Goal: Task Accomplishment & Management: Use online tool/utility

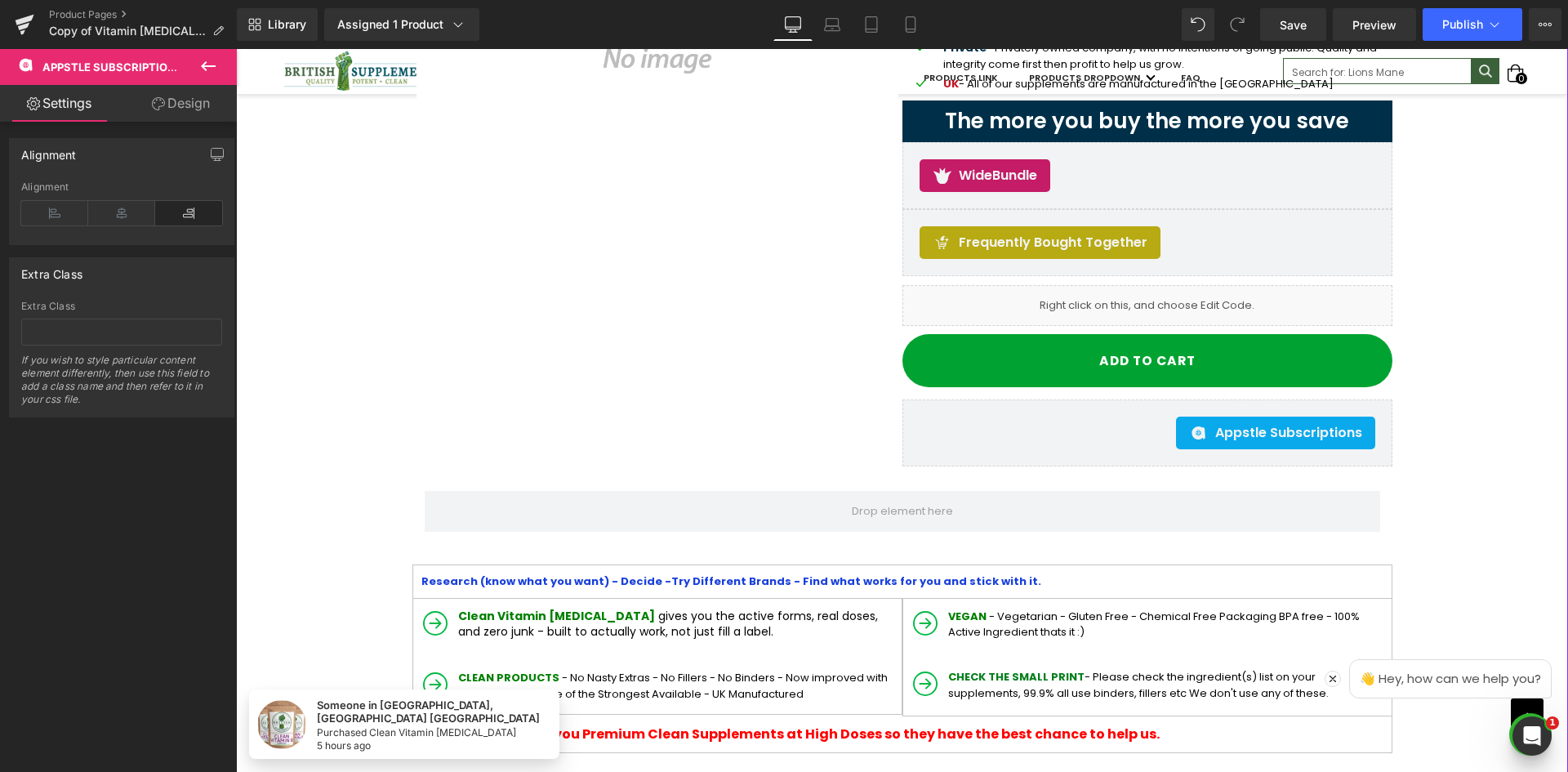
scroll to position [327, 0]
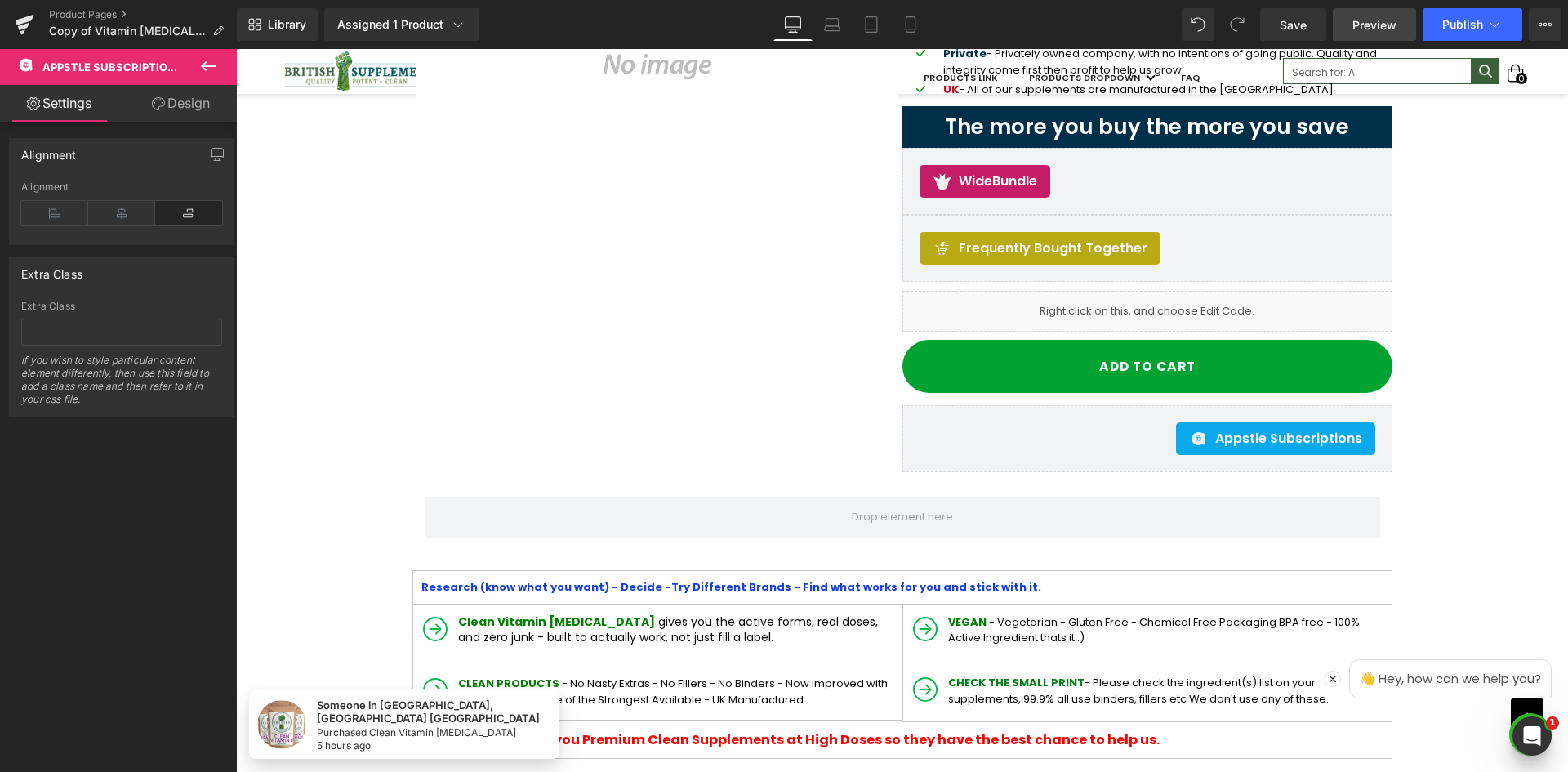
click at [1354, 31] on span "Preview" at bounding box center [1375, 25] width 45 height 17
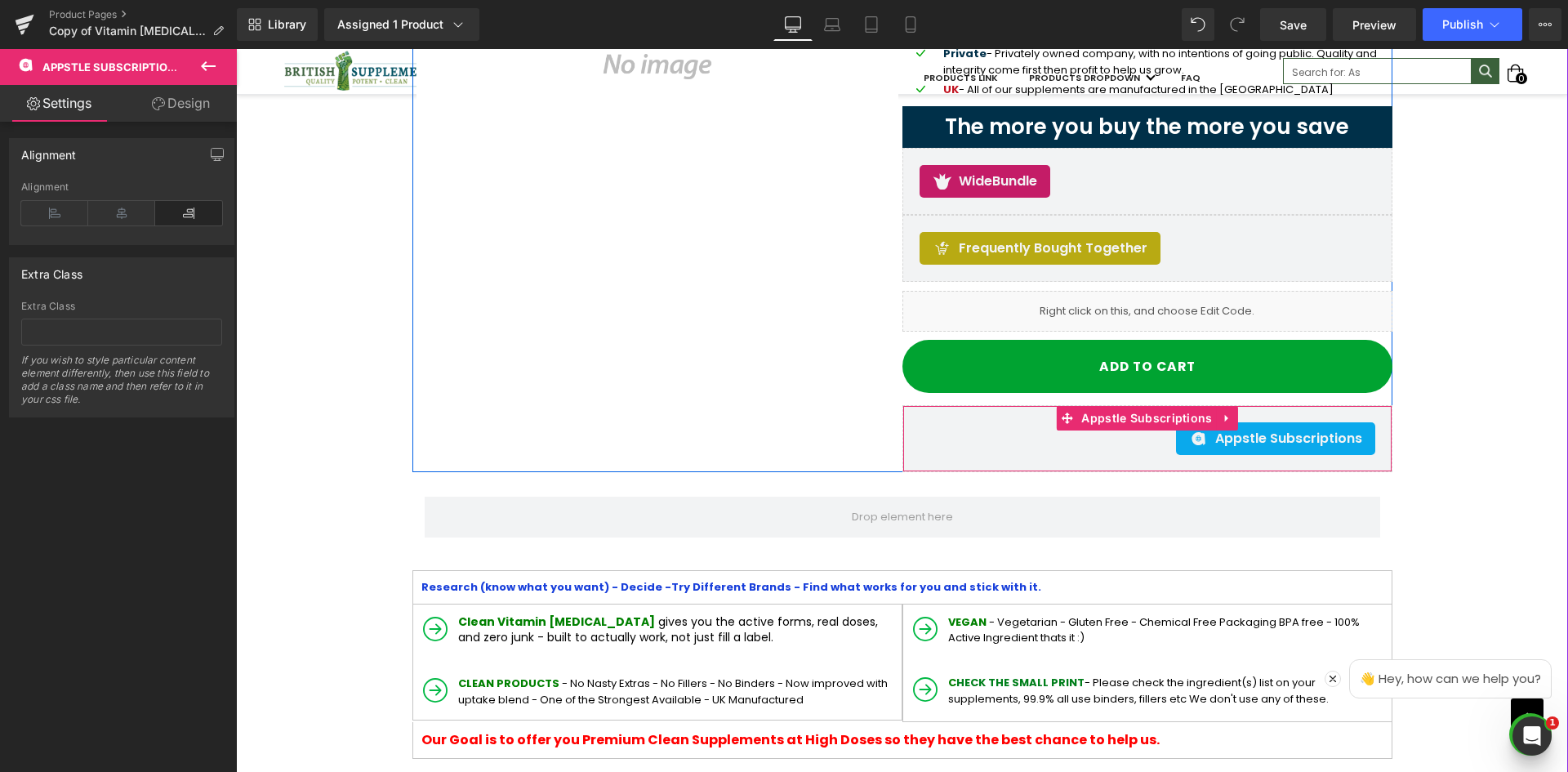
click at [906, 439] on div "Appstle Subscriptions Appstle Subscriptions" at bounding box center [1148, 438] width 491 height 67
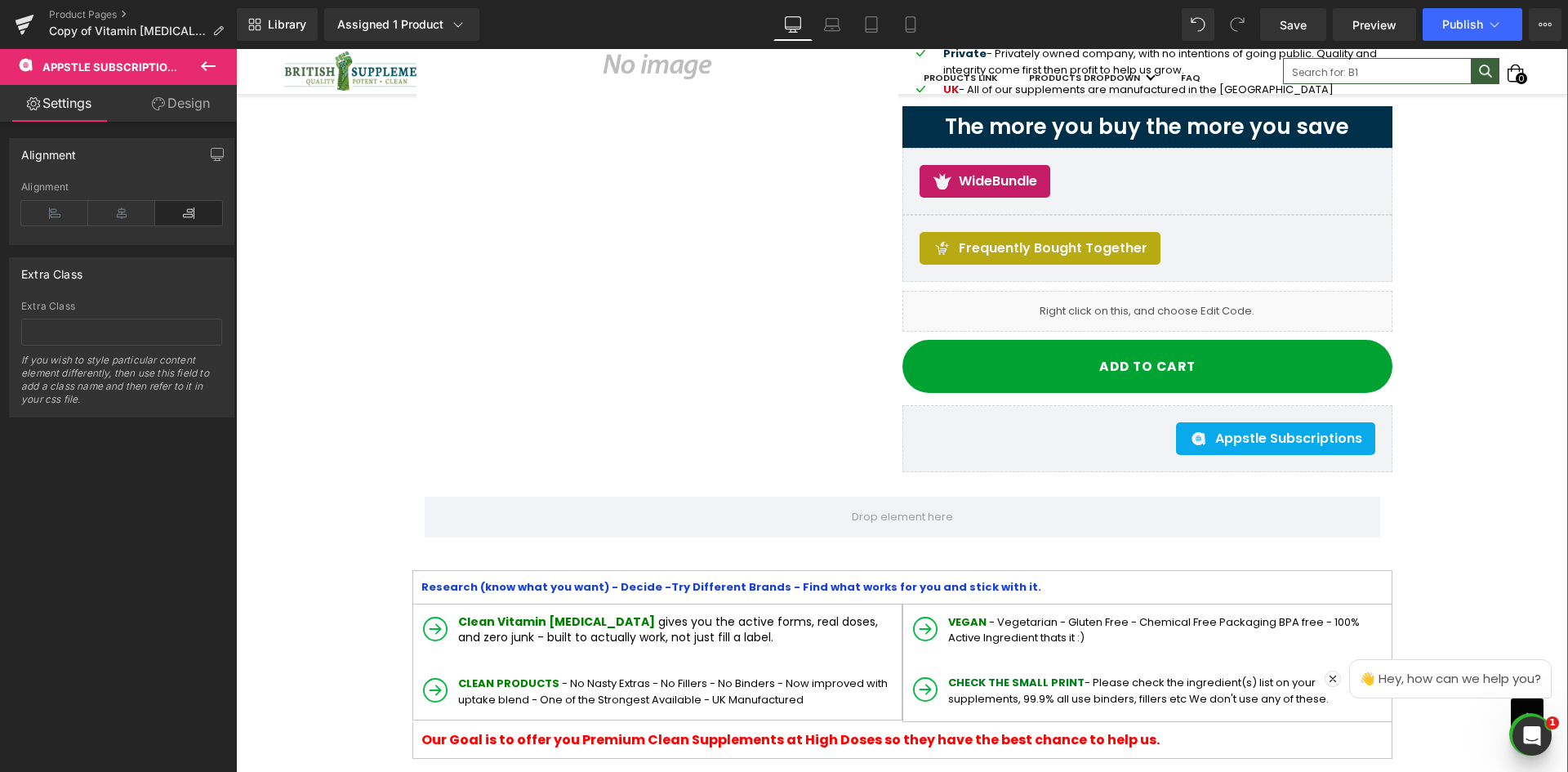
scroll to position [0, 0]
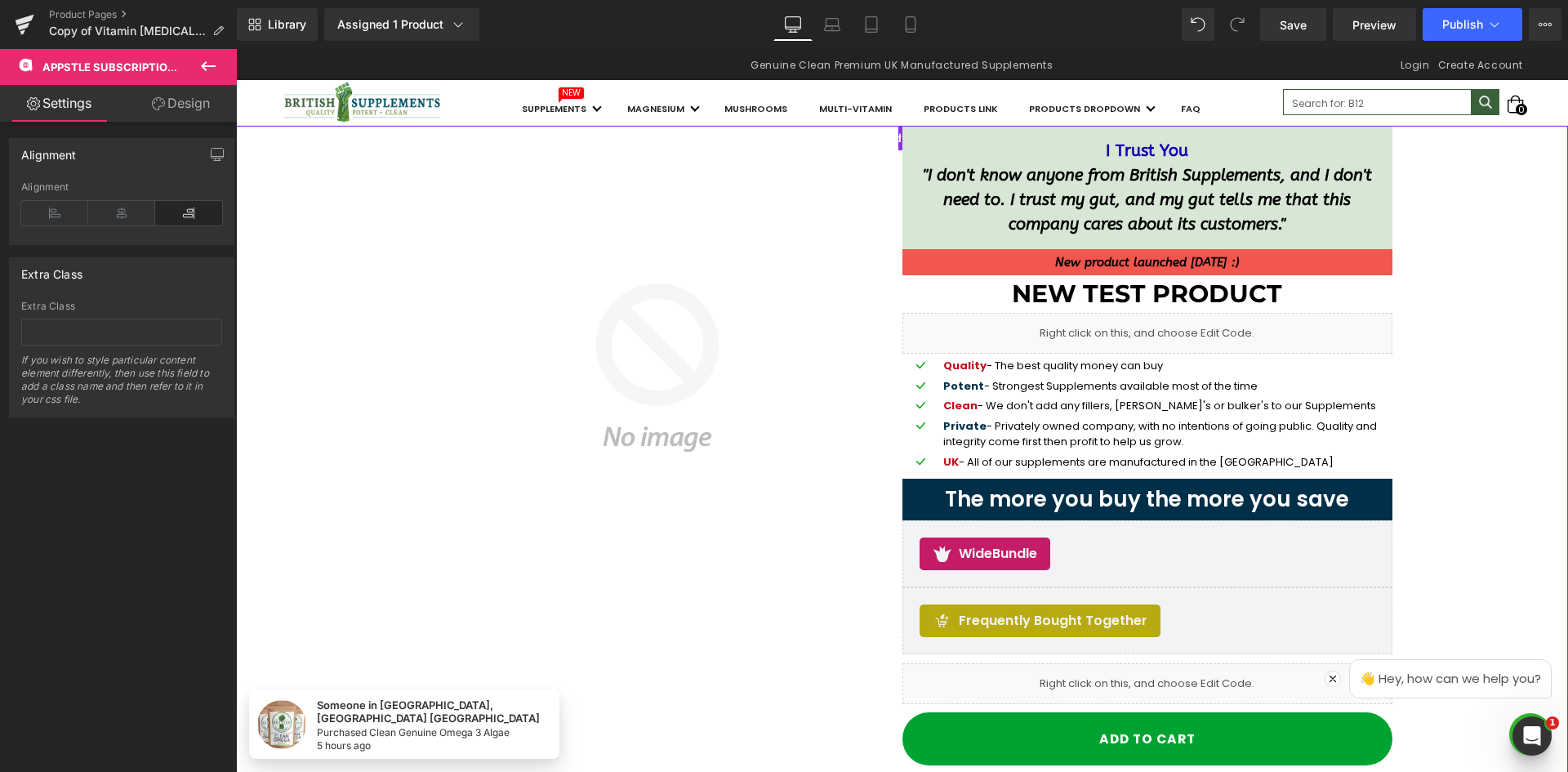
click at [491, 357] on img at bounding box center [657, 368] width 491 height 482
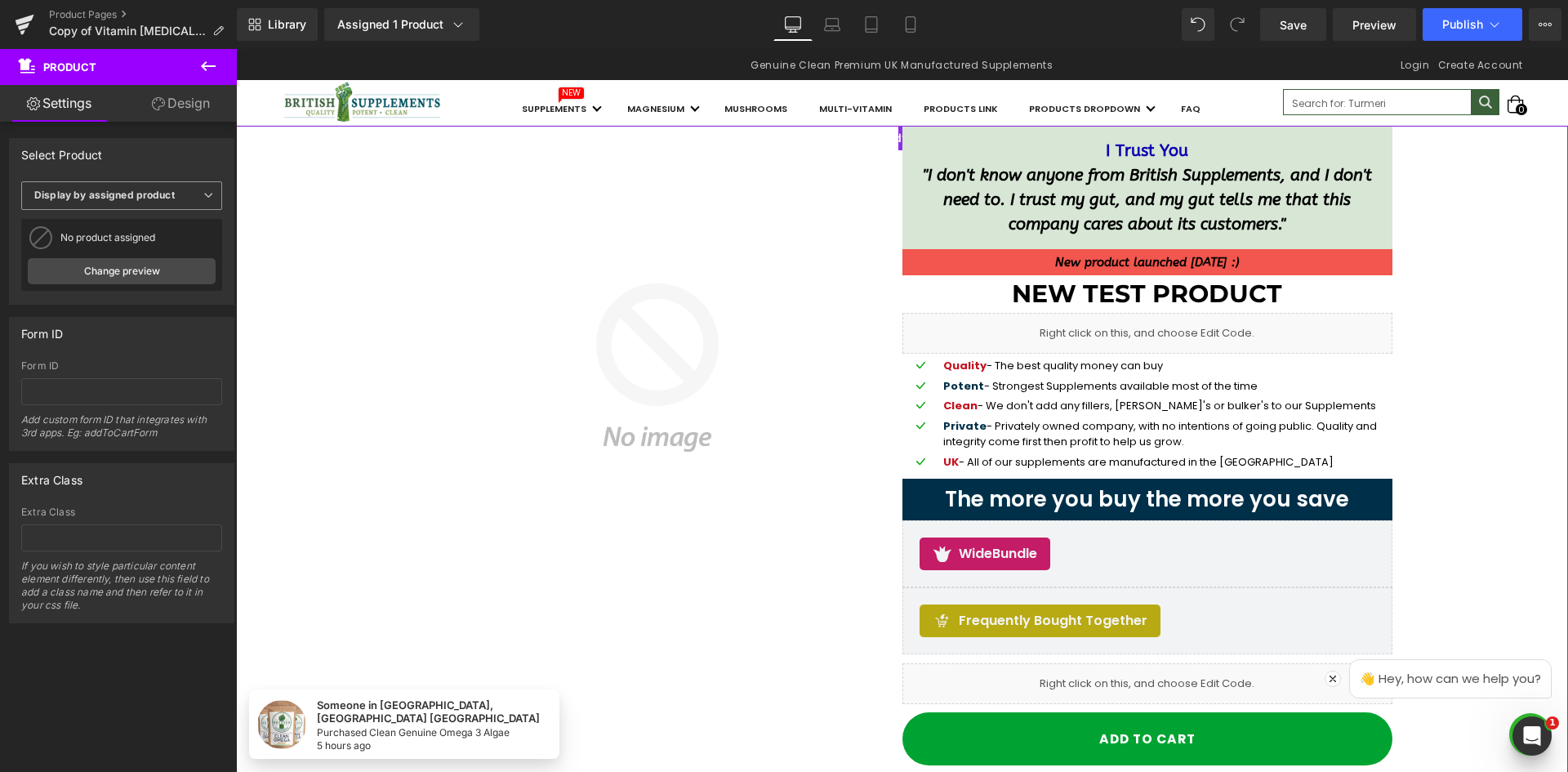
click at [124, 197] on b "Display by assigned product" at bounding box center [105, 195] width 140 height 12
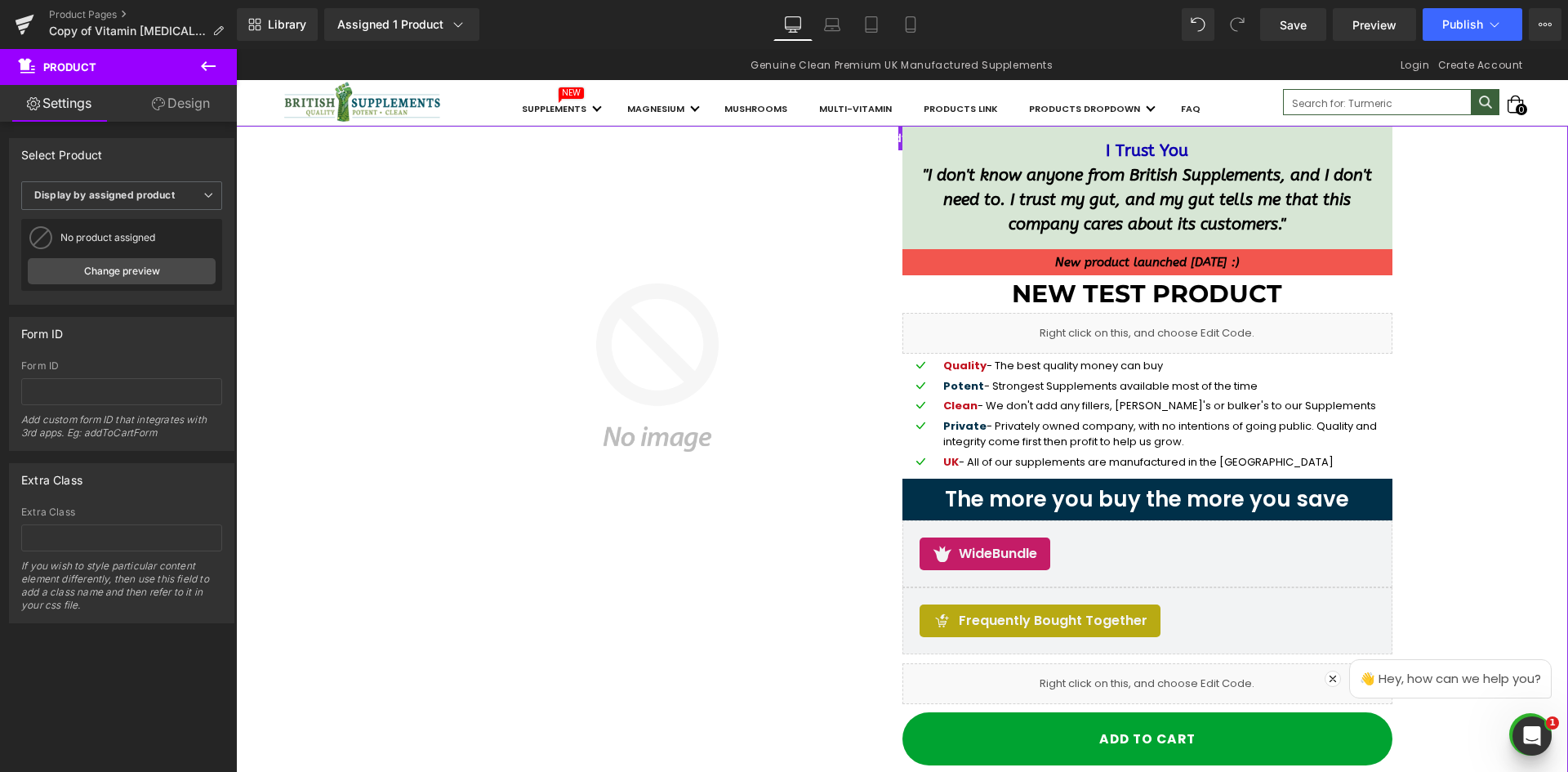
click at [144, 321] on div "Form ID" at bounding box center [121, 333] width 223 height 31
click at [154, 204] on span "Display by assigned product" at bounding box center [122, 195] width 201 height 29
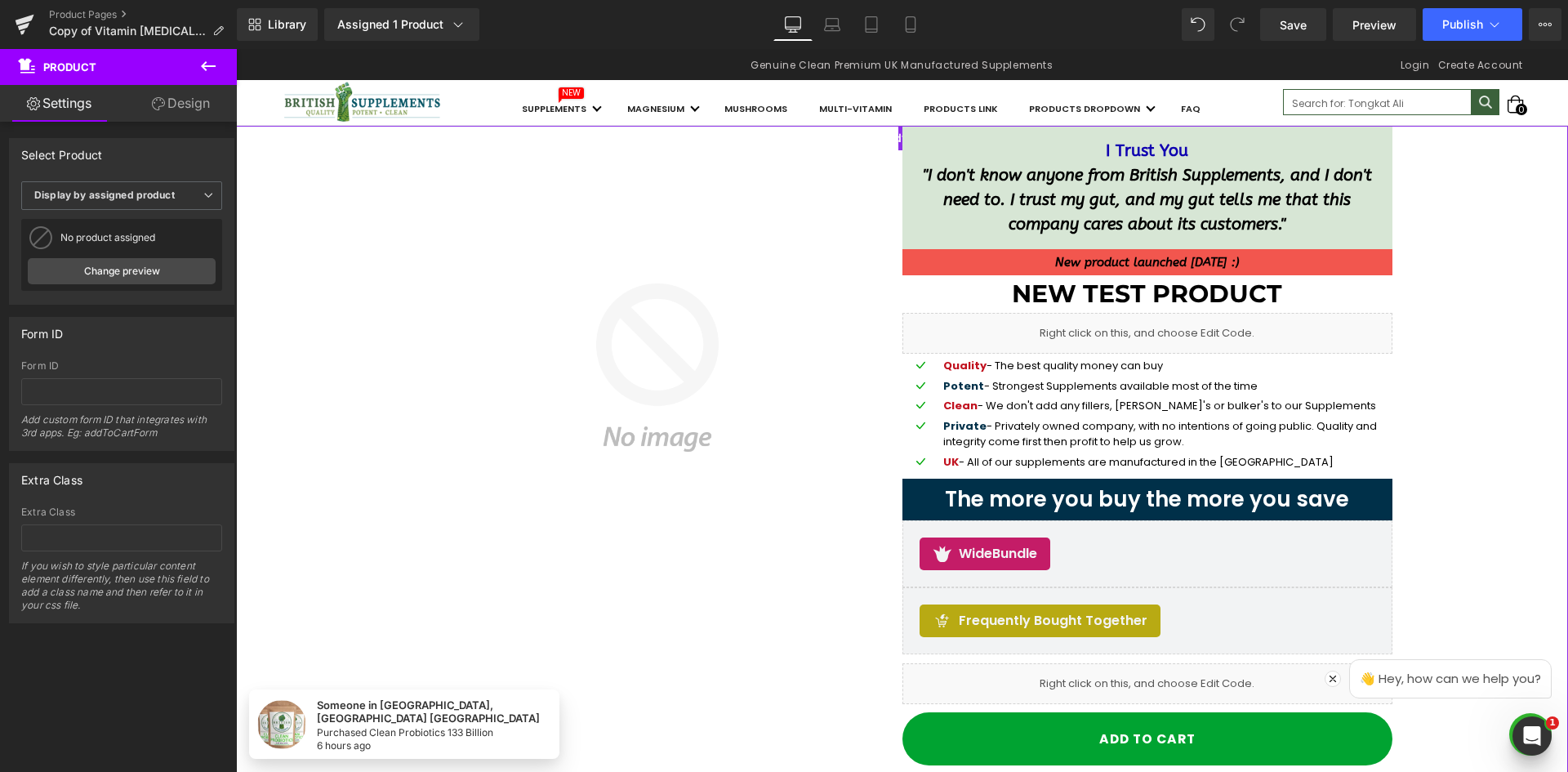
click at [172, 157] on div "Select Product" at bounding box center [121, 154] width 223 height 31
click at [192, 199] on span "Display by assigned product" at bounding box center [122, 195] width 201 height 29
click at [193, 199] on span "Display by assigned product" at bounding box center [119, 195] width 195 height 29
click at [192, 198] on span "Display by assigned product" at bounding box center [122, 195] width 201 height 29
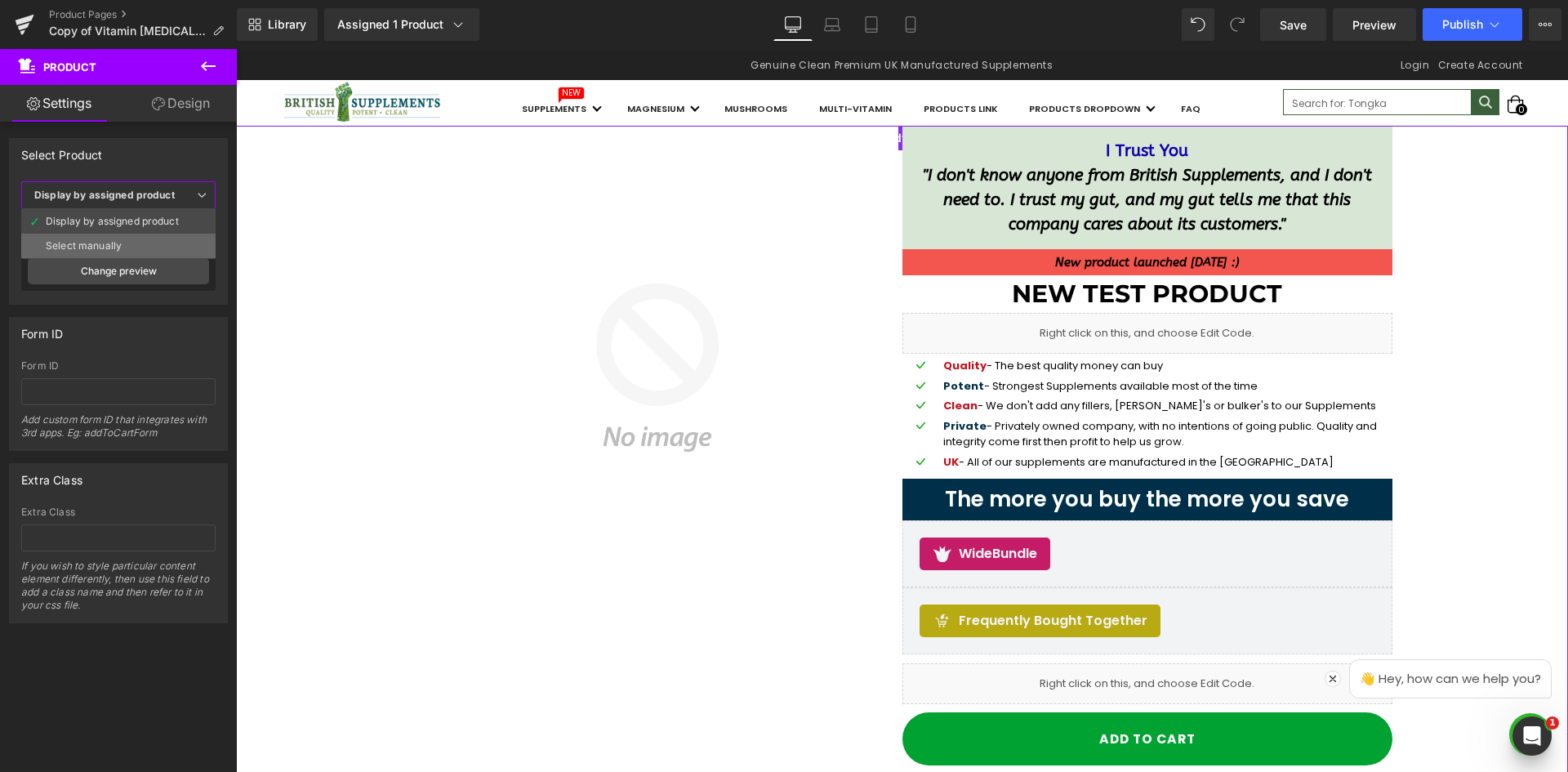
click at [133, 249] on li "Select manually" at bounding box center [119, 246] width 195 height 25
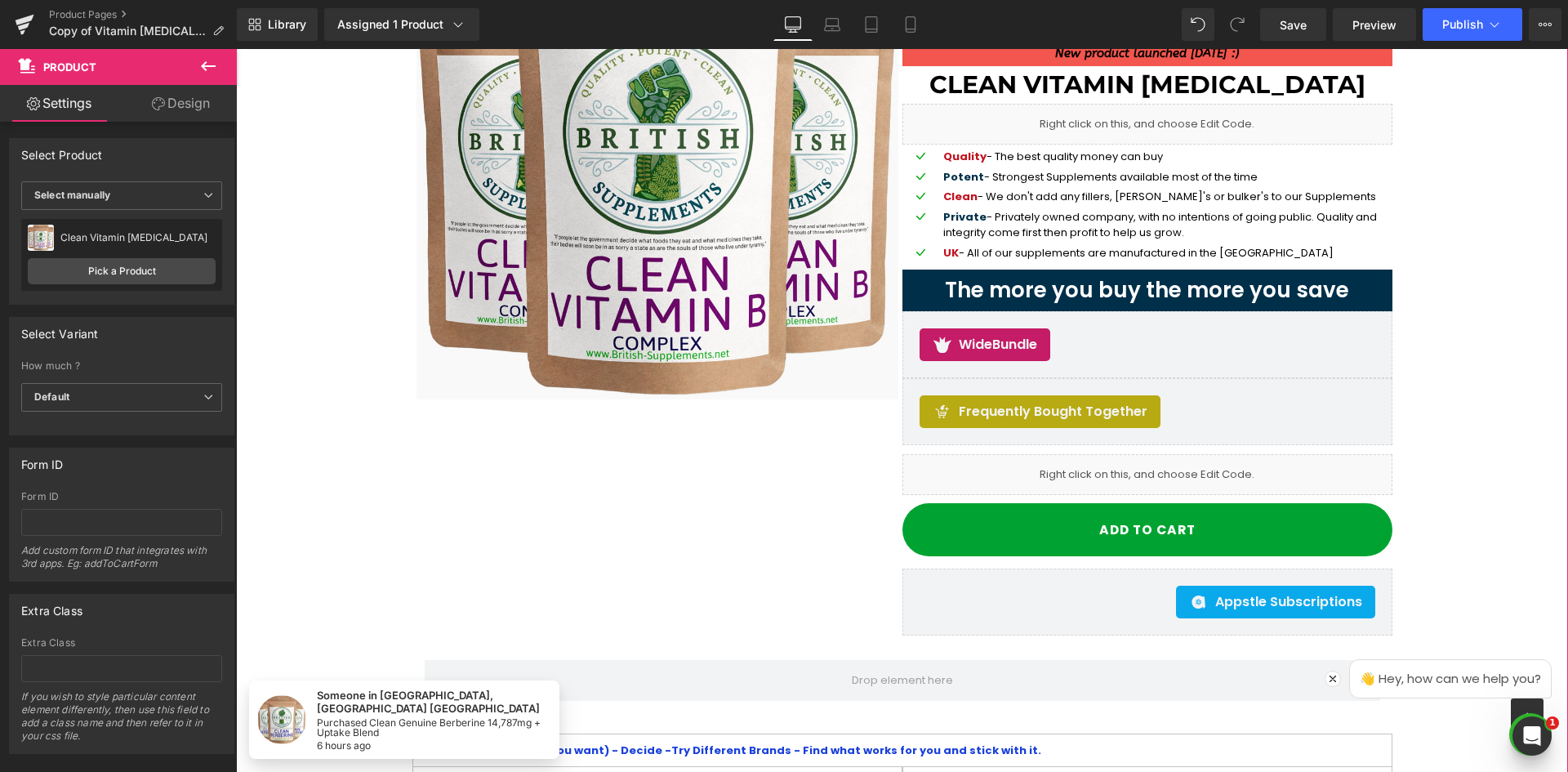
scroll to position [82, 0]
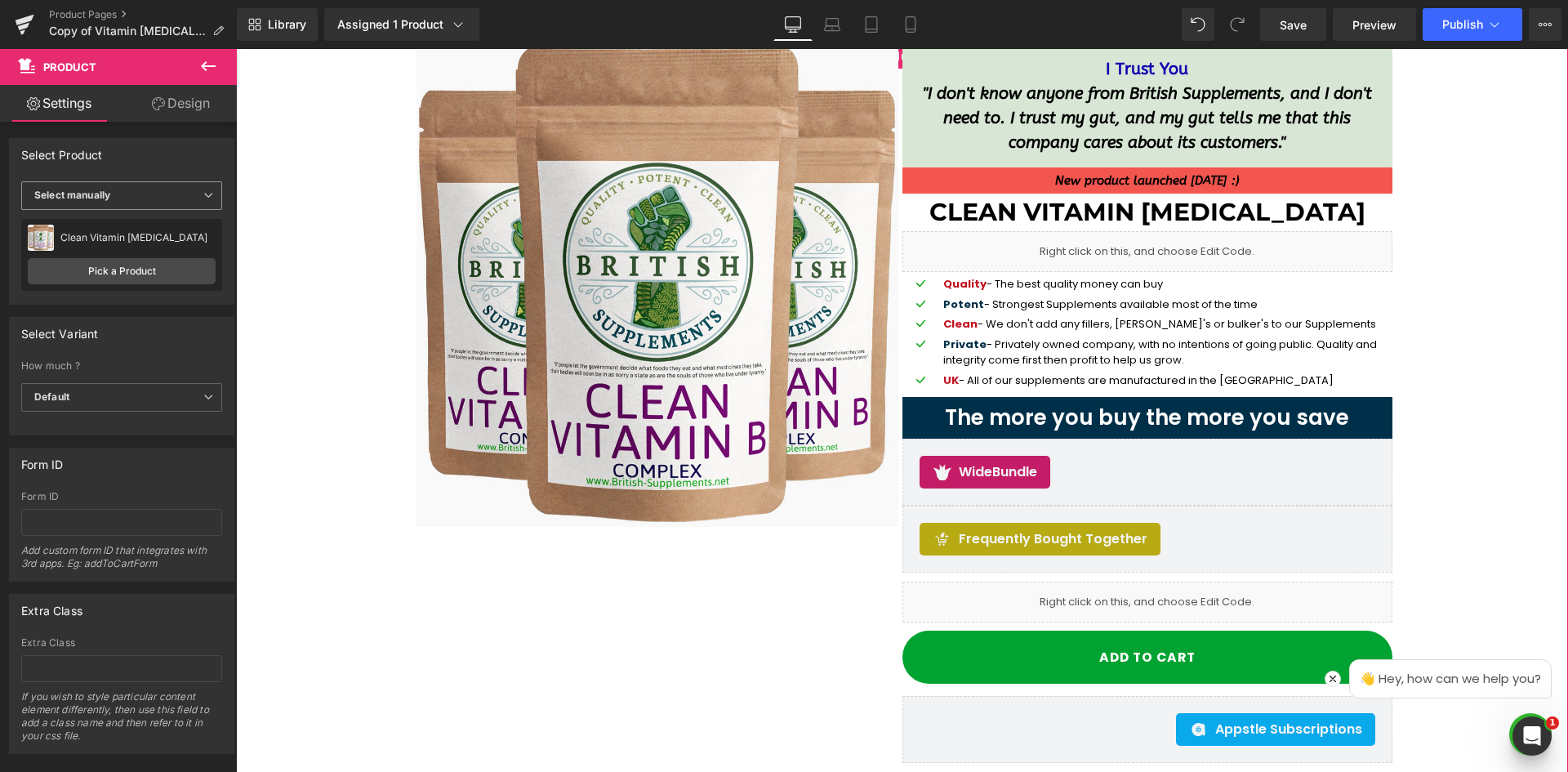
click at [148, 198] on span "Select manually" at bounding box center [122, 195] width 201 height 29
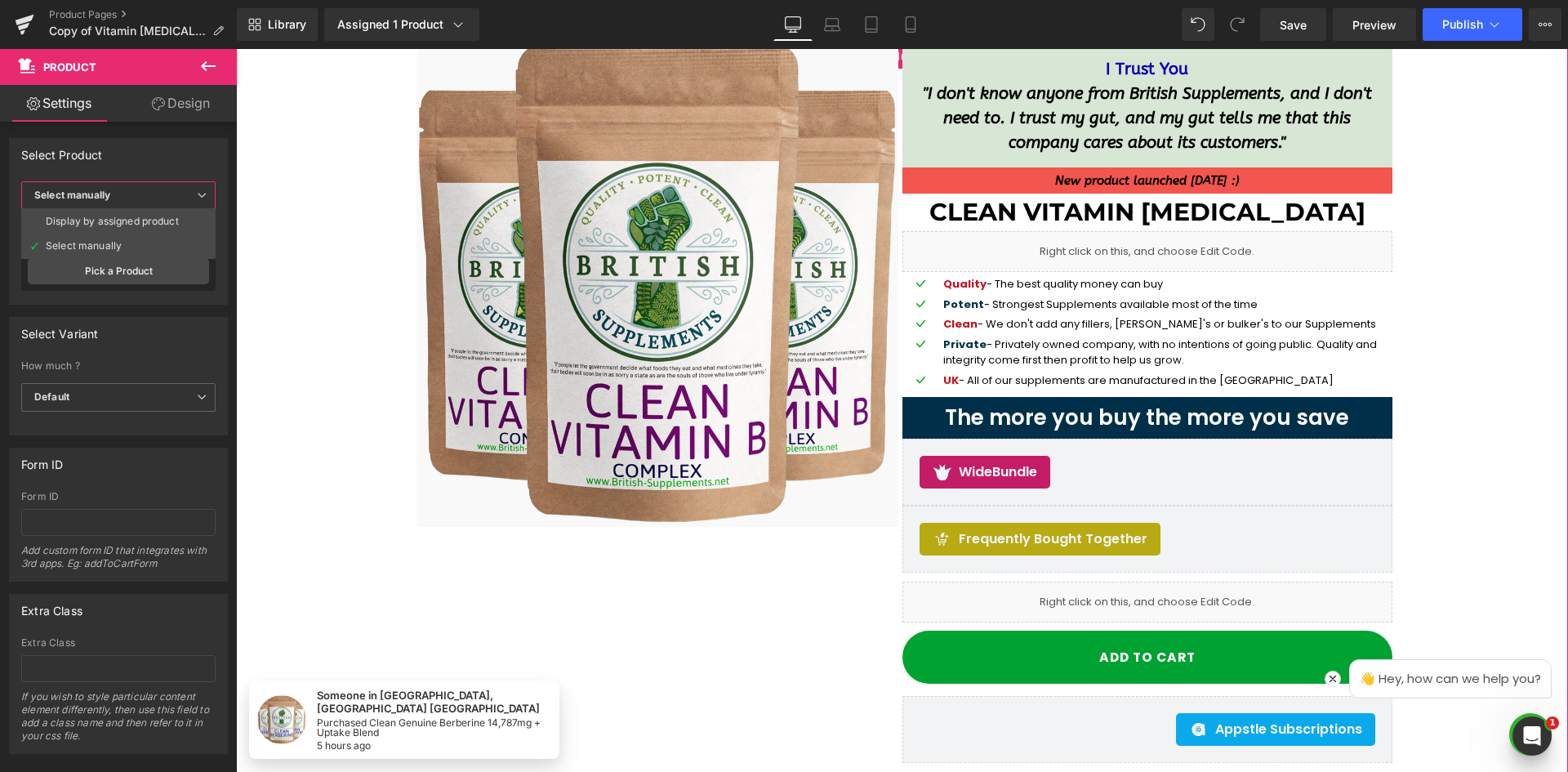
click at [217, 296] on div "Display by assigned product Select manually Select manually Display by assigned…" at bounding box center [119, 242] width 218 height 123
click at [148, 271] on link "Pick a Product" at bounding box center [122, 271] width 188 height 26
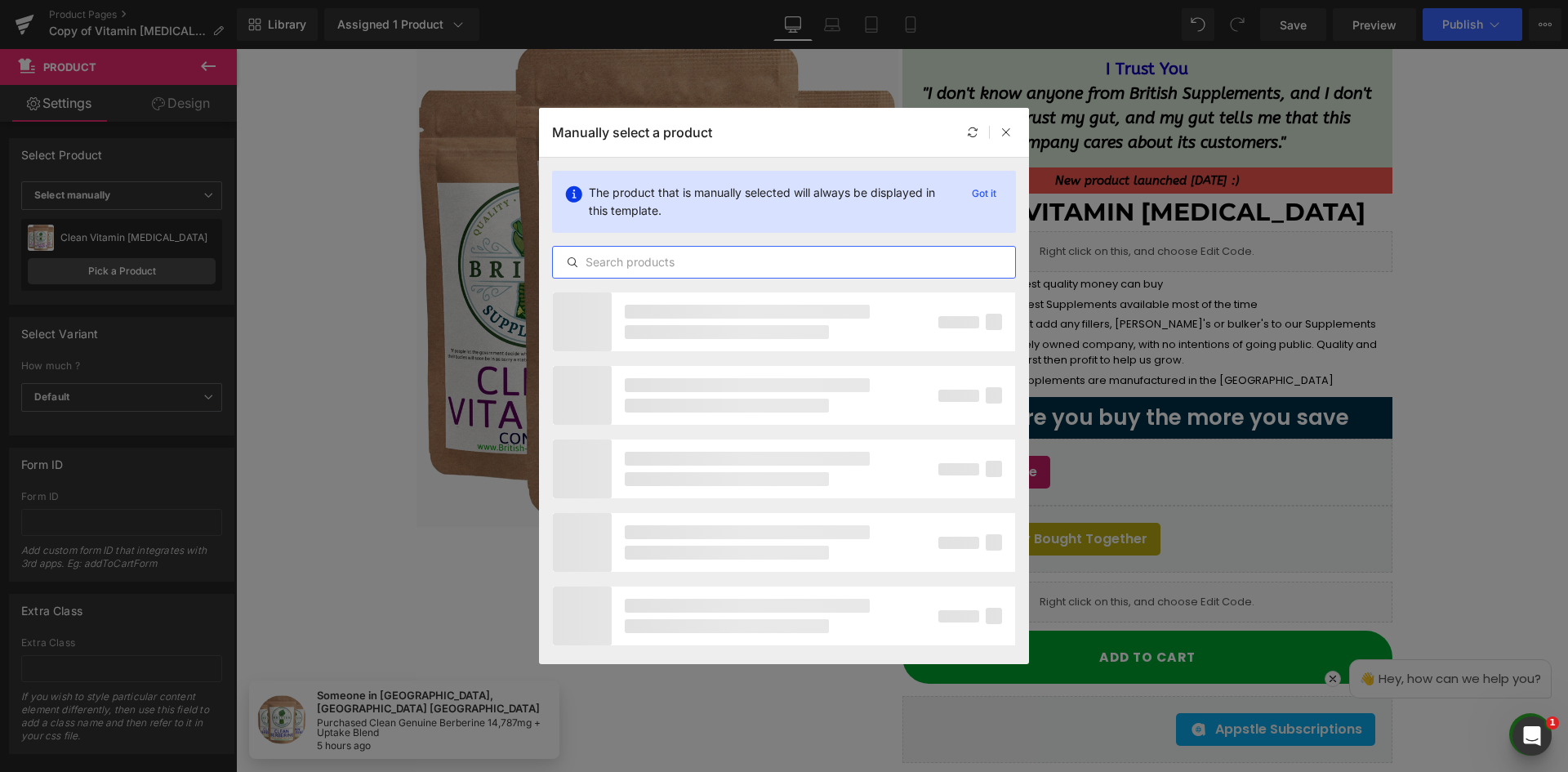
click at [697, 261] on input "text" at bounding box center [784, 262] width 462 height 20
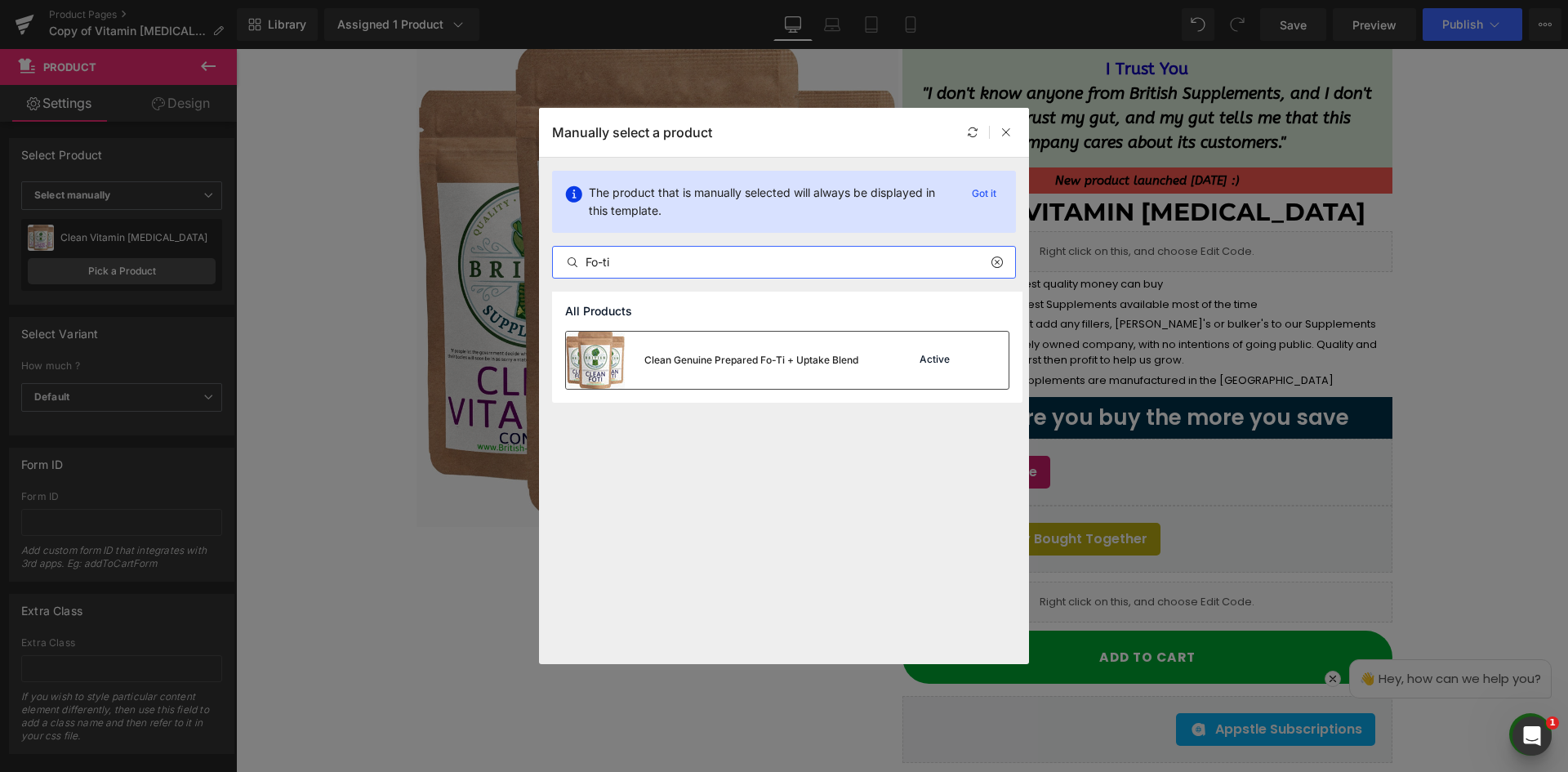
type input "Fo-ti"
click at [846, 365] on div "Clean Genuine Prepared Fo-Ti + Uptake Blend" at bounding box center [752, 360] width 214 height 15
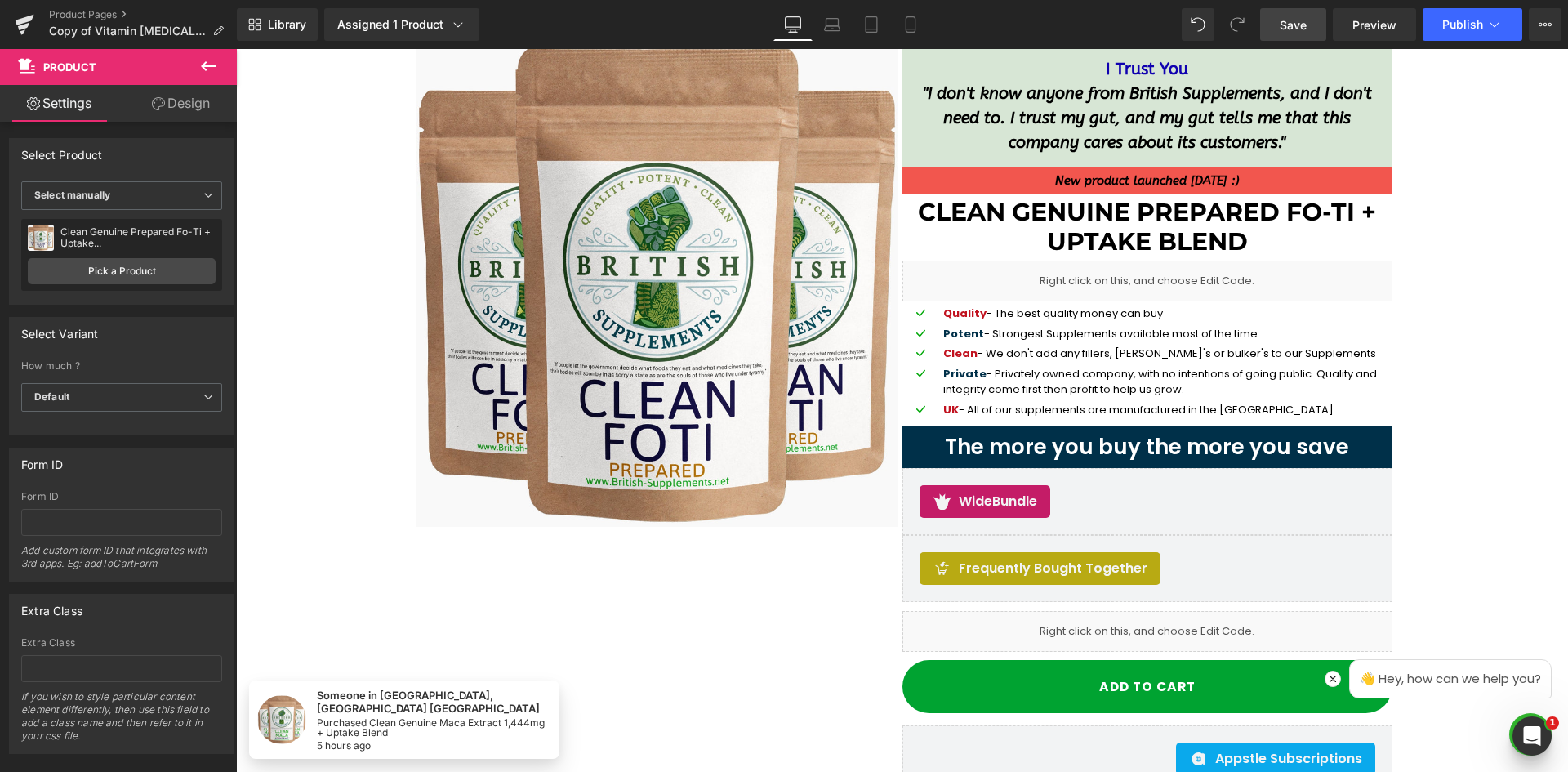
click at [1291, 26] on span "Save" at bounding box center [1293, 25] width 27 height 17
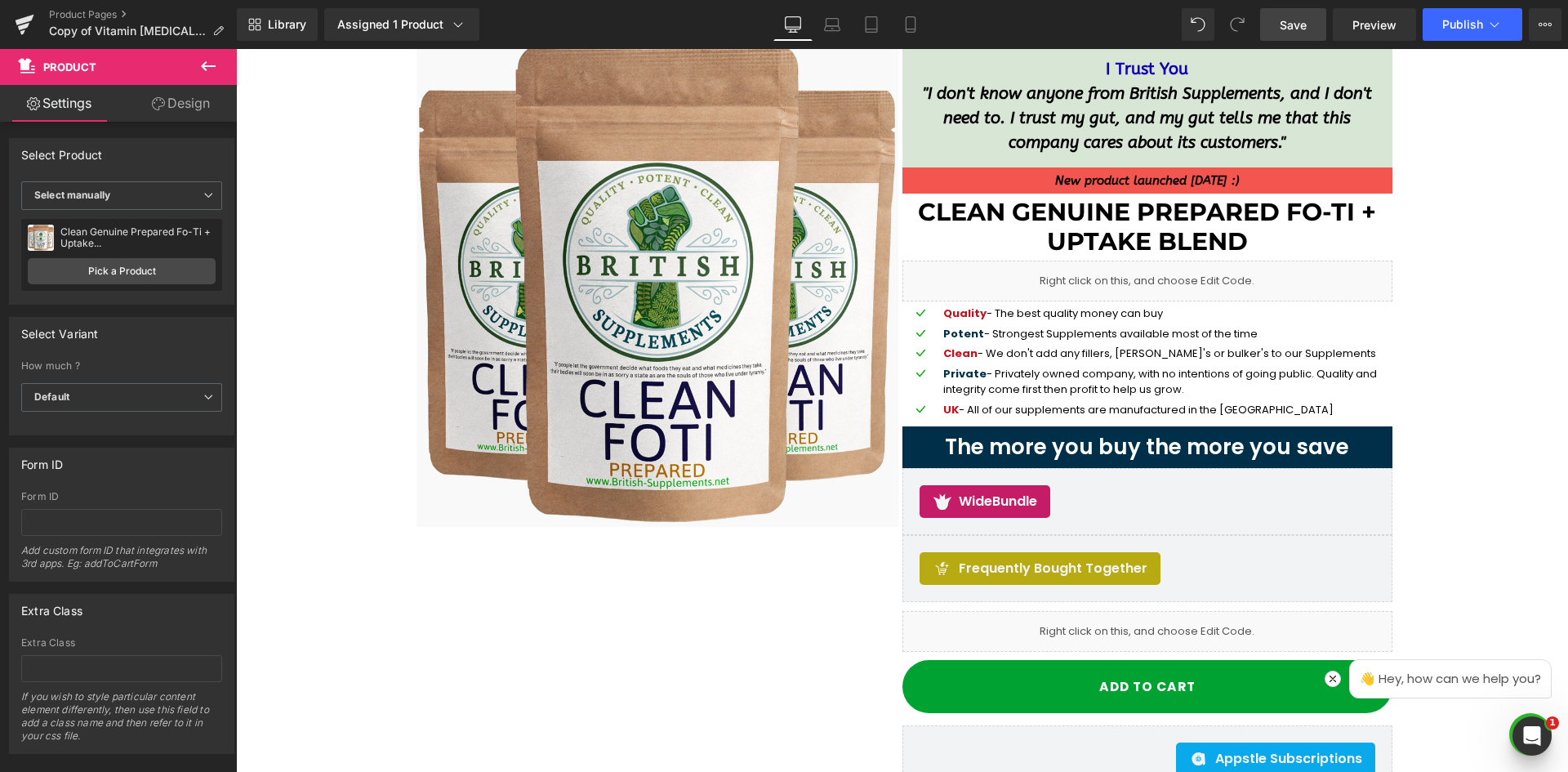
drag, startPoint x: 1293, startPoint y: 29, endPoint x: 394, endPoint y: 492, distance: 1011.2
click at [1293, 29] on span "Save" at bounding box center [1293, 25] width 27 height 17
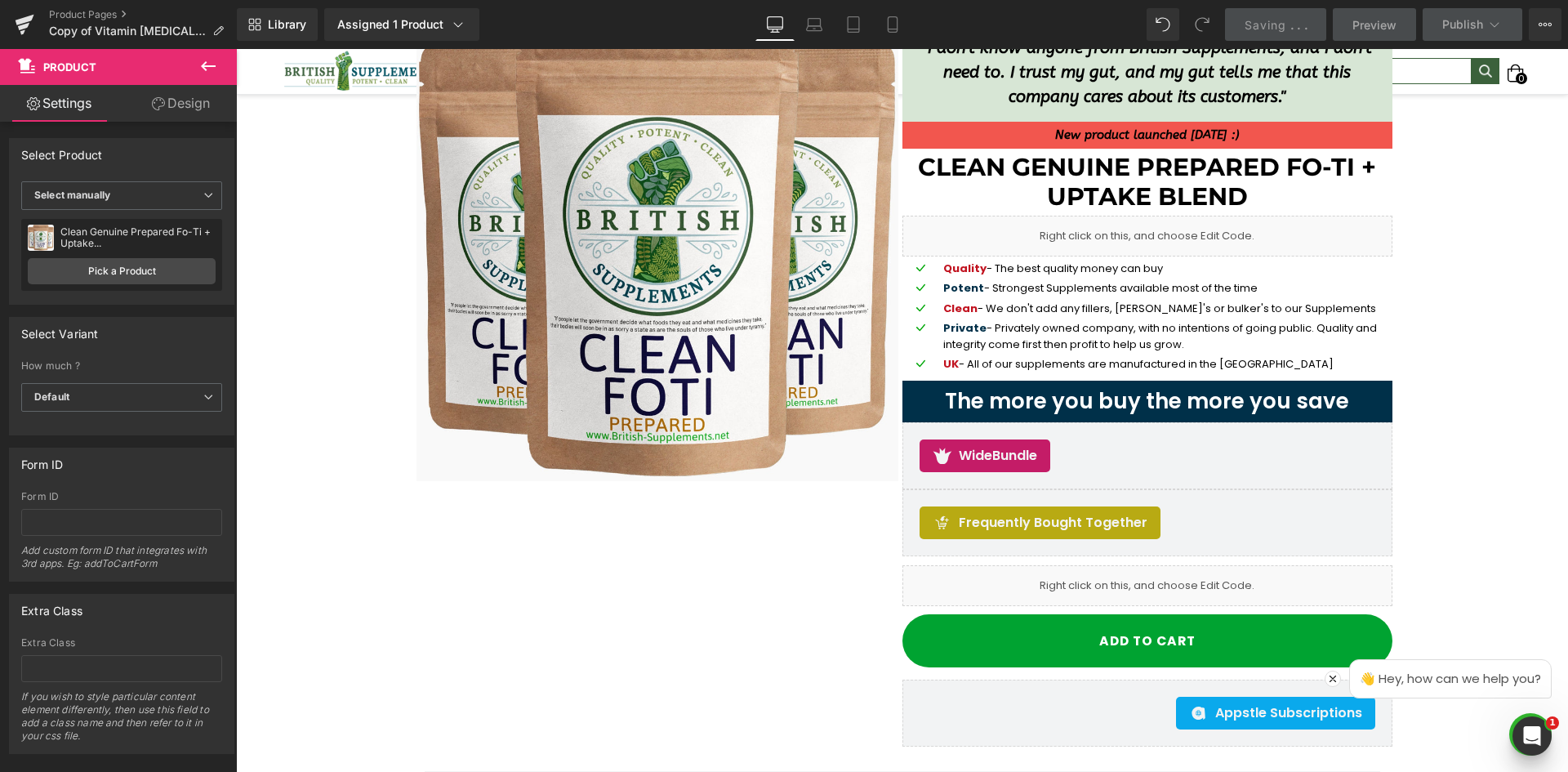
scroll to position [327, 0]
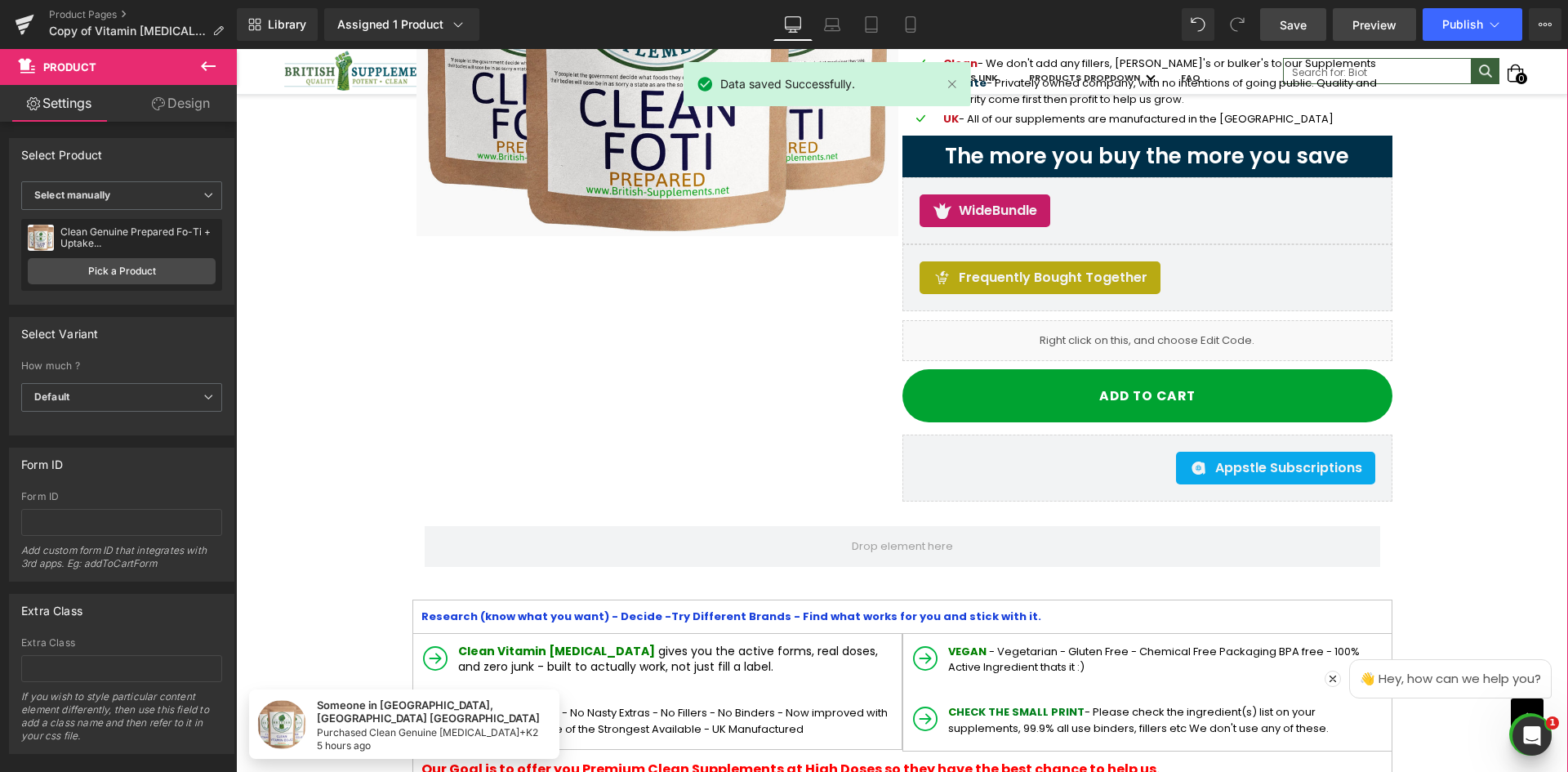
click at [1366, 26] on span "Preview" at bounding box center [1375, 25] width 45 height 17
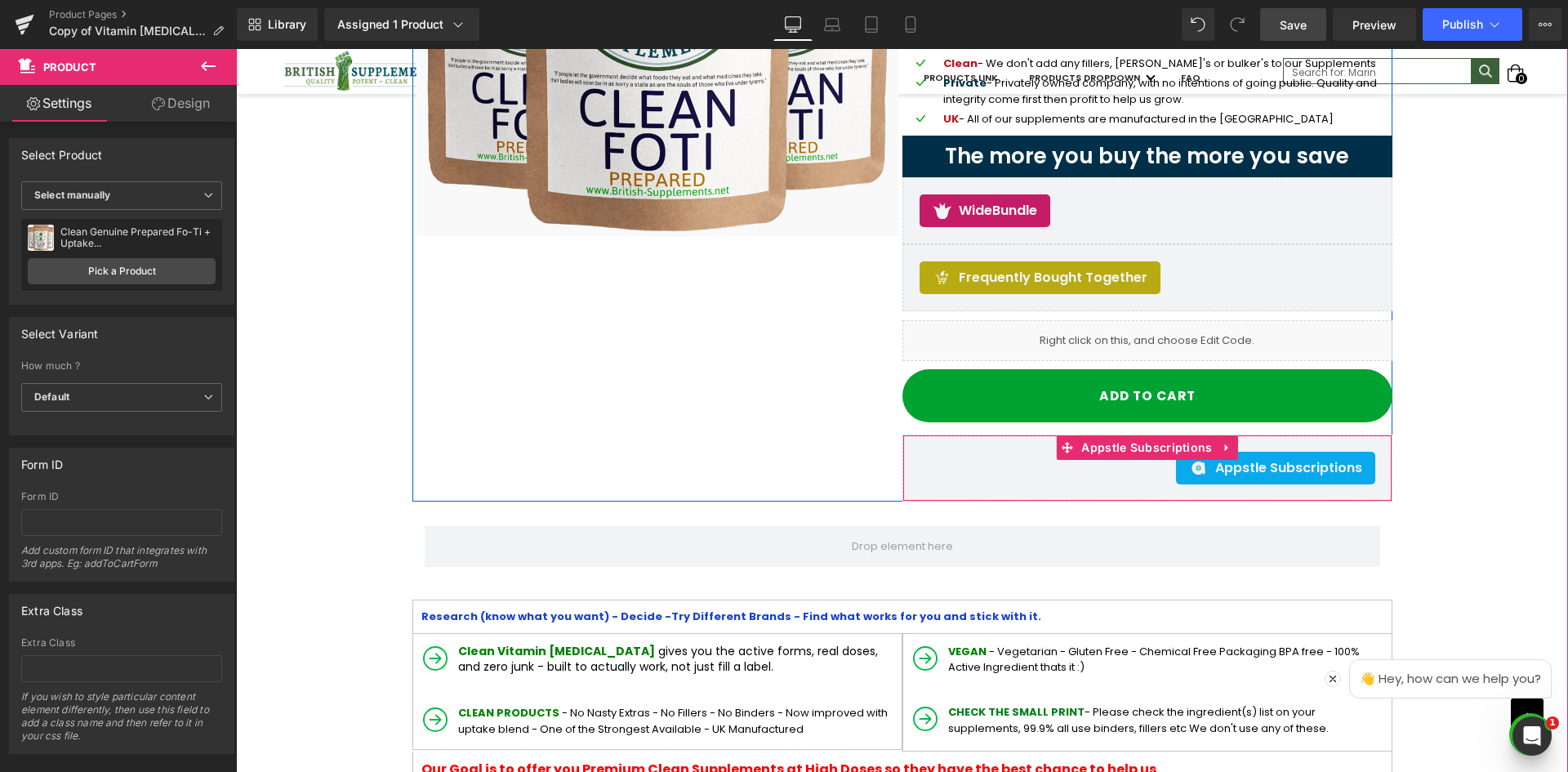
click at [1241, 461] on span "Appstle Subscriptions" at bounding box center [1289, 468] width 147 height 20
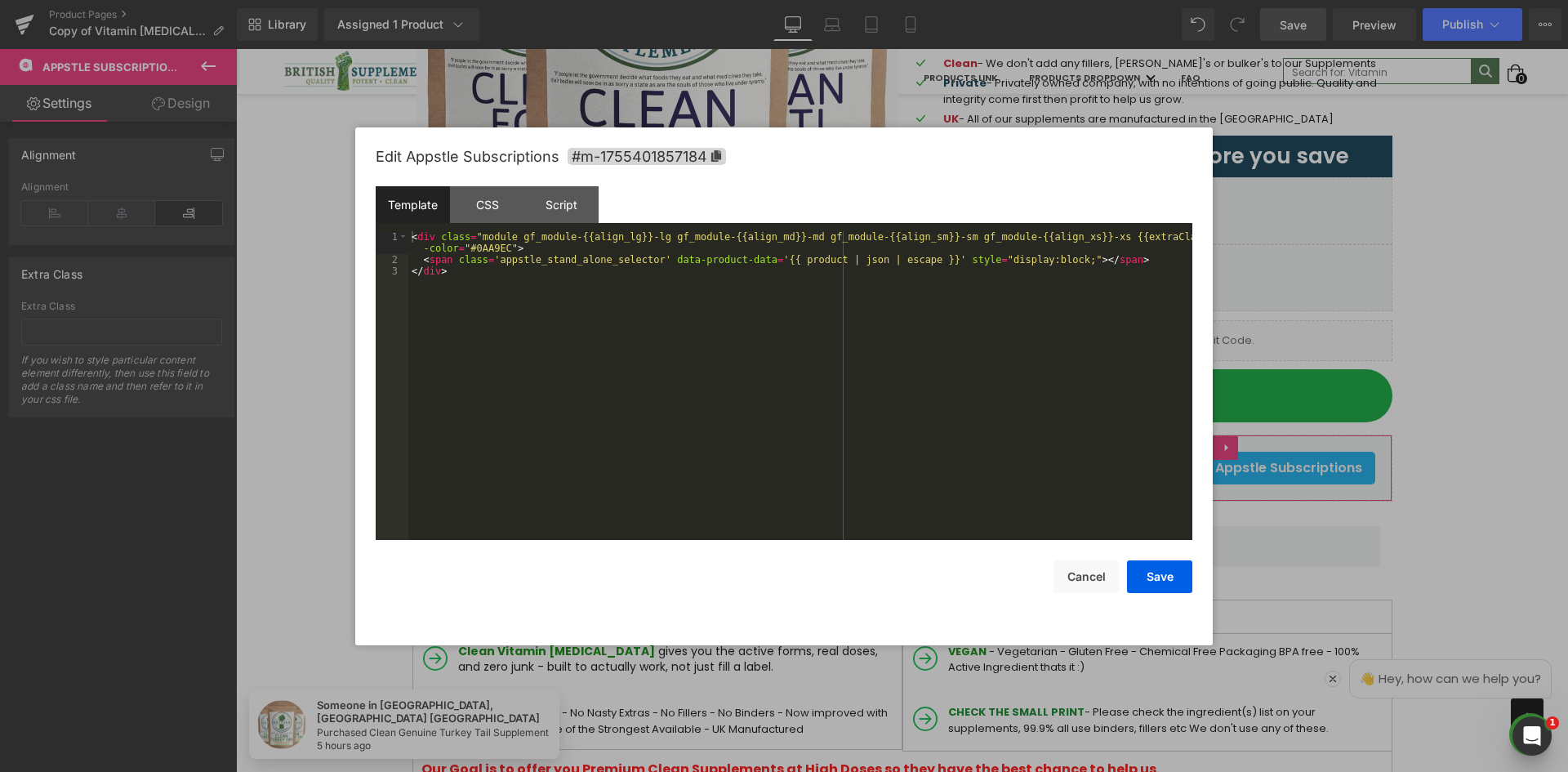
click at [1036, 0] on div "Appstle Subscriptions You are previewing how the will restyle your page. You ca…" at bounding box center [784, 0] width 1568 height 0
click at [476, 256] on div "< div class = "module gf_module-{{align_lg}}-lg gf_module-{{align_md}}-md gf_mo…" at bounding box center [800, 402] width 784 height 343
drag, startPoint x: 594, startPoint y: 271, endPoint x: 782, endPoint y: 274, distance: 188.0
click at [598, 271] on div "< div class = "module gf_module-{{align_lg}}-lg gf_module-{{align_md}}-md gf_mo…" at bounding box center [800, 402] width 784 height 343
drag, startPoint x: 782, startPoint y: 274, endPoint x: 791, endPoint y: 275, distance: 9.1
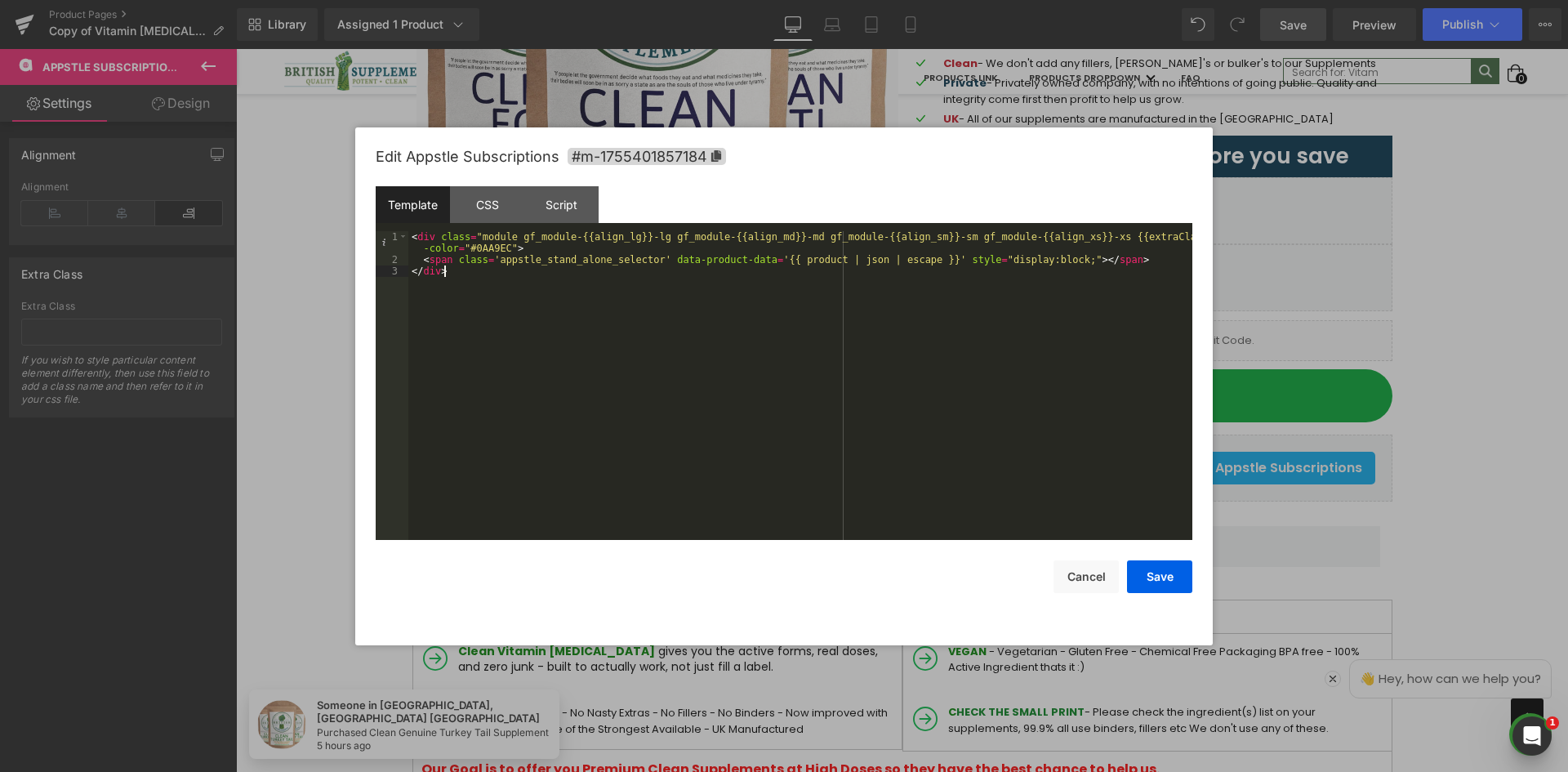
click at [785, 274] on div "< div class = "module gf_module-{{align_lg}}-lg gf_module-{{align_md}}-md gf_mo…" at bounding box center [800, 402] width 784 height 343
click at [1050, 261] on div "< div class = "module gf_module-{{align_lg}}-lg gf_module-{{align_md}}-md gf_mo…" at bounding box center [800, 402] width 784 height 343
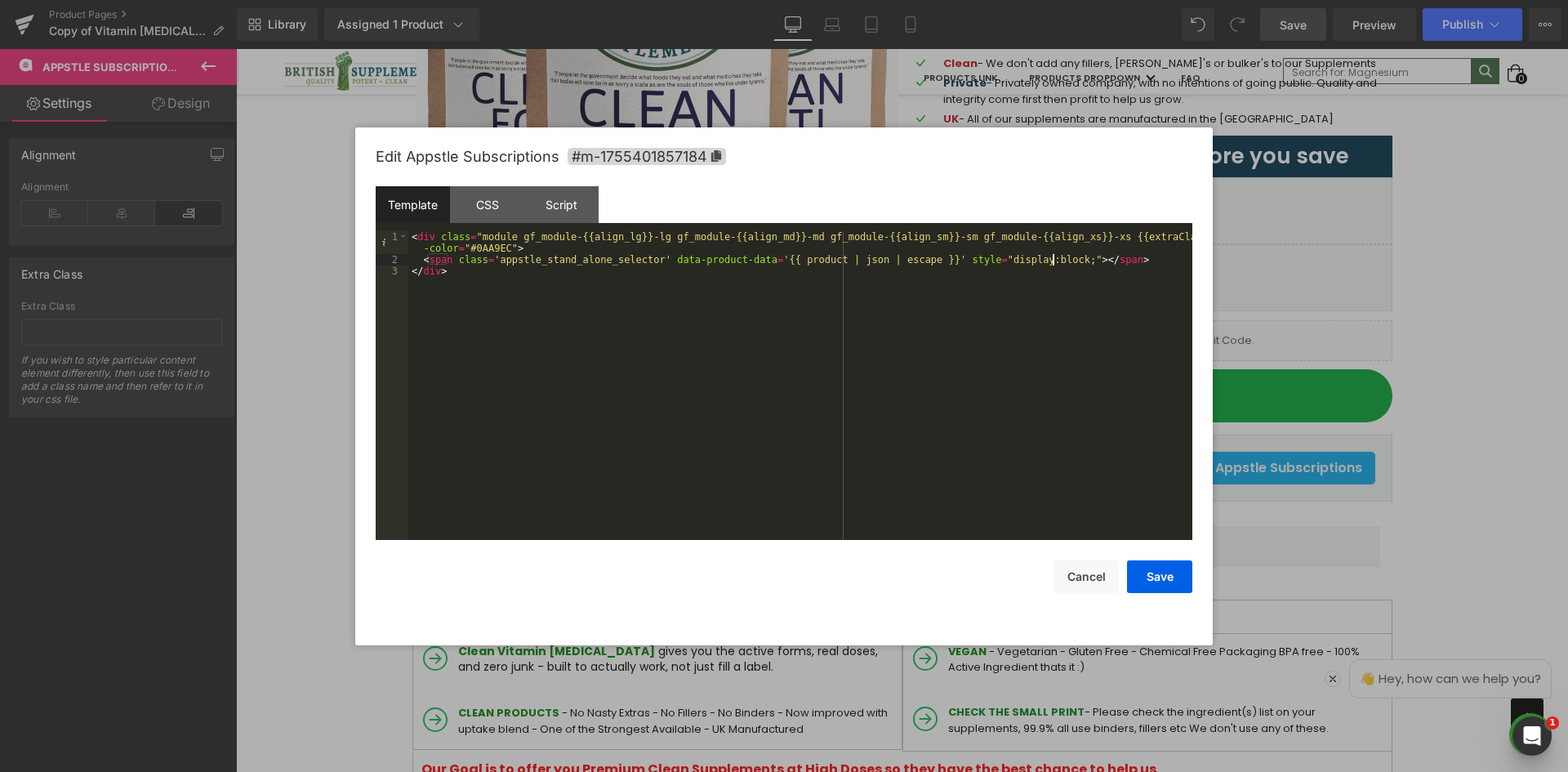
click at [444, 205] on div "Template" at bounding box center [413, 205] width 74 height 37
click at [472, 203] on div "CSS" at bounding box center [487, 205] width 74 height 37
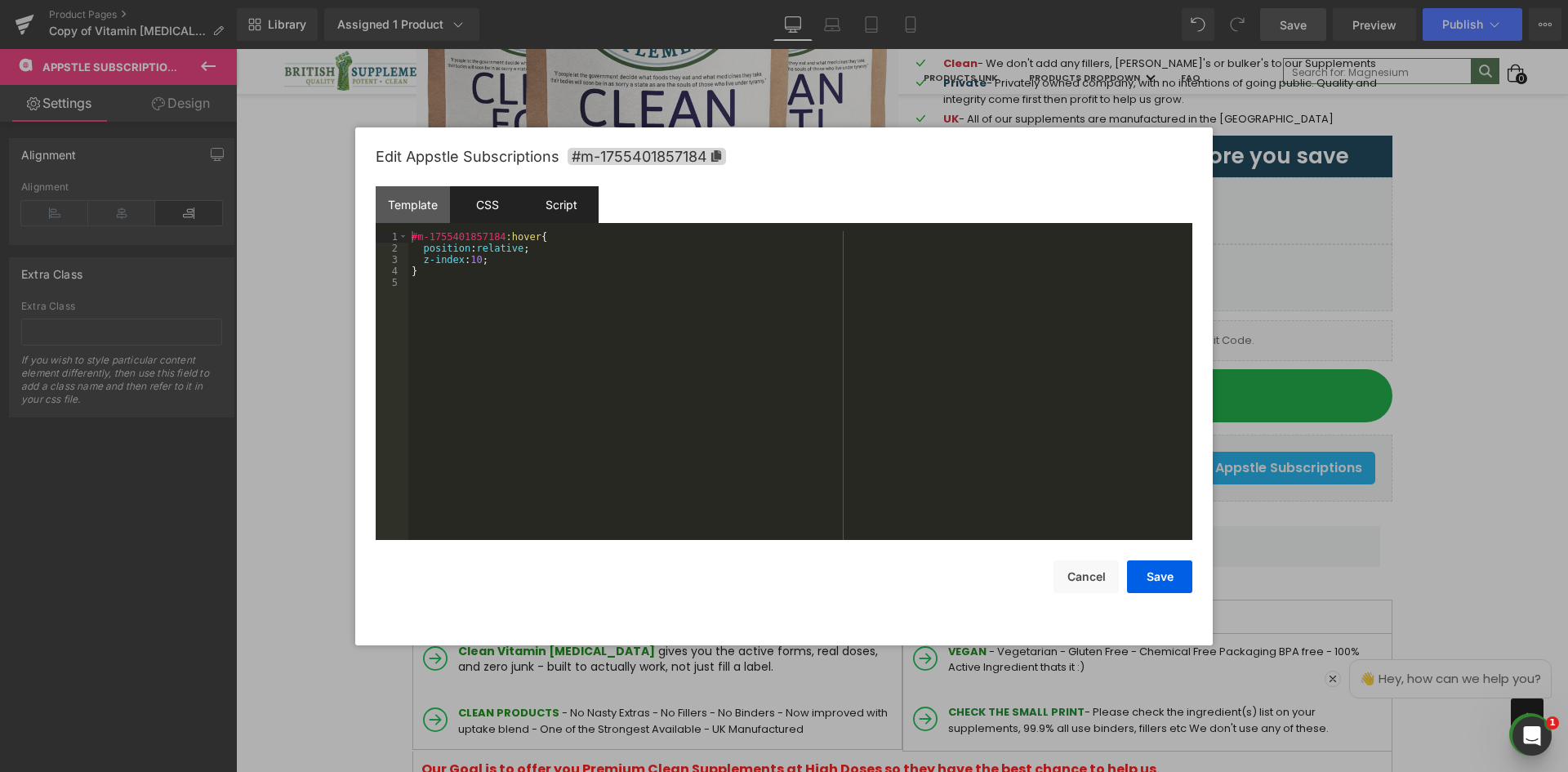
click at [556, 206] on div "Script" at bounding box center [561, 205] width 74 height 37
click at [1096, 576] on button "Cancel" at bounding box center [1086, 577] width 65 height 33
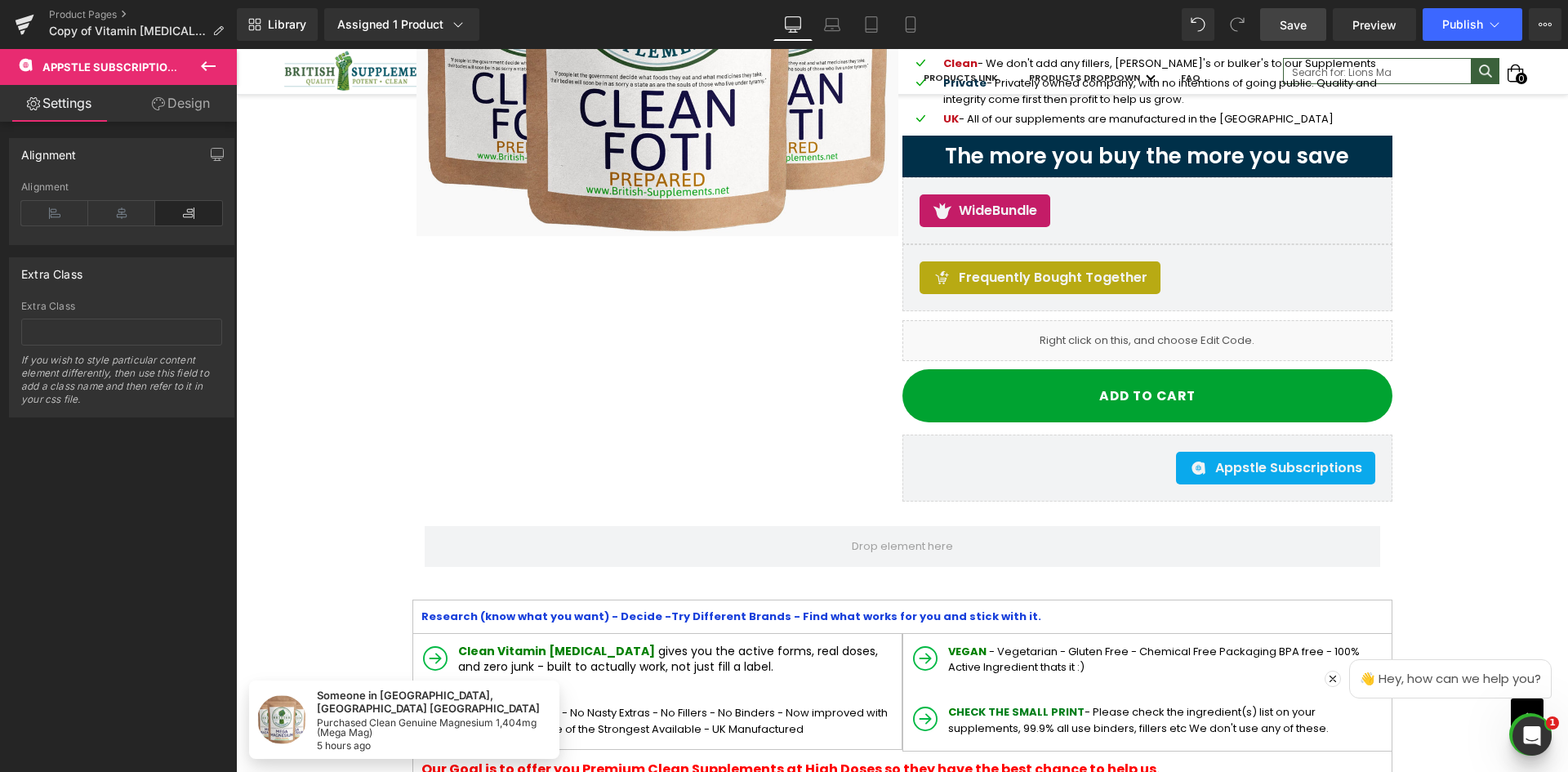
click at [209, 66] on icon at bounding box center [209, 66] width 15 height 10
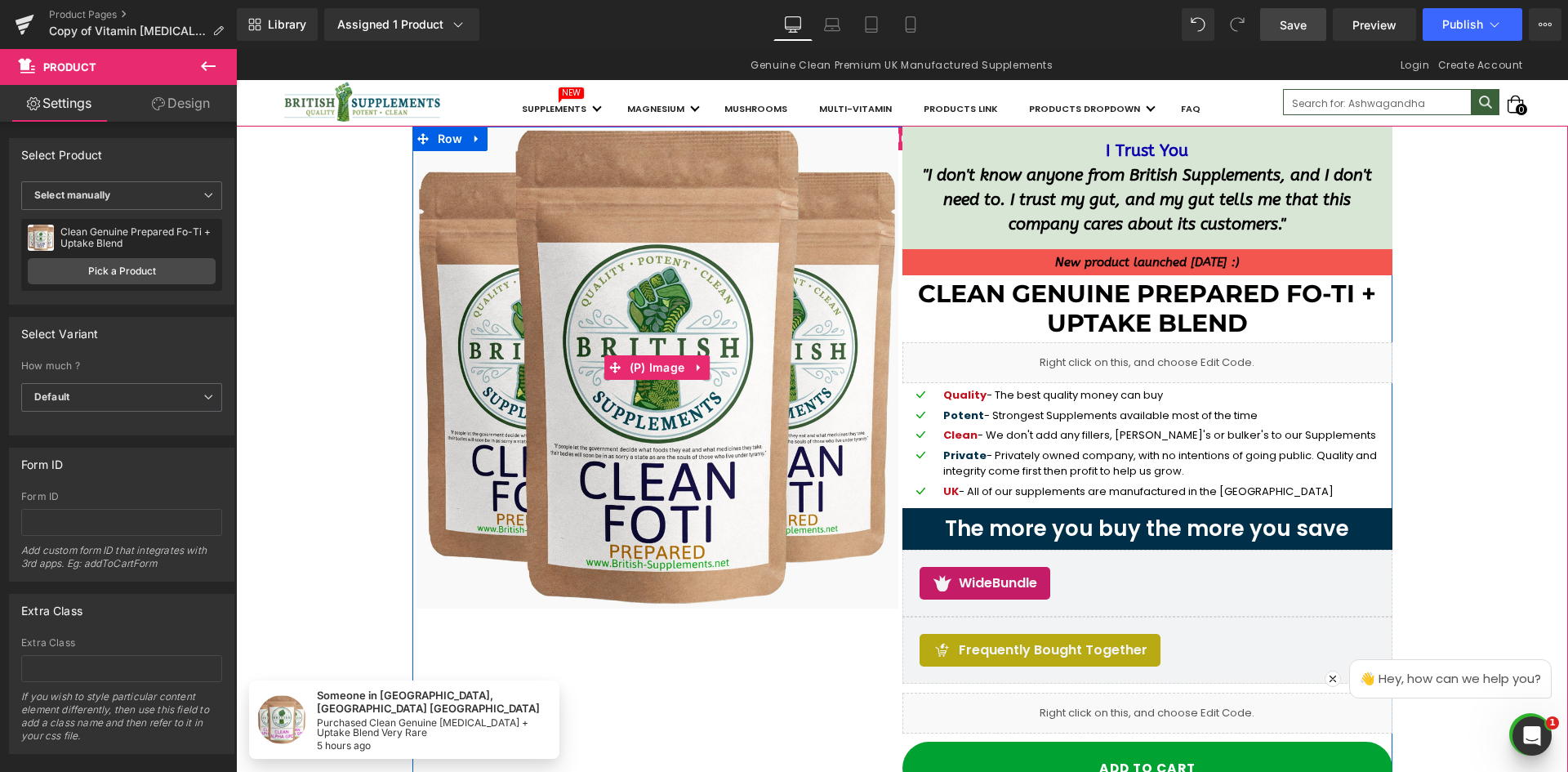
scroll to position [245, 0]
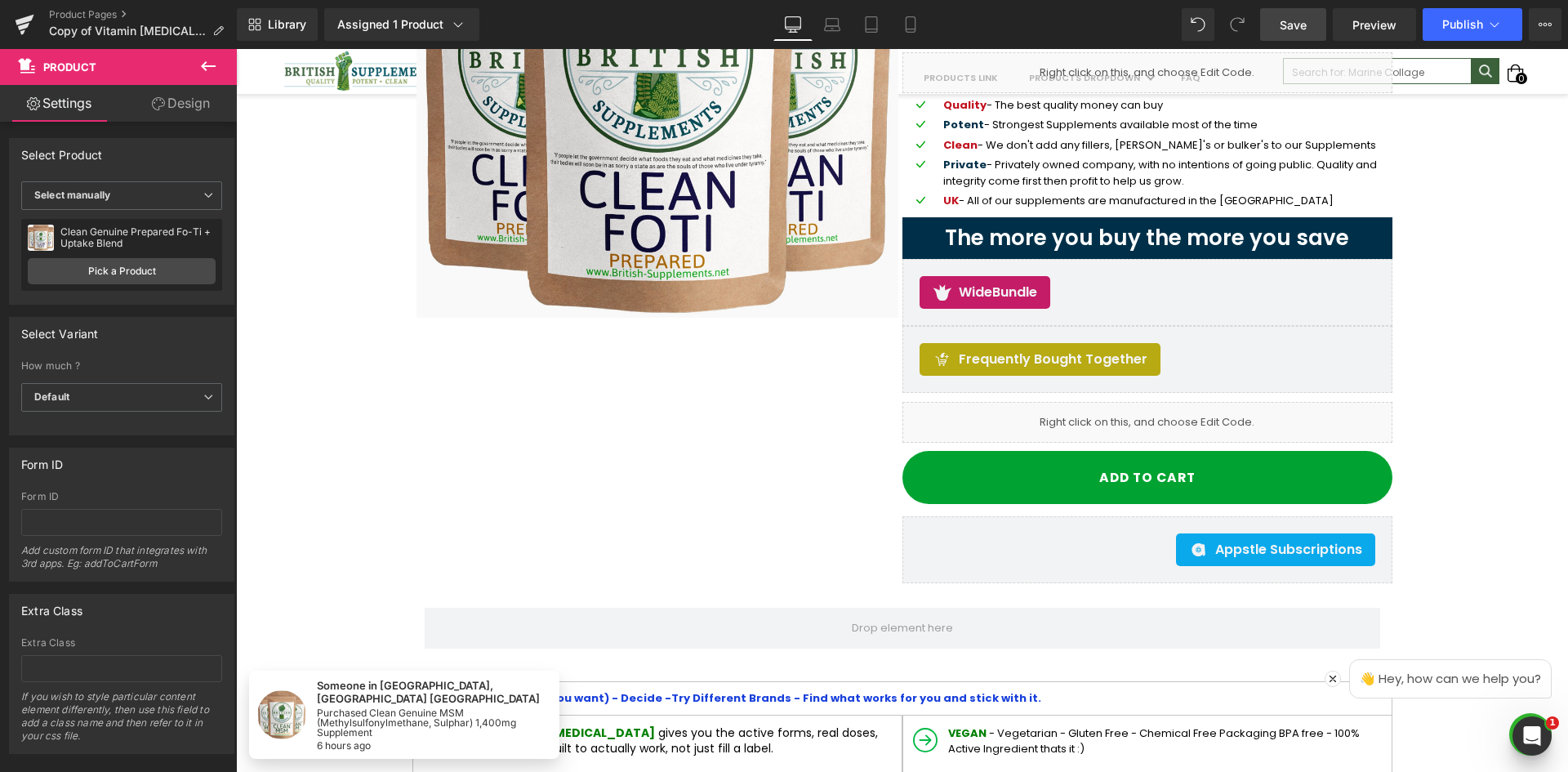
click at [204, 68] on icon at bounding box center [209, 66] width 20 height 20
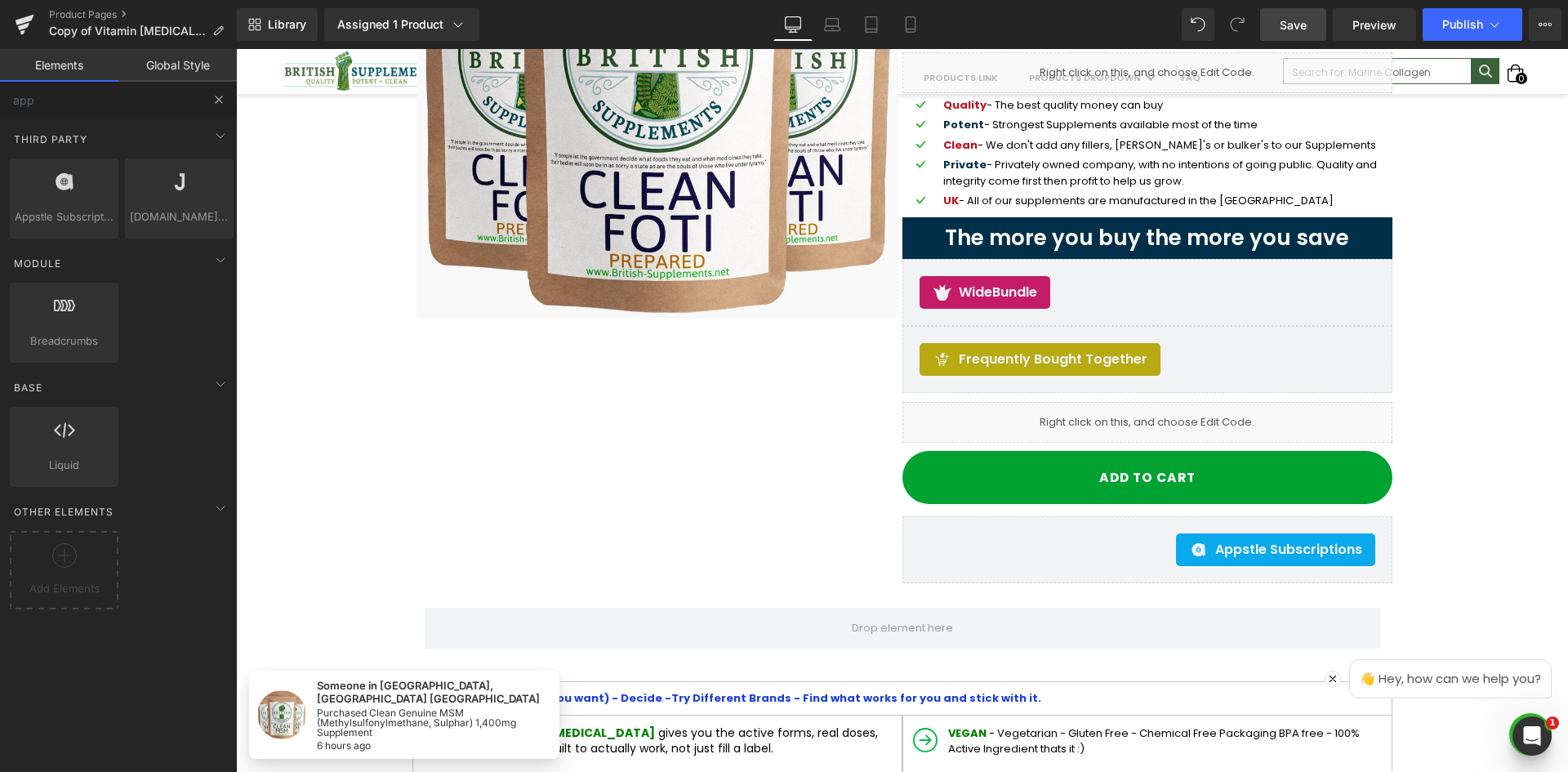
click at [216, 109] on button at bounding box center [219, 100] width 36 height 36
click at [220, 92] on button at bounding box center [219, 100] width 36 height 36
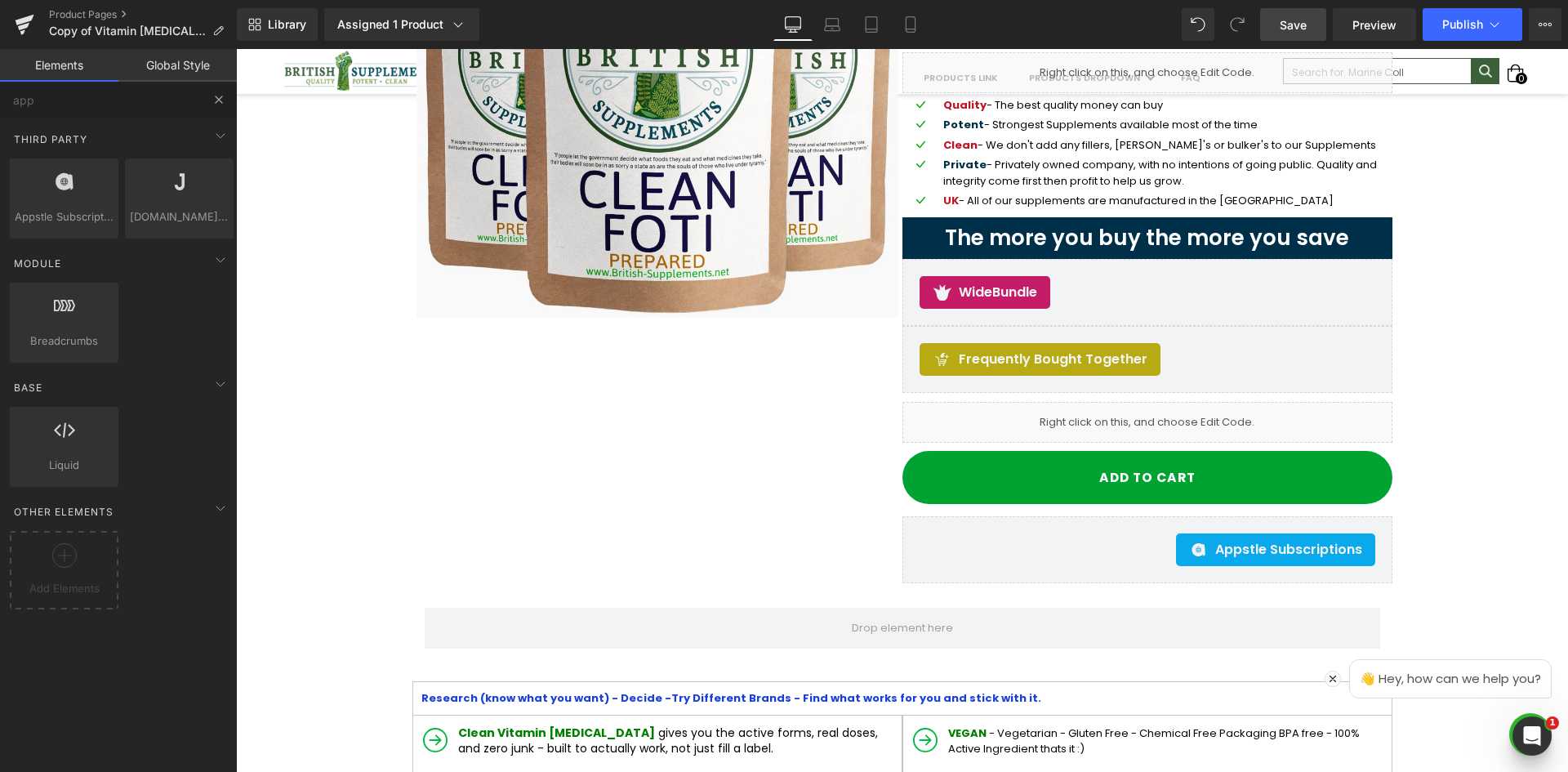
click at [226, 101] on button at bounding box center [219, 100] width 36 height 36
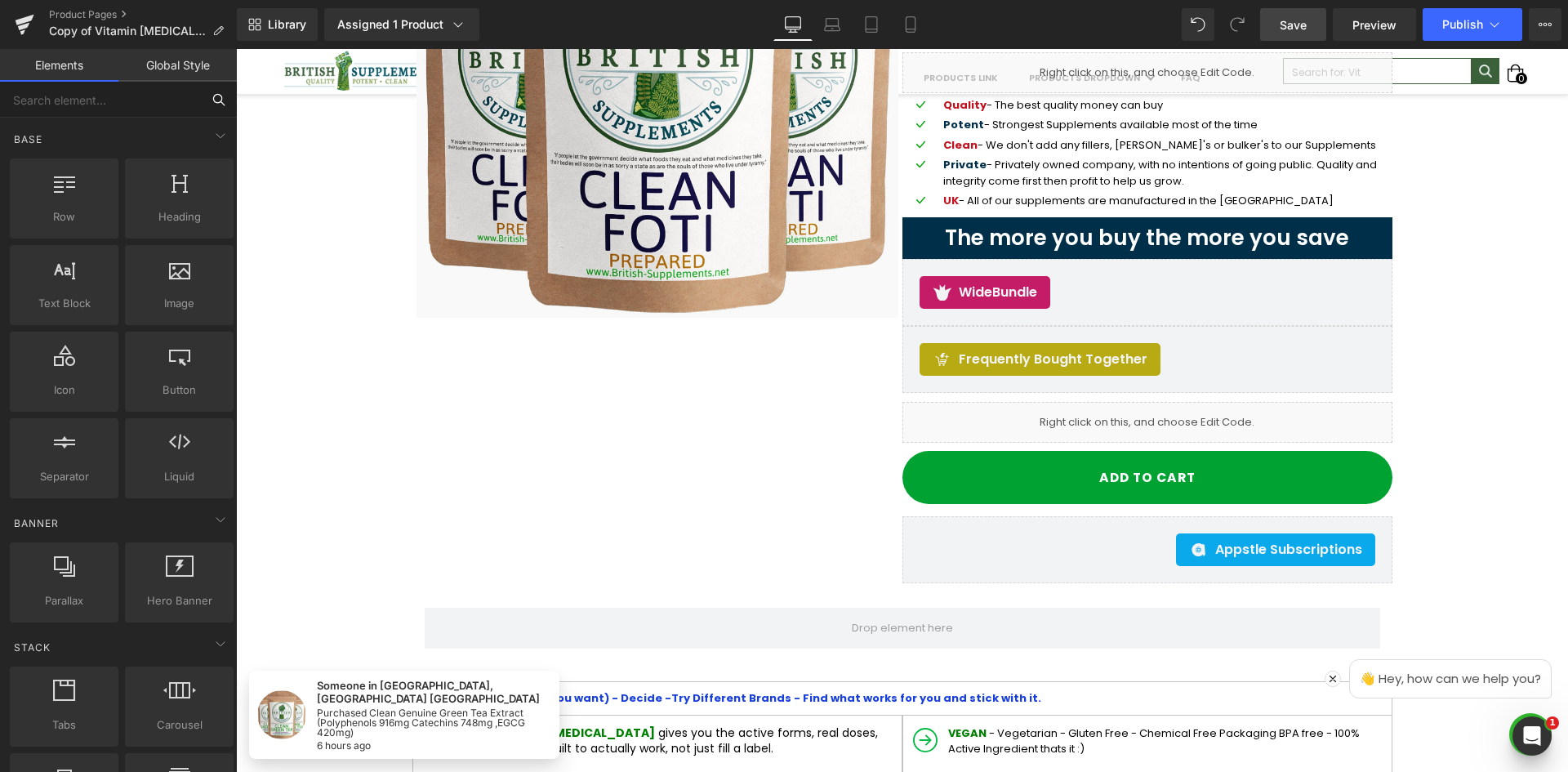
click at [176, 98] on input "text" at bounding box center [101, 100] width 201 height 36
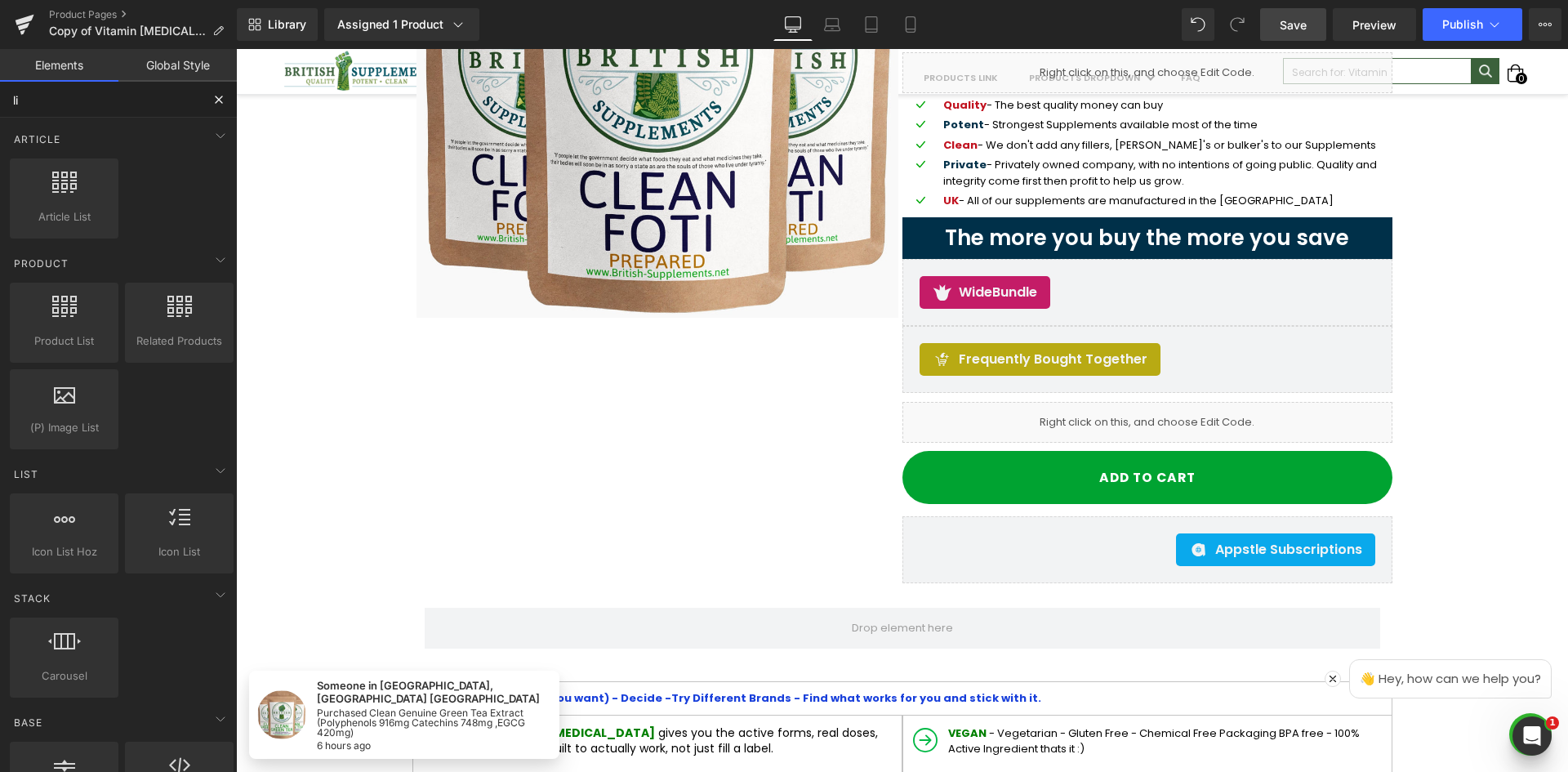
type input "liq"
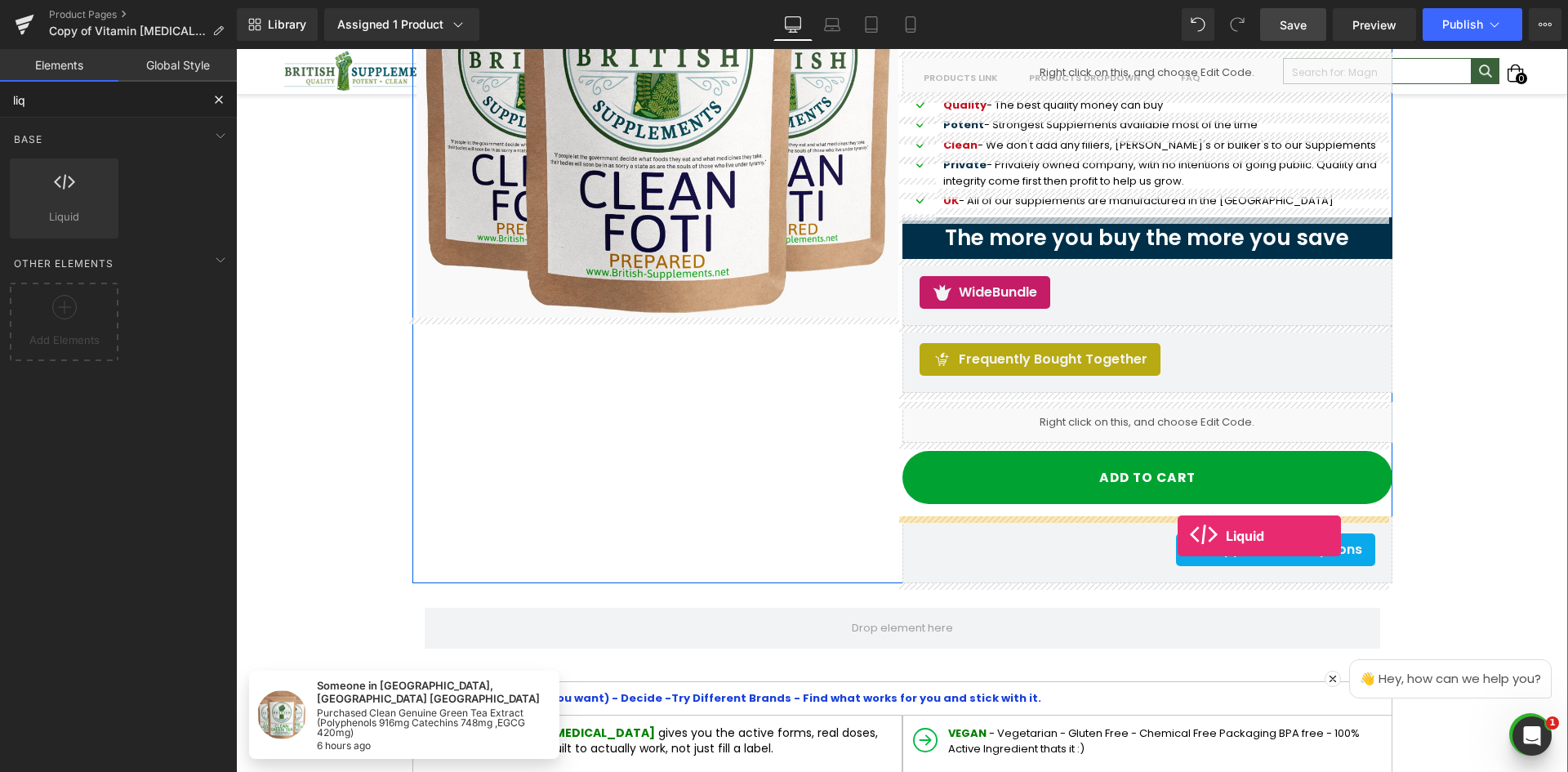
drag, startPoint x: 311, startPoint y: 253, endPoint x: 1178, endPoint y: 534, distance: 911.4
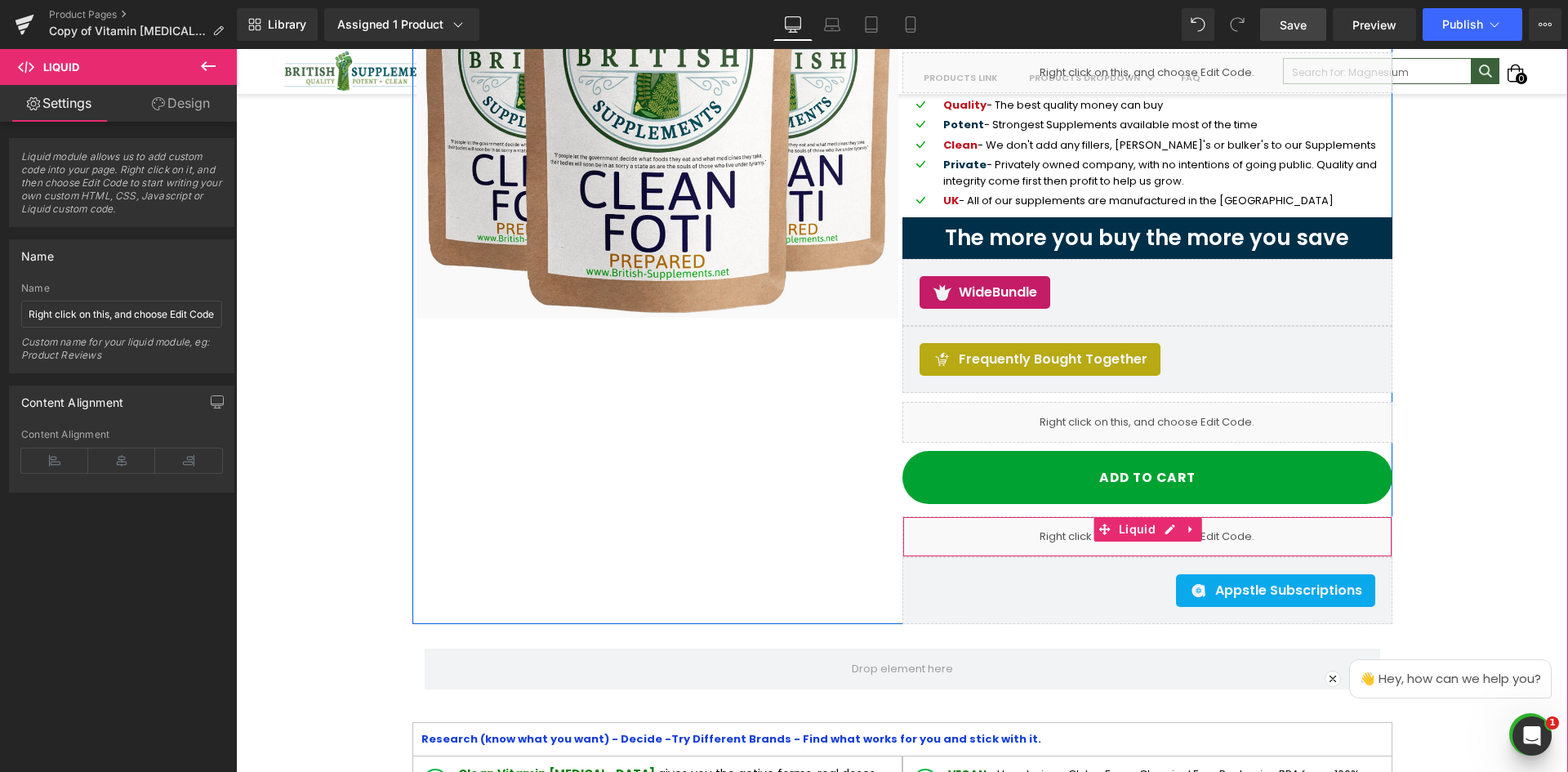
click at [1008, 538] on div "Liquid" at bounding box center [1148, 537] width 491 height 41
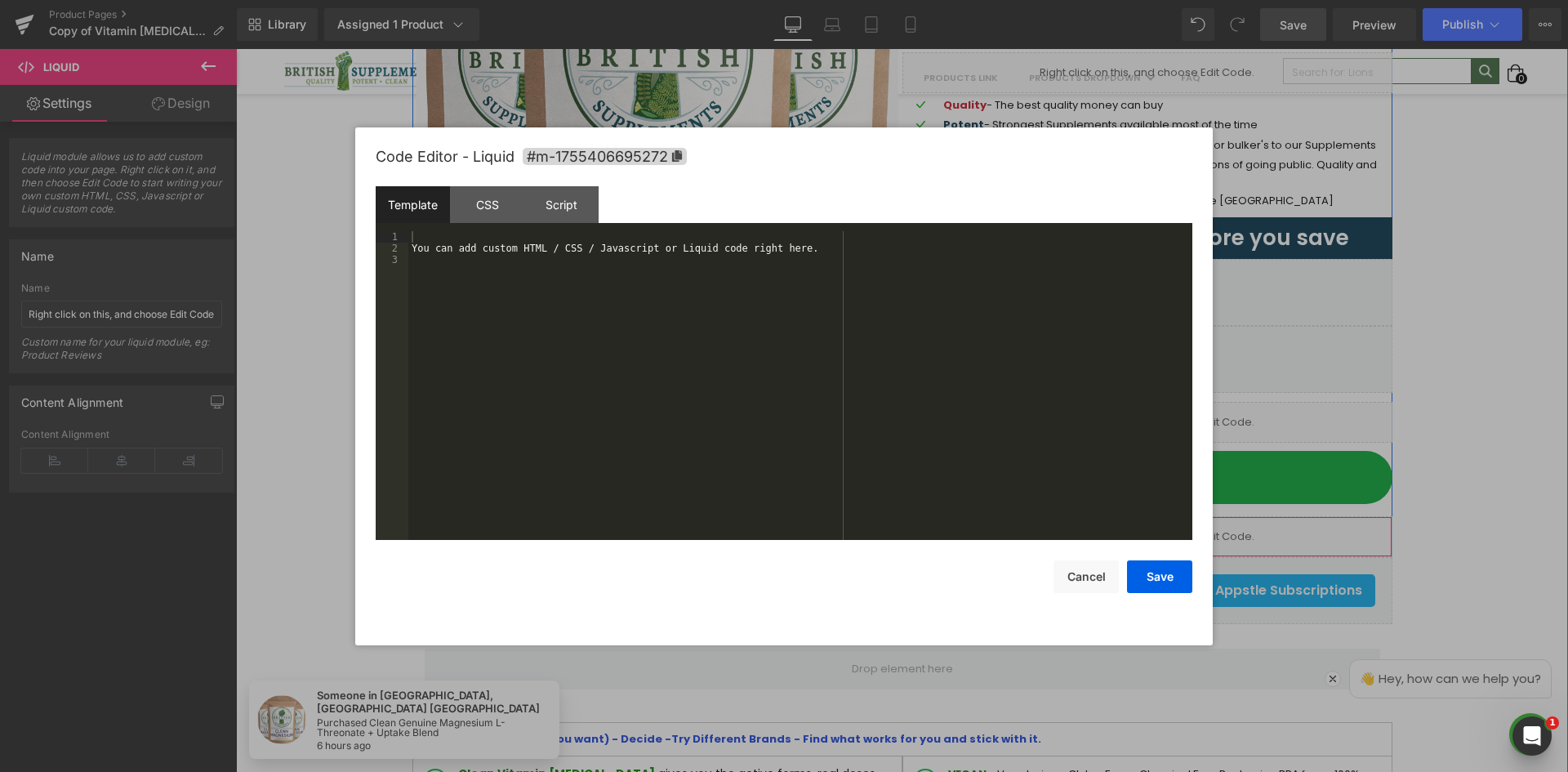
click at [1169, 526] on ul "Liquid" at bounding box center [1148, 530] width 109 height 25
click at [841, 336] on div "You can add custom HTML / CSS / Javascript or Liquid code right here." at bounding box center [800, 397] width 784 height 332
click at [492, 209] on div "CSS" at bounding box center [487, 205] width 74 height 37
click at [566, 310] on div "#m-1755406695272 { }" at bounding box center [800, 397] width 784 height 332
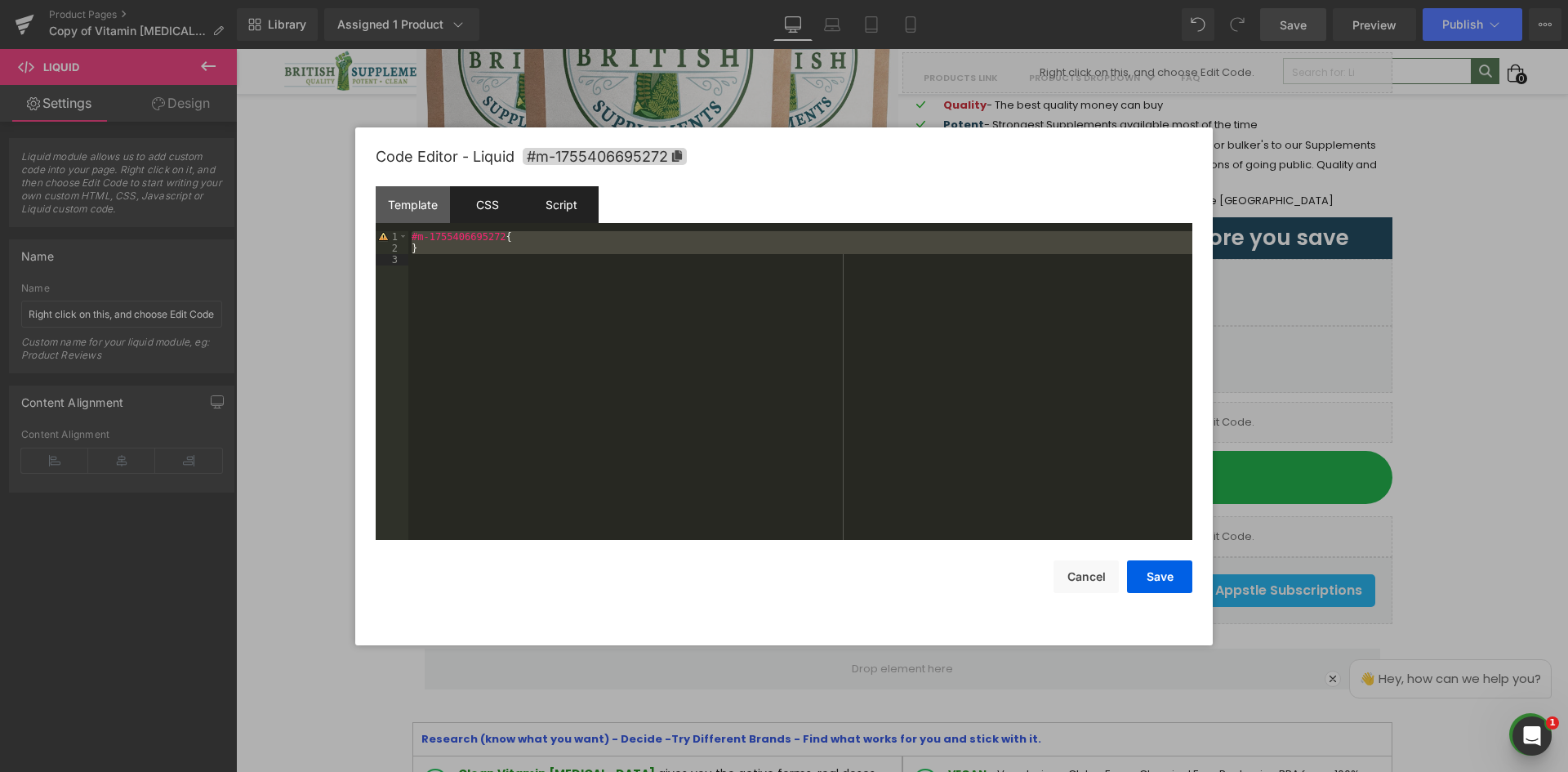
click at [552, 200] on div "Script" at bounding box center [561, 205] width 74 height 37
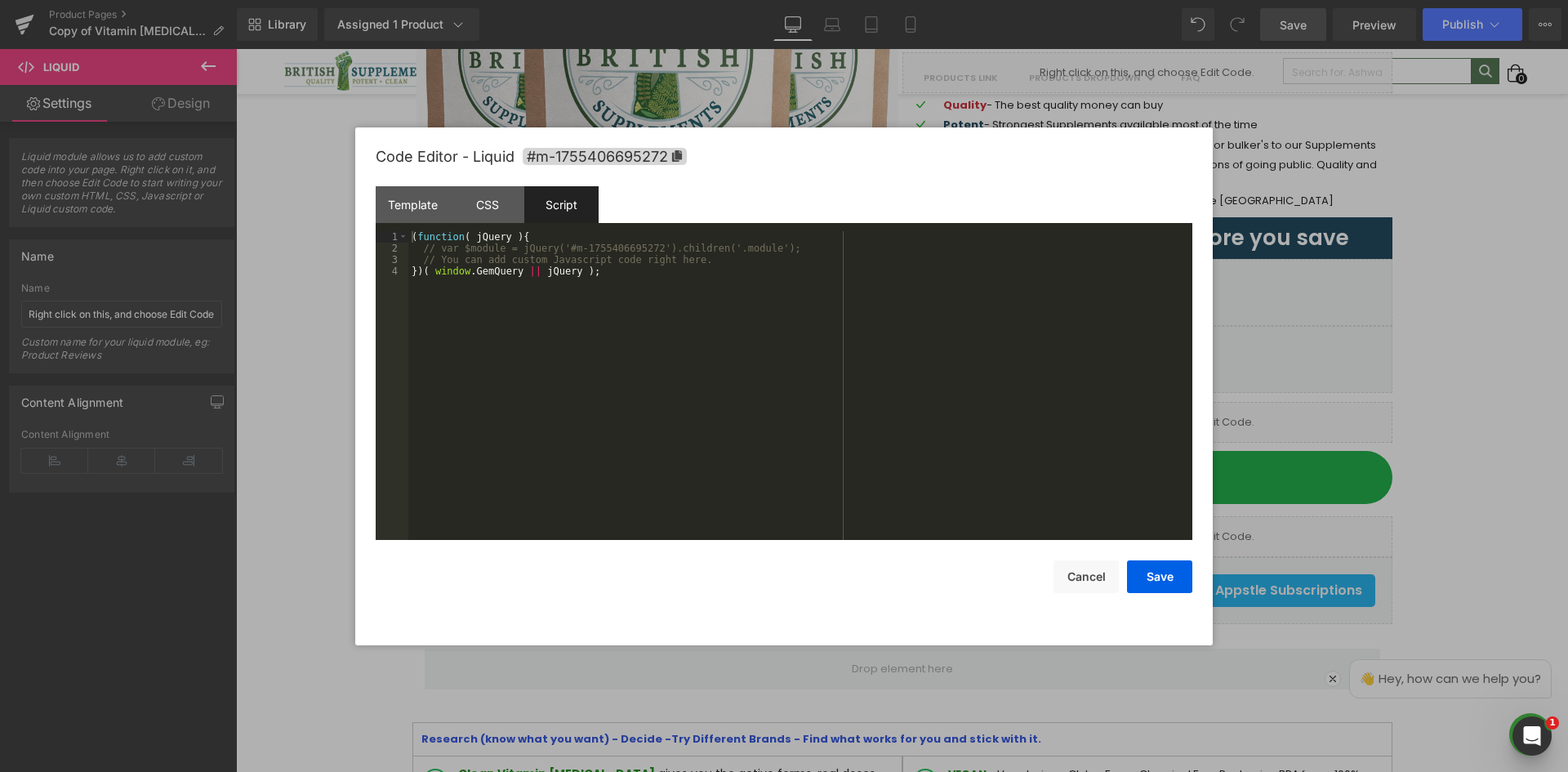
click at [589, 263] on div "( function ( jQuery ) { // var $module = jQuery('#m-1755406695272').children('.…" at bounding box center [800, 397] width 784 height 332
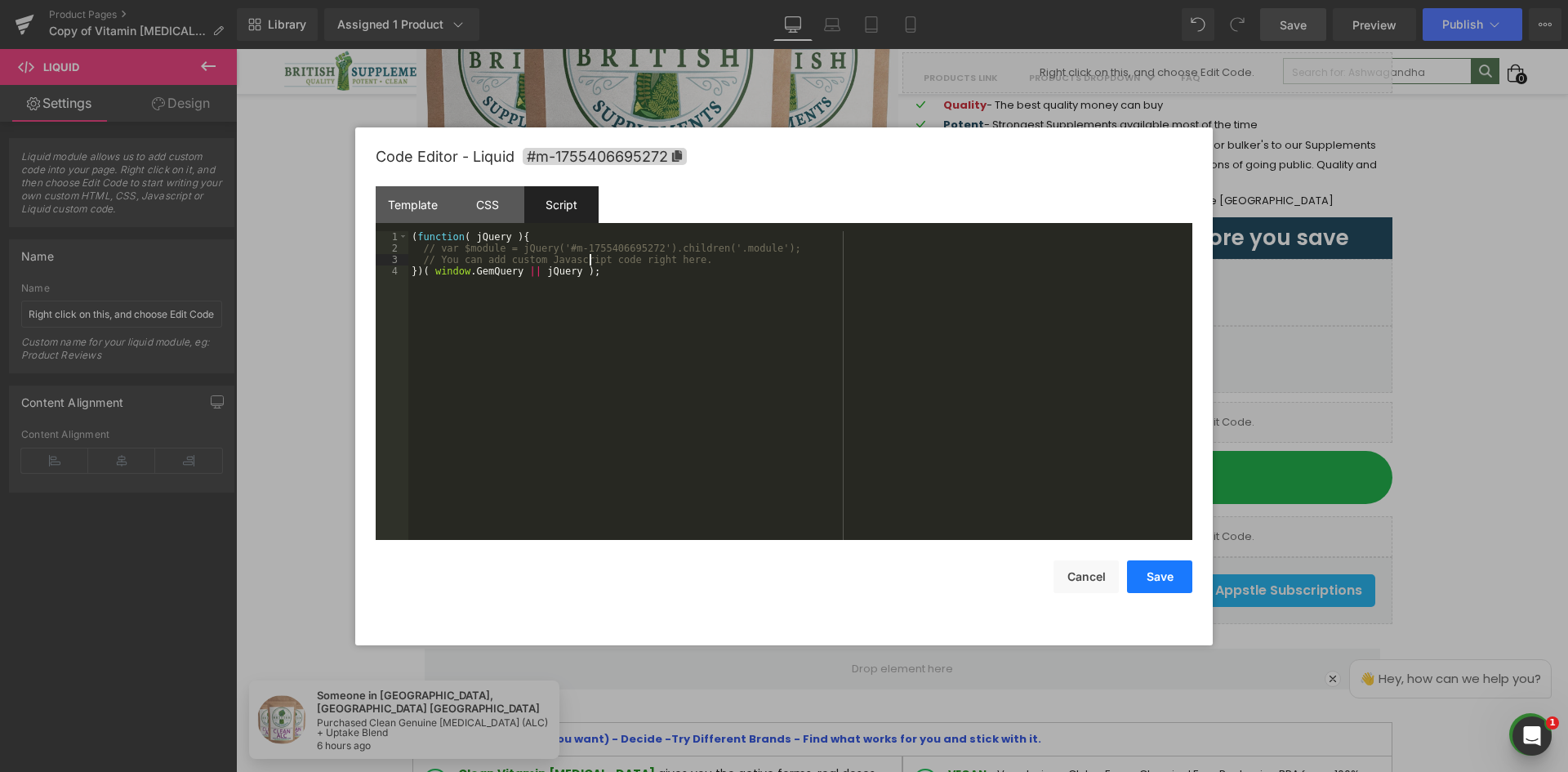
click at [1171, 577] on button "Save" at bounding box center [1159, 577] width 65 height 33
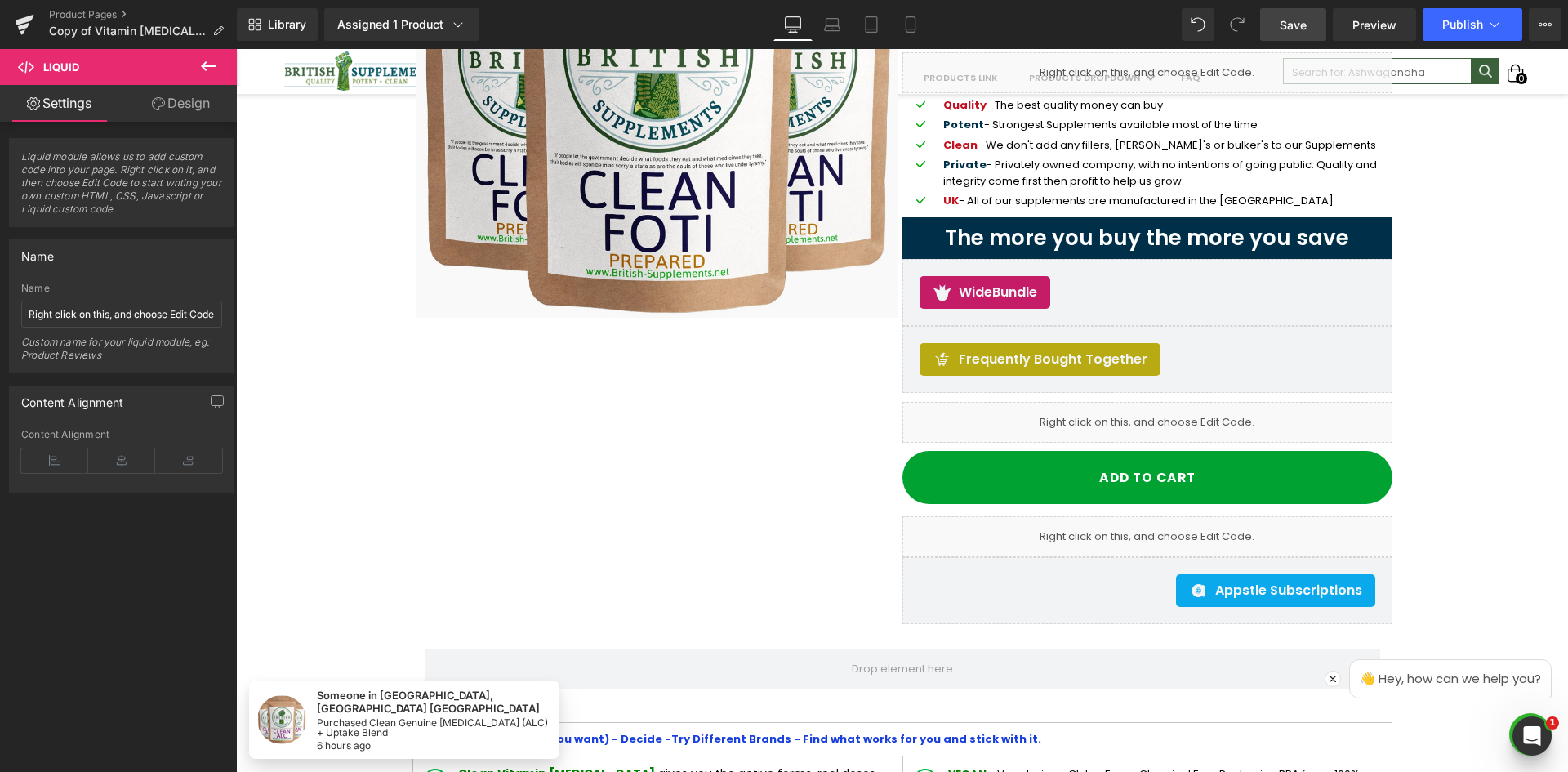
click at [1307, 31] on span "Save" at bounding box center [1293, 25] width 27 height 17
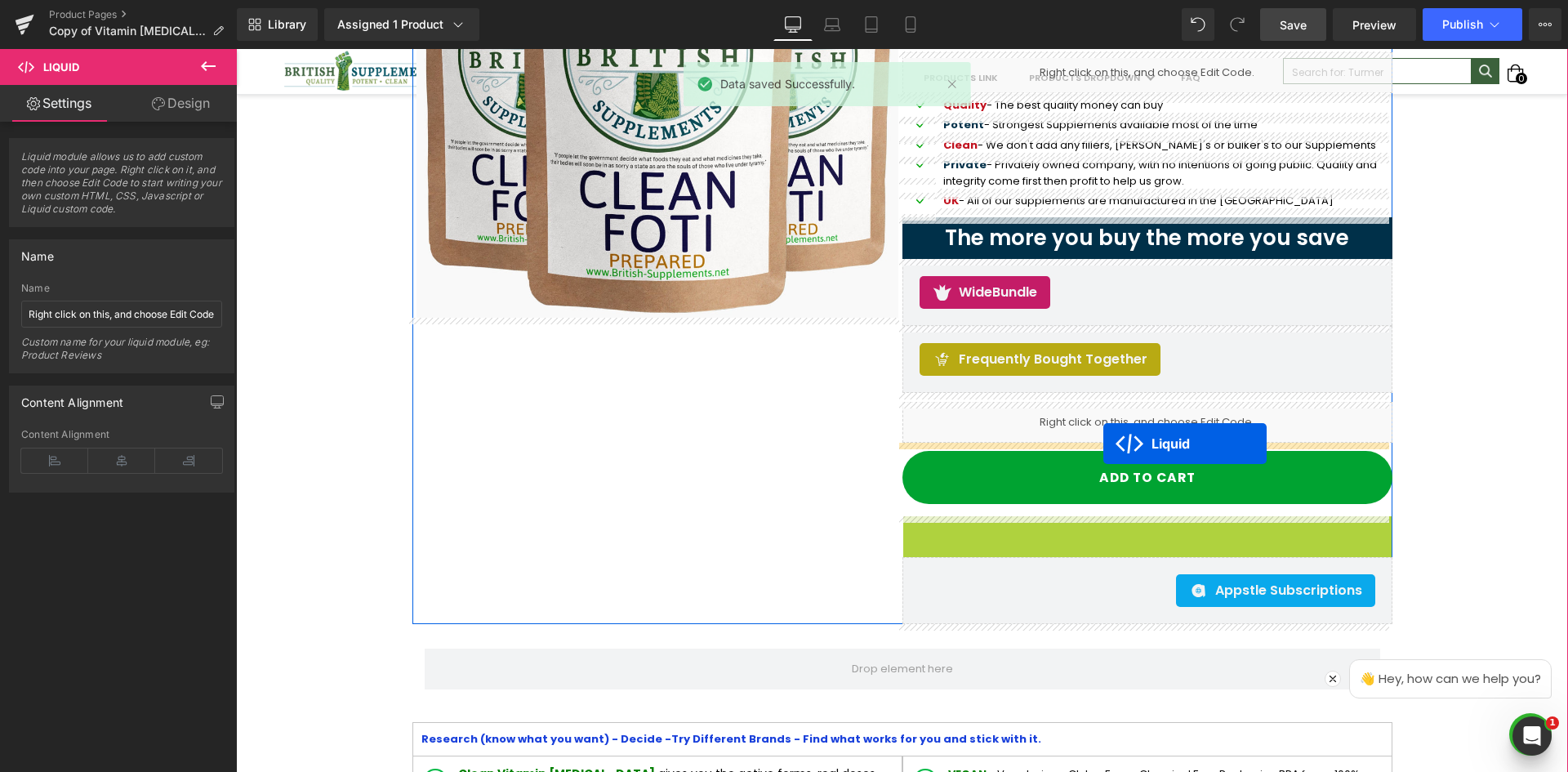
drag, startPoint x: 1098, startPoint y: 525, endPoint x: 1104, endPoint y: 444, distance: 81.2
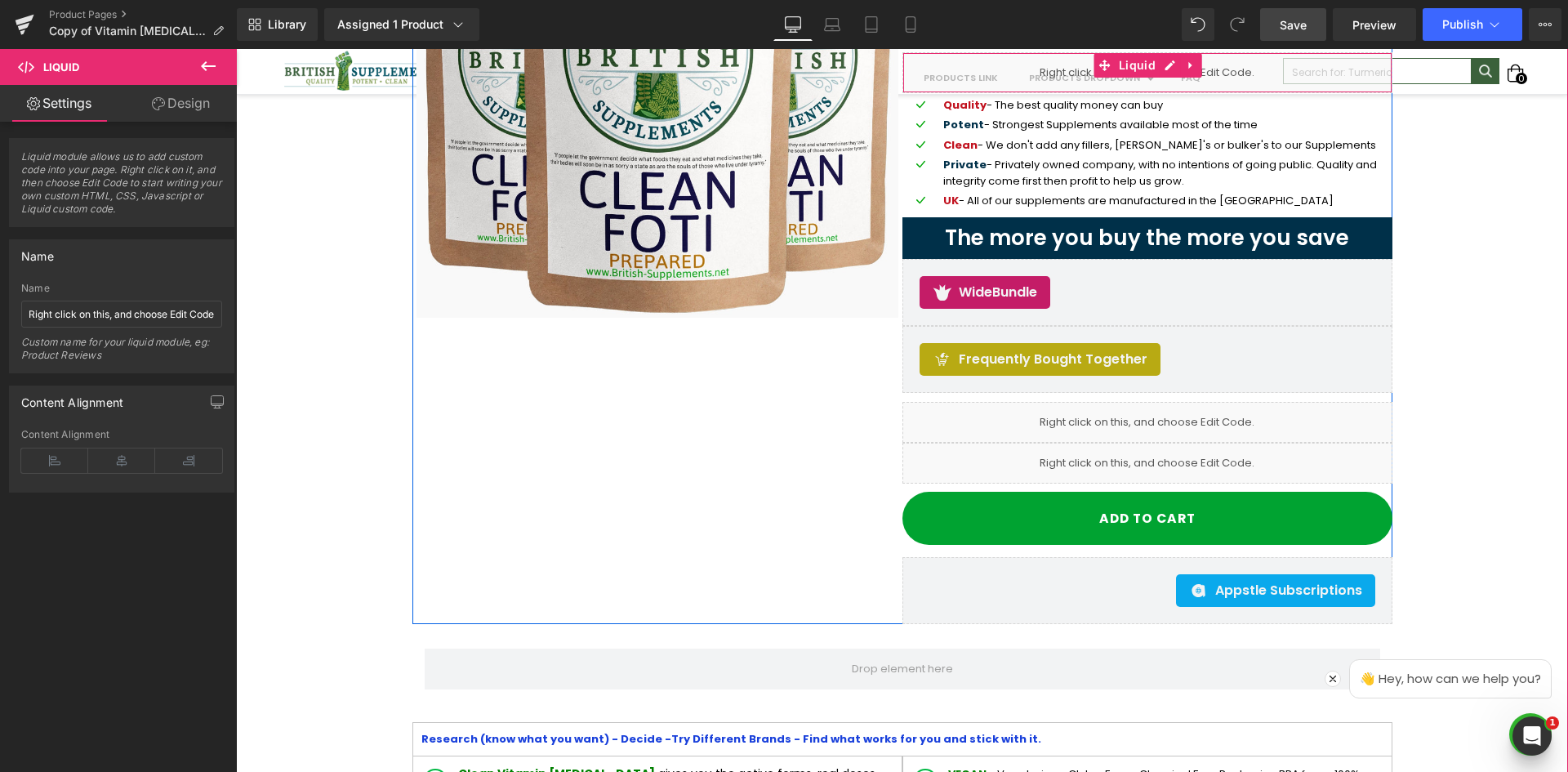
drag, startPoint x: 1312, startPoint y: 36, endPoint x: 1327, endPoint y: 47, distance: 18.6
click at [1314, 36] on link "Save" at bounding box center [1293, 25] width 66 height 33
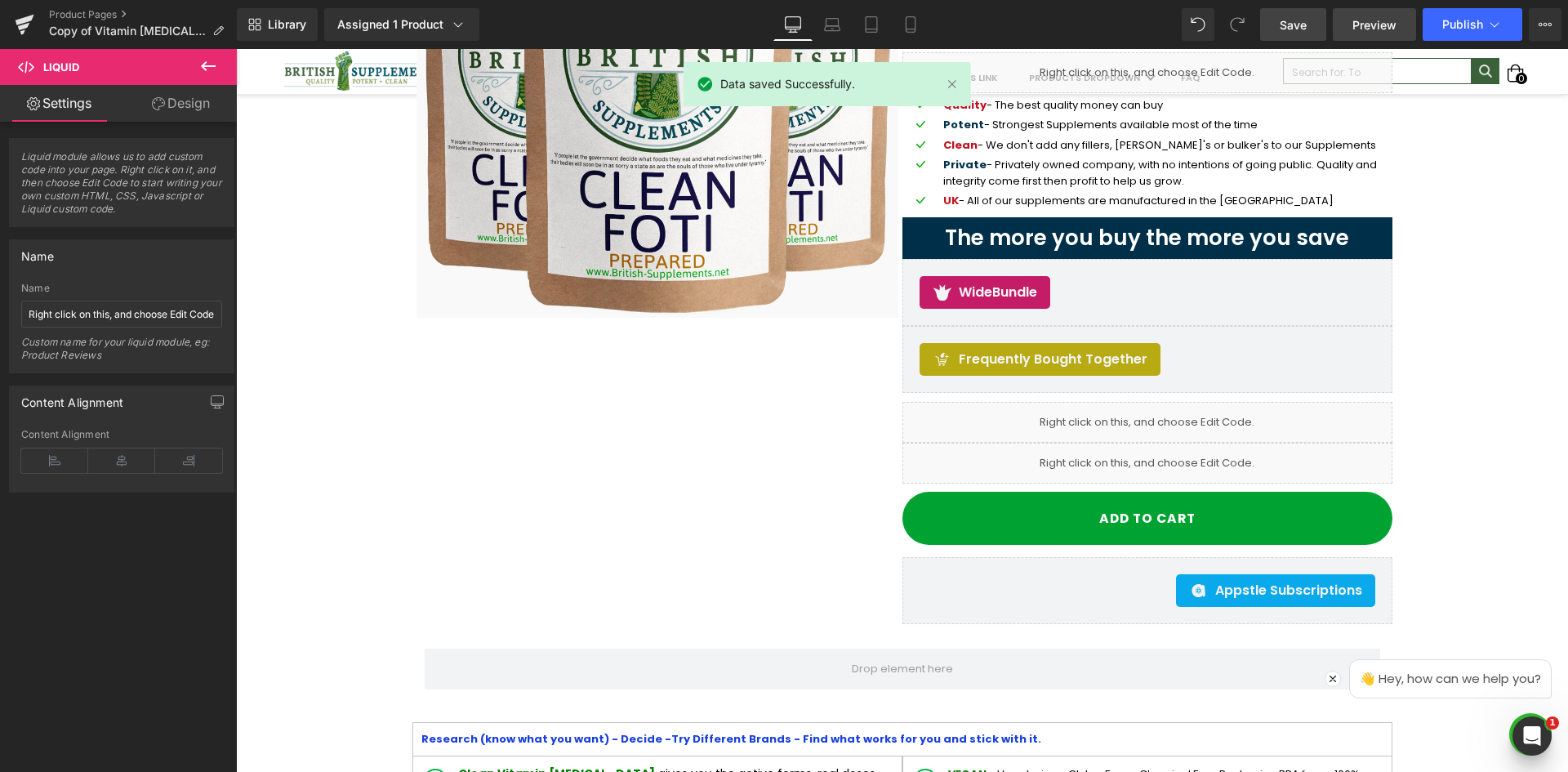
click at [1390, 31] on span "Preview" at bounding box center [1375, 25] width 45 height 17
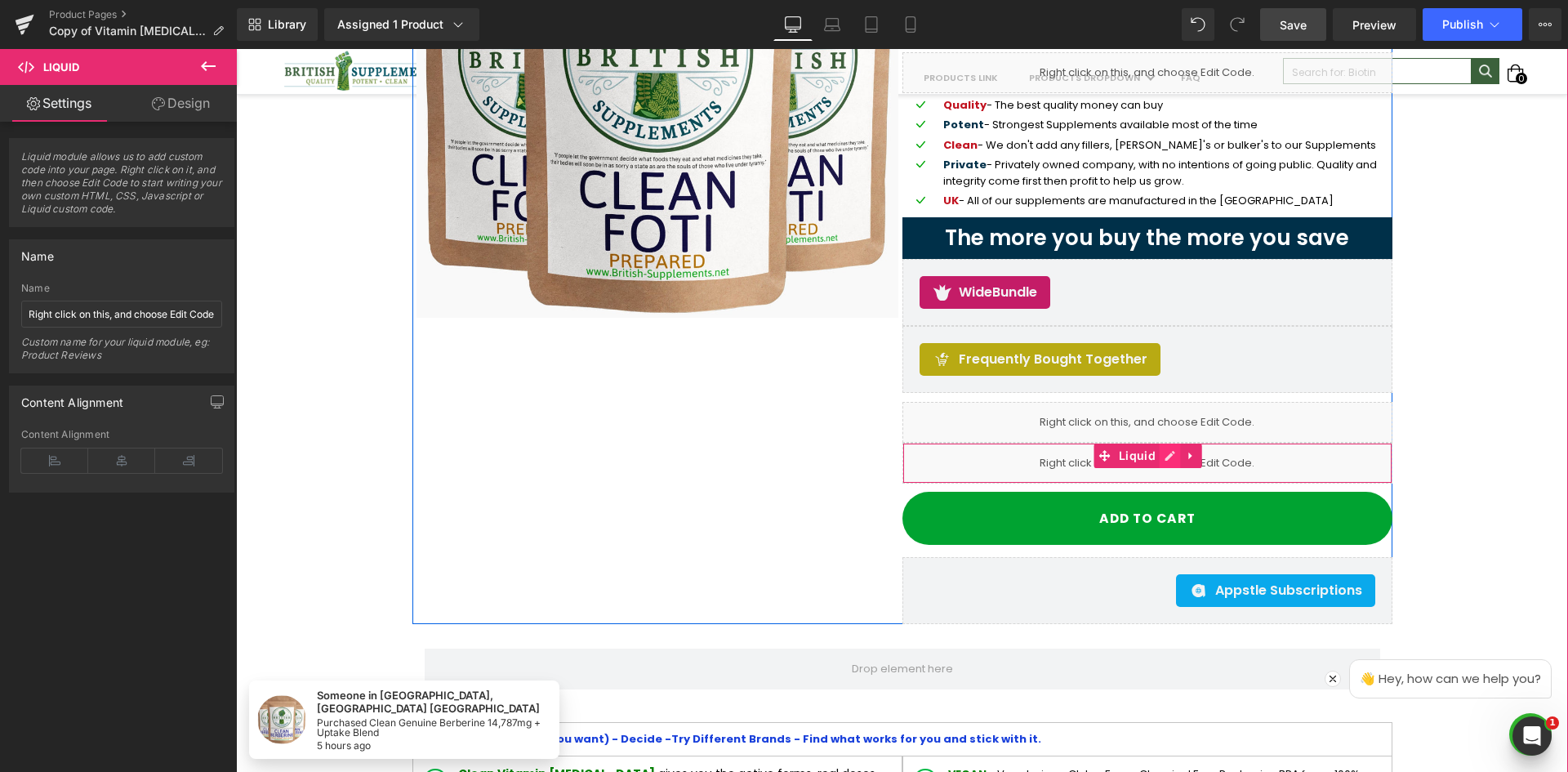
click at [1167, 457] on link at bounding box center [1171, 456] width 21 height 25
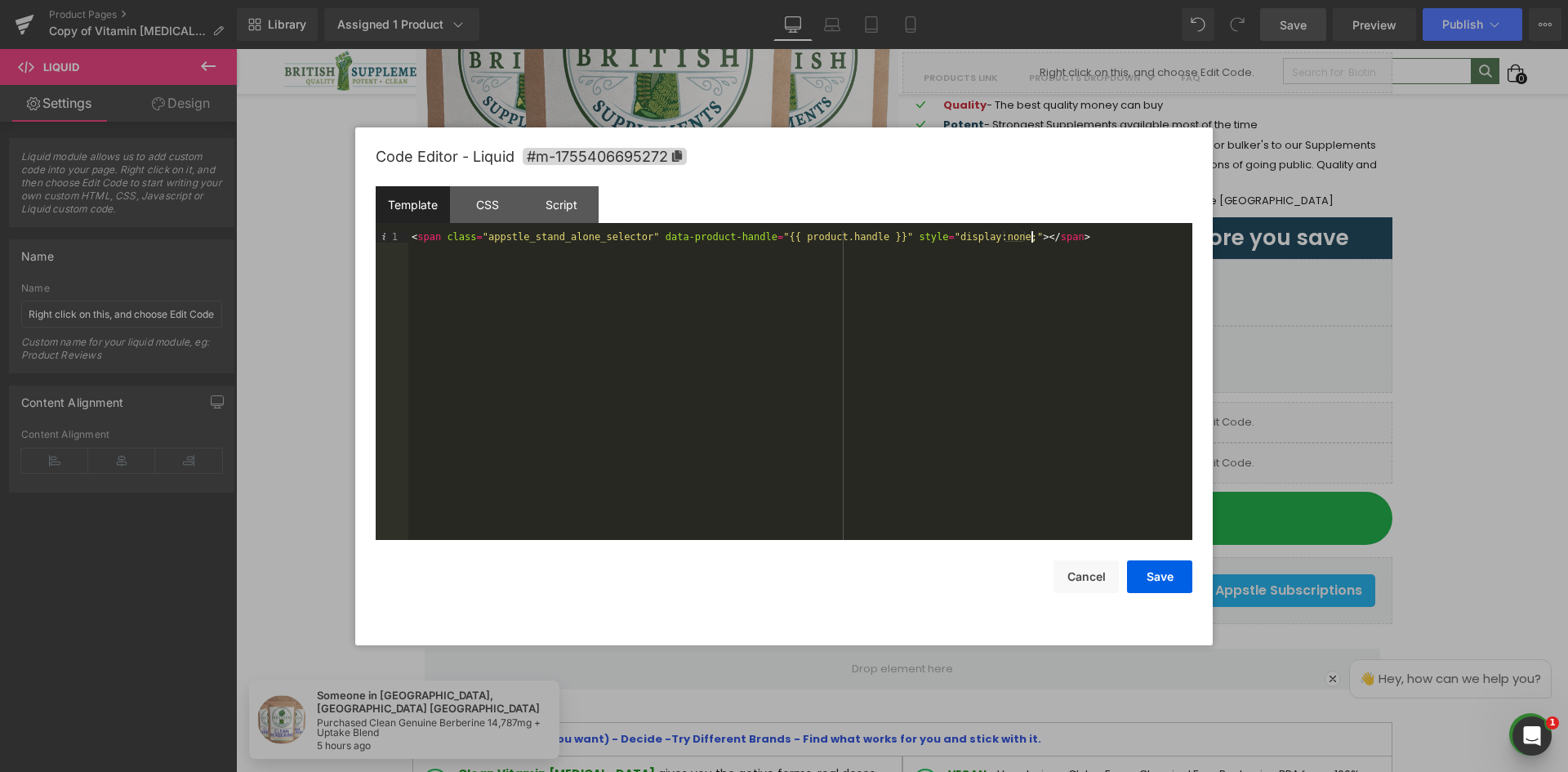
click at [905, 257] on div "< span class = "appstle_stand_alone_selector" data-product-handle = "{{ product…" at bounding box center [800, 397] width 784 height 332
click at [967, 237] on div "< span class = "appstle_stand_alone_selector" data-product-handle = "{{ product…" at bounding box center [800, 397] width 784 height 332
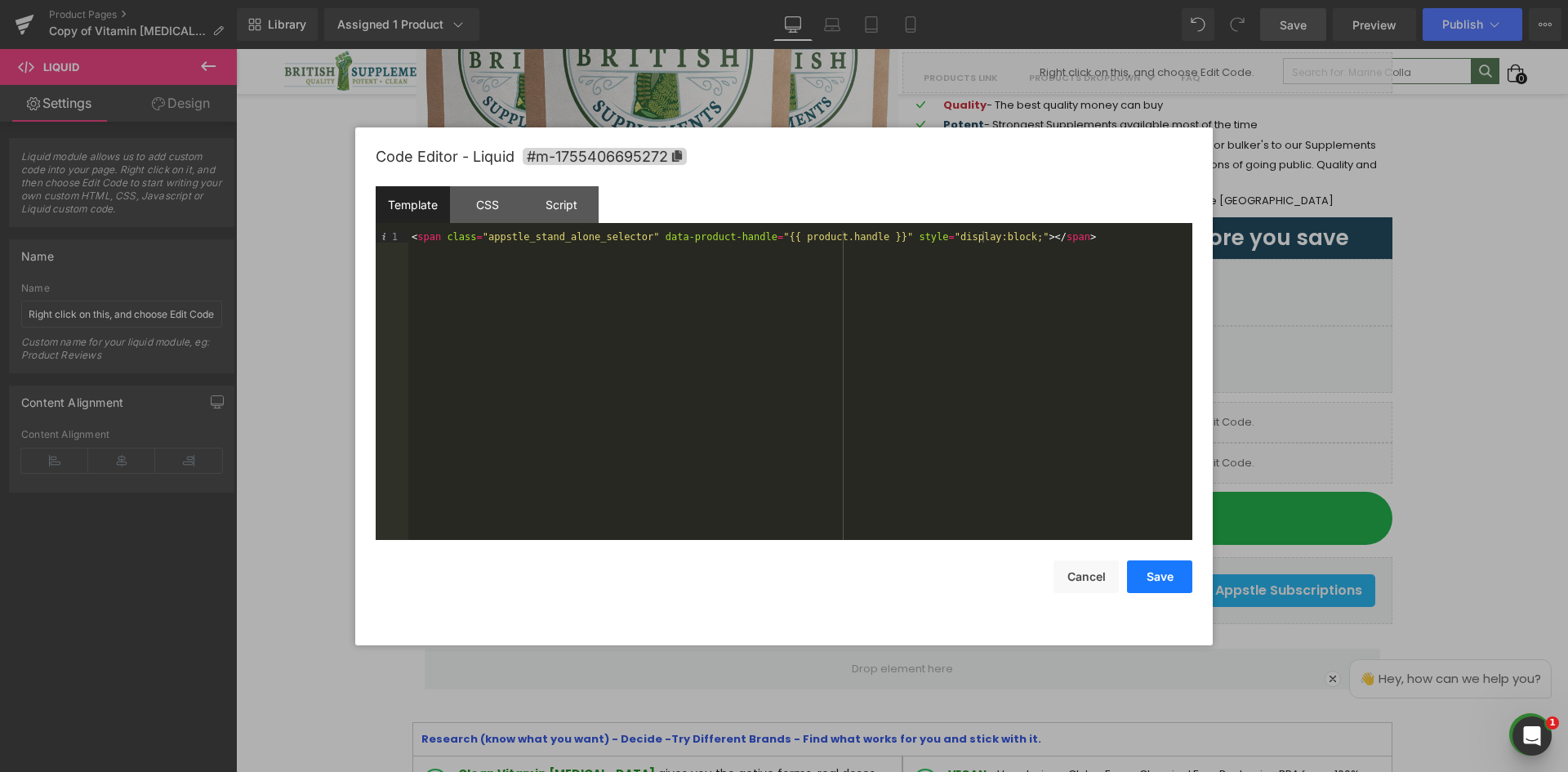
click at [1181, 572] on button "Save" at bounding box center [1159, 577] width 65 height 33
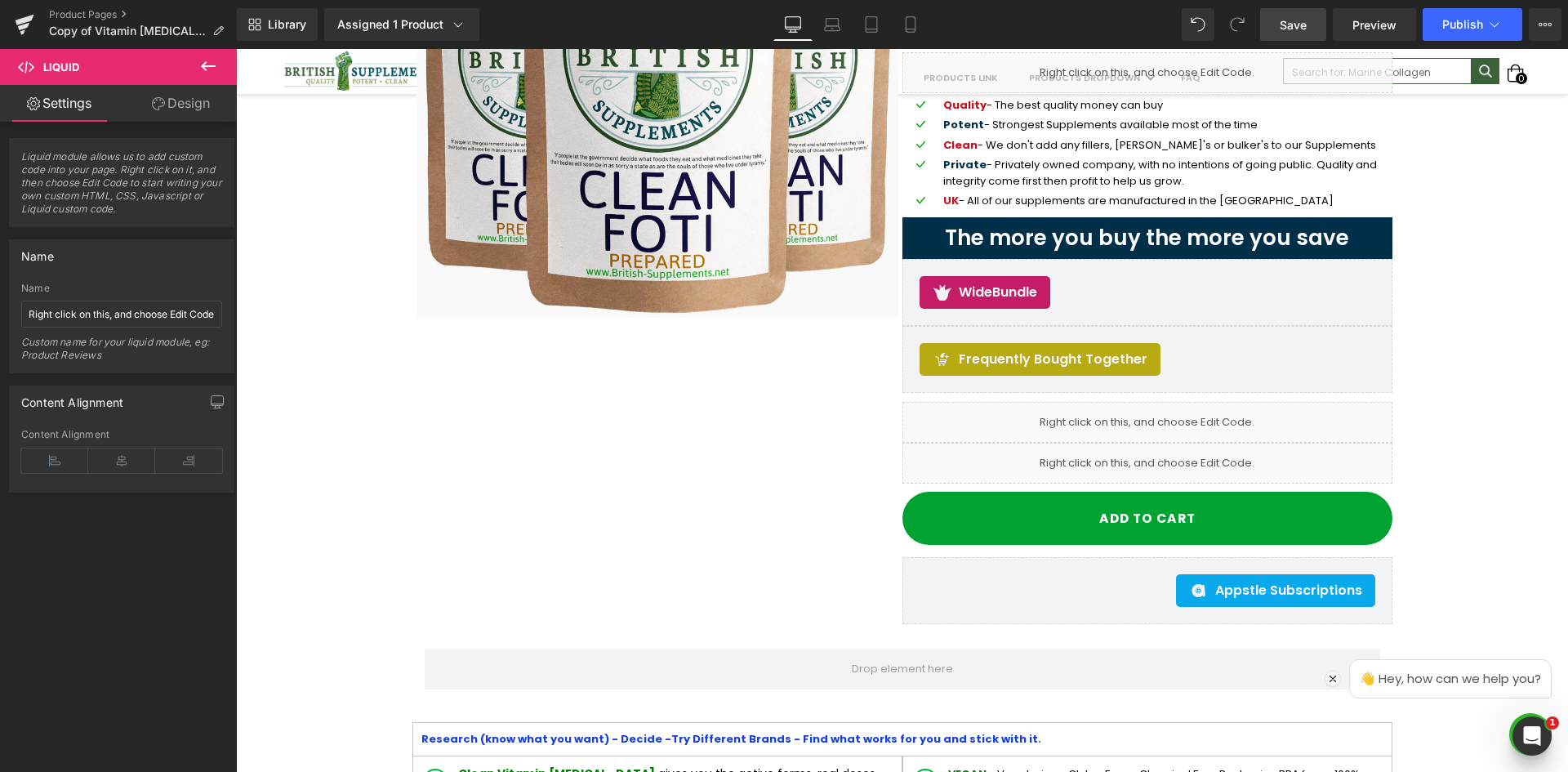
click at [1302, 27] on span "Save" at bounding box center [1293, 25] width 27 height 17
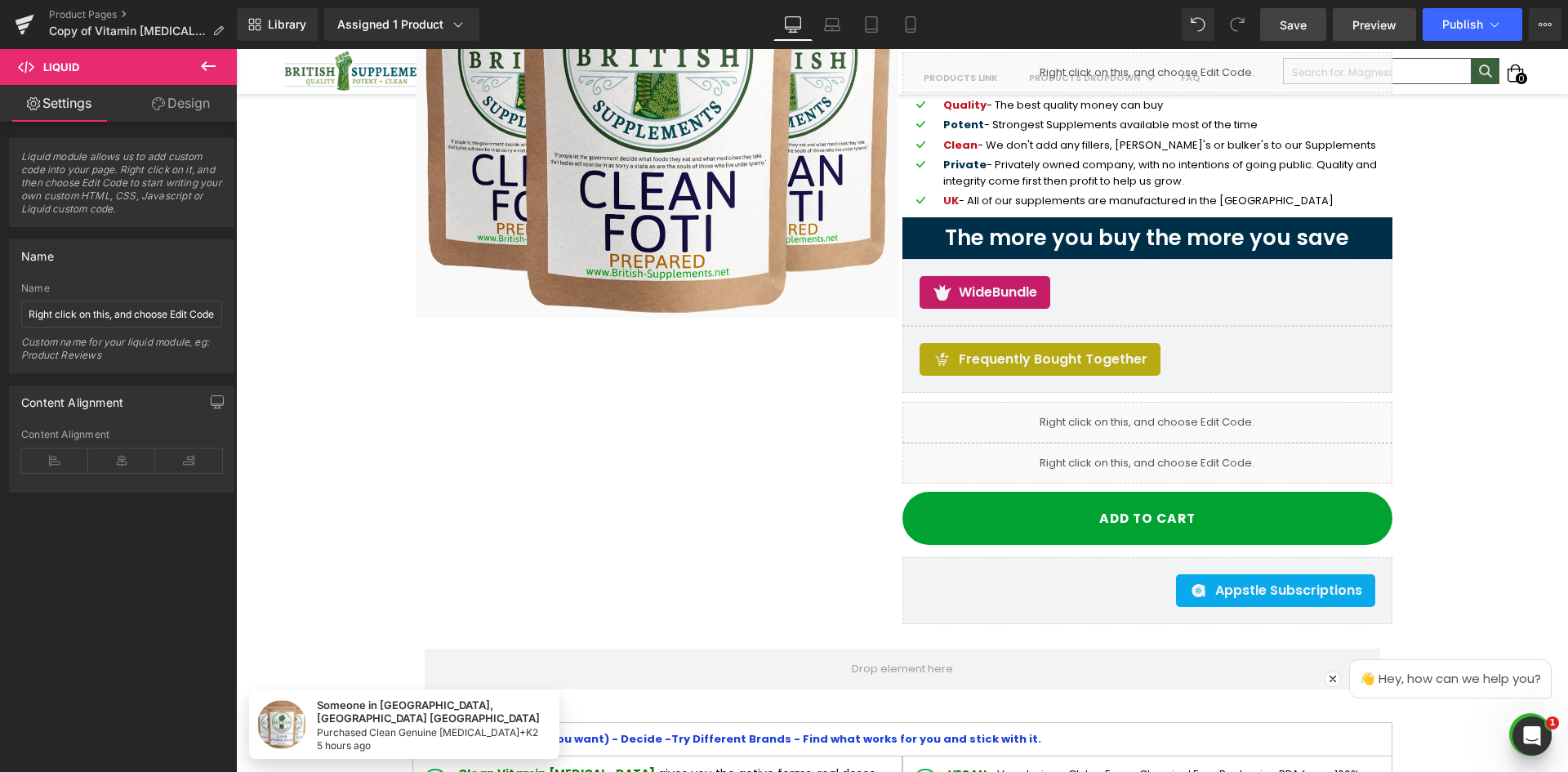
click at [1370, 30] on span "Preview" at bounding box center [1375, 25] width 45 height 17
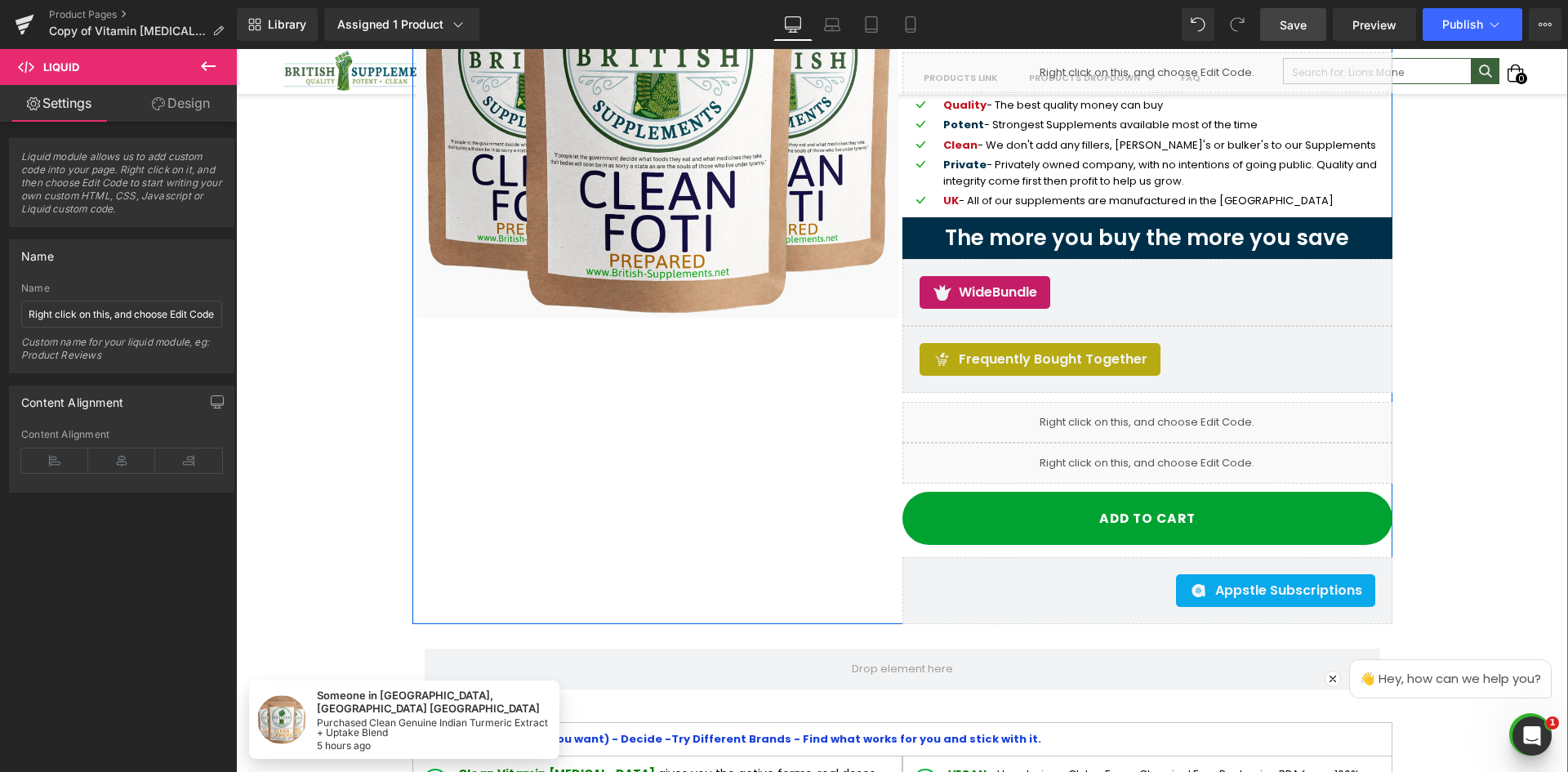
click at [1163, 457] on icon at bounding box center [1166, 456] width 9 height 10
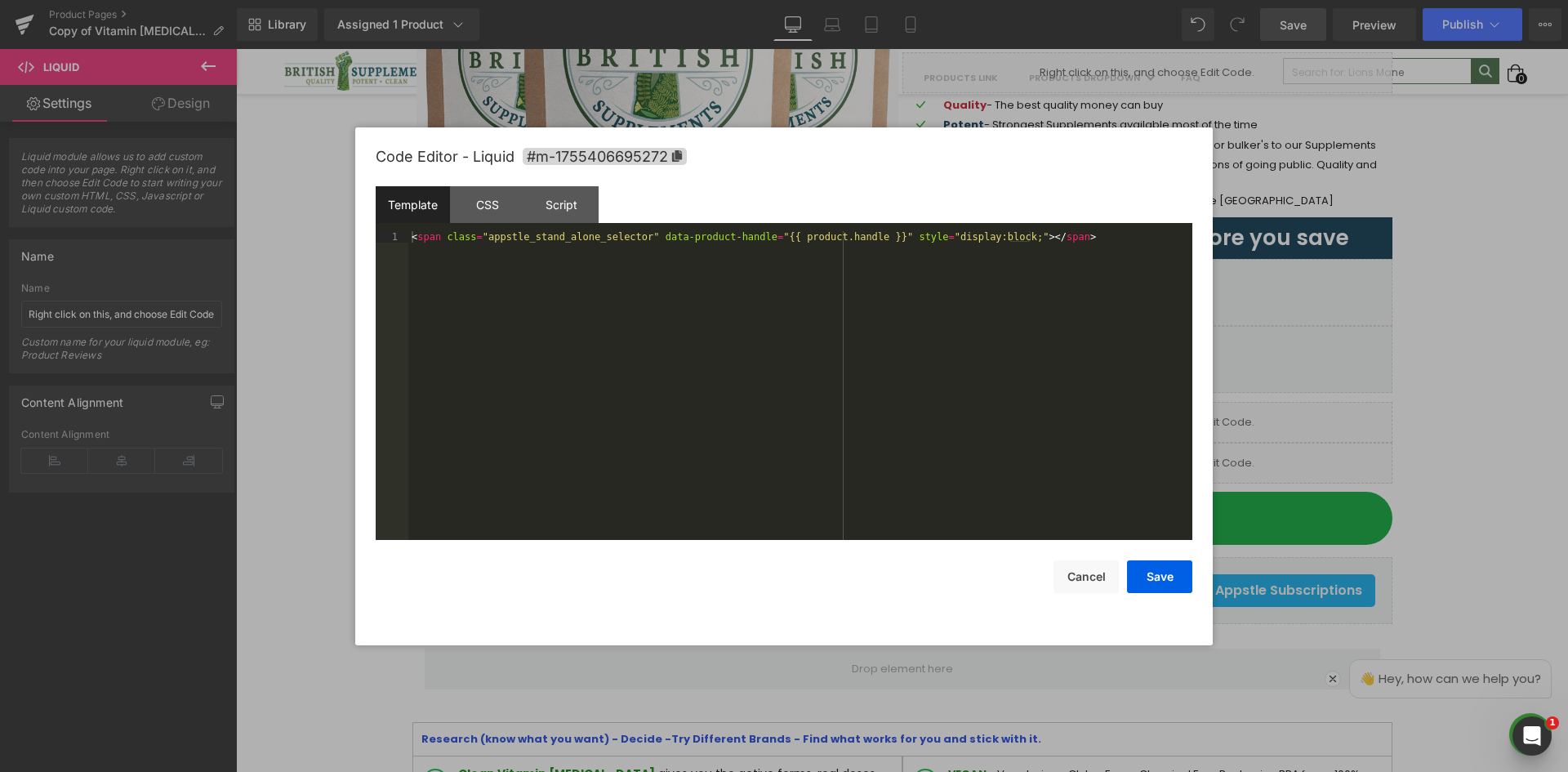
click at [666, 219] on div "Template CSS Script Data" at bounding box center [784, 209] width 817 height 45
drag, startPoint x: 699, startPoint y: 226, endPoint x: 737, endPoint y: 231, distance: 38.3
click at [701, 228] on div "Template CSS Script Data" at bounding box center [784, 209] width 817 height 45
click at [753, 227] on div "Template CSS Script Data" at bounding box center [784, 209] width 817 height 45
click at [852, 228] on div "Template CSS Script Data" at bounding box center [784, 209] width 817 height 45
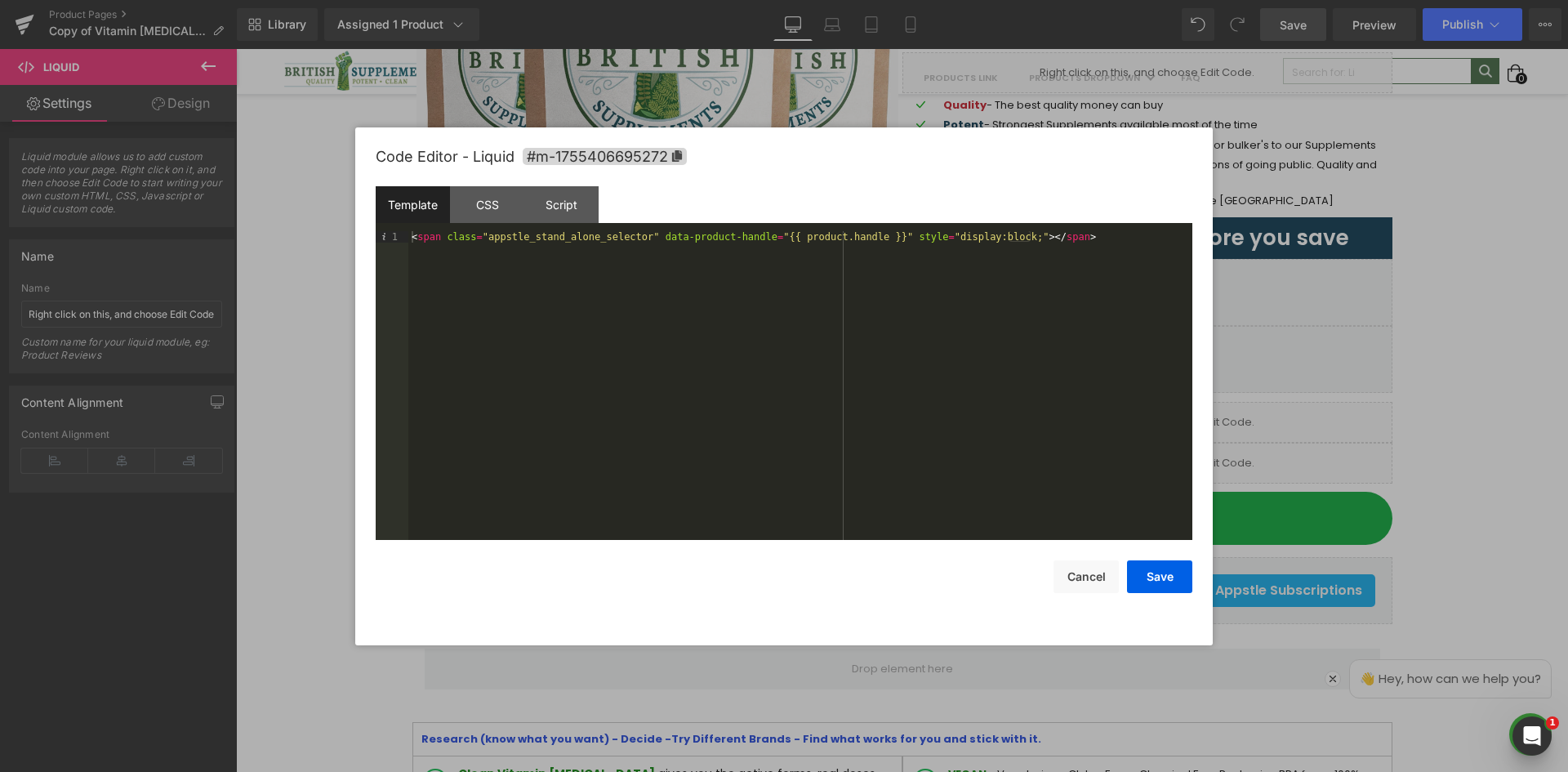
drag, startPoint x: 984, startPoint y: 234, endPoint x: 995, endPoint y: 242, distance: 13.6
click at [985, 234] on div "< span class = "appstle_stand_alone_selector" data-product-handle = "{{ product…" at bounding box center [800, 397] width 784 height 332
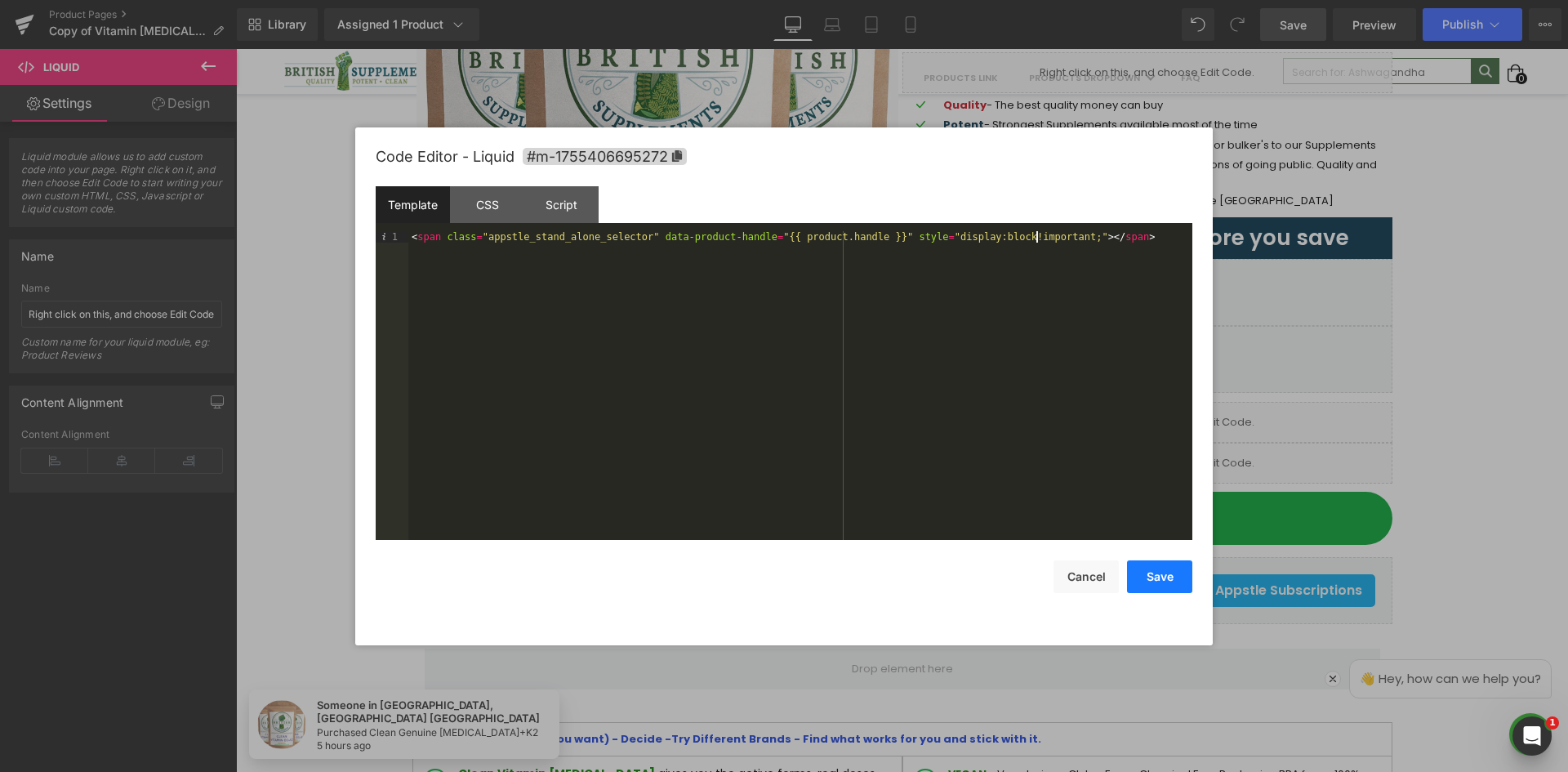
click at [1152, 577] on button "Save" at bounding box center [1159, 577] width 65 height 33
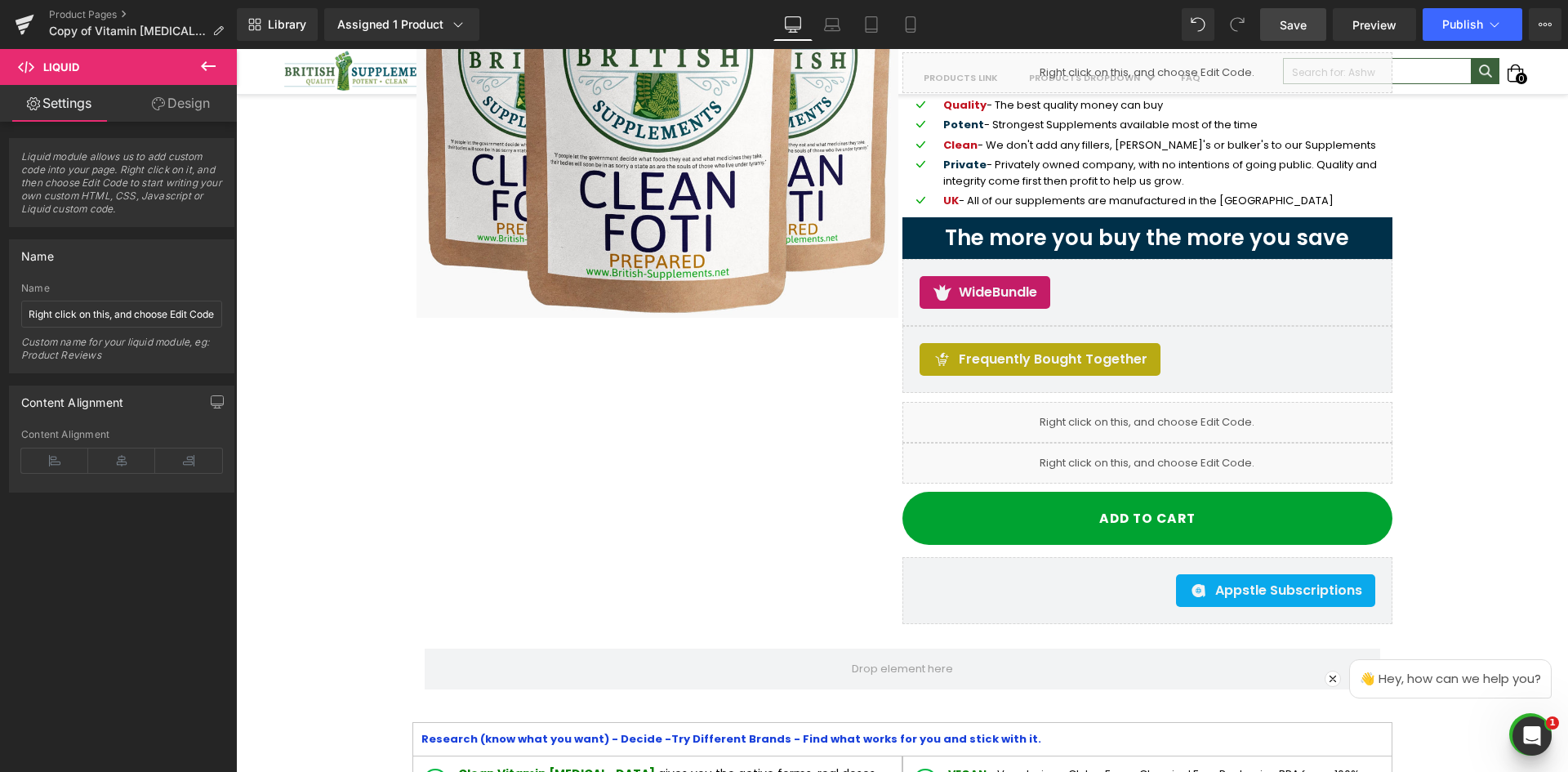
click at [1292, 29] on span "Save" at bounding box center [1293, 25] width 27 height 17
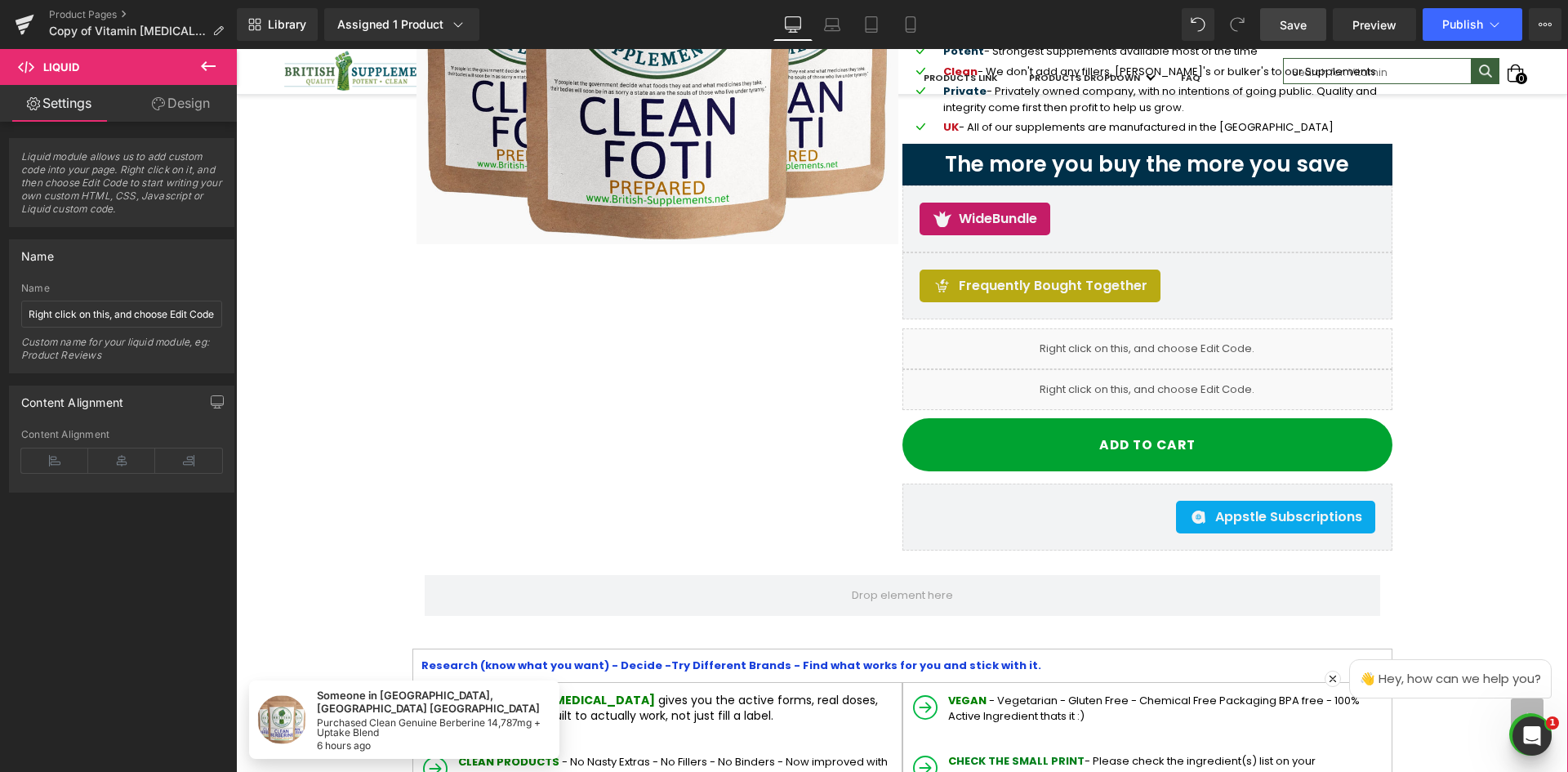
scroll to position [327, 0]
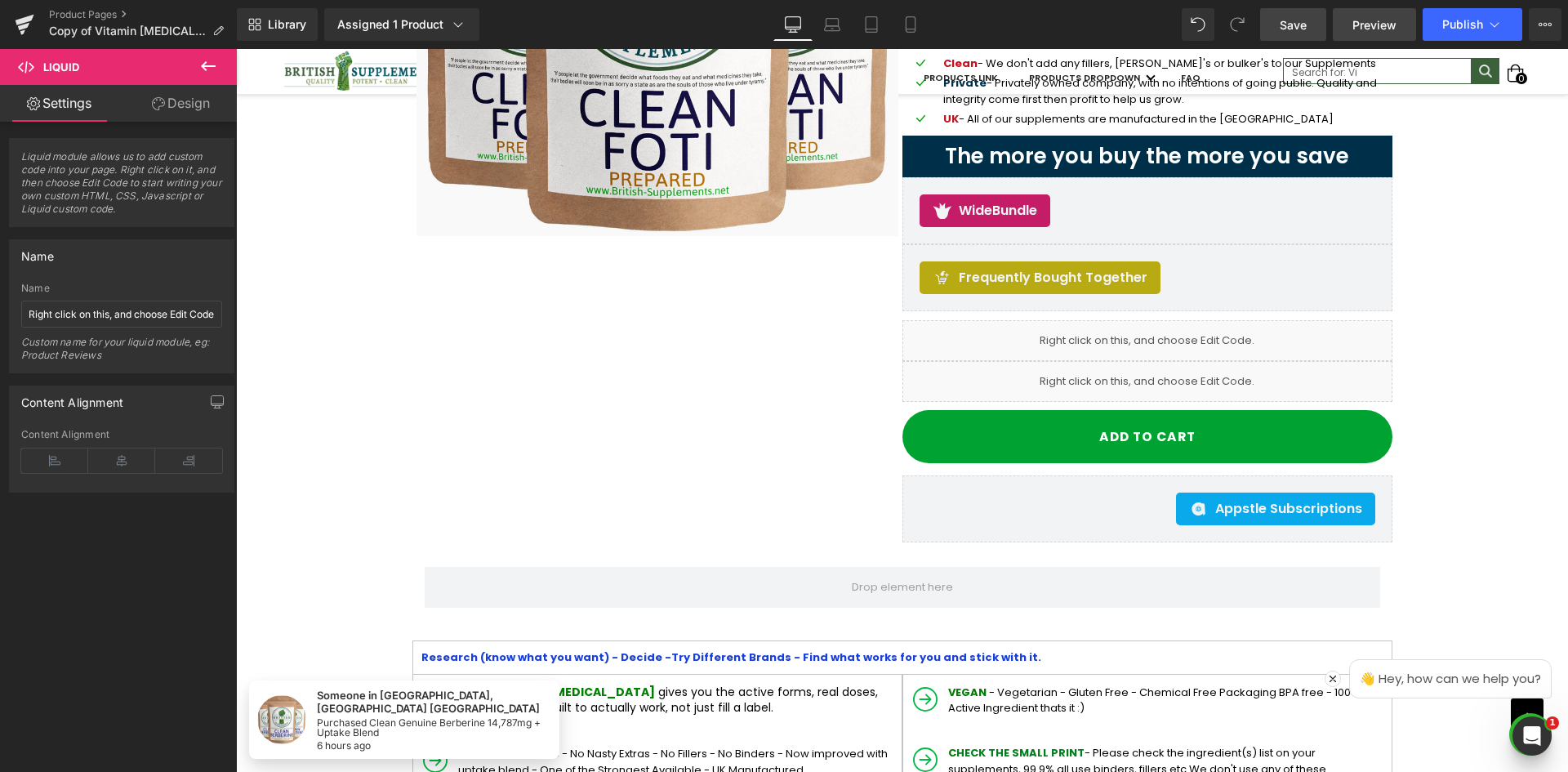
click at [1387, 22] on span "Preview" at bounding box center [1375, 25] width 45 height 17
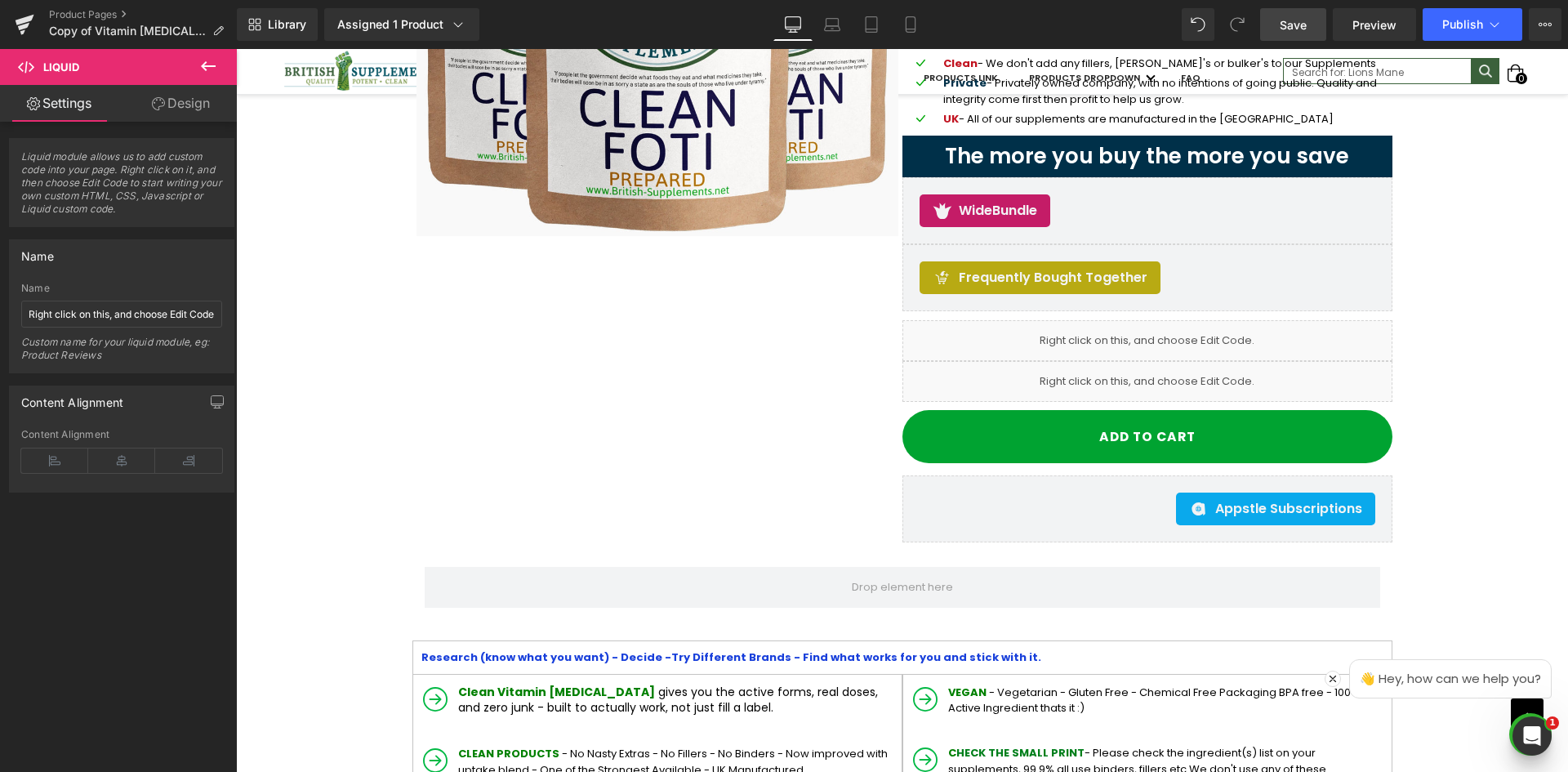
click at [1032, 513] on div "Appstle Subscriptions" at bounding box center [1148, 509] width 456 height 33
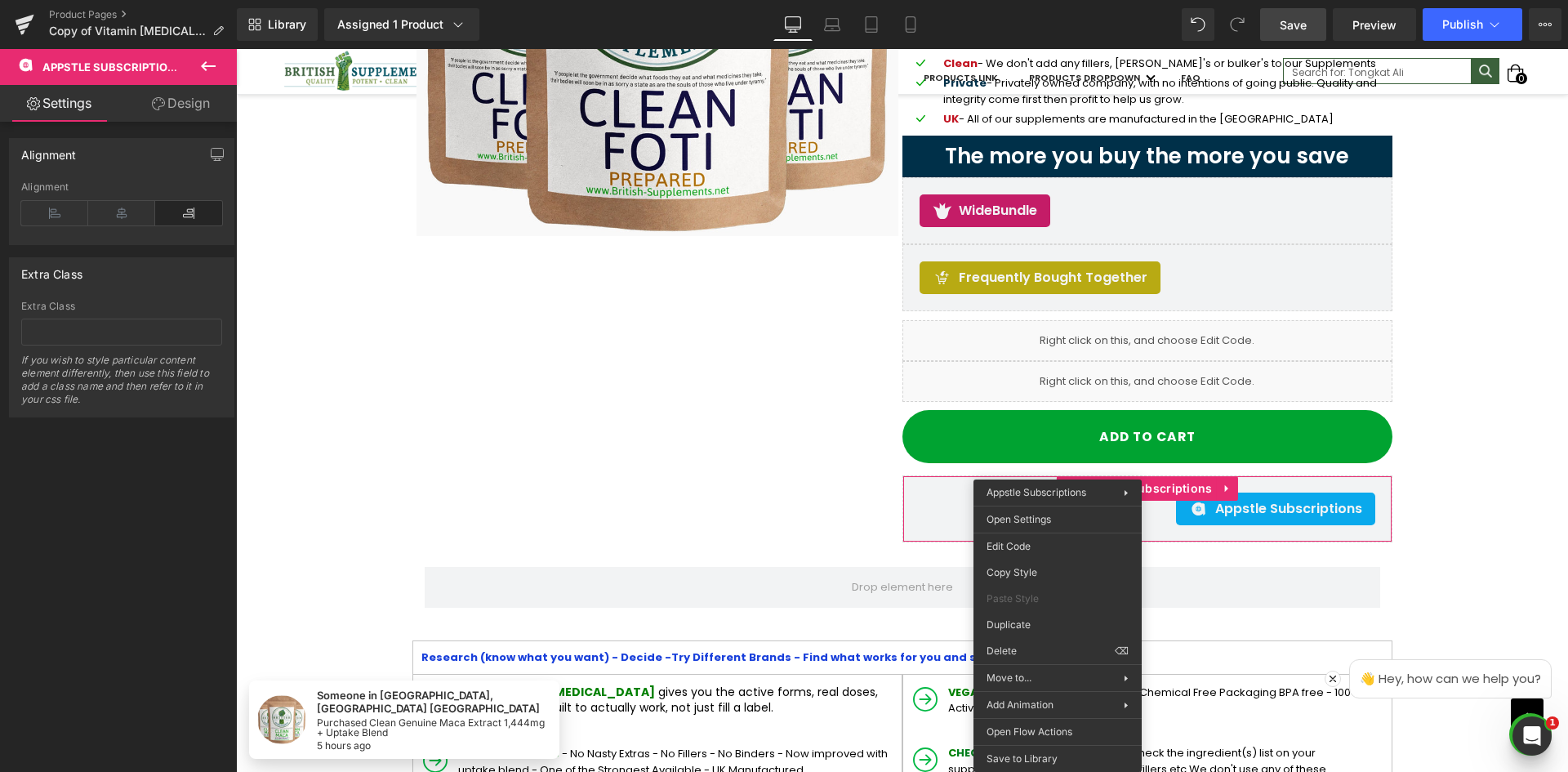
click at [457, 272] on div "Sale Off (P) Image I Trust You " I don't know anyone from British Supplements, …" at bounding box center [902, 148] width 980 height 788
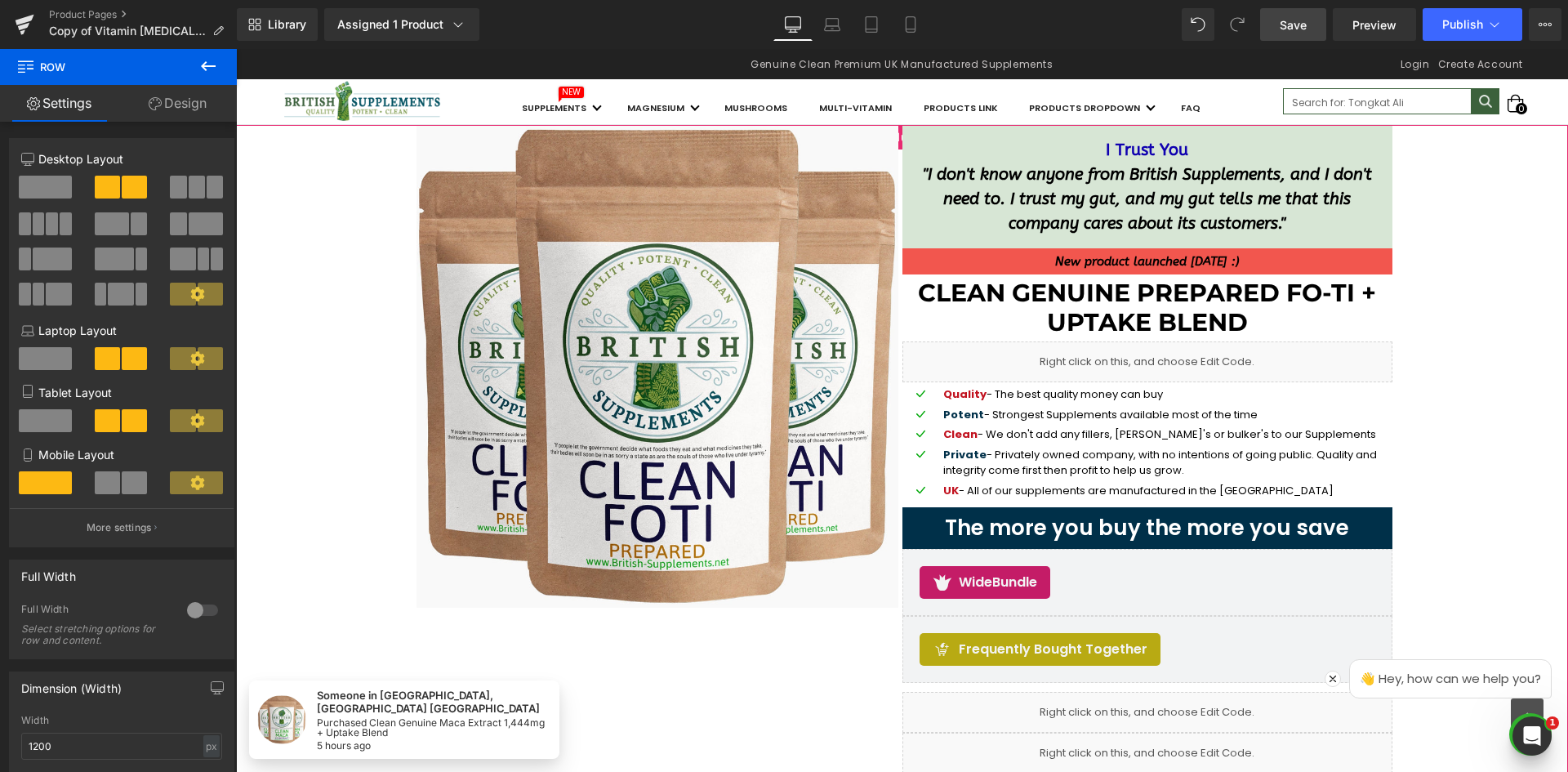
scroll to position [0, 0]
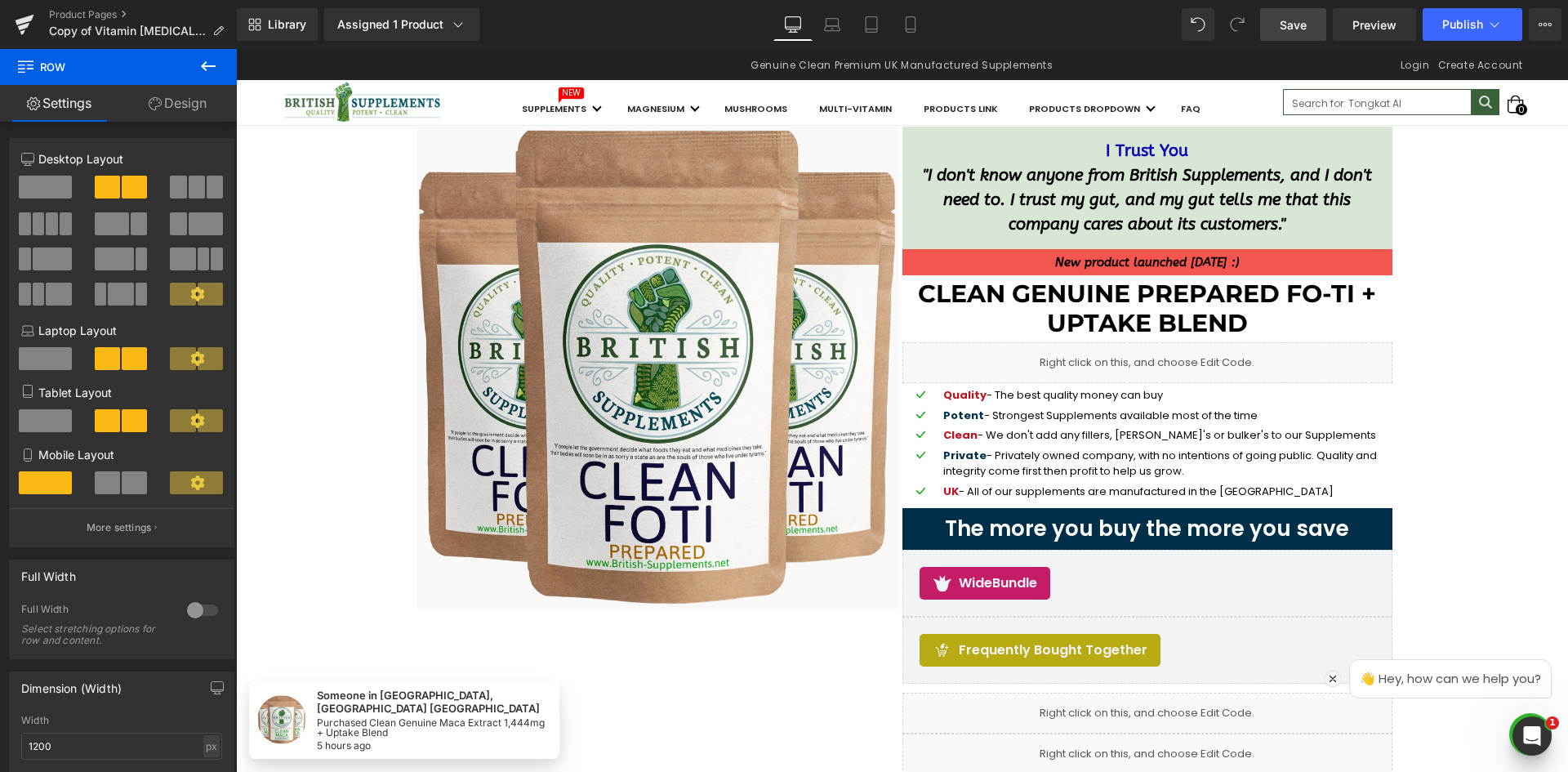
drag, startPoint x: 1294, startPoint y: 26, endPoint x: 1302, endPoint y: 34, distance: 11.3
click at [1294, 26] on span "Save" at bounding box center [1293, 25] width 27 height 17
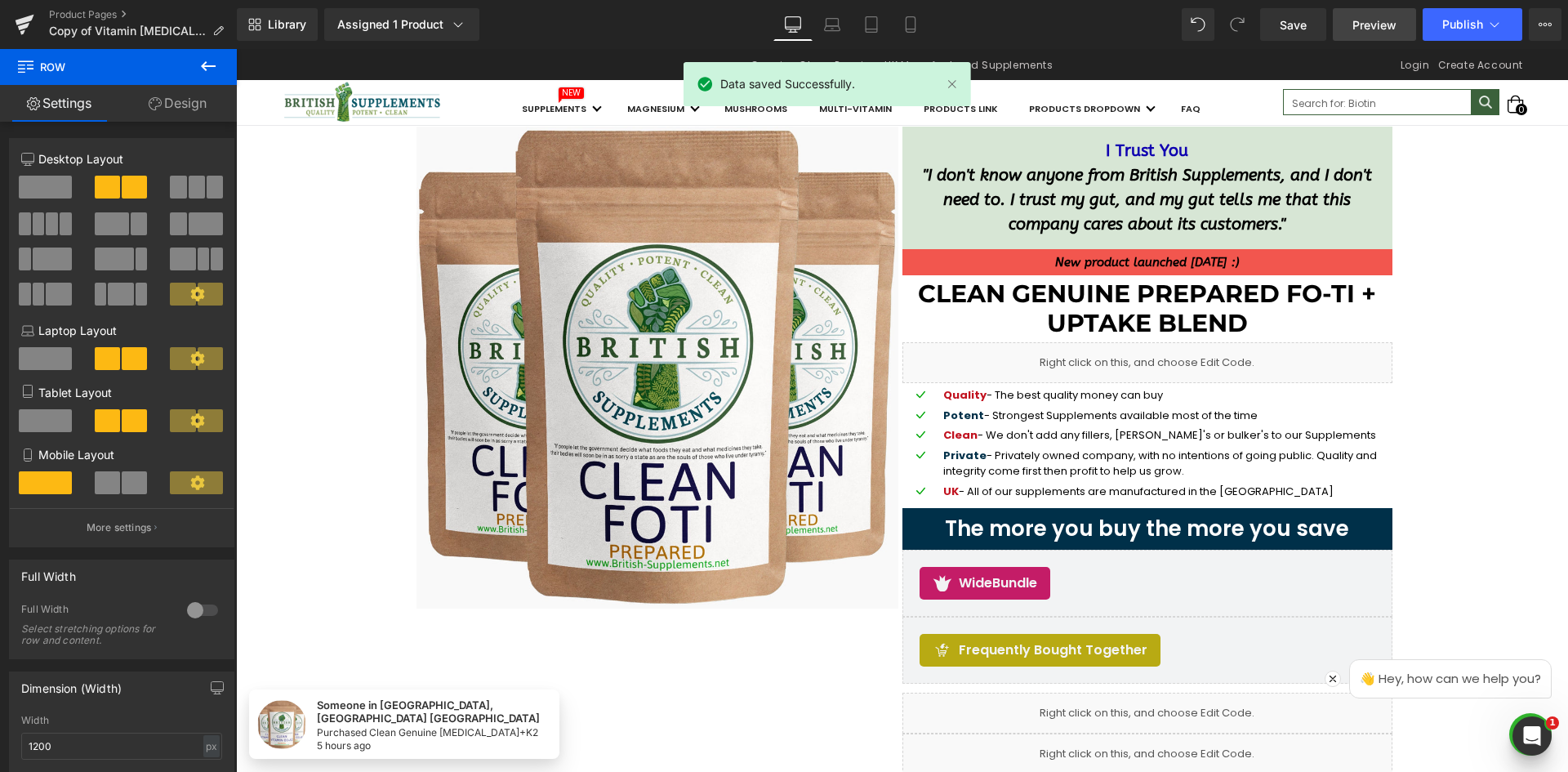
click at [1367, 28] on span "Preview" at bounding box center [1375, 25] width 45 height 17
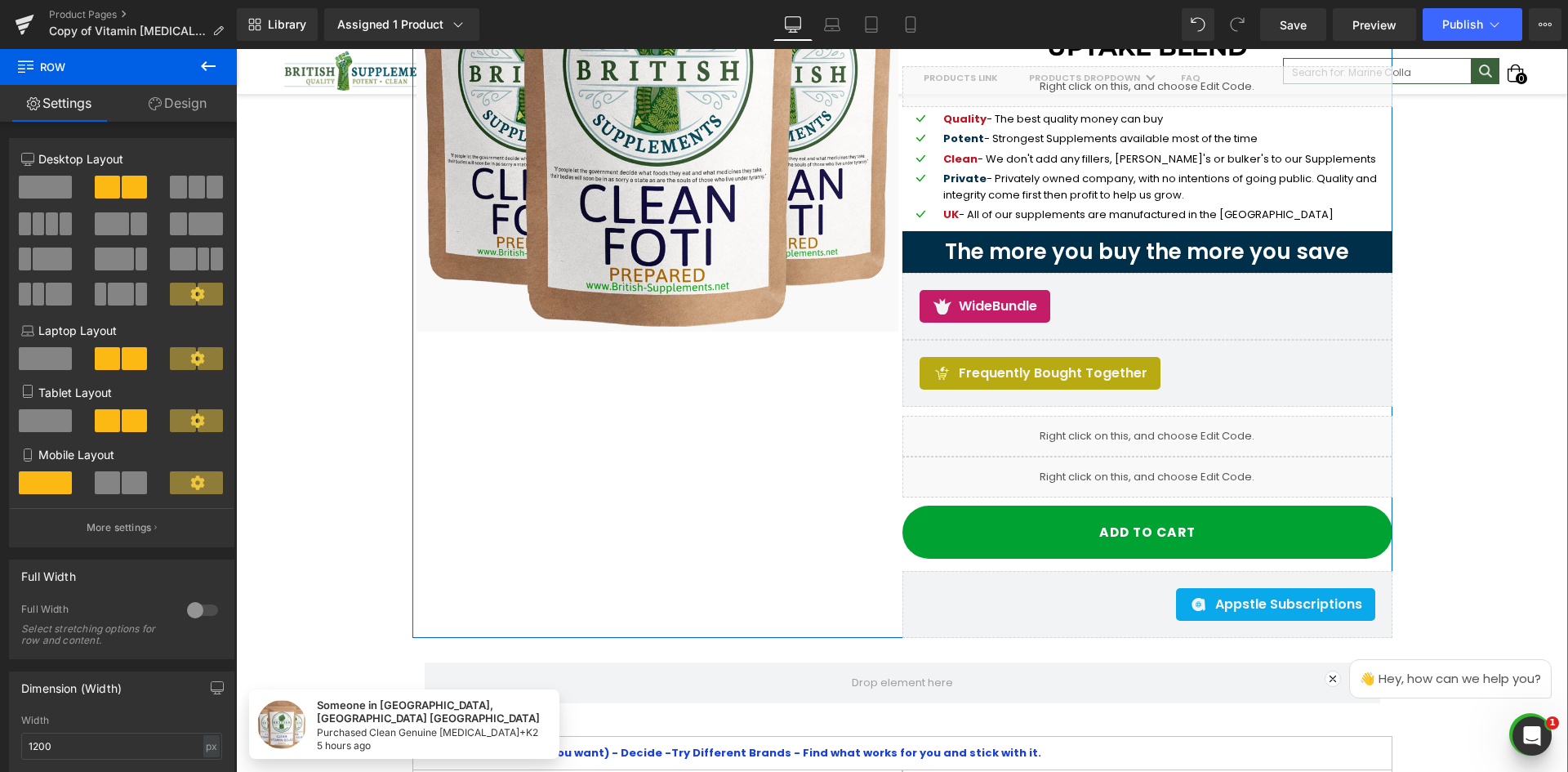
scroll to position [245, 0]
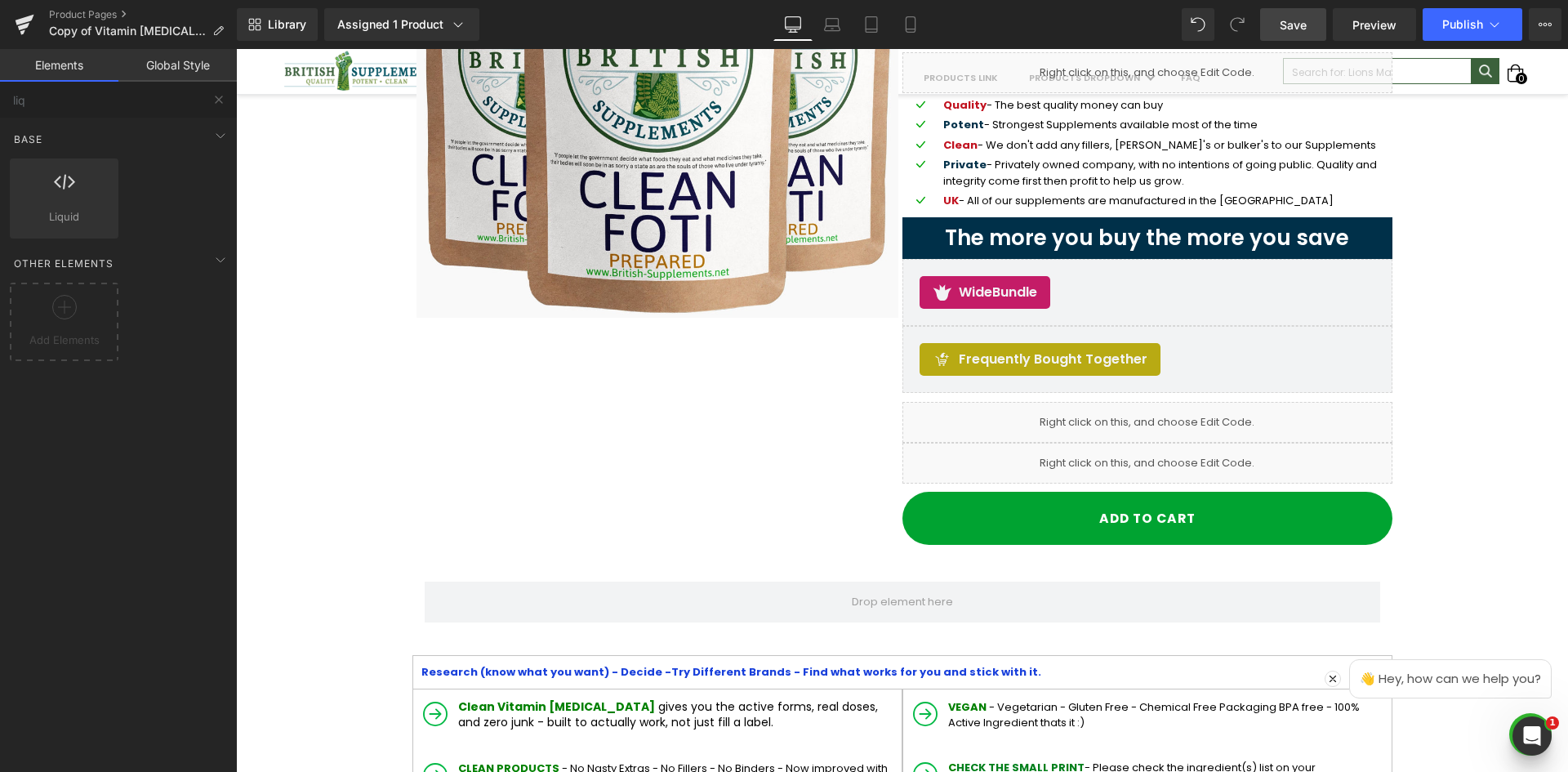
drag, startPoint x: 1297, startPoint y: 20, endPoint x: 1310, endPoint y: 36, distance: 20.6
click at [1297, 20] on span "Save" at bounding box center [1293, 25] width 27 height 17
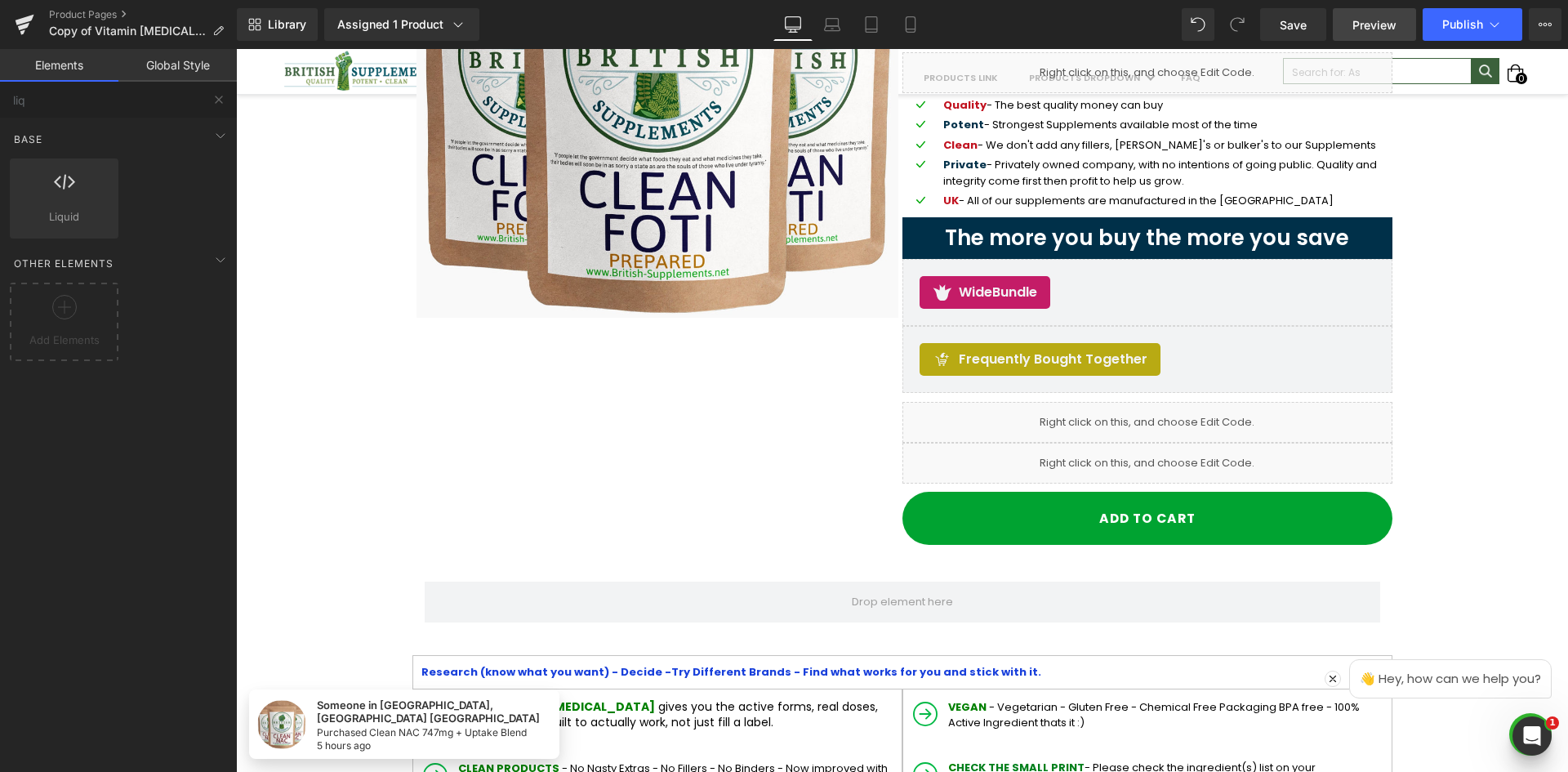
click at [1376, 28] on span "Preview" at bounding box center [1375, 25] width 45 height 17
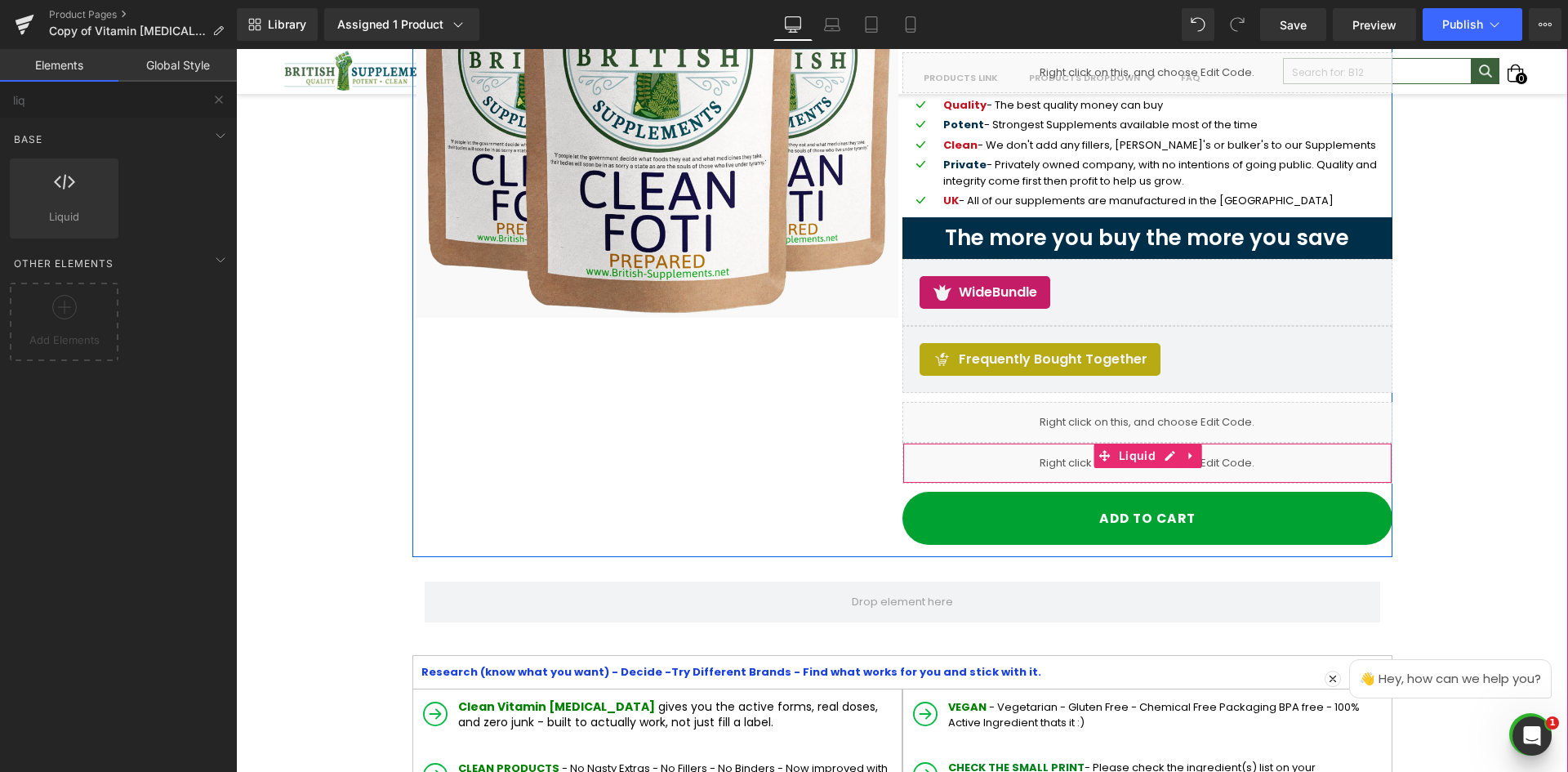
scroll to position [163, 0]
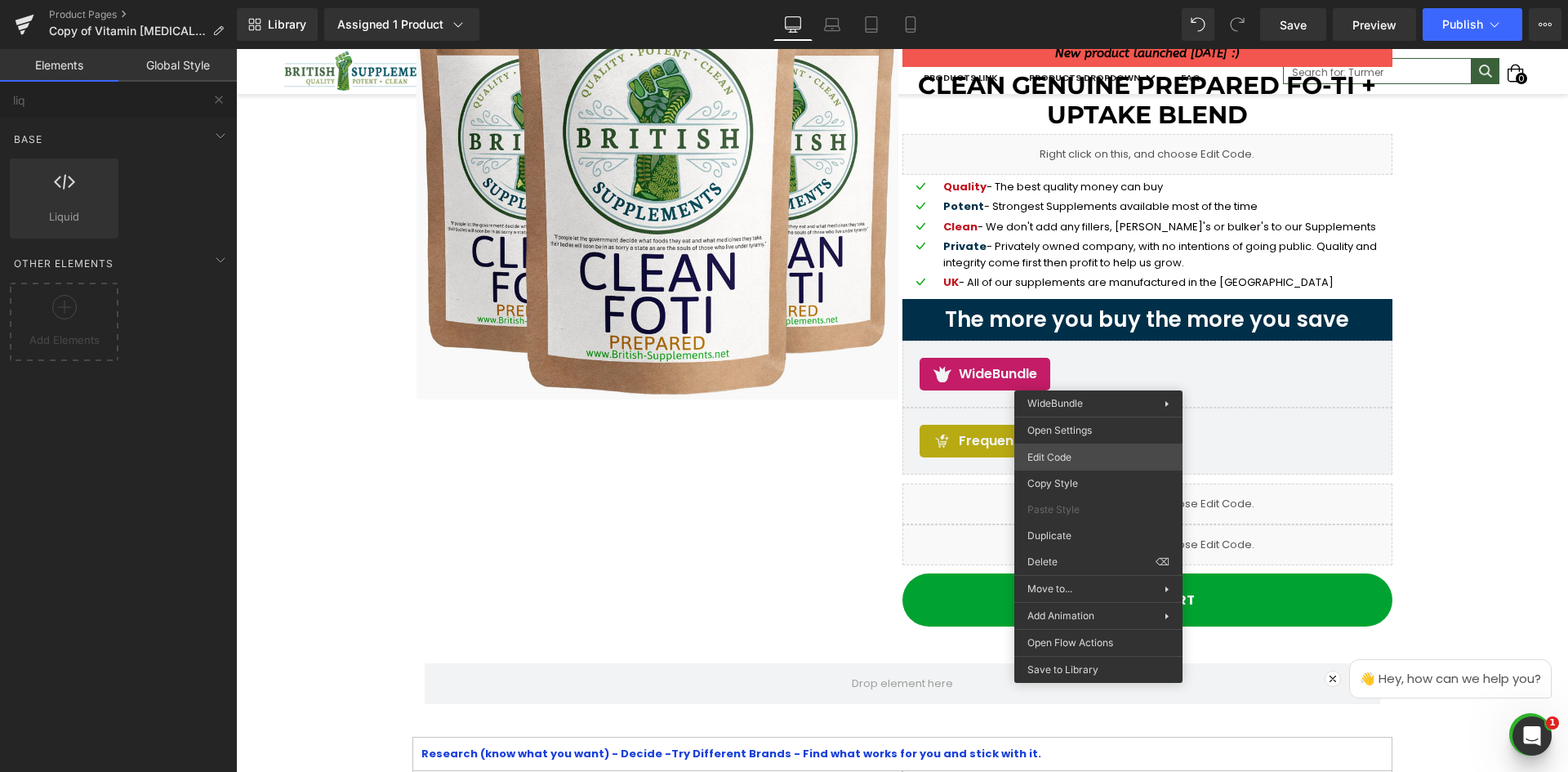
click at [1088, 0] on div "Liquid You are previewing how the will restyle your page. You can not edit Elem…" at bounding box center [784, 0] width 1568 height 0
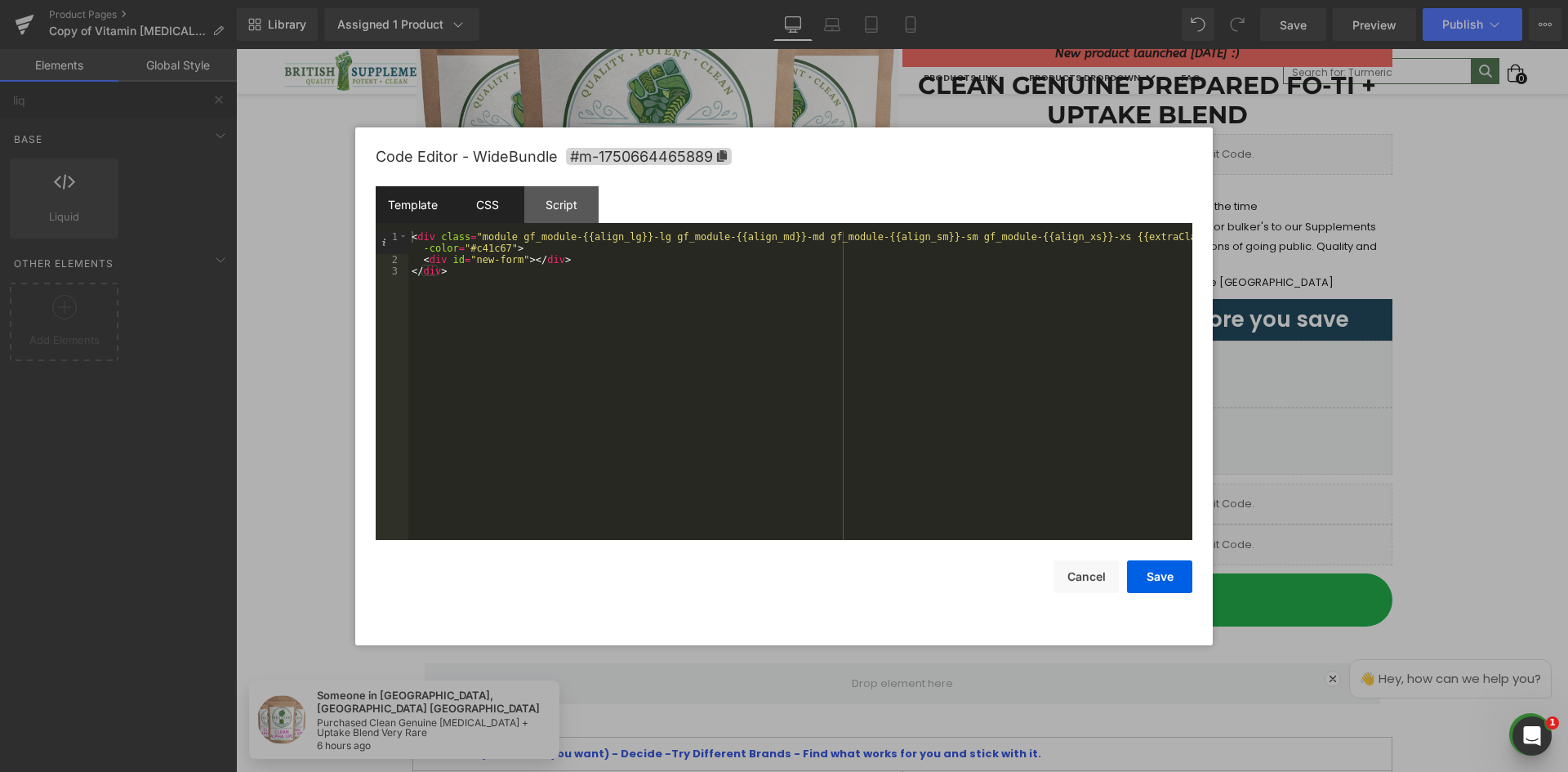
click at [496, 199] on div "CSS" at bounding box center [487, 205] width 74 height 37
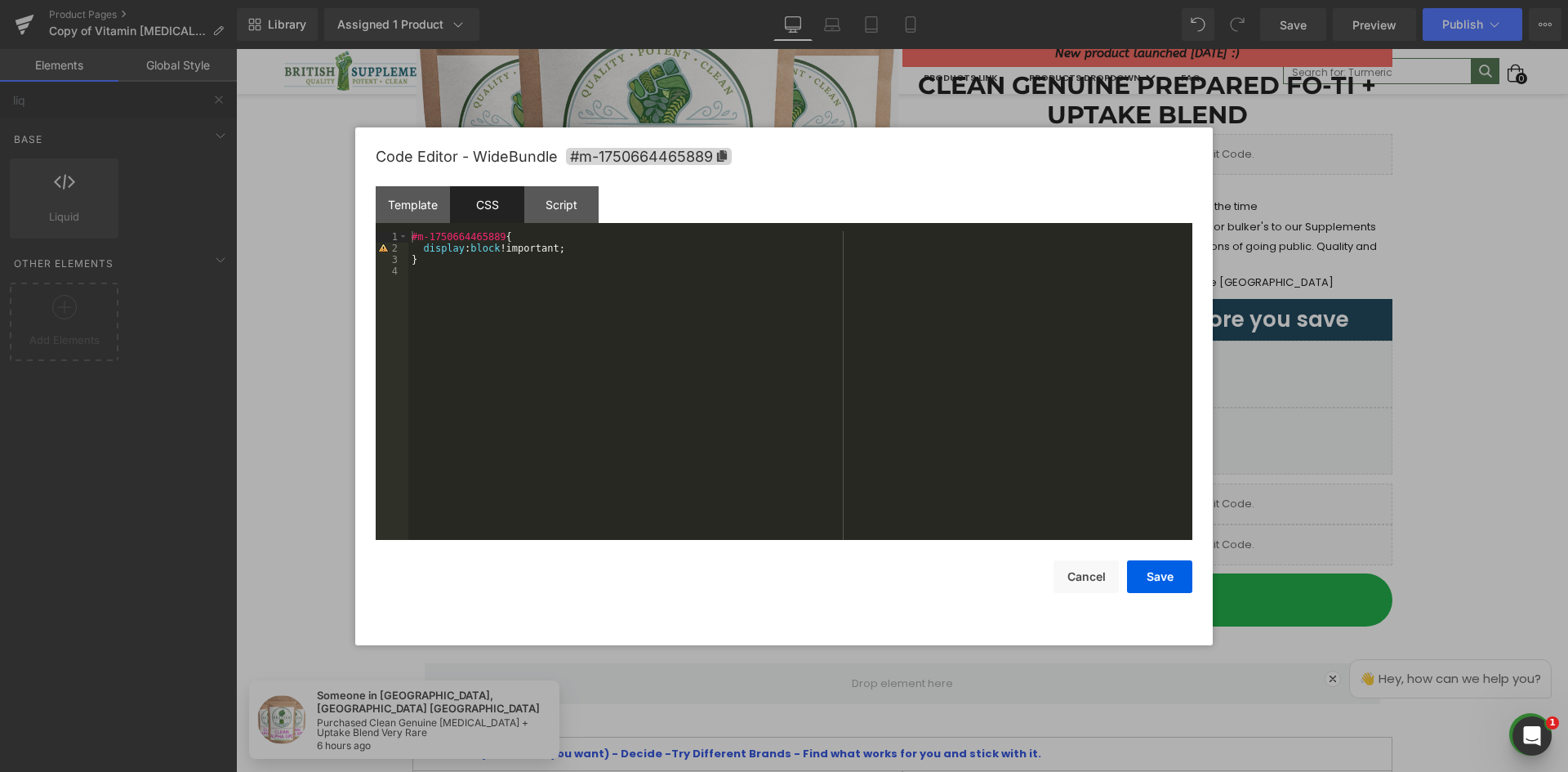
click at [1447, 244] on div at bounding box center [784, 386] width 1568 height 772
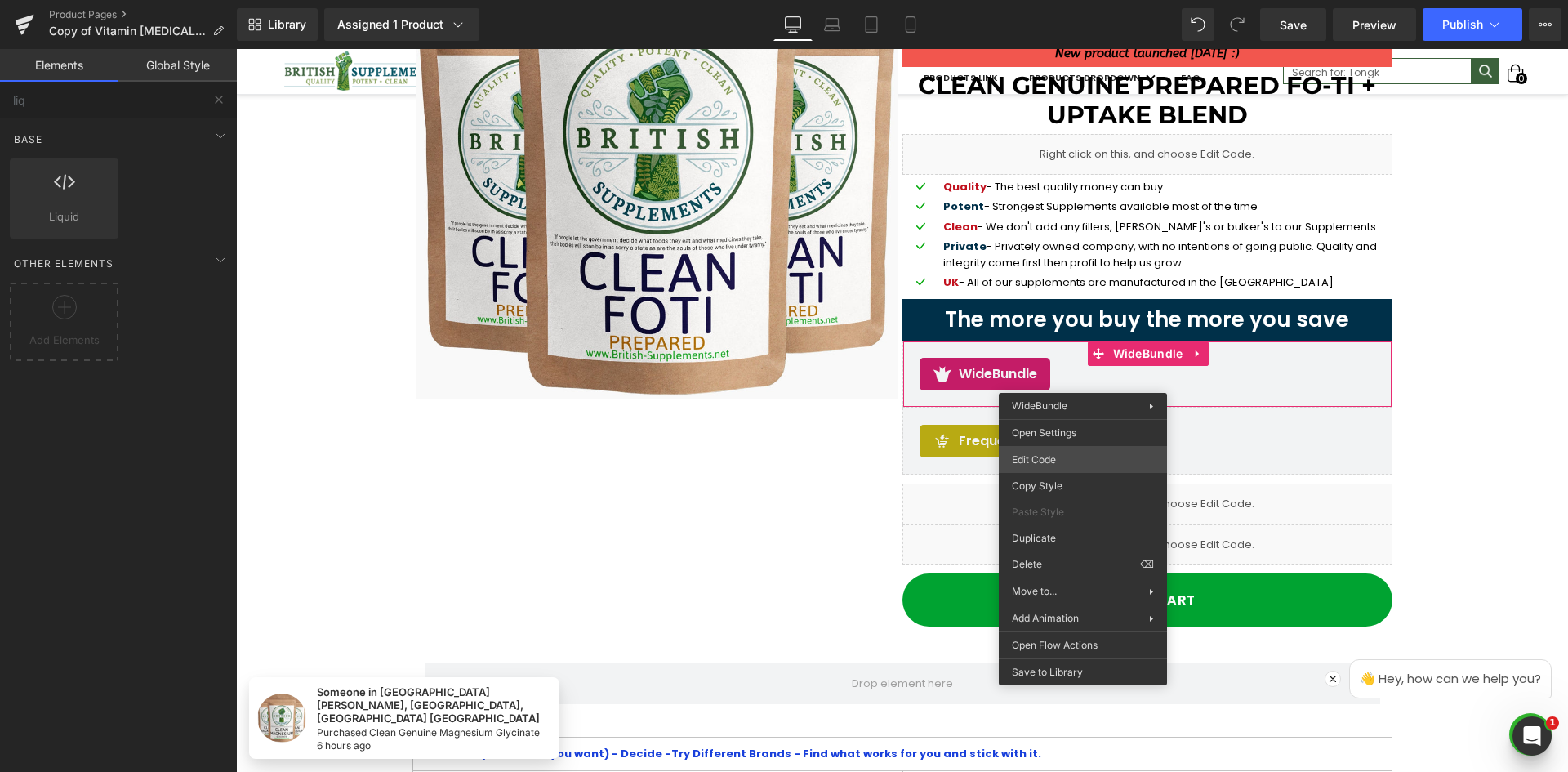
click at [1066, 0] on div "Liquid You are previewing how the will restyle your page. You can not edit Elem…" at bounding box center [784, 0] width 1568 height 0
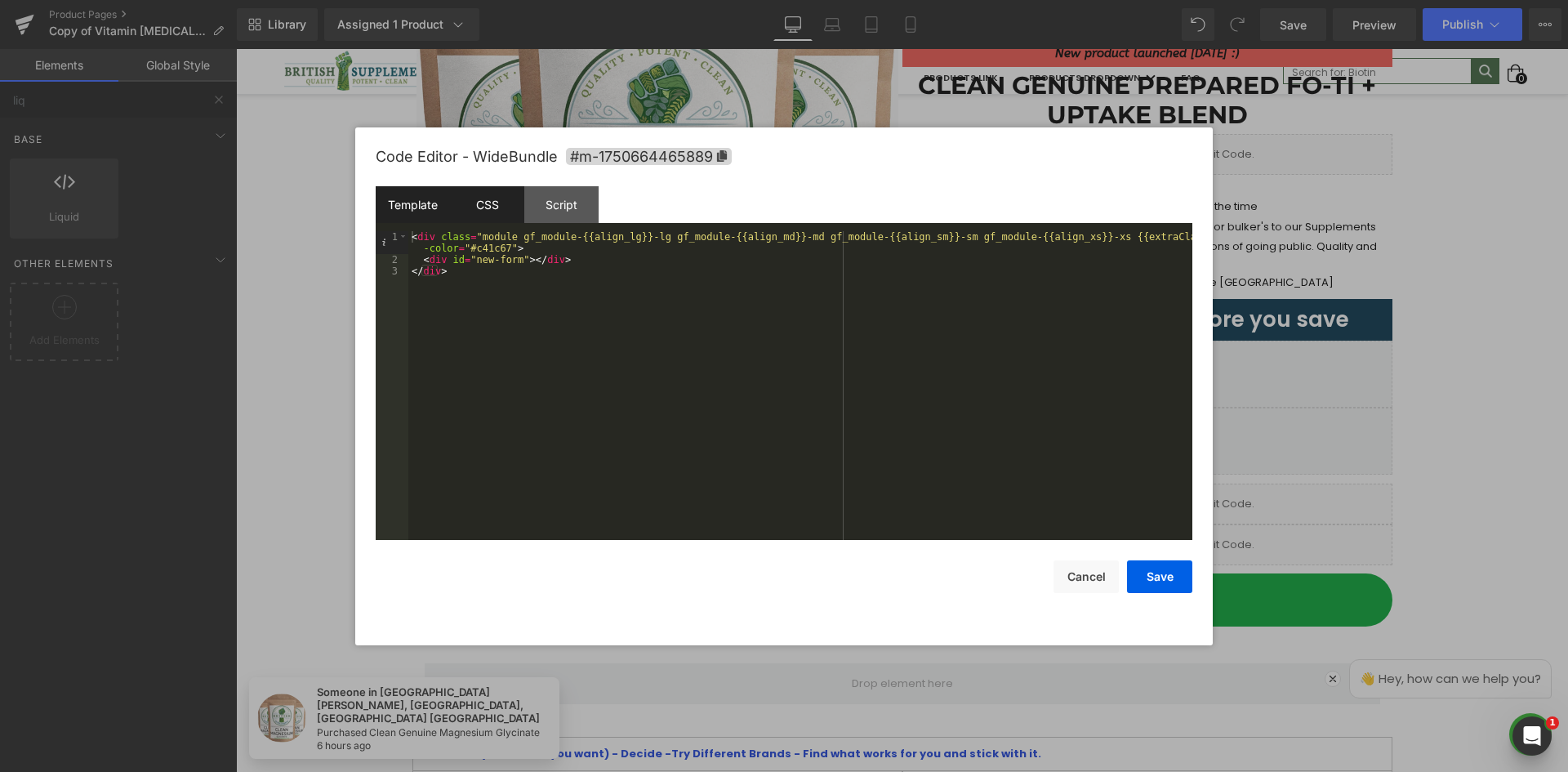
click at [486, 197] on div "CSS" at bounding box center [487, 205] width 74 height 37
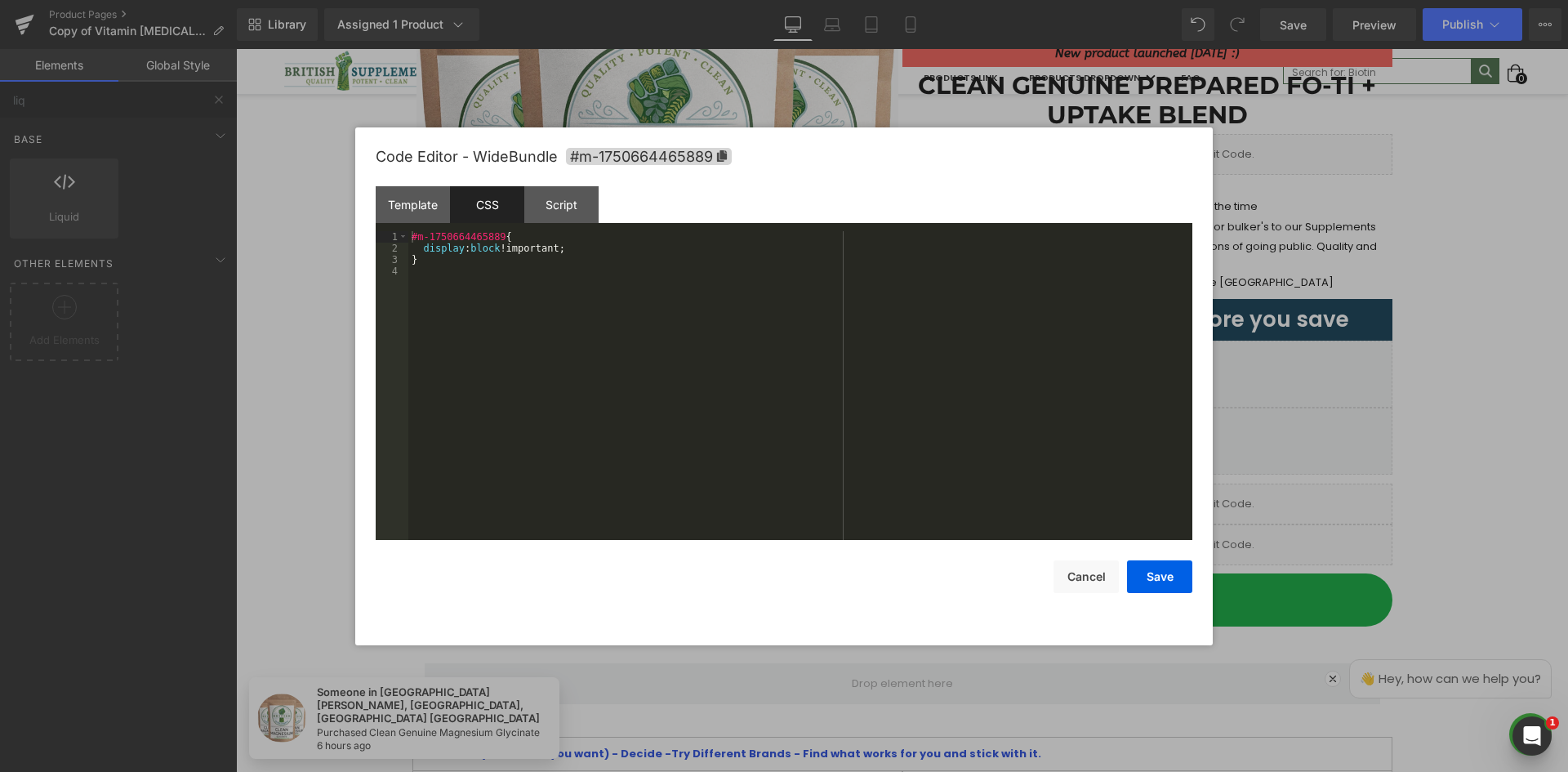
click at [485, 245] on div "#m-1750664465889 { display : block !important; }" at bounding box center [800, 397] width 784 height 332
click at [477, 251] on div "#m-1750664465889 { display :hide!important; }" at bounding box center [800, 397] width 784 height 332
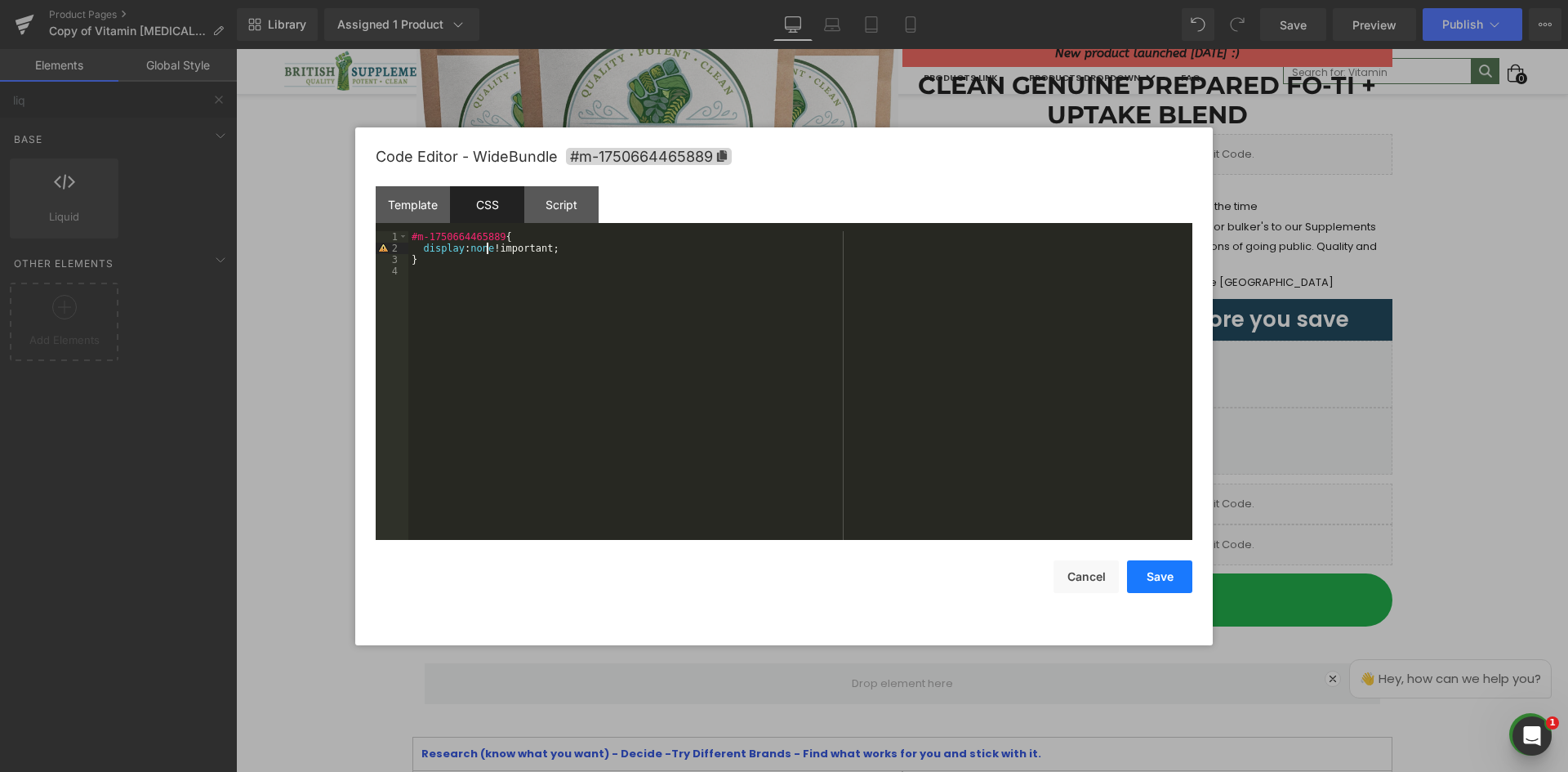
click at [1148, 579] on button "Save" at bounding box center [1159, 577] width 65 height 33
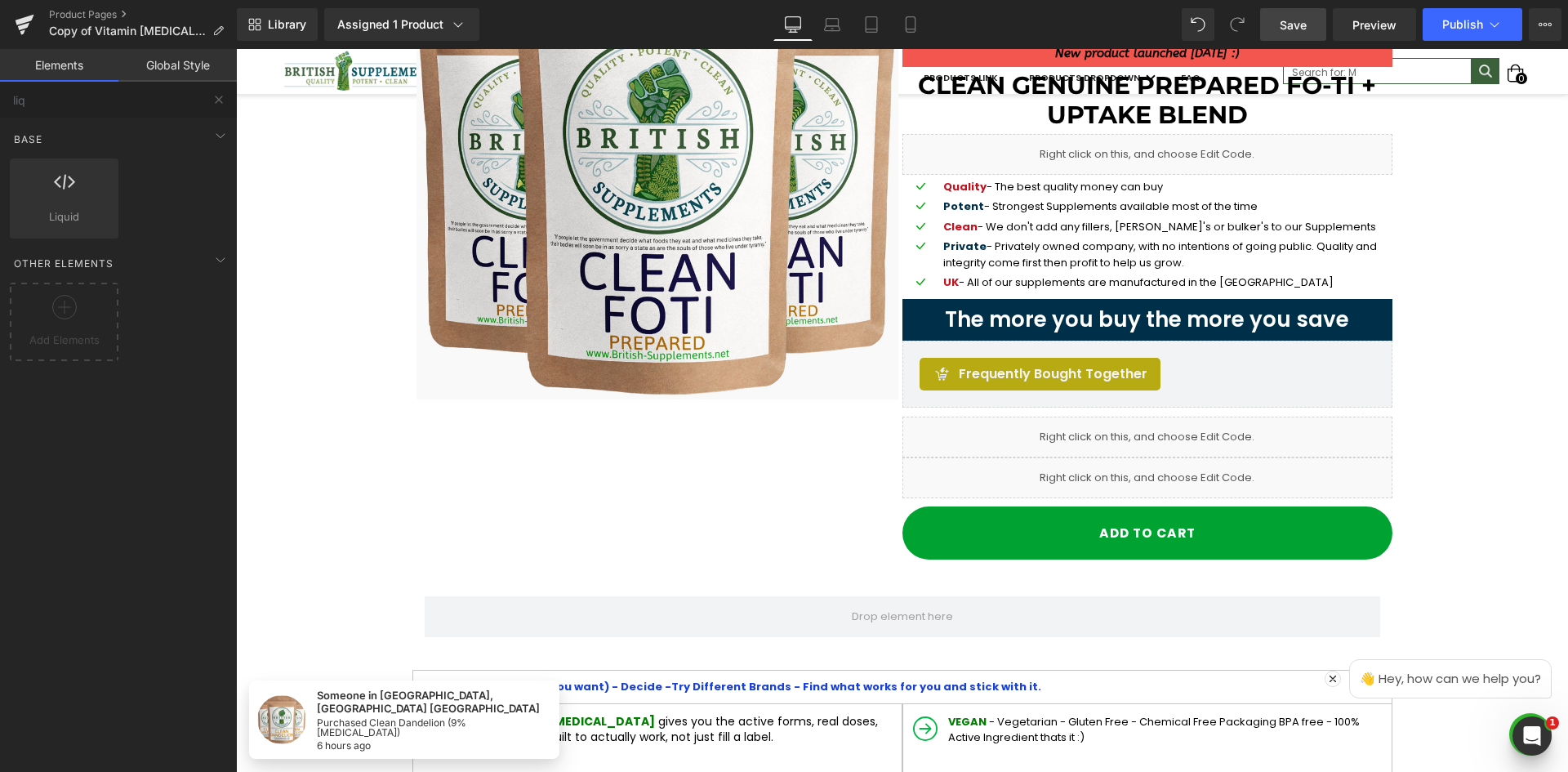
click at [1314, 18] on link "Save" at bounding box center [1293, 25] width 66 height 33
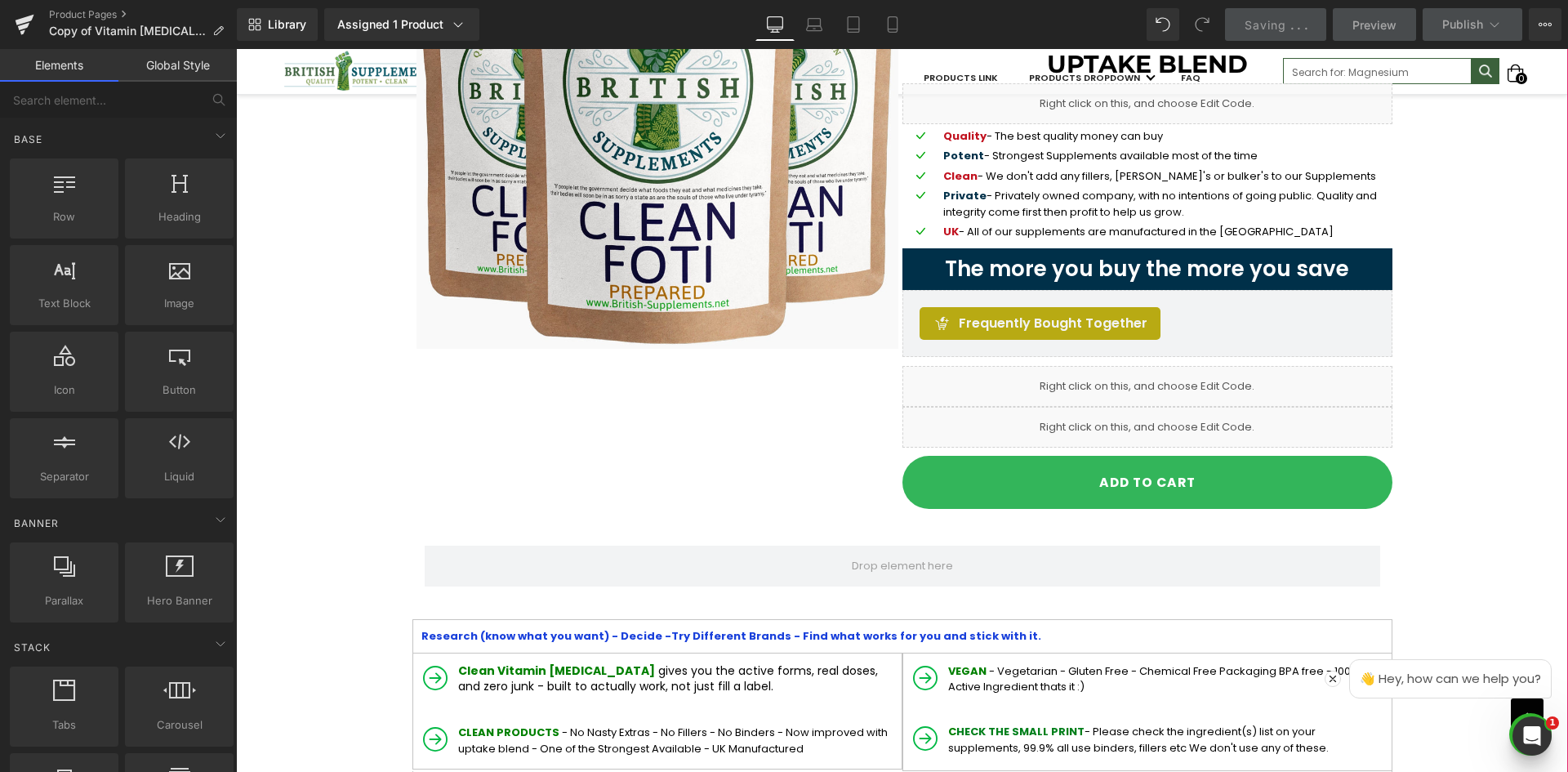
scroll to position [82, 0]
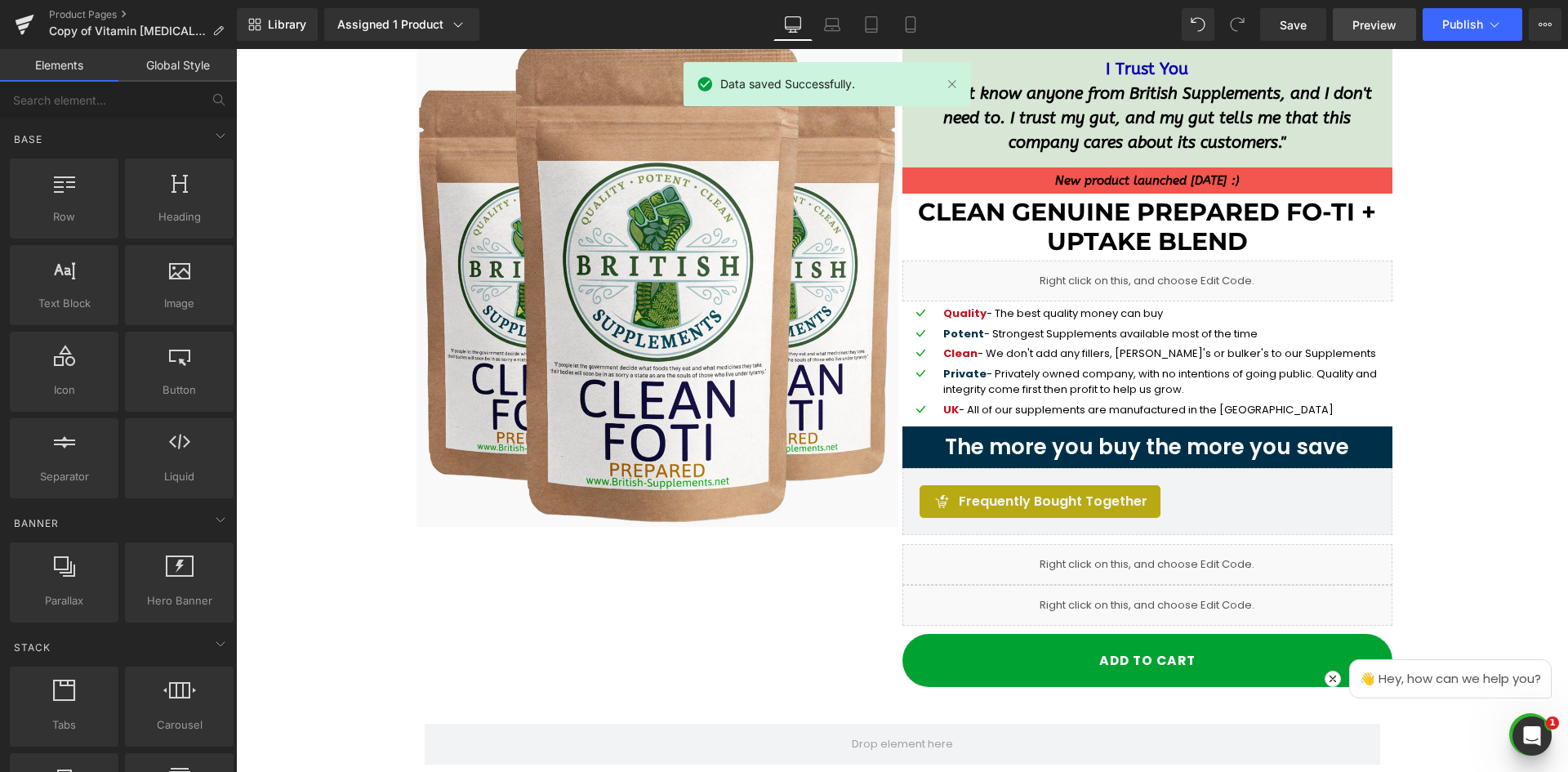
click at [1381, 16] on span "Preview" at bounding box center [1375, 25] width 45 height 17
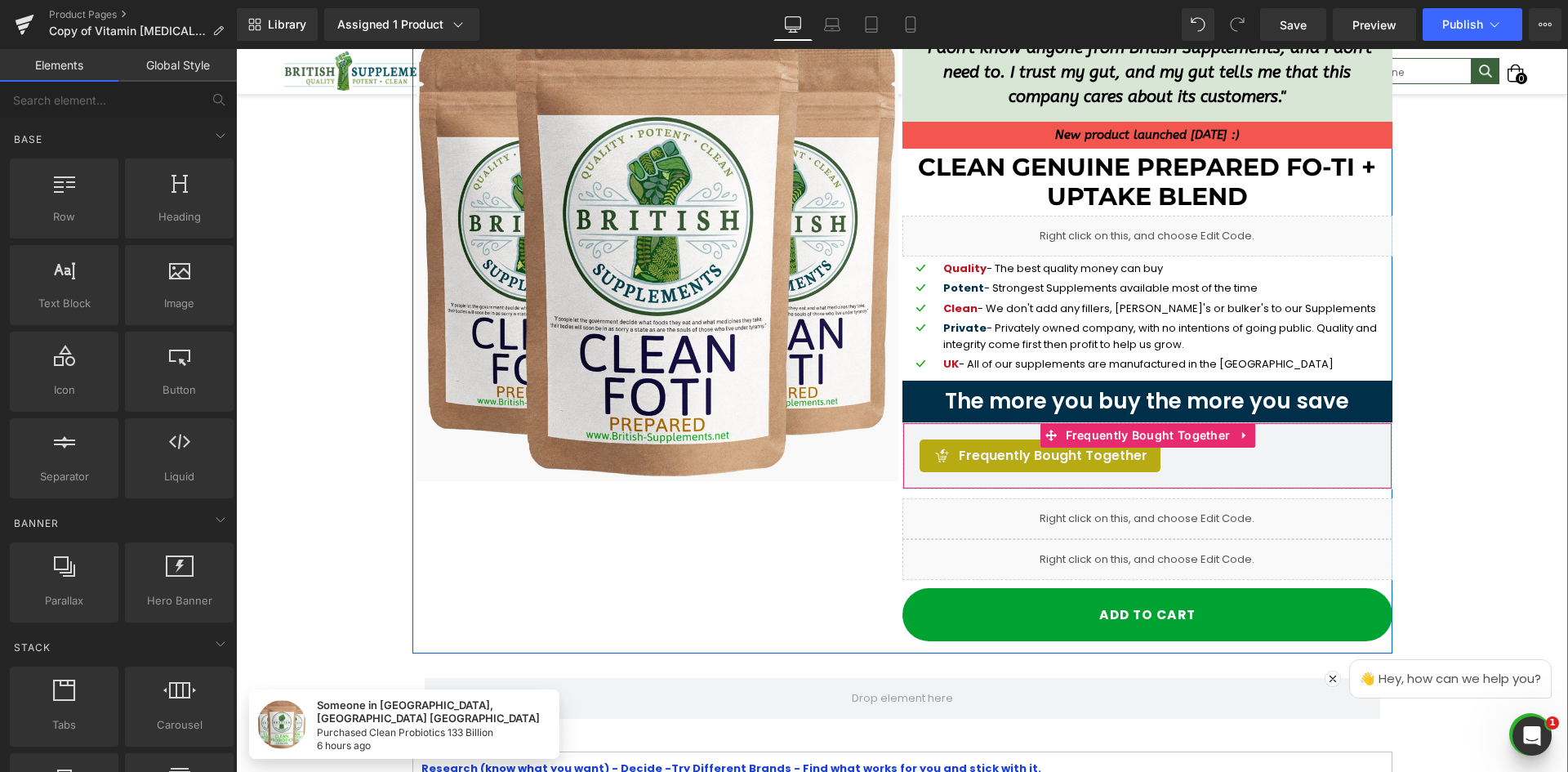
scroll to position [245, 0]
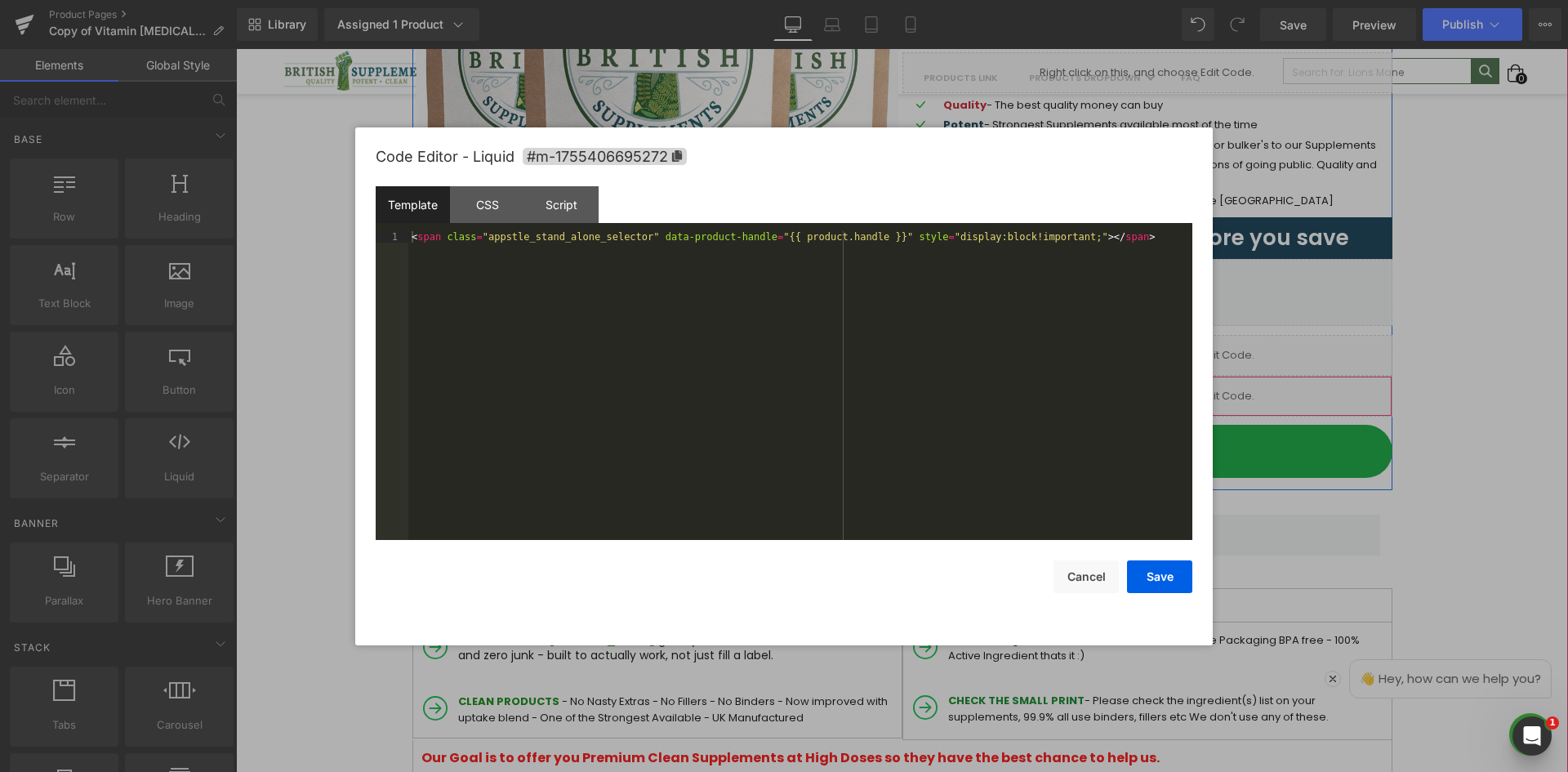
click at [1165, 388] on icon at bounding box center [1171, 389] width 12 height 12
click at [973, 377] on div "< span class = "appstle_stand_alone_selector" data-product-handle = "{{ product…" at bounding box center [800, 397] width 784 height 332
click at [727, 261] on div "< span class = "appstle_stand_alone_selector" data-product-handle = "{{ product…" at bounding box center [800, 397] width 784 height 332
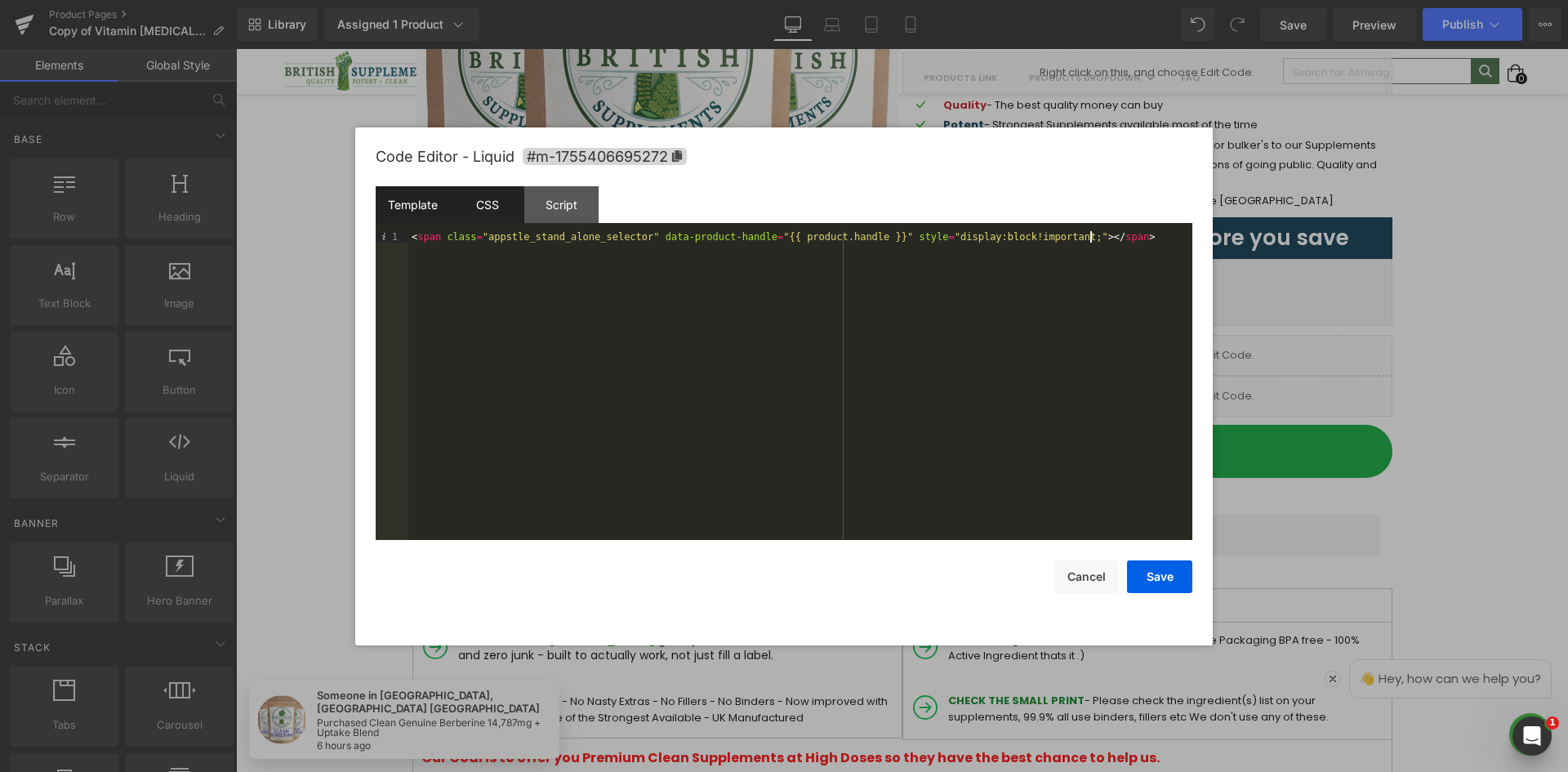
click at [492, 217] on div "CSS" at bounding box center [487, 205] width 74 height 37
click at [500, 211] on div "CSS" at bounding box center [487, 205] width 74 height 37
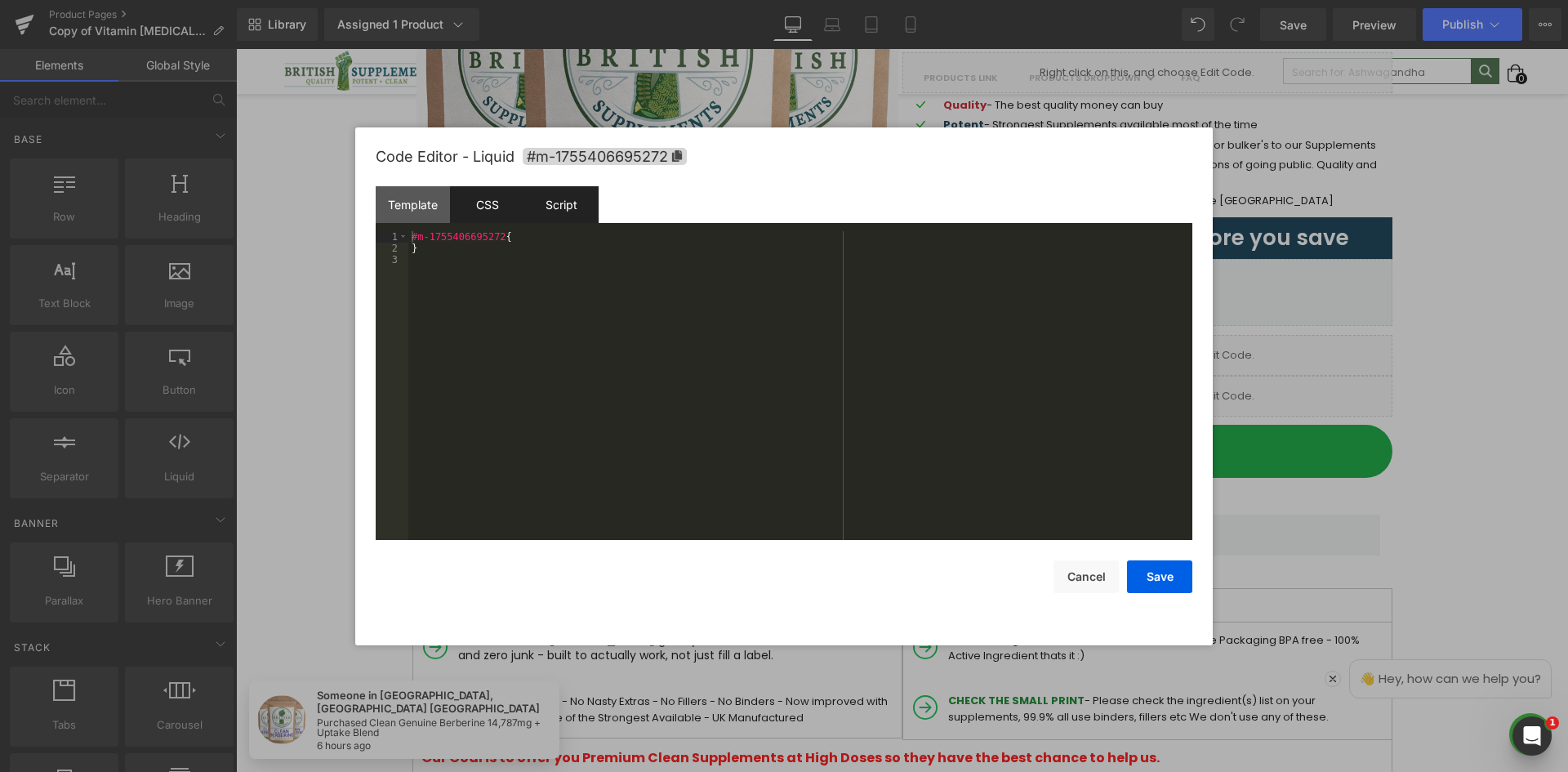
click at [546, 205] on div "Script" at bounding box center [561, 205] width 74 height 37
drag, startPoint x: 1171, startPoint y: 576, endPoint x: 1182, endPoint y: 575, distance: 11.0
click at [1171, 577] on button "Save" at bounding box center [1159, 577] width 65 height 33
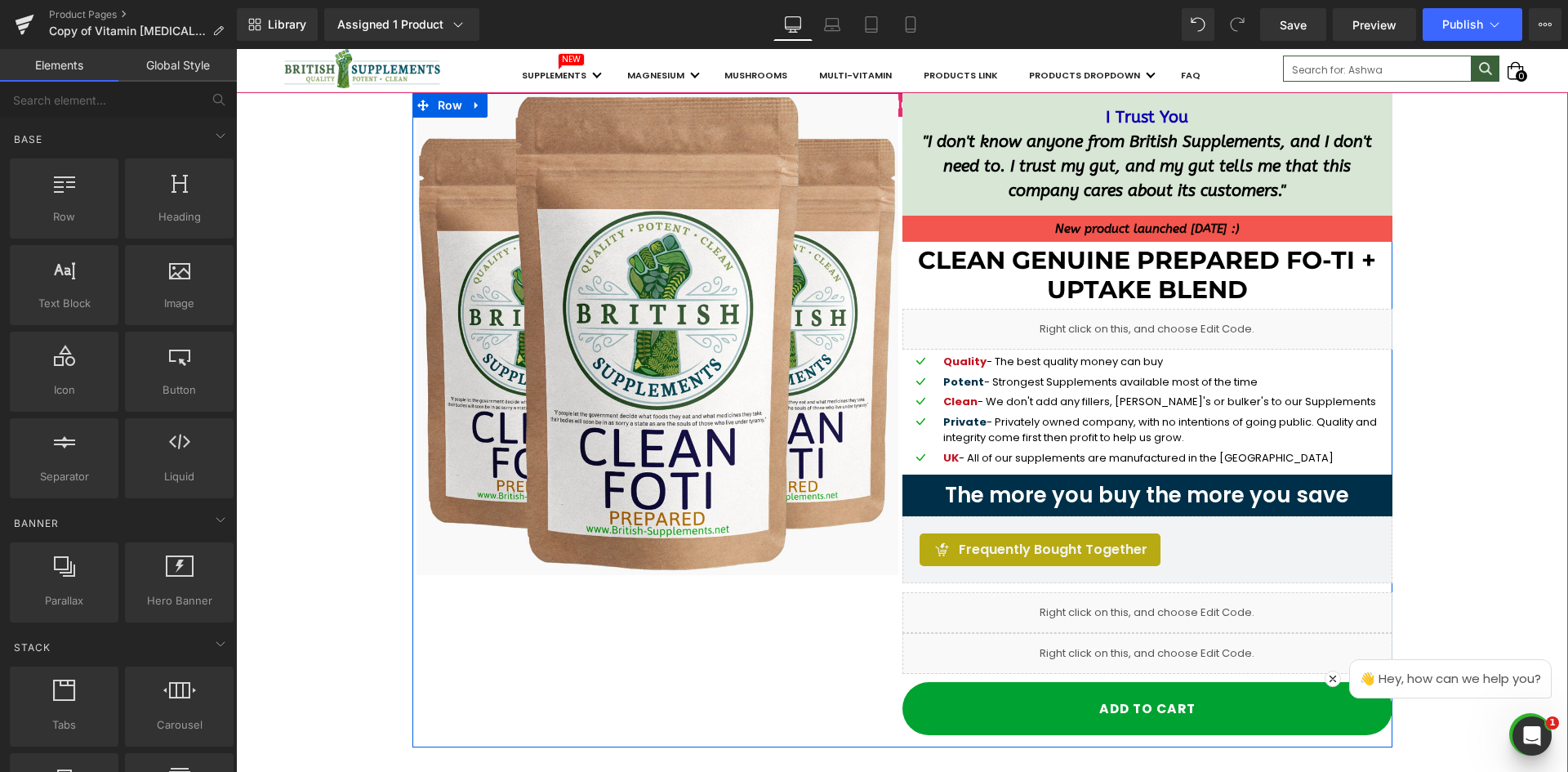
scroll to position [0, 0]
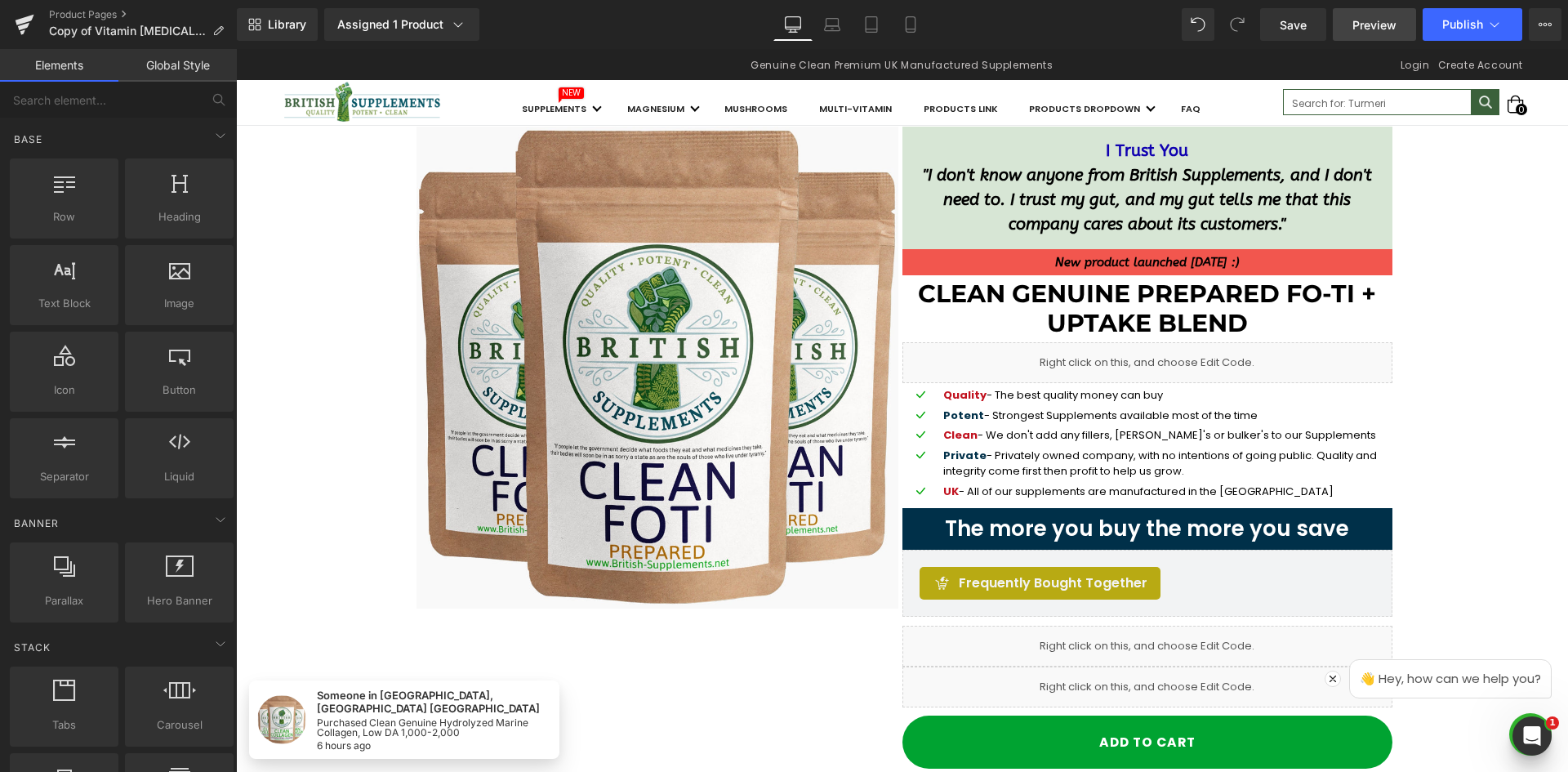
click at [1342, 23] on link "Preview" at bounding box center [1374, 25] width 83 height 33
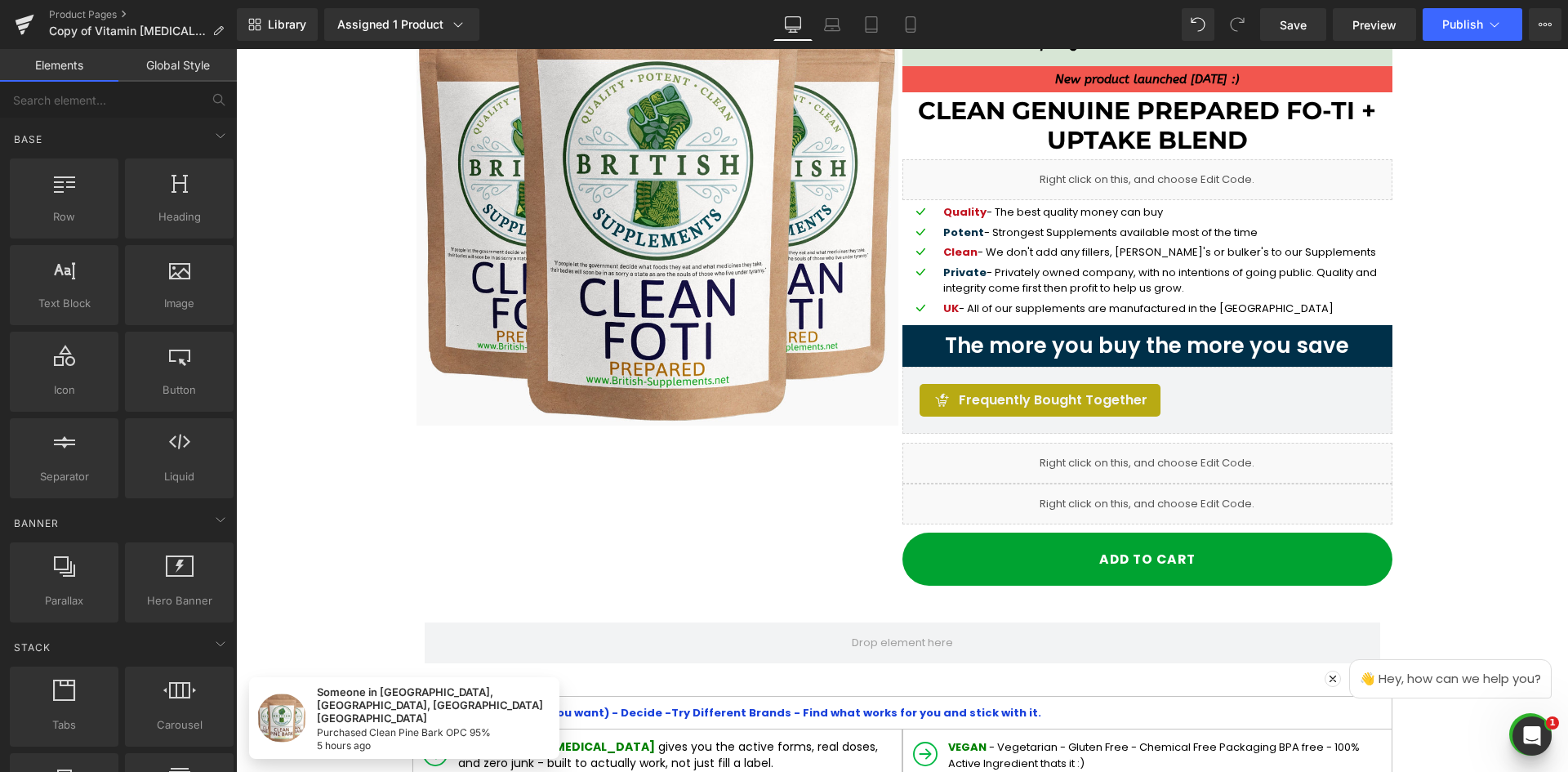
scroll to position [82, 0]
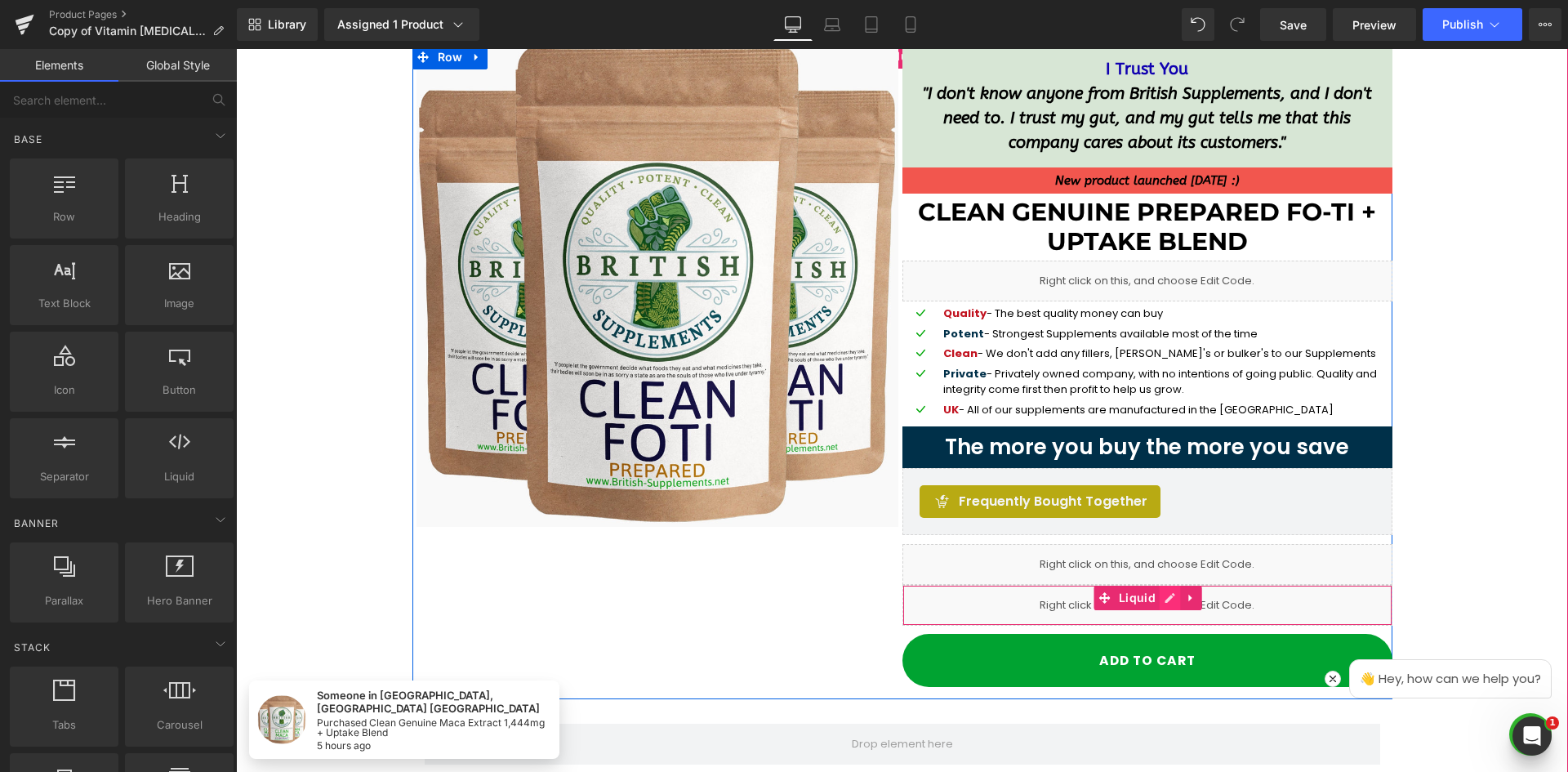
click at [1165, 599] on link at bounding box center [1171, 598] width 21 height 25
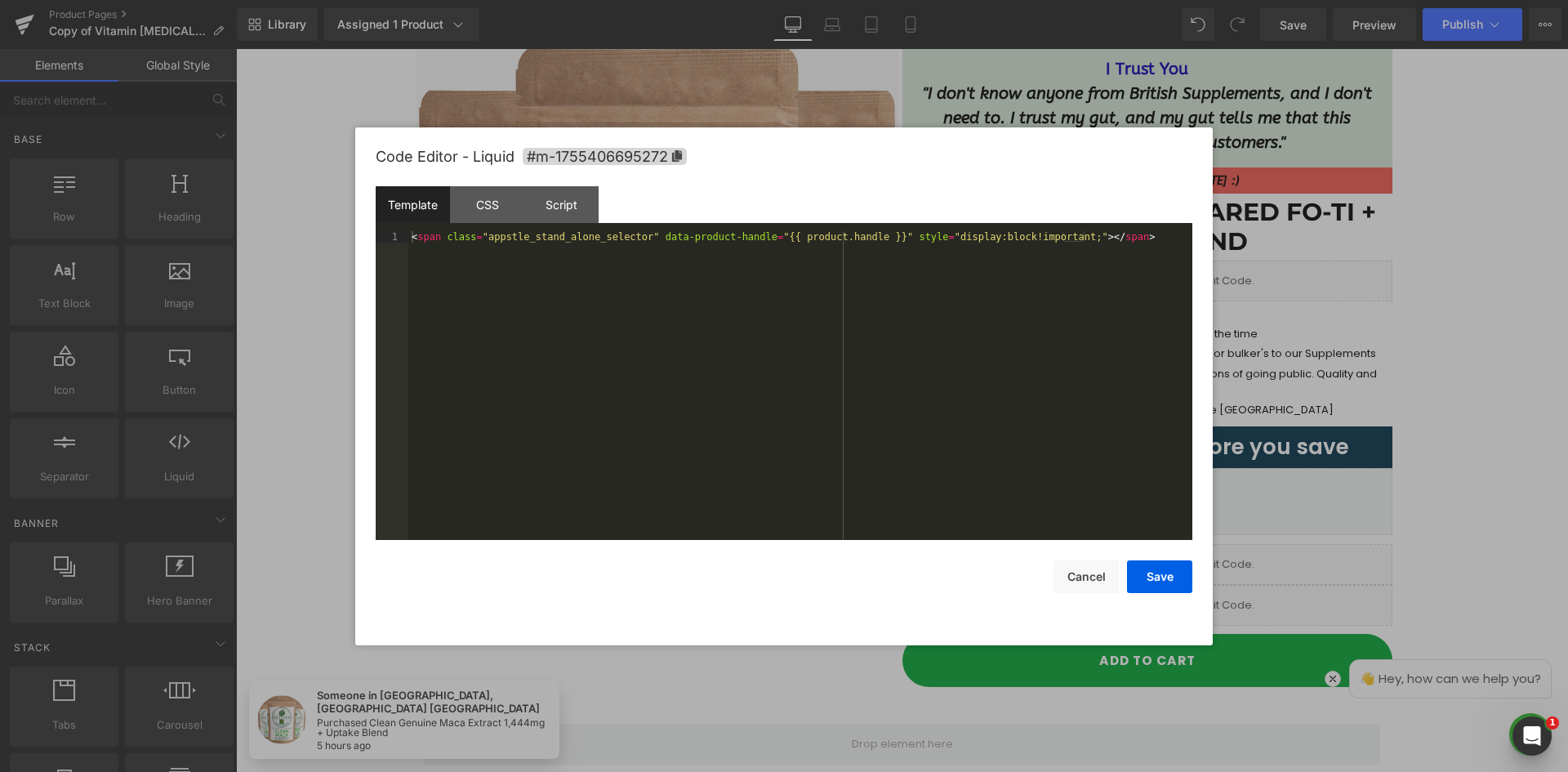
click at [603, 311] on div "< span class = "appstle_stand_alone_selector" data-product-handle = "{{ product…" at bounding box center [800, 397] width 784 height 332
click at [1084, 568] on button "Cancel" at bounding box center [1086, 577] width 65 height 33
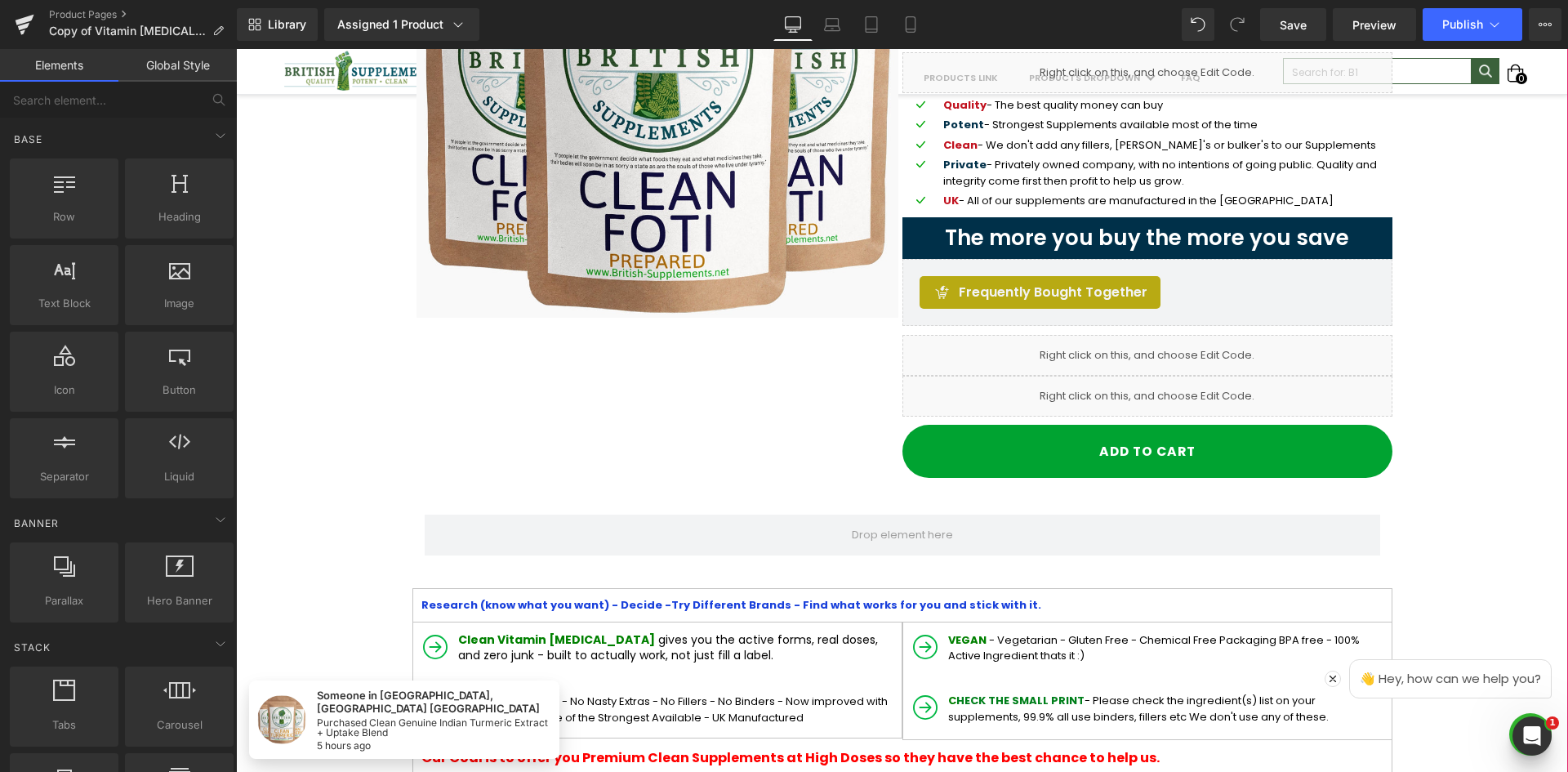
scroll to position [163, 0]
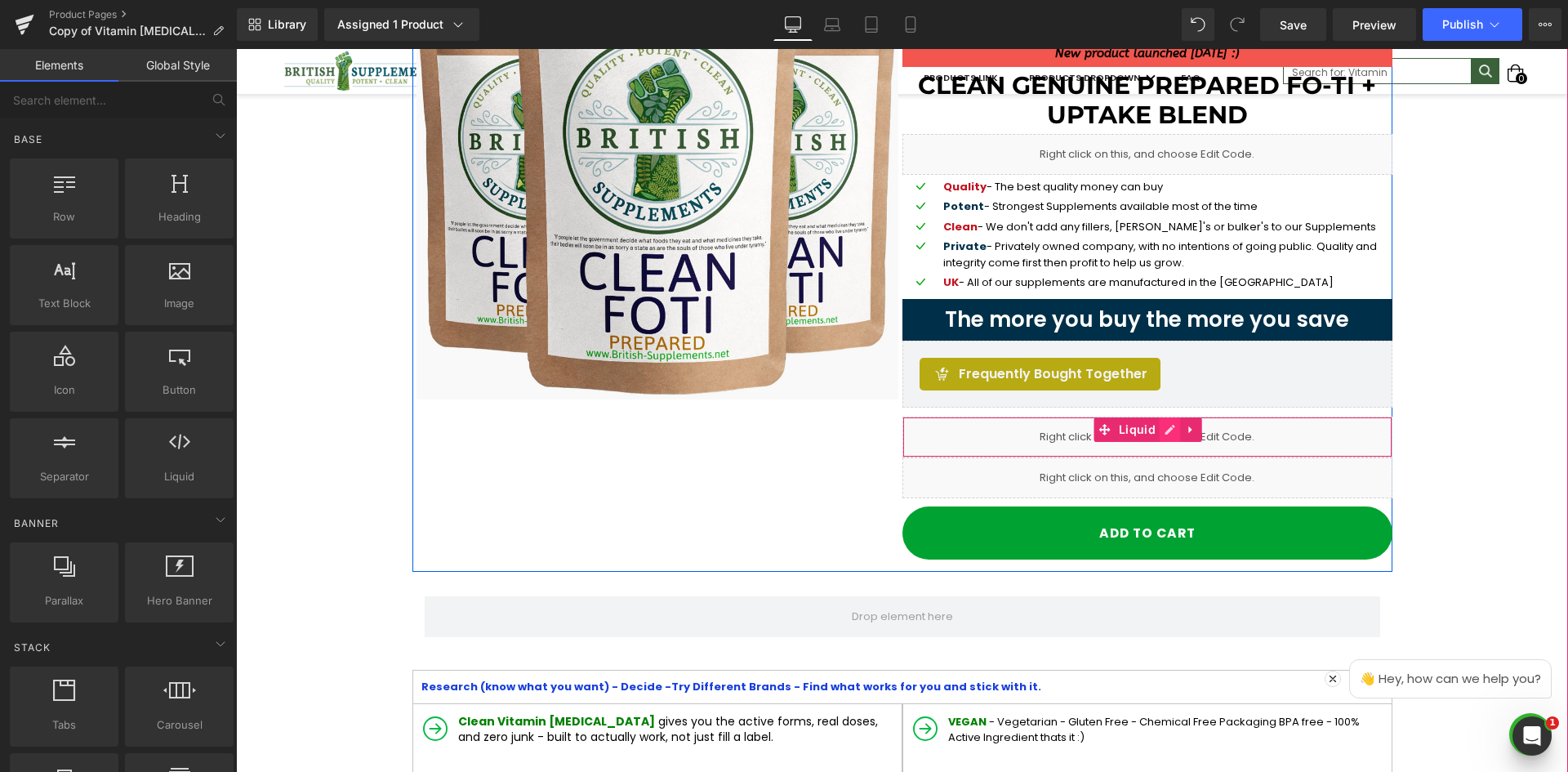
click at [1165, 429] on icon at bounding box center [1171, 430] width 12 height 12
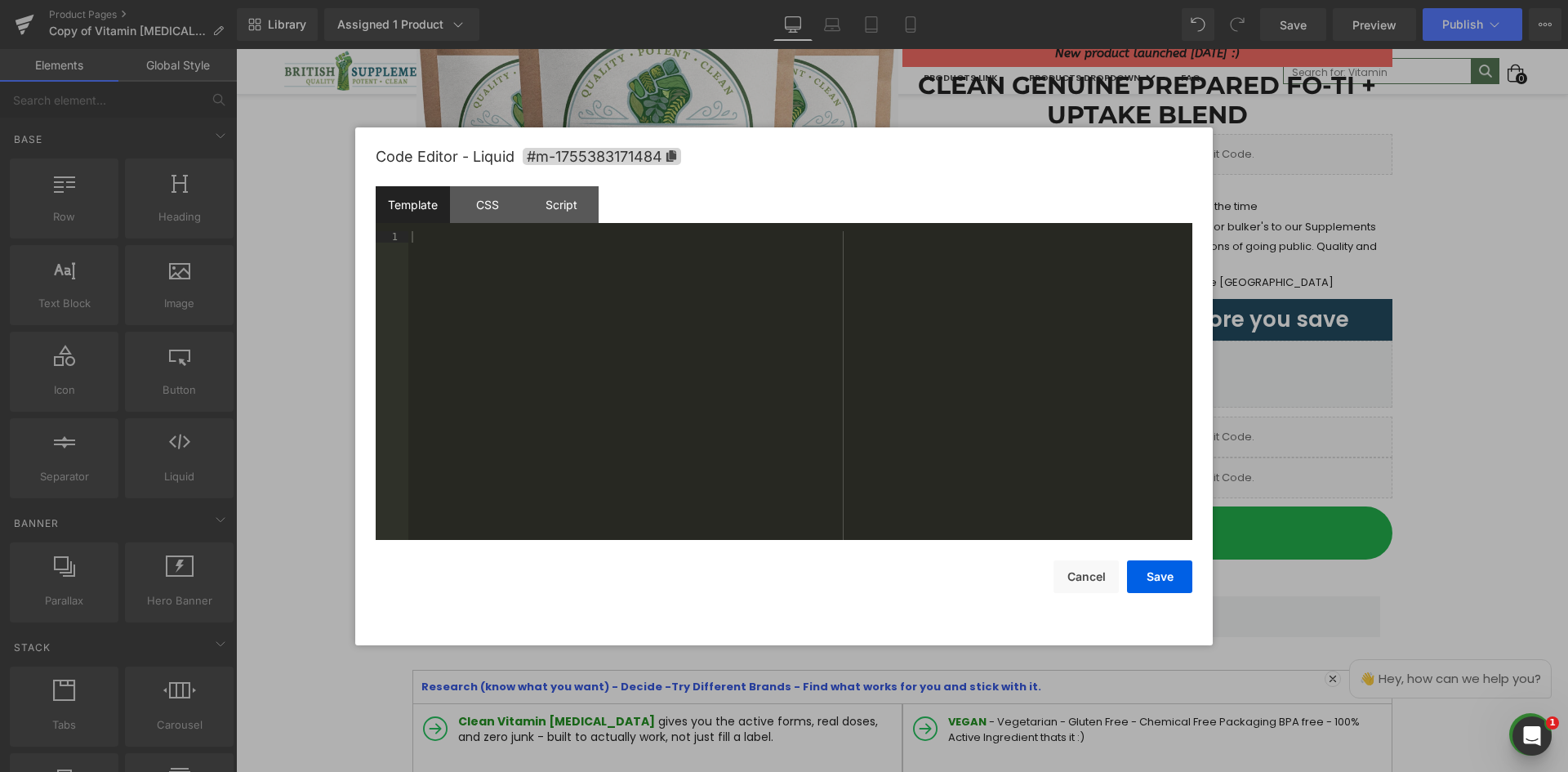
click at [555, 316] on div at bounding box center [800, 397] width 784 height 332
click at [508, 217] on div "CSS" at bounding box center [487, 205] width 74 height 37
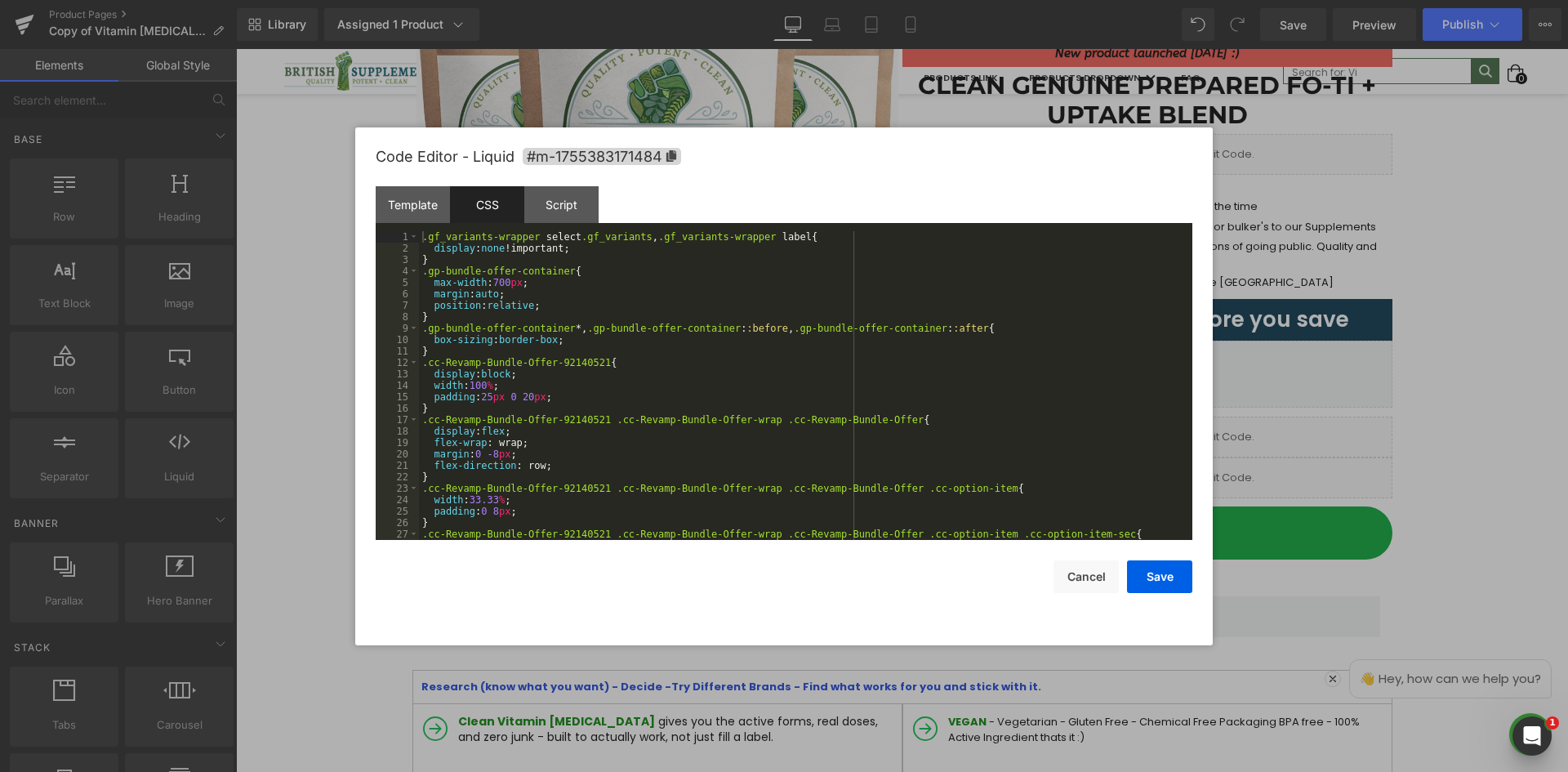
click at [645, 281] on div ".gf_variants-wrapper select .gf_variants , .gf_variants-wrapper label { display…" at bounding box center [802, 397] width 767 height 332
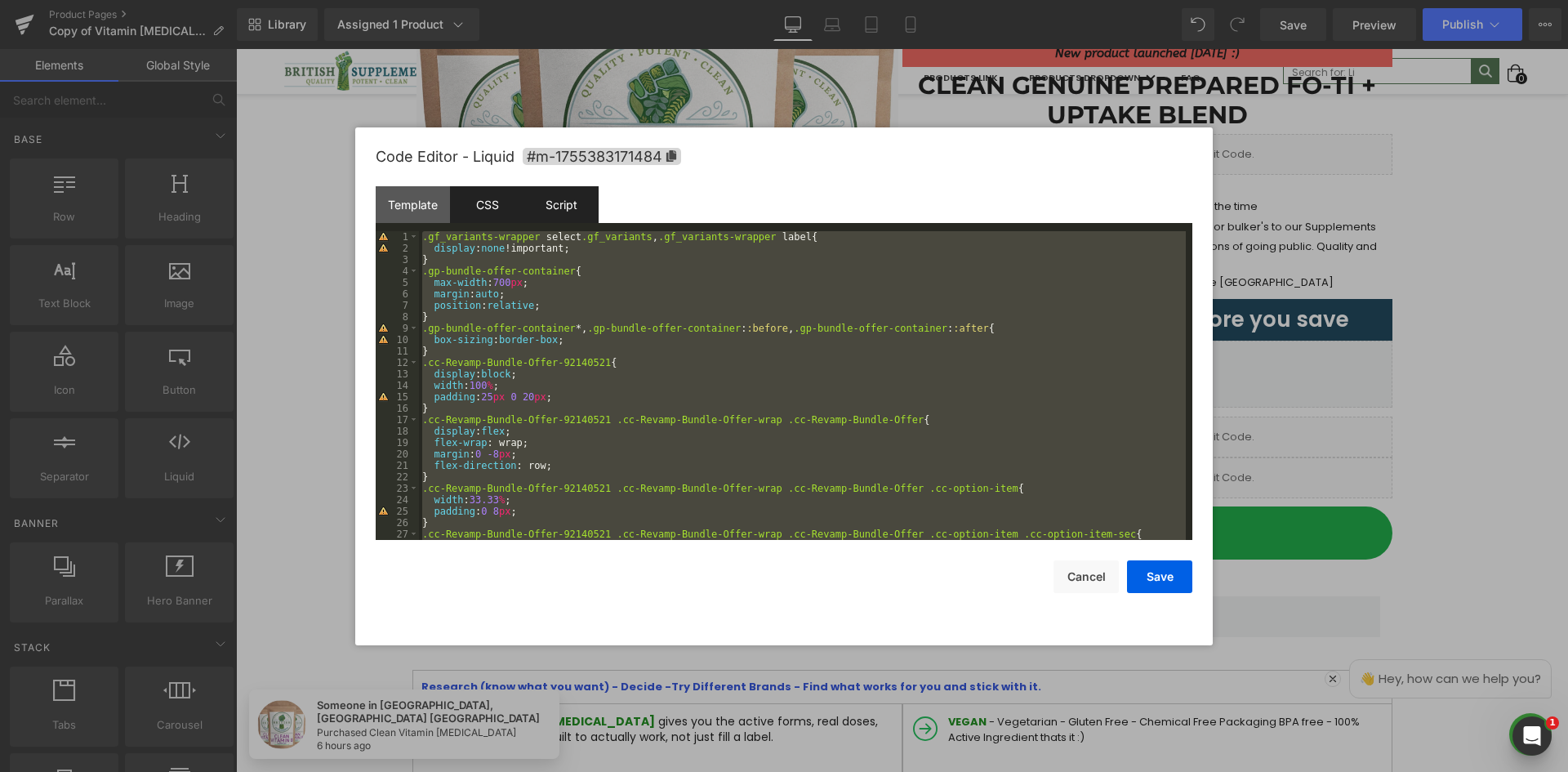
click at [545, 195] on div "Script" at bounding box center [561, 205] width 74 height 37
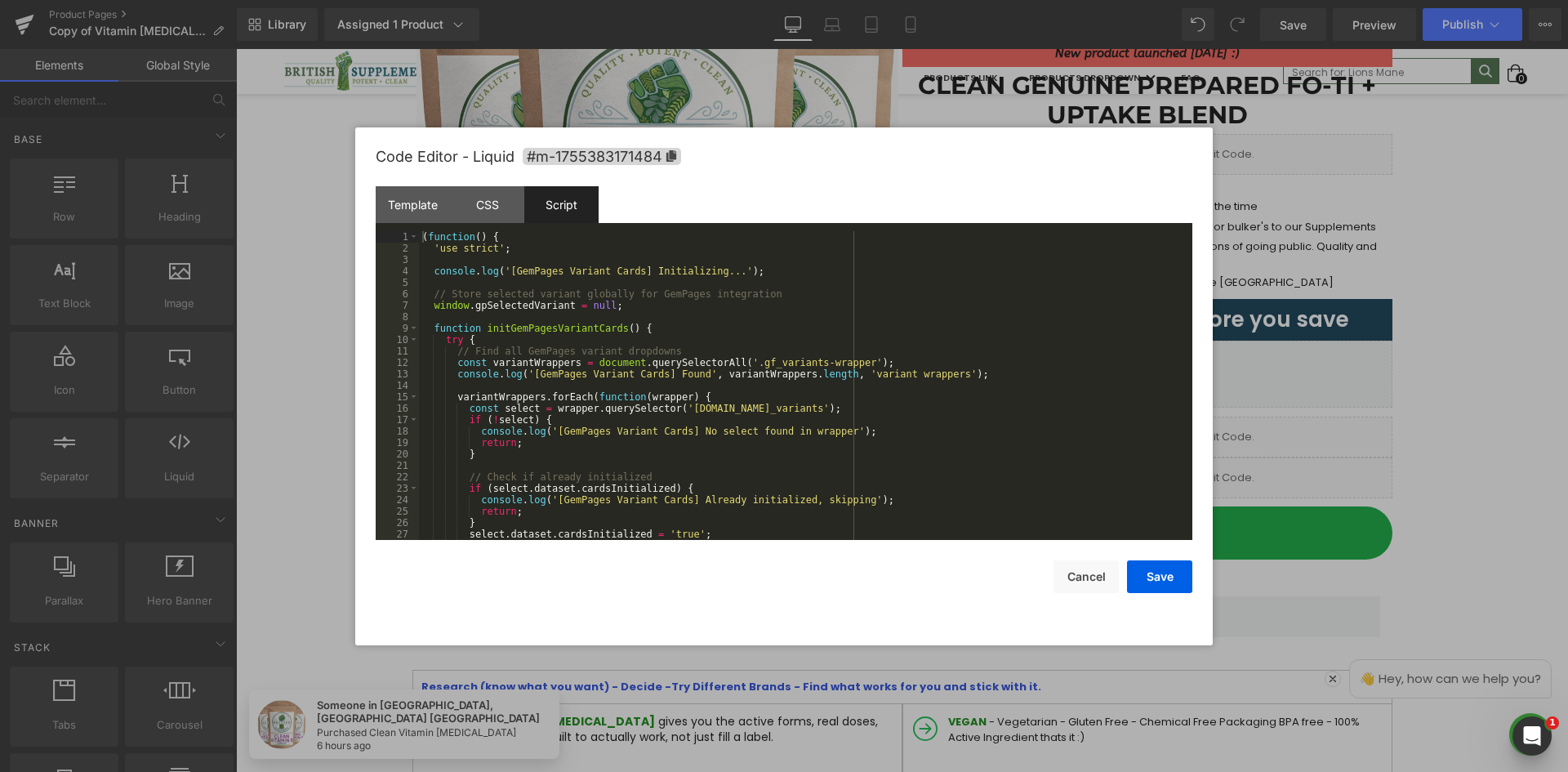
click at [726, 319] on div "( function ( ) { 'use strict' ; console . log ( '[GemPages Variant Cards] Initi…" at bounding box center [802, 397] width 767 height 332
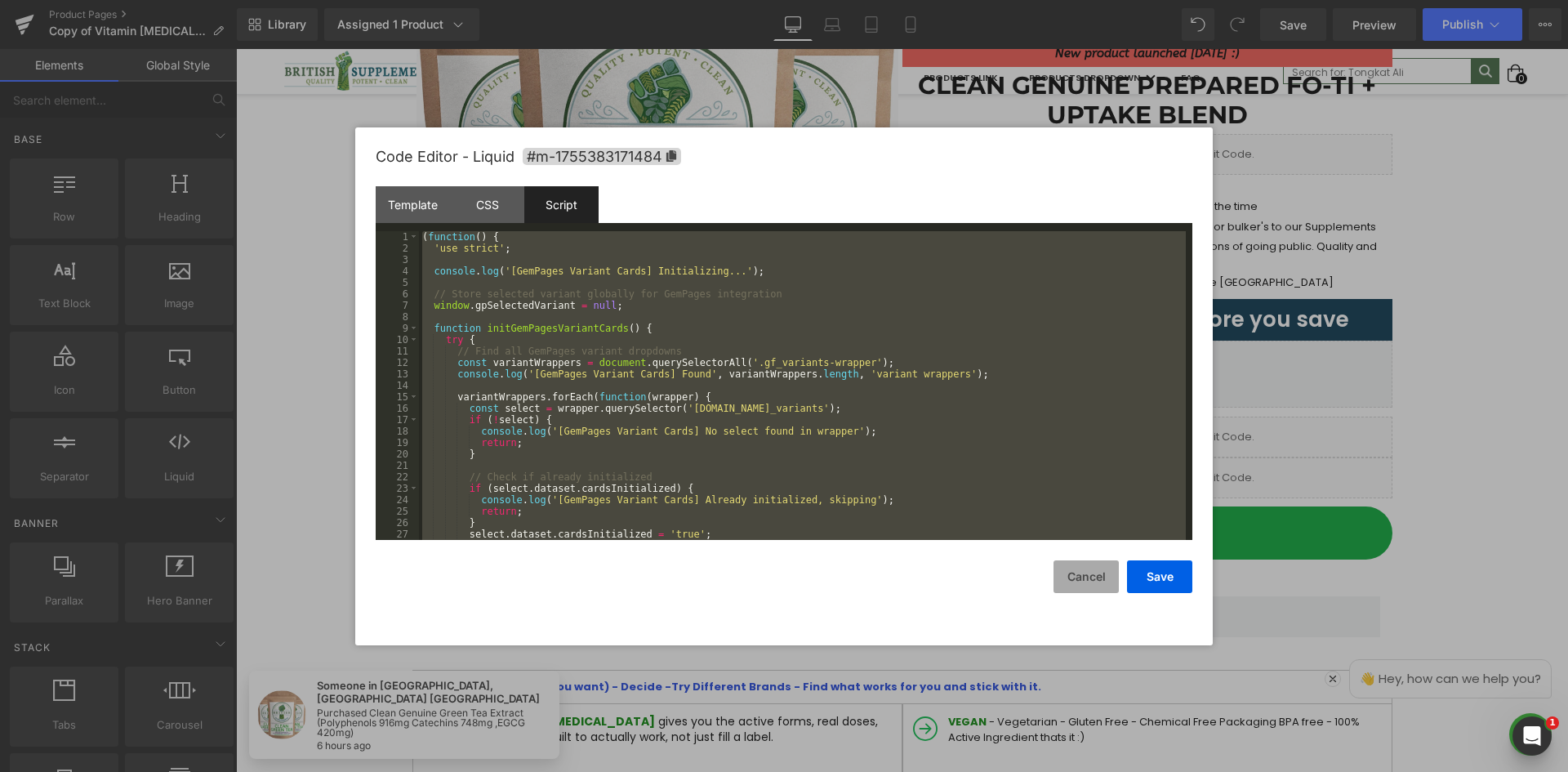
click at [1070, 570] on button "Cancel" at bounding box center [1086, 577] width 65 height 33
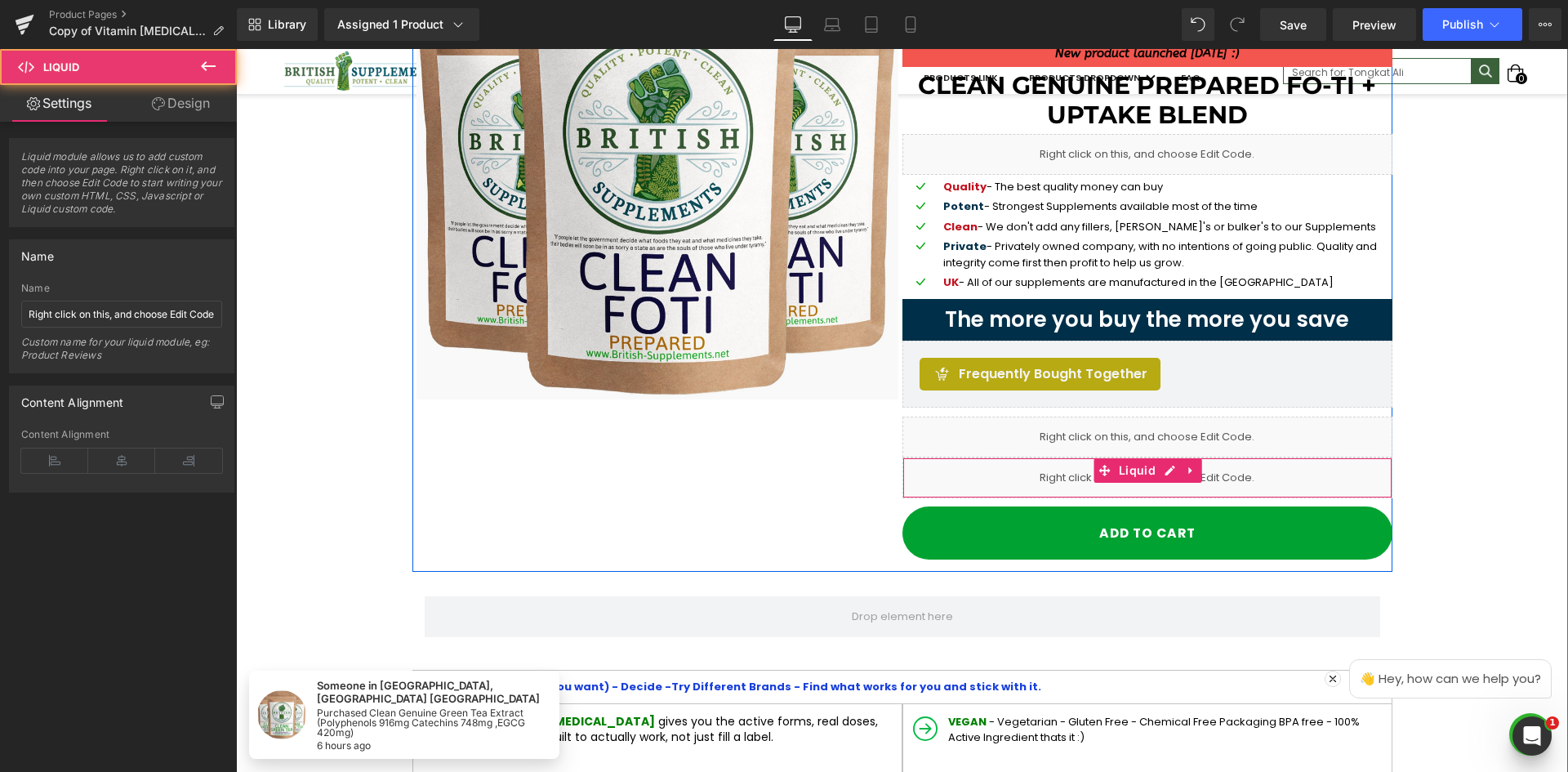
click at [1102, 473] on div "Liquid" at bounding box center [1148, 478] width 491 height 41
click at [1166, 469] on link at bounding box center [1171, 471] width 21 height 25
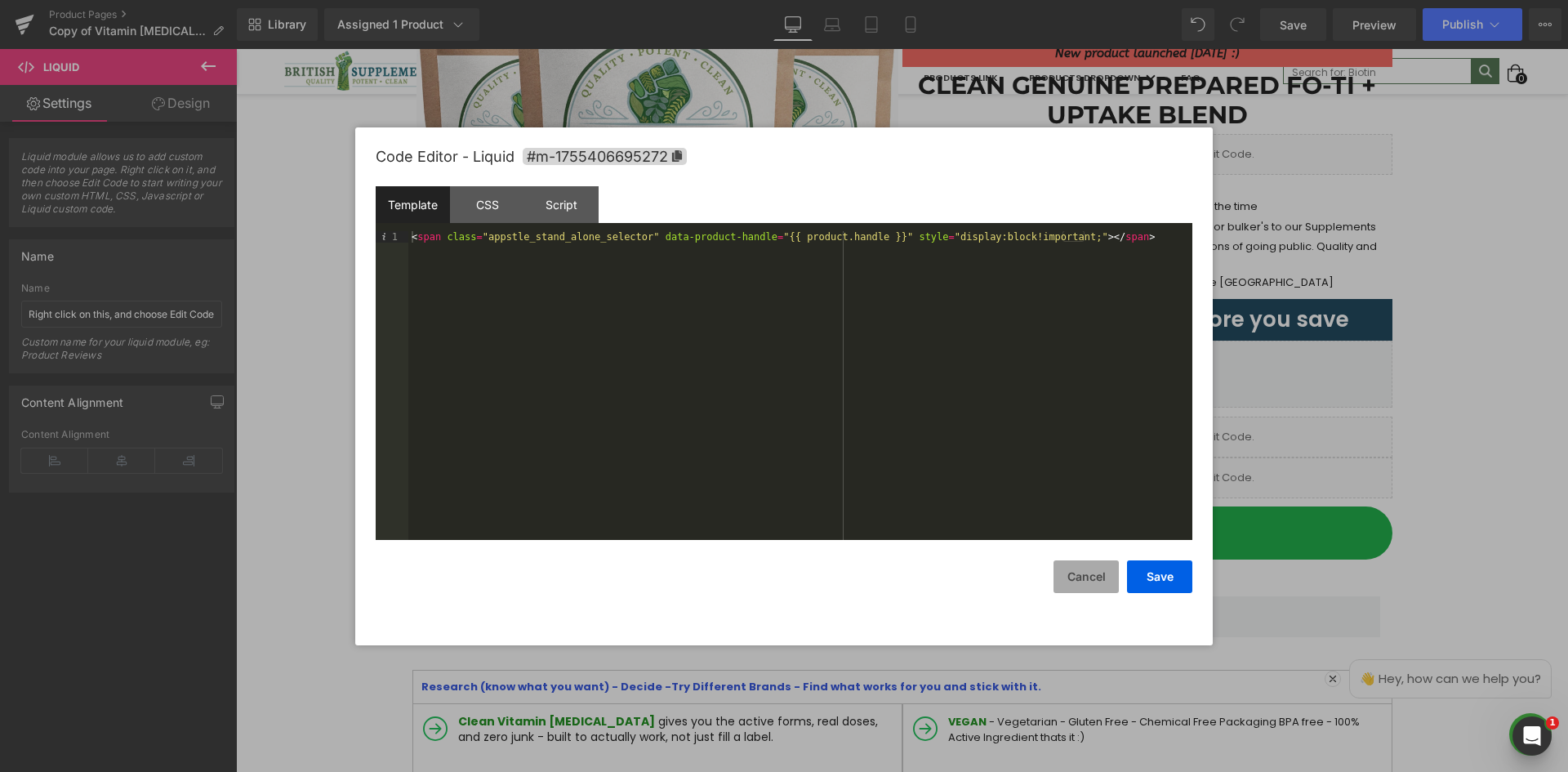
click at [1103, 566] on button "Cancel" at bounding box center [1086, 577] width 65 height 33
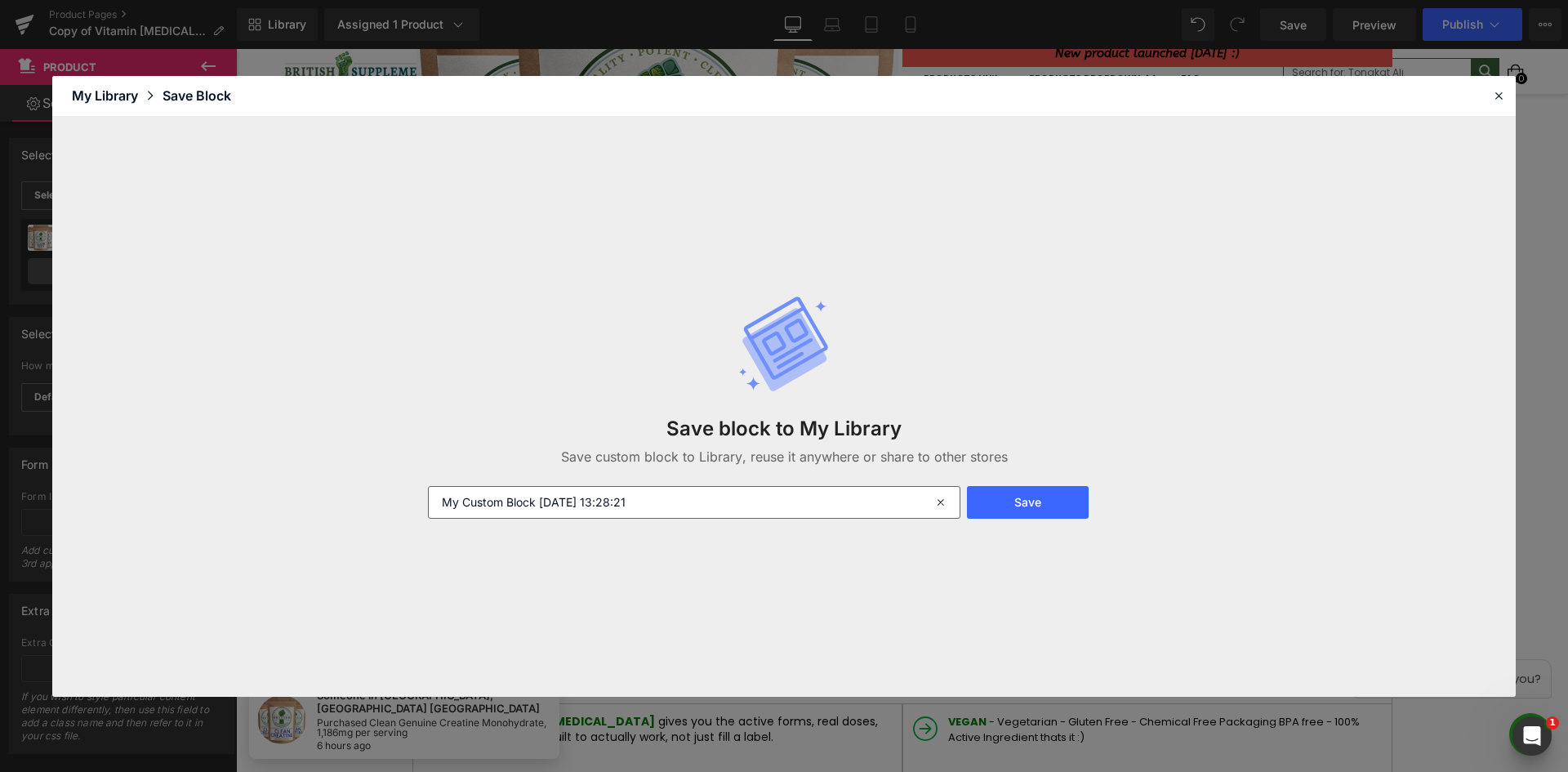
click at [687, 509] on input "My Custom Block [DATE] 13:28:21" at bounding box center [694, 503] width 533 height 33
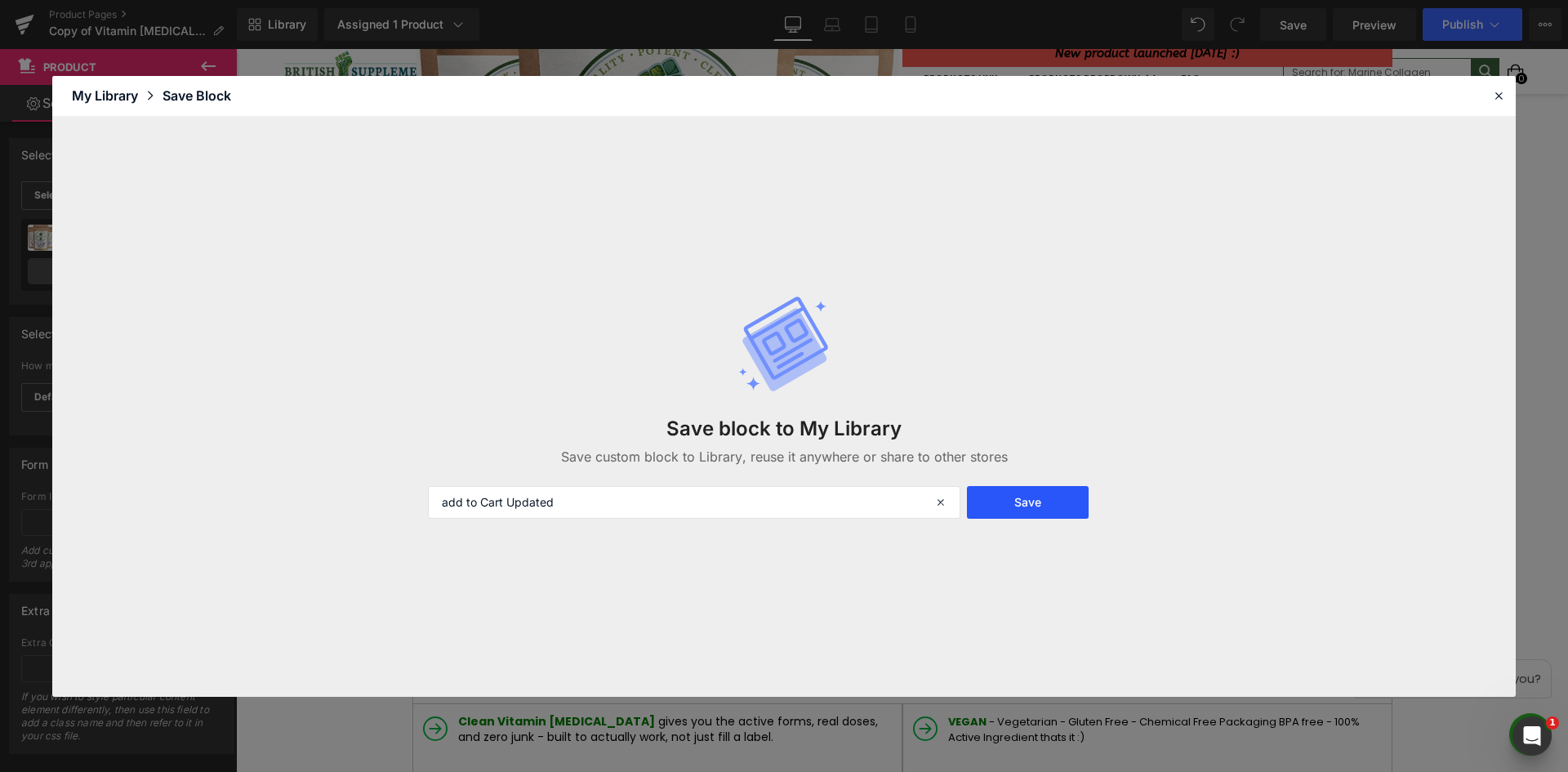
type input "add to Cart Updated"
click at [1031, 497] on button "Save" at bounding box center [1028, 503] width 122 height 33
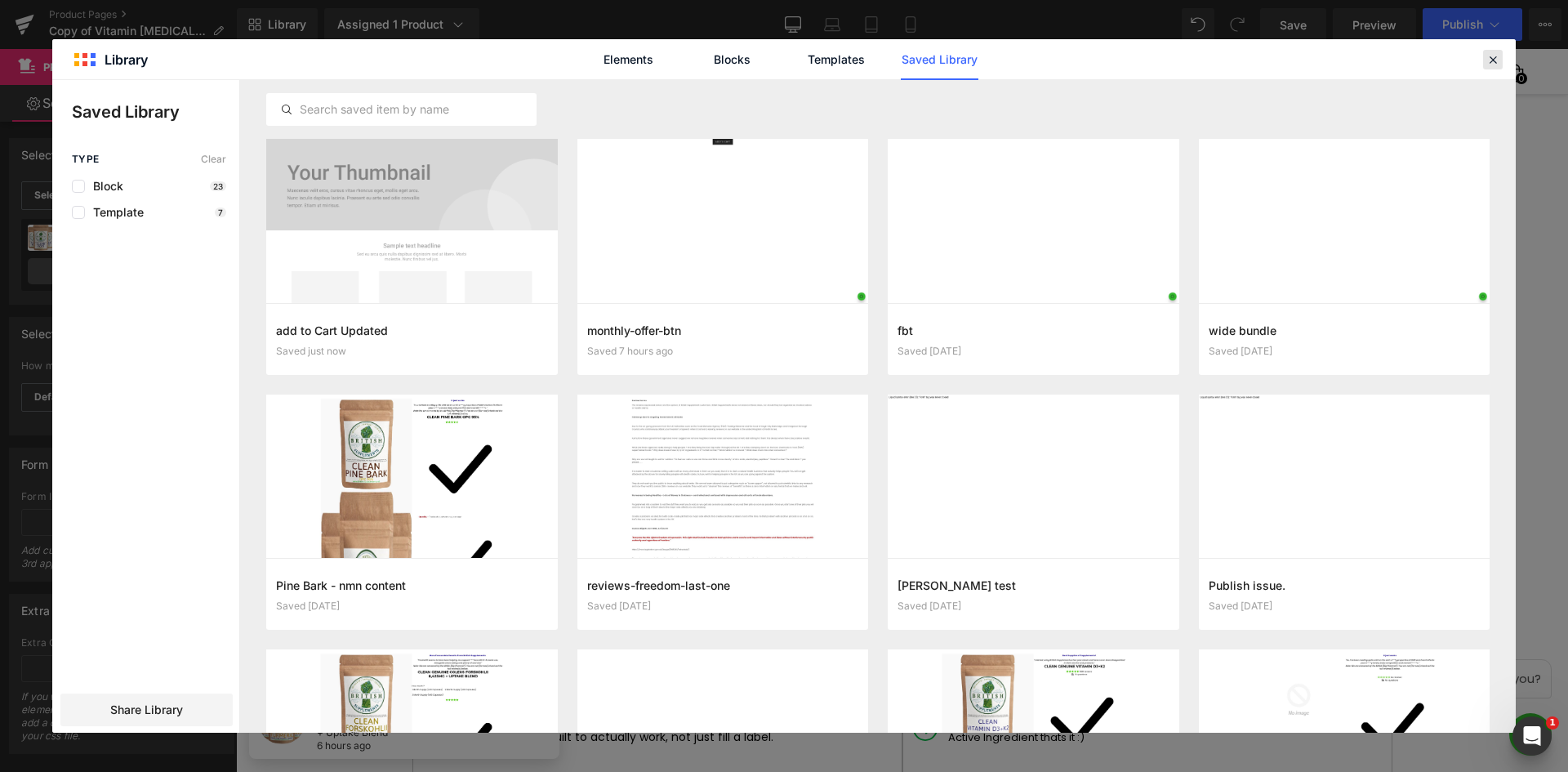
click at [1492, 61] on icon at bounding box center [1493, 59] width 15 height 15
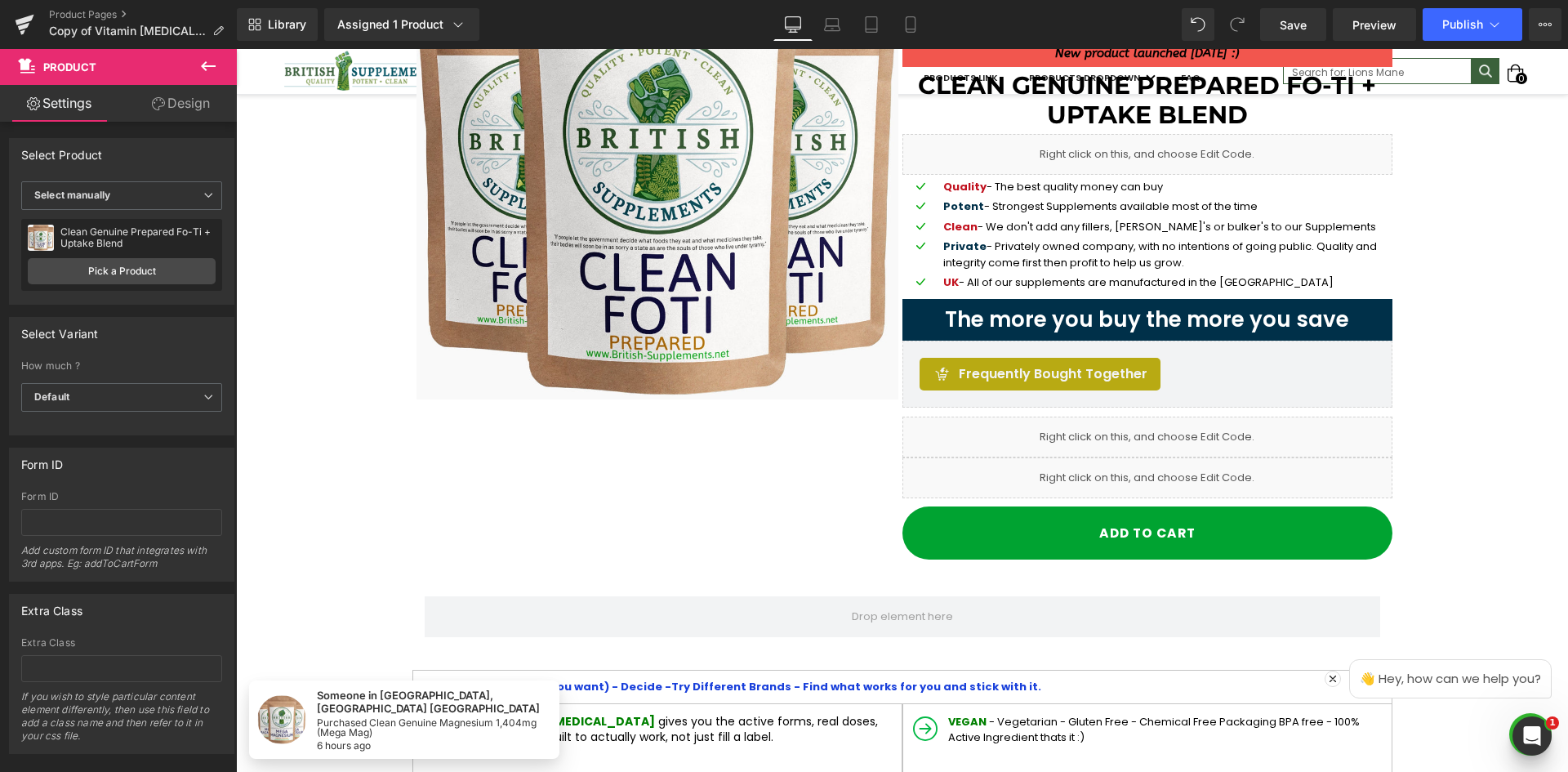
click at [1297, 26] on span "Save" at bounding box center [1293, 25] width 27 height 17
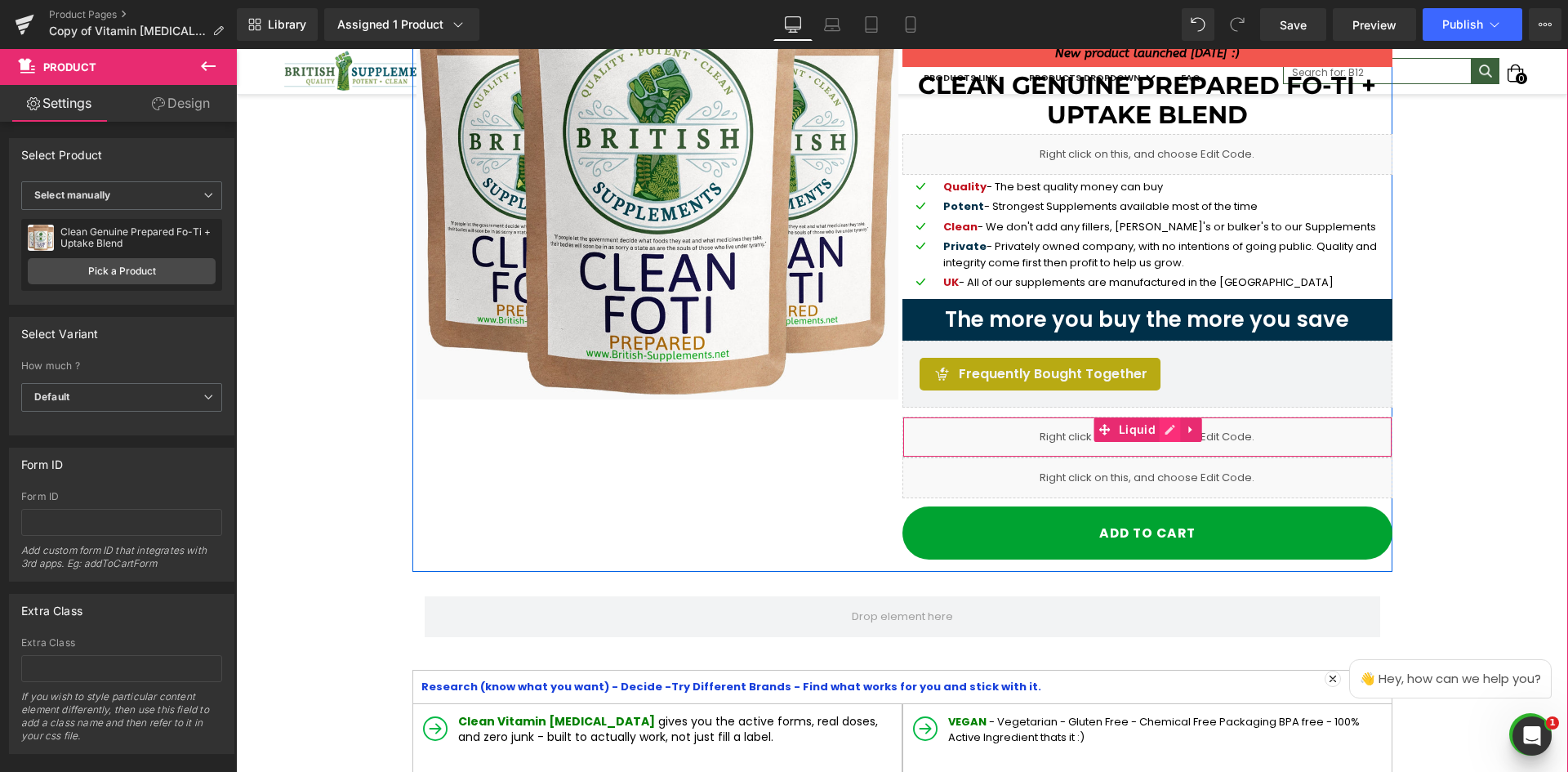
click at [1165, 427] on icon at bounding box center [1171, 430] width 12 height 12
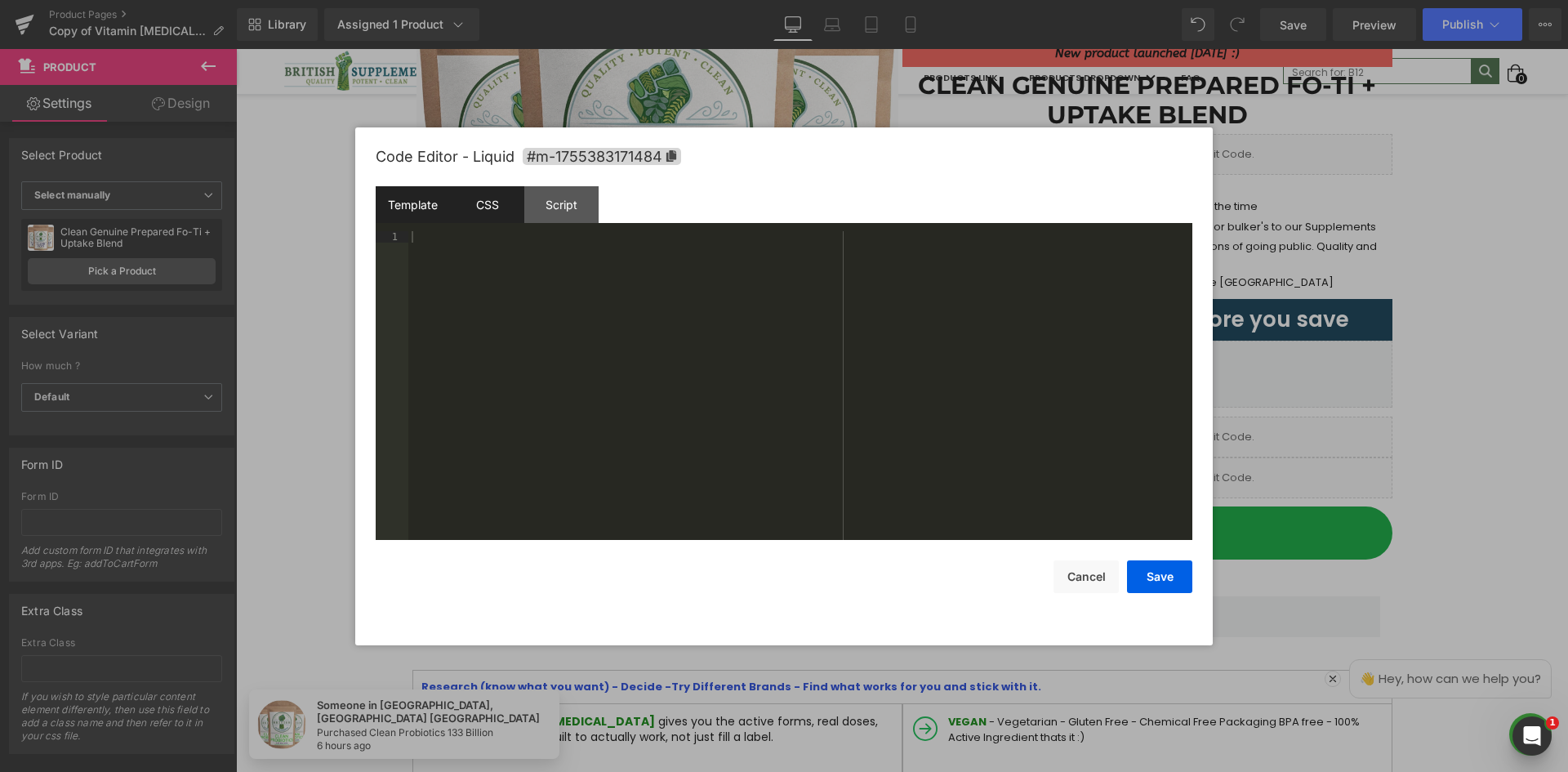
click at [491, 213] on div "CSS" at bounding box center [487, 205] width 74 height 37
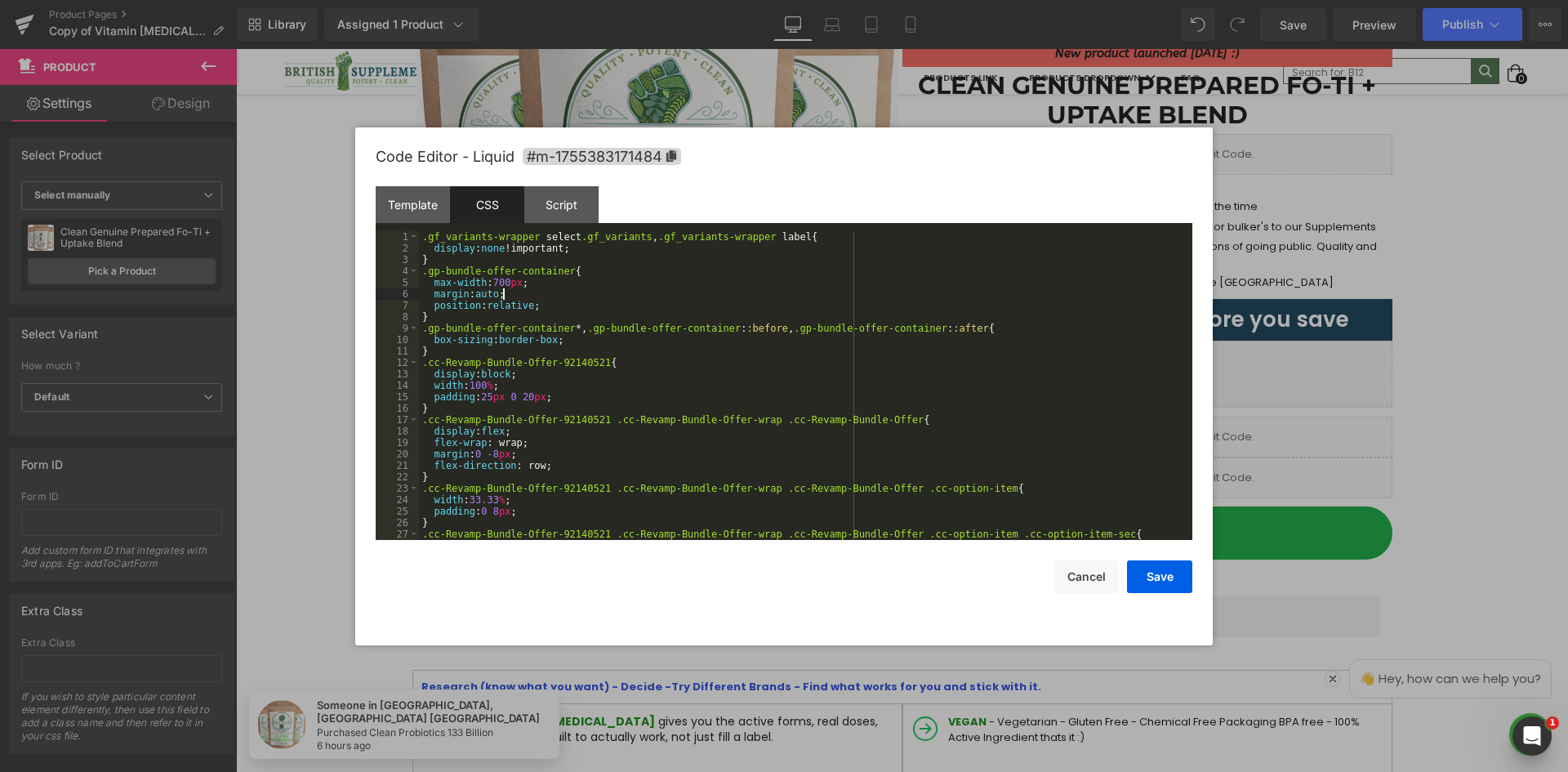
click at [615, 295] on div ".gf_variants-wrapper select .gf_variants , .gf_variants-wrapper label { display…" at bounding box center [802, 397] width 767 height 332
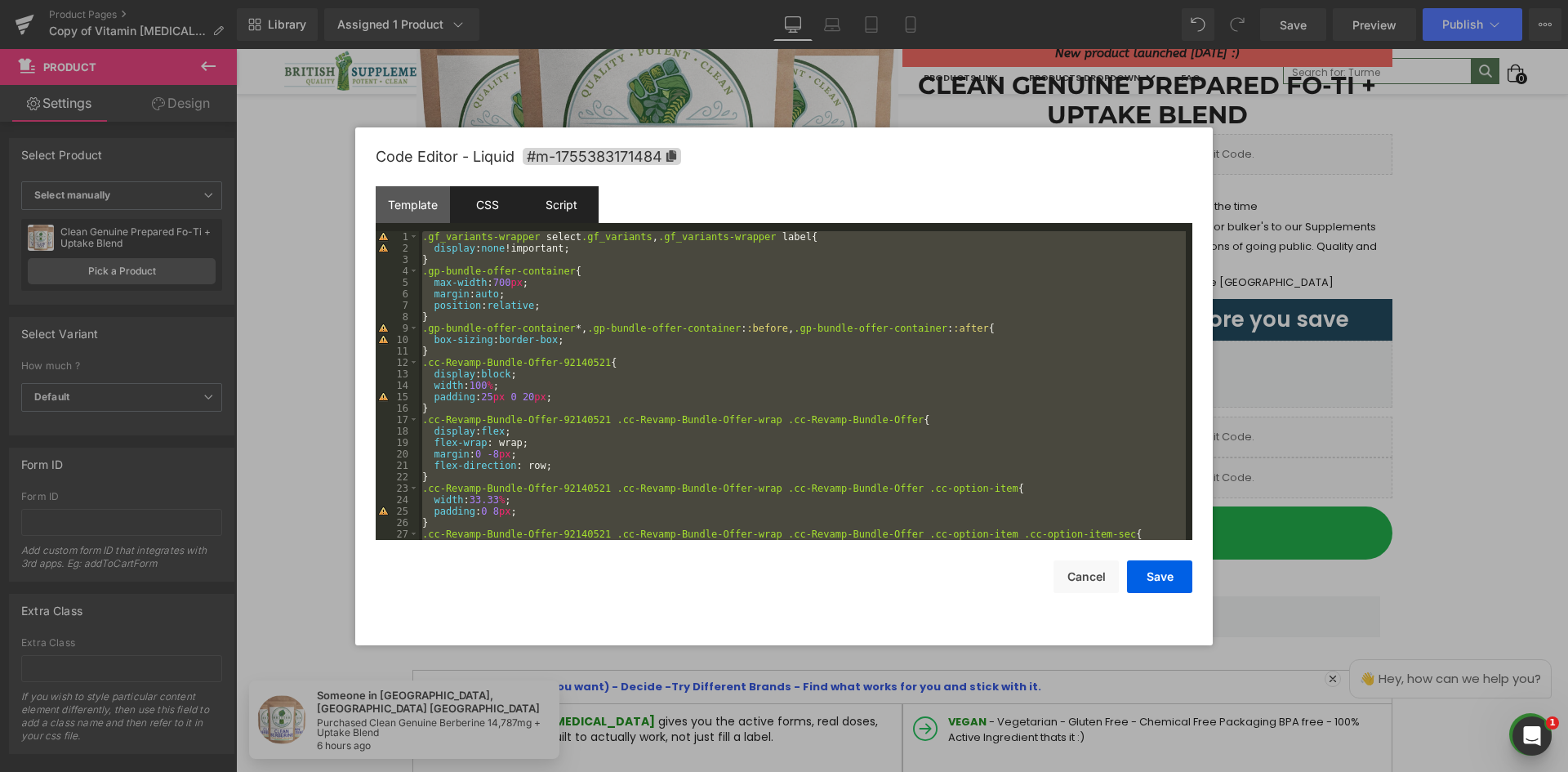
click at [571, 199] on div "Script" at bounding box center [561, 205] width 74 height 37
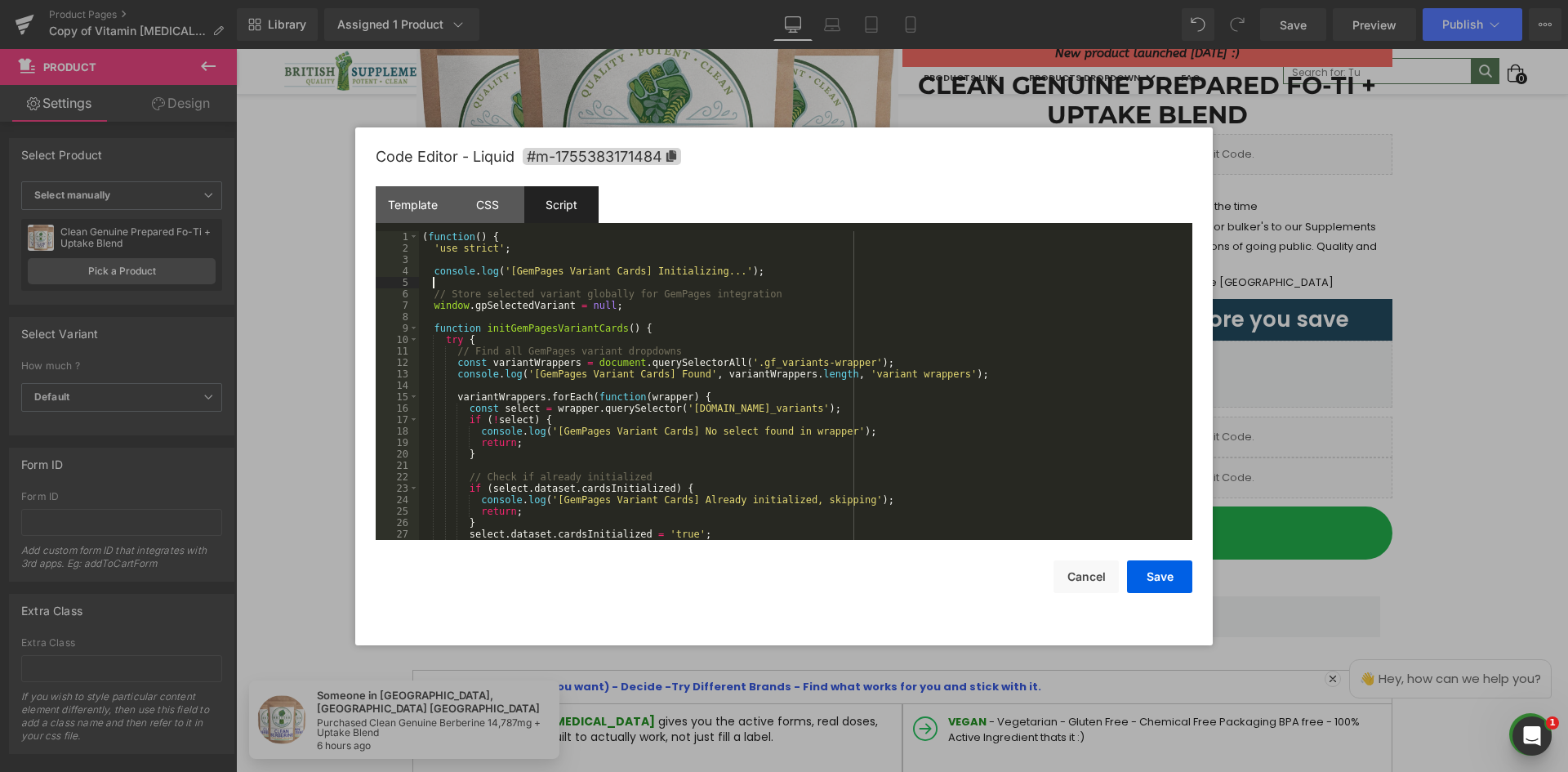
click at [581, 282] on div "( function ( ) { 'use strict' ; console . log ( '[GemPages Variant Cards] Initi…" at bounding box center [802, 397] width 767 height 332
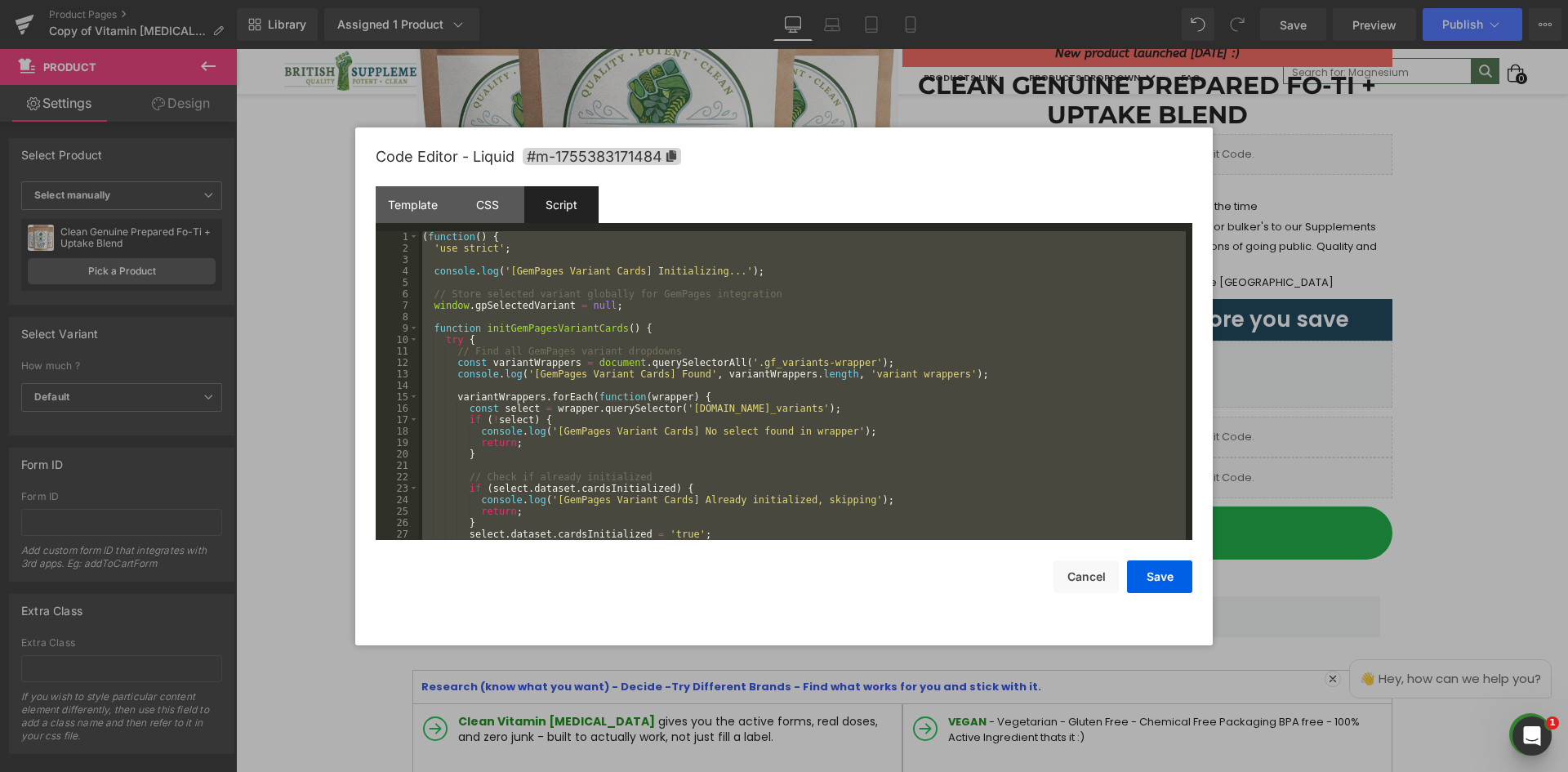
click at [1148, 166] on div "Code Editor - Liquid #m-1755383171484" at bounding box center [784, 157] width 817 height 59
click at [951, 99] on div at bounding box center [784, 386] width 1568 height 772
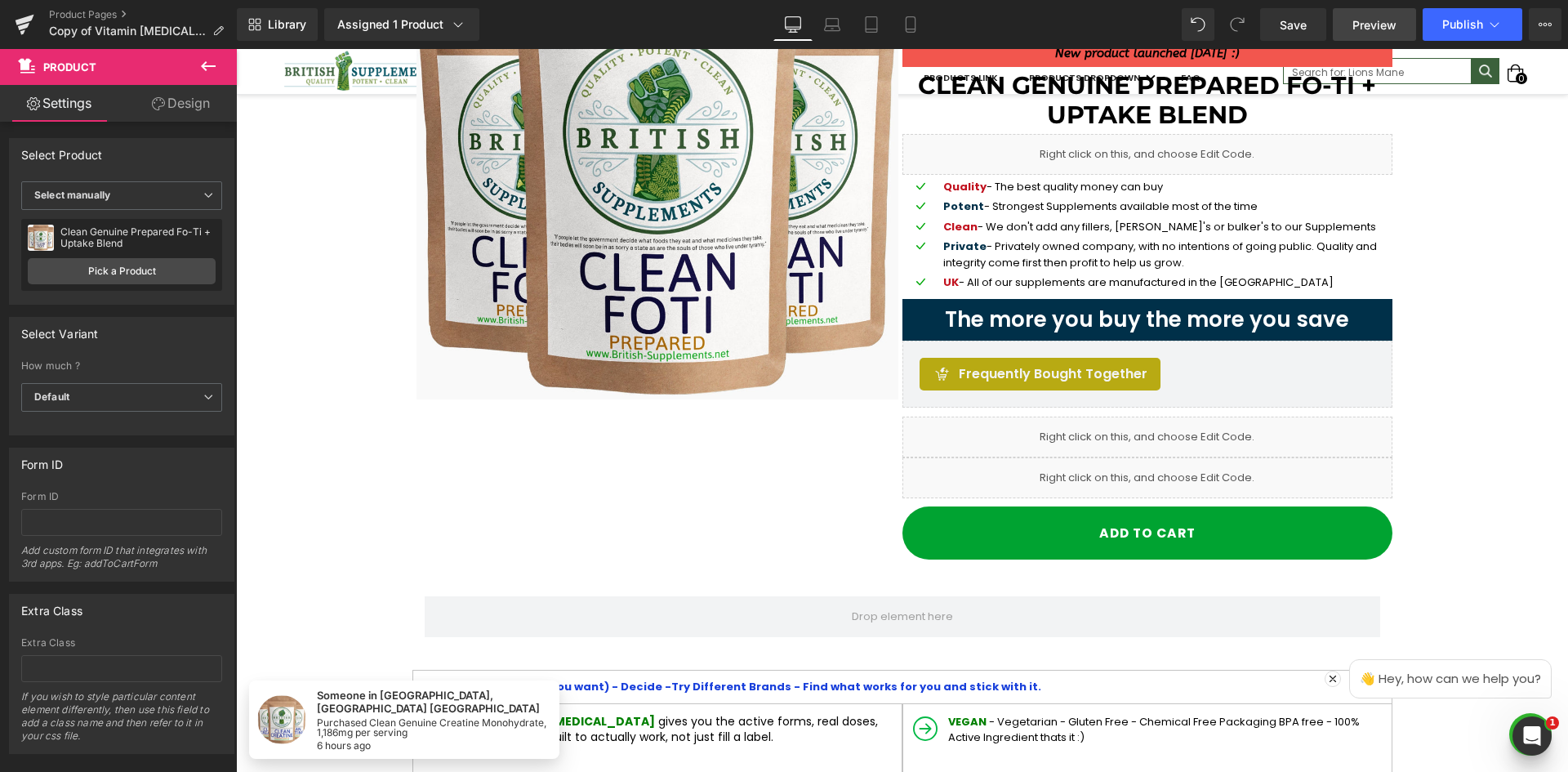
click at [1382, 16] on span "Preview" at bounding box center [1375, 25] width 45 height 17
click at [1293, 29] on span "Save" at bounding box center [1293, 25] width 27 height 17
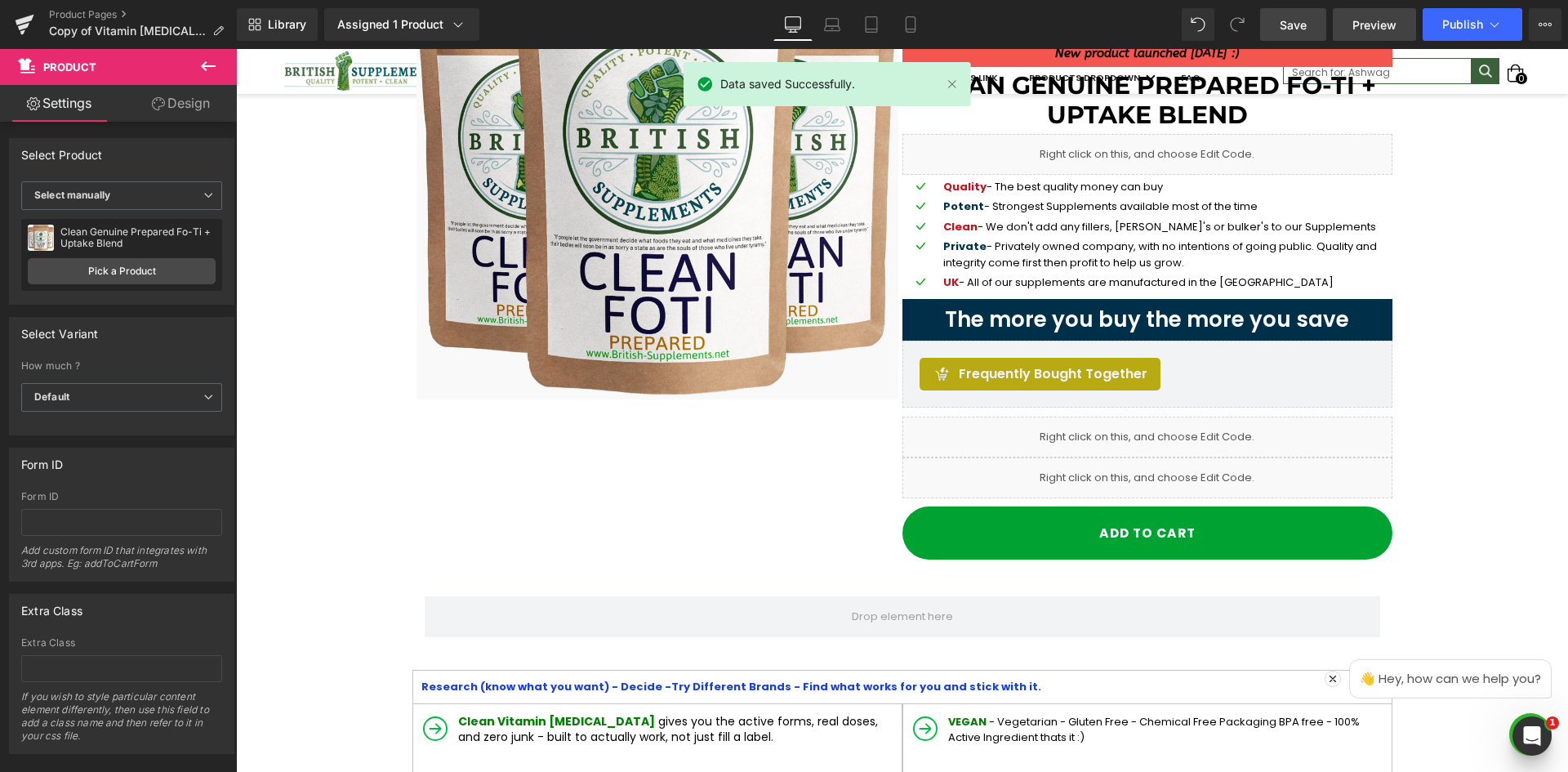
drag, startPoint x: 1383, startPoint y: 22, endPoint x: 1392, endPoint y: 21, distance: 9.1
click at [1383, 22] on span "Preview" at bounding box center [1375, 25] width 45 height 17
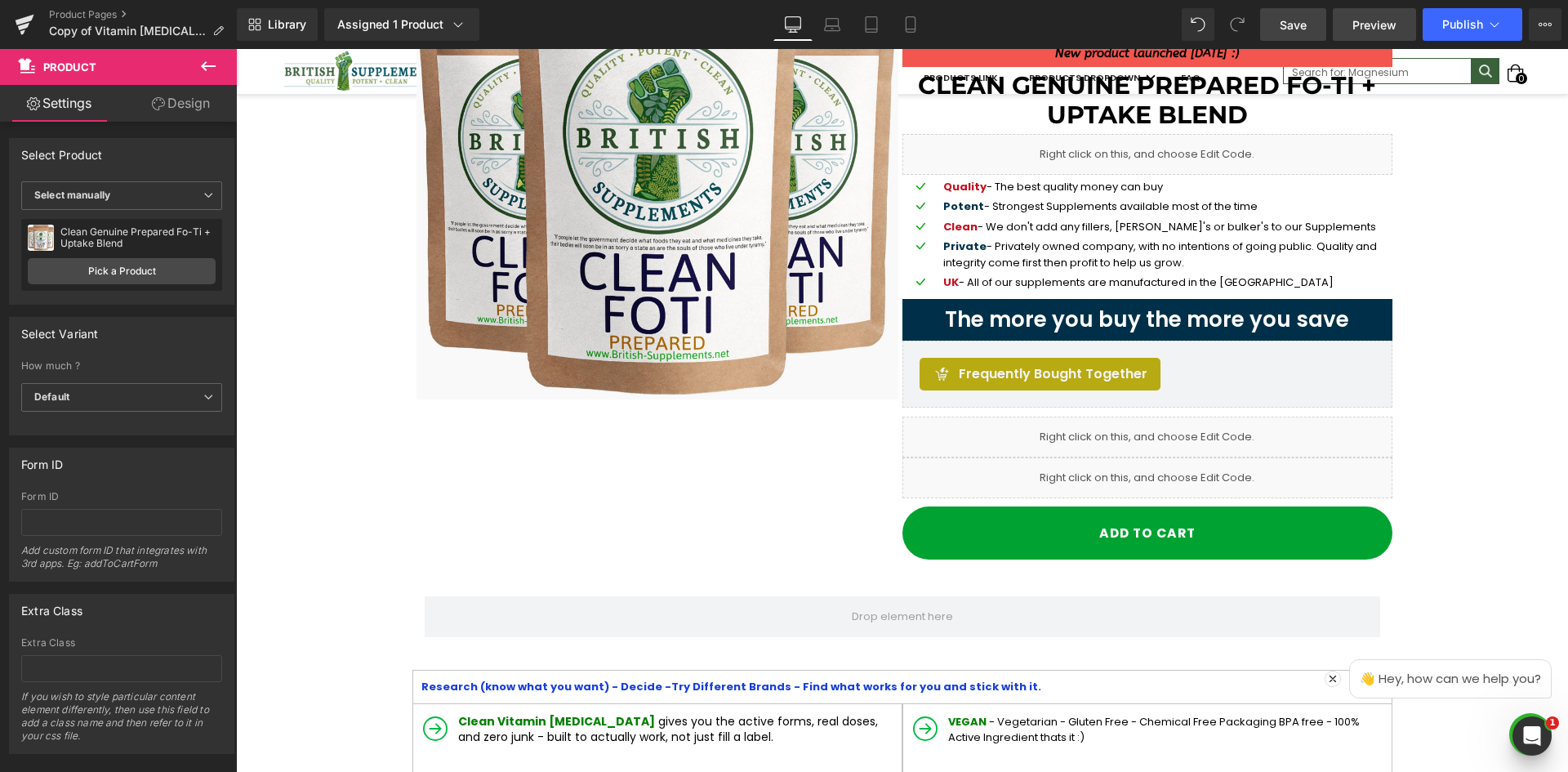
click at [1353, 14] on link "Preview" at bounding box center [1374, 25] width 83 height 33
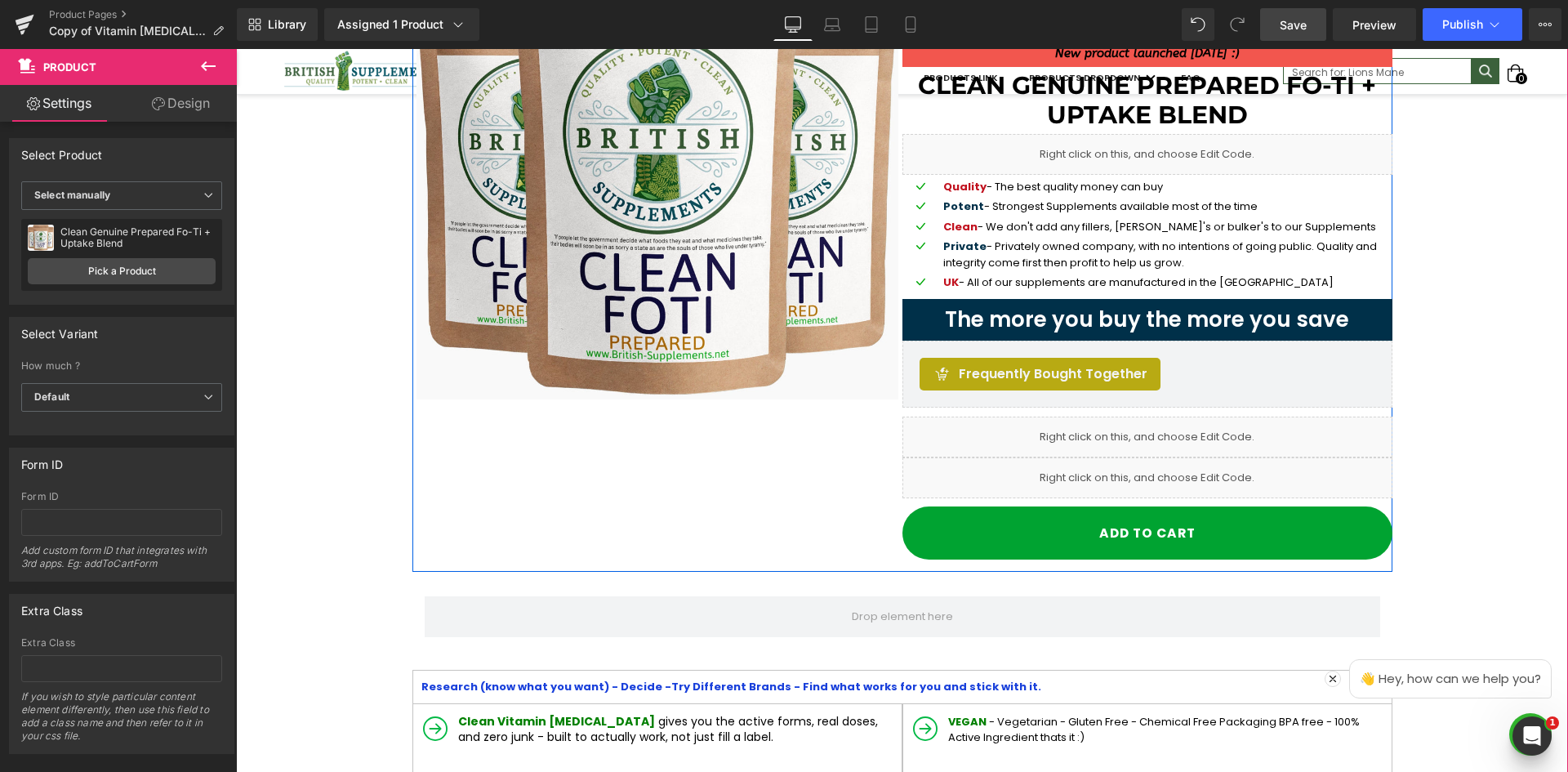
click at [641, 467] on div "Sale Off (P) Image I Trust You " I don't know anyone from British Supplements, …" at bounding box center [902, 245] width 980 height 655
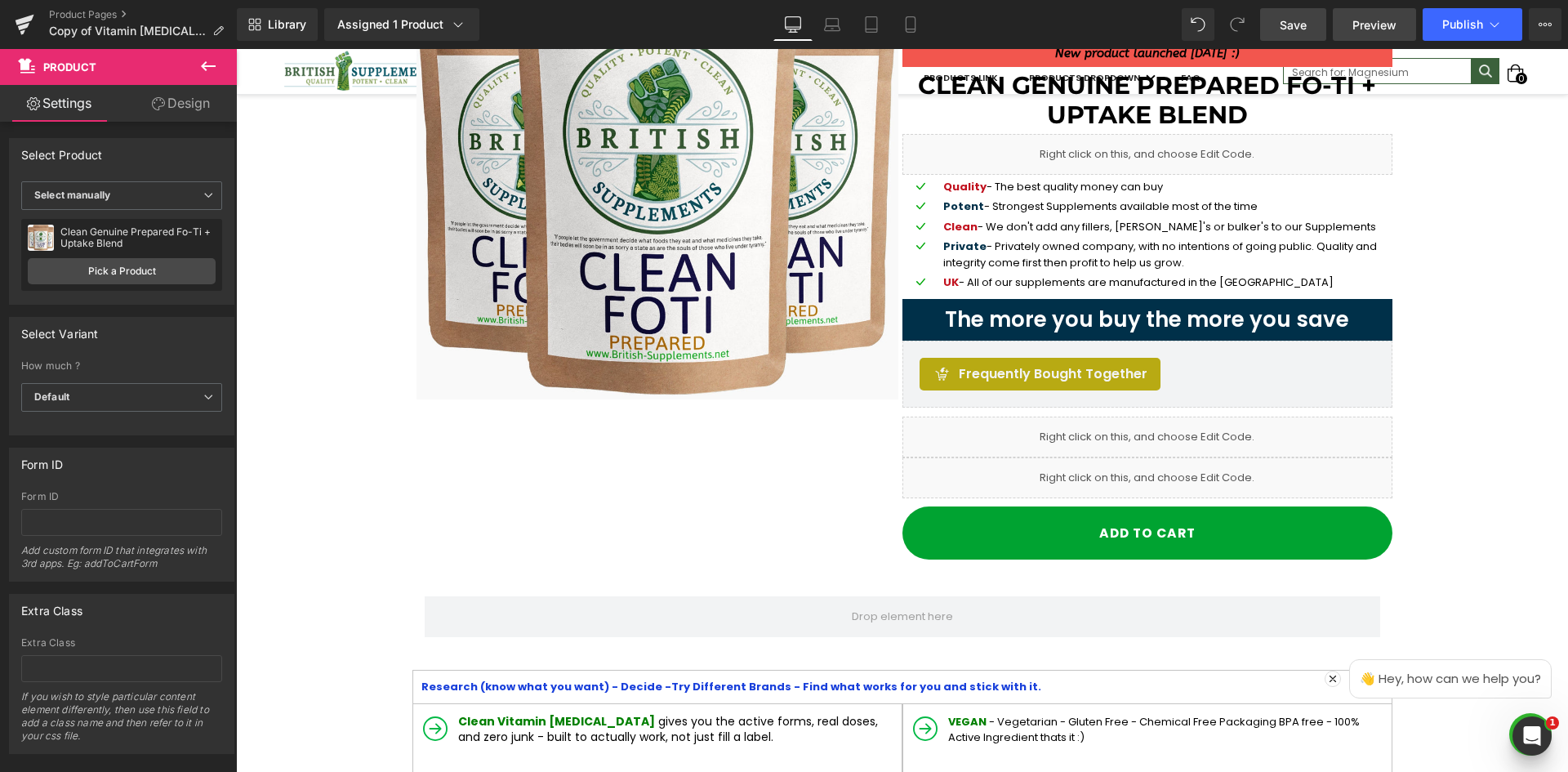
click at [1369, 30] on span "Preview" at bounding box center [1375, 25] width 45 height 17
click at [1312, 22] on link "Save" at bounding box center [1293, 25] width 66 height 33
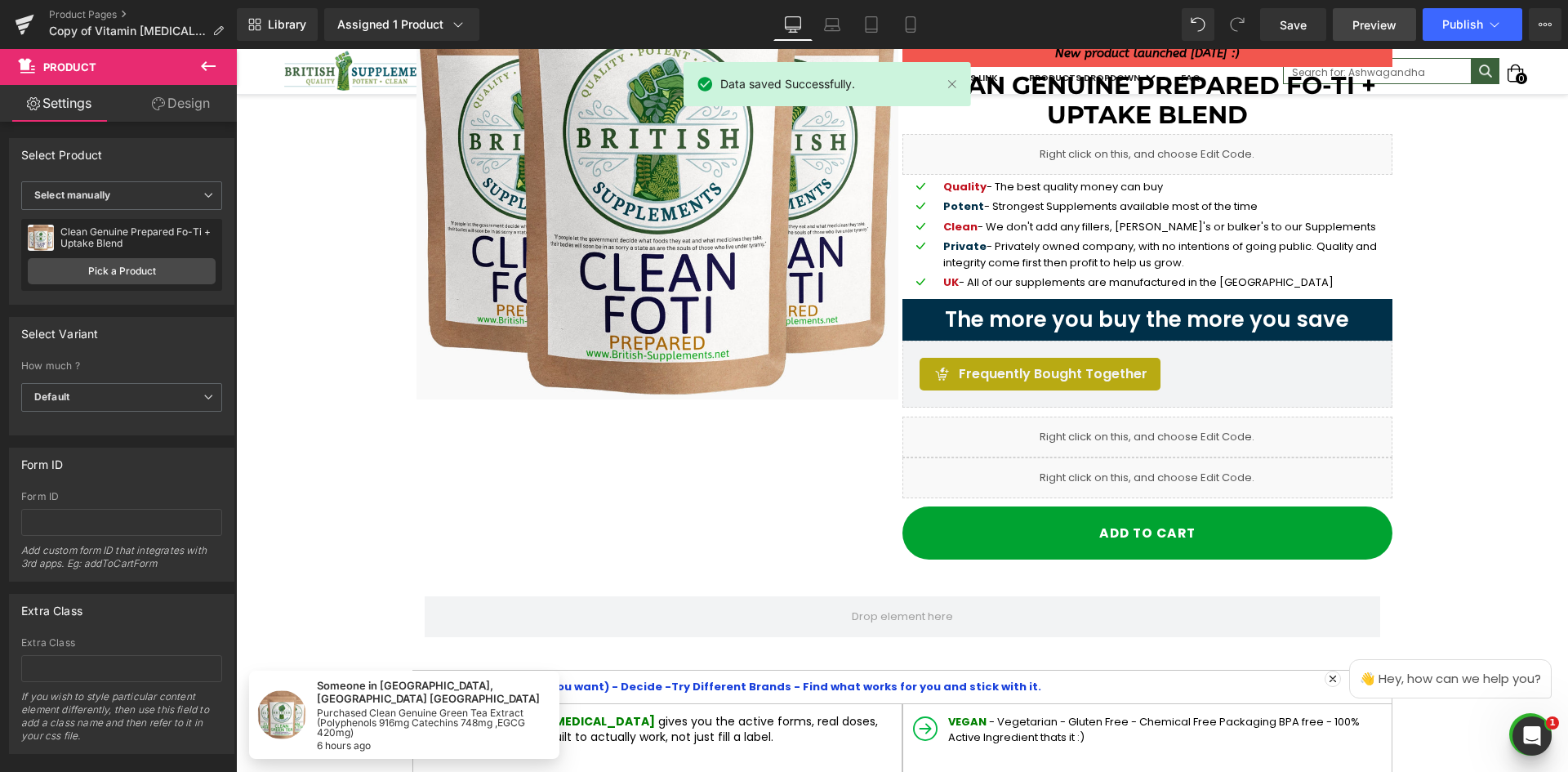
click at [1394, 25] on span "Preview" at bounding box center [1375, 25] width 45 height 17
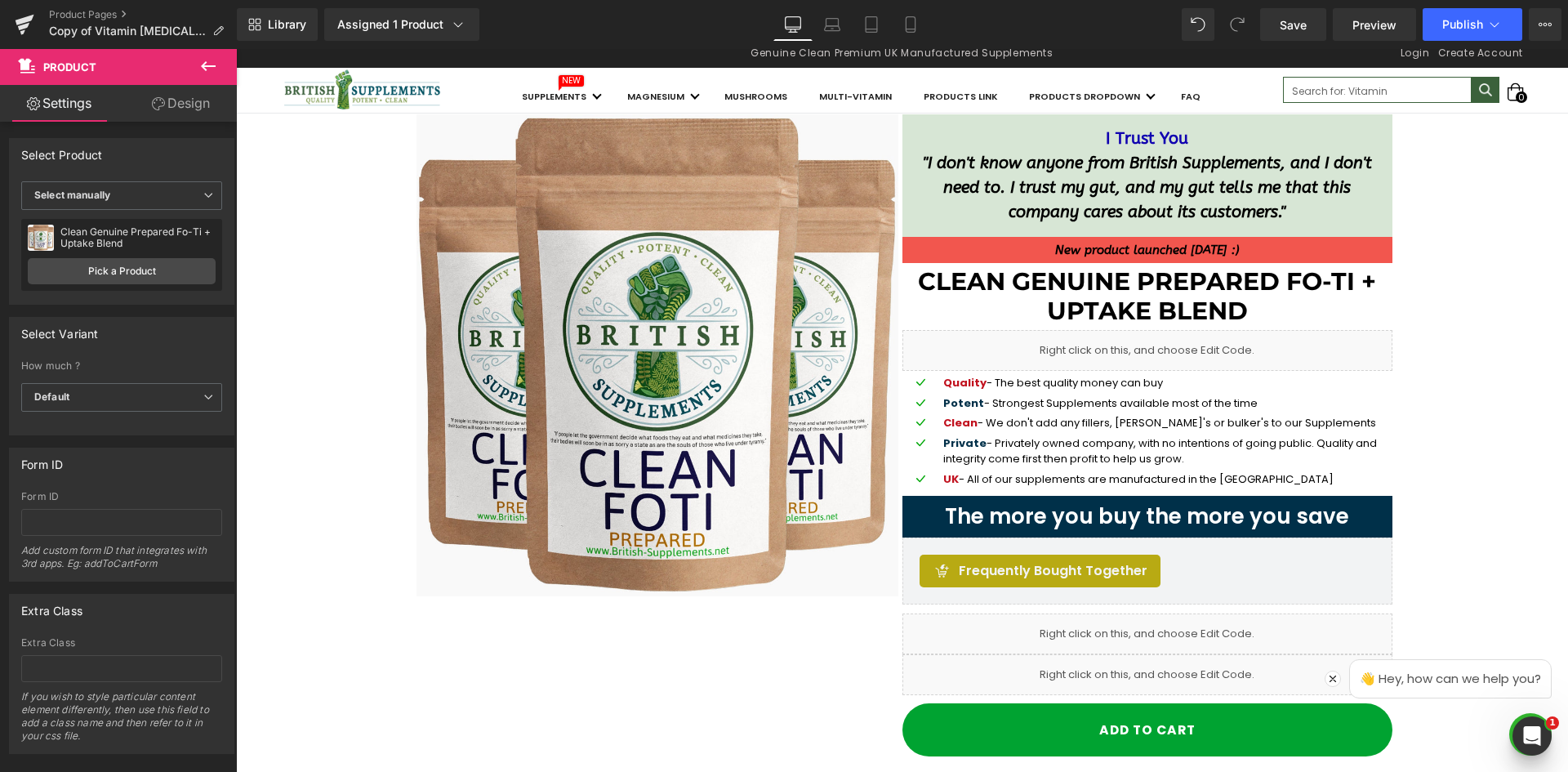
scroll to position [0, 0]
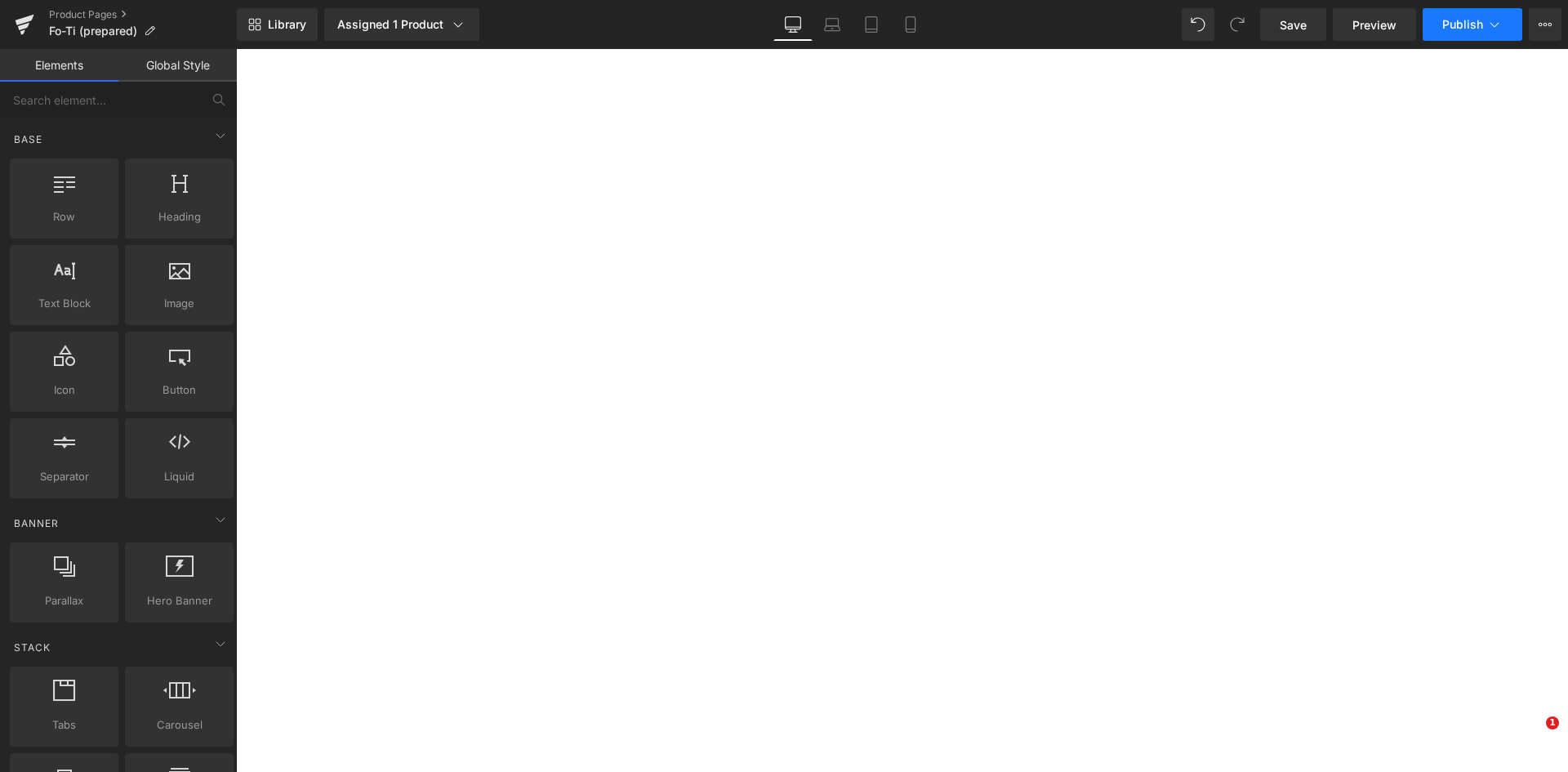
drag, startPoint x: 0, startPoint y: 0, endPoint x: 1490, endPoint y: 31, distance: 1490.3
click at [1490, 31] on icon at bounding box center [1495, 25] width 16 height 16
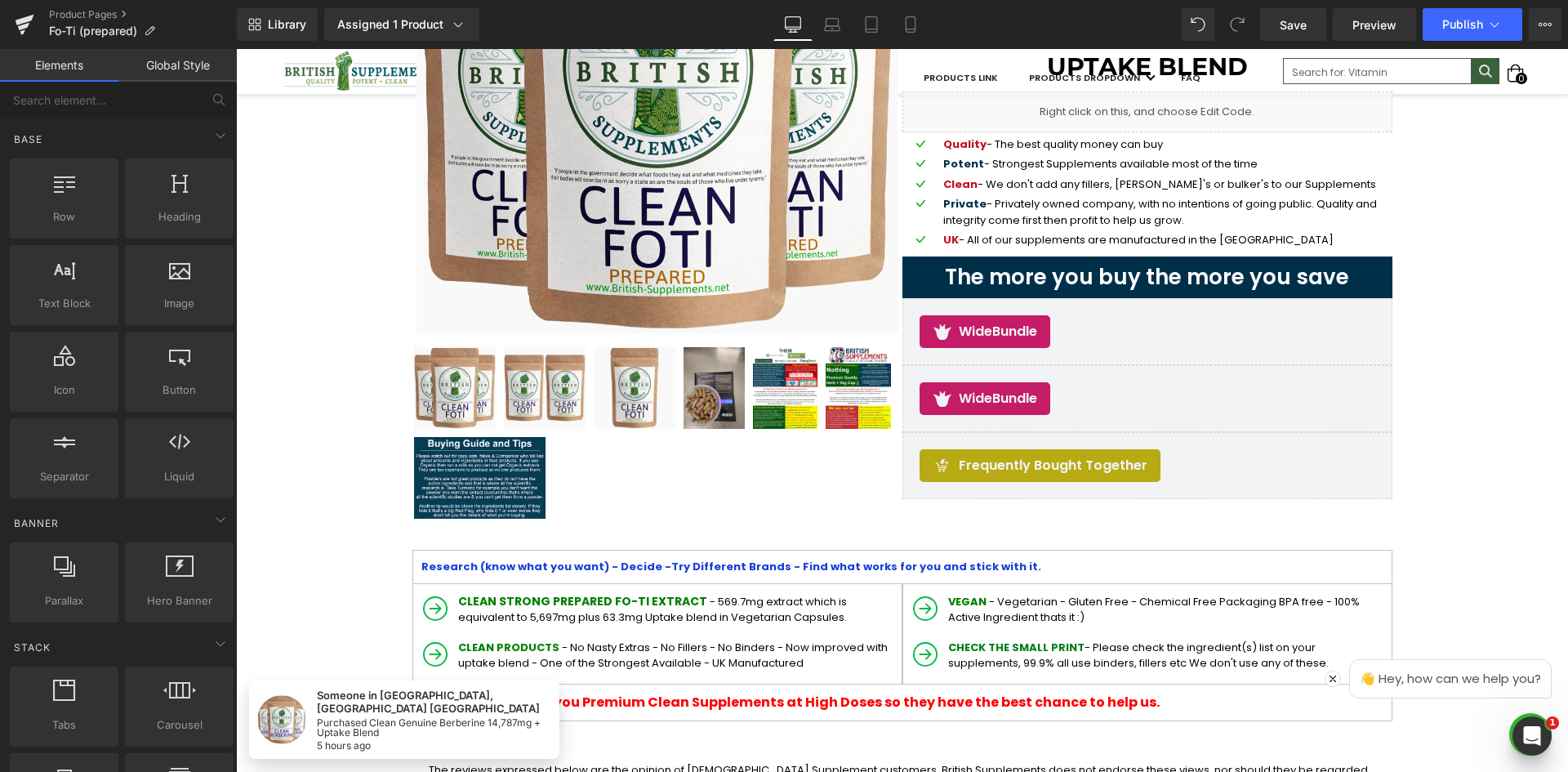
drag, startPoint x: 1740, startPoint y: 321, endPoint x: 1504, endPoint y: 272, distance: 241.0
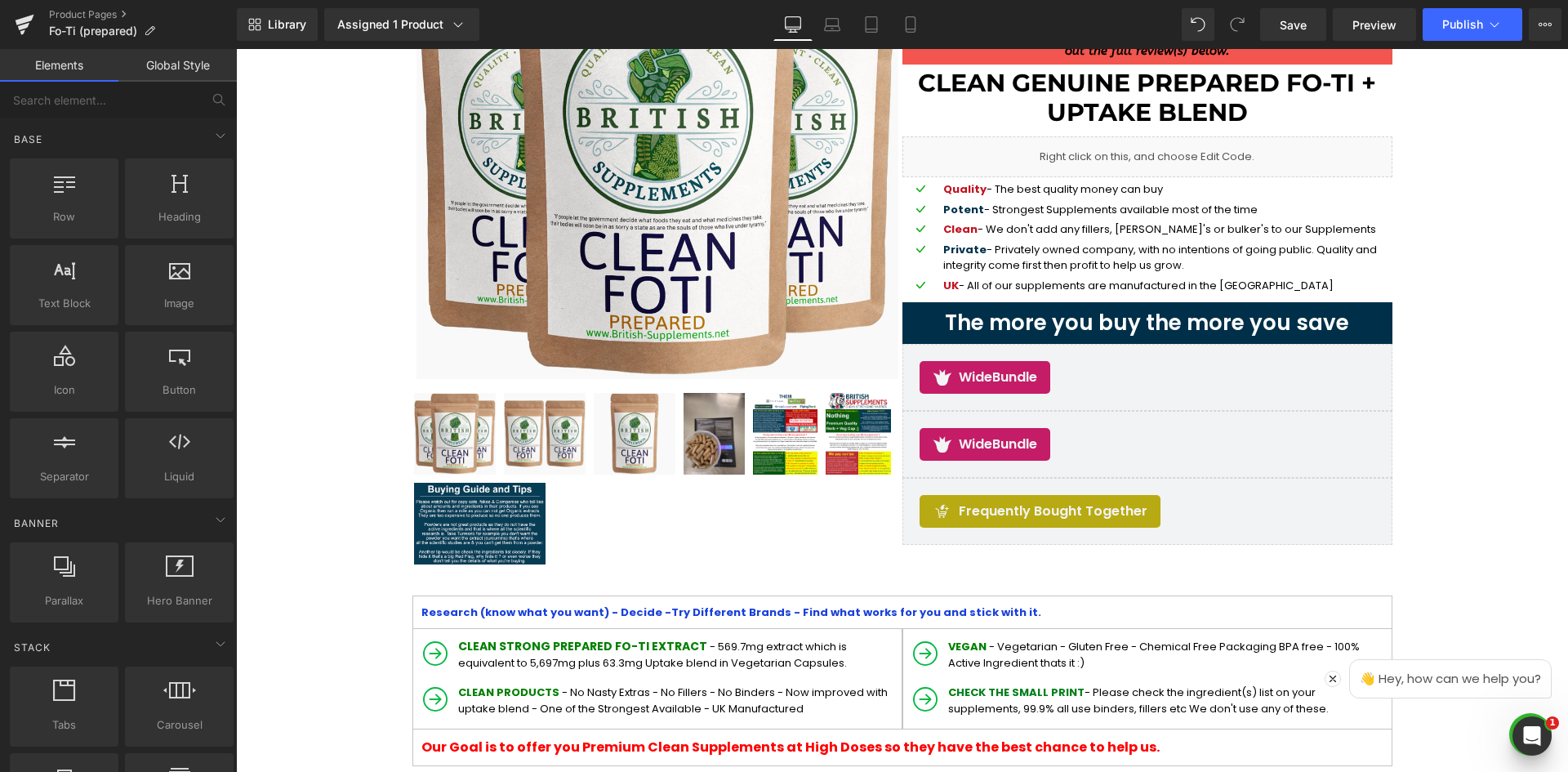
click at [580, 35] on div "Library Assigned 1 Product Product Preview Clean Genuine Prepared Fo-Ti + Uptak…" at bounding box center [902, 25] width 1331 height 33
click at [1545, 45] on div "Library Assigned 1 Product Product Preview Clean Genuine Prepared Fo-Ti + Uptak…" at bounding box center [902, 24] width 1331 height 49
click at [1548, 22] on icon at bounding box center [1546, 25] width 13 height 13
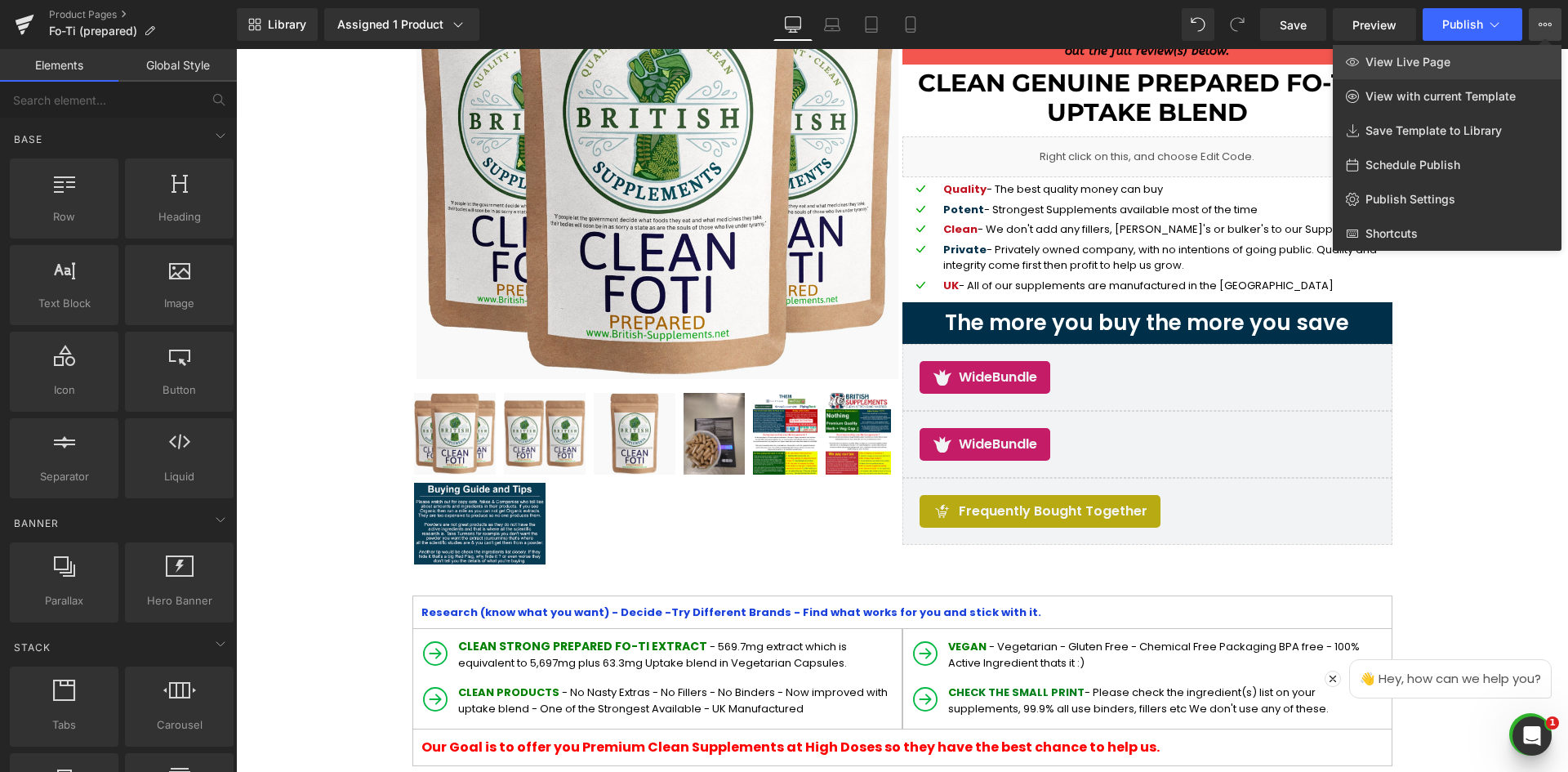
drag, startPoint x: 1461, startPoint y: 65, endPoint x: 1224, endPoint y: 16, distance: 242.0
click at [1461, 65] on link "View Live Page" at bounding box center [1447, 62] width 228 height 35
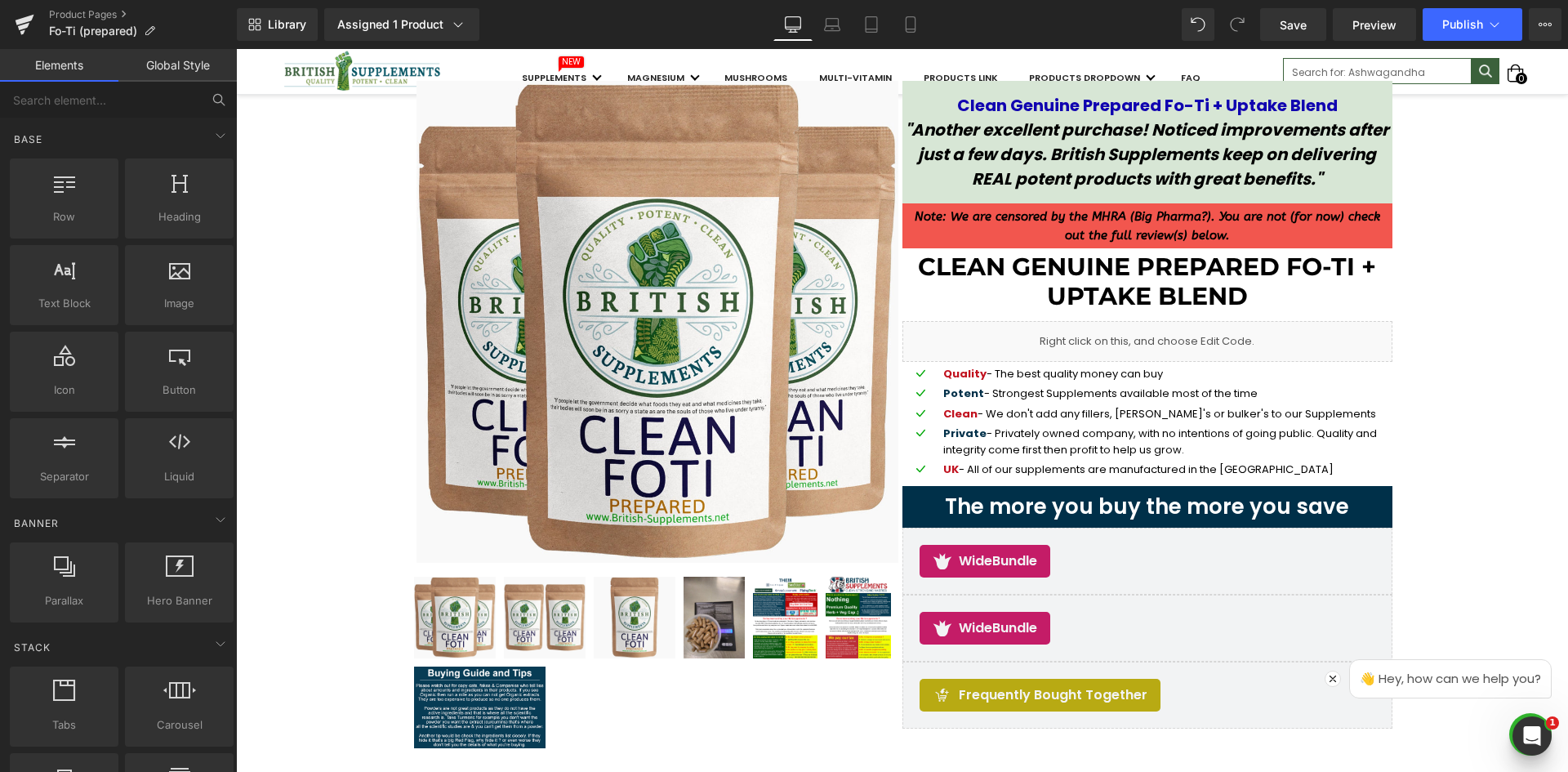
click at [218, 101] on icon at bounding box center [219, 100] width 15 height 15
click at [215, 91] on button at bounding box center [219, 100] width 36 height 36
click at [110, 95] on input "text" at bounding box center [101, 100] width 201 height 36
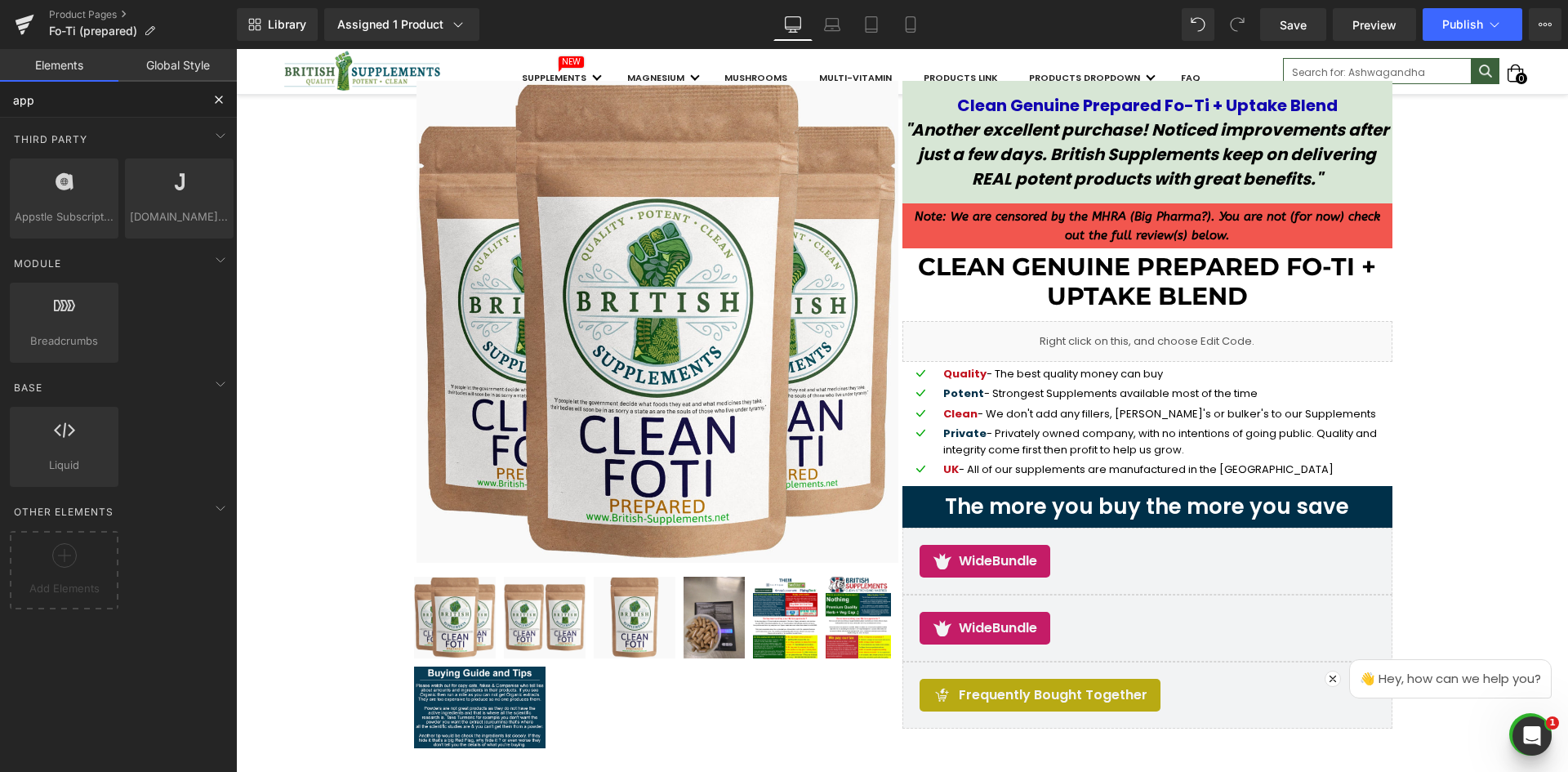
type input "app"
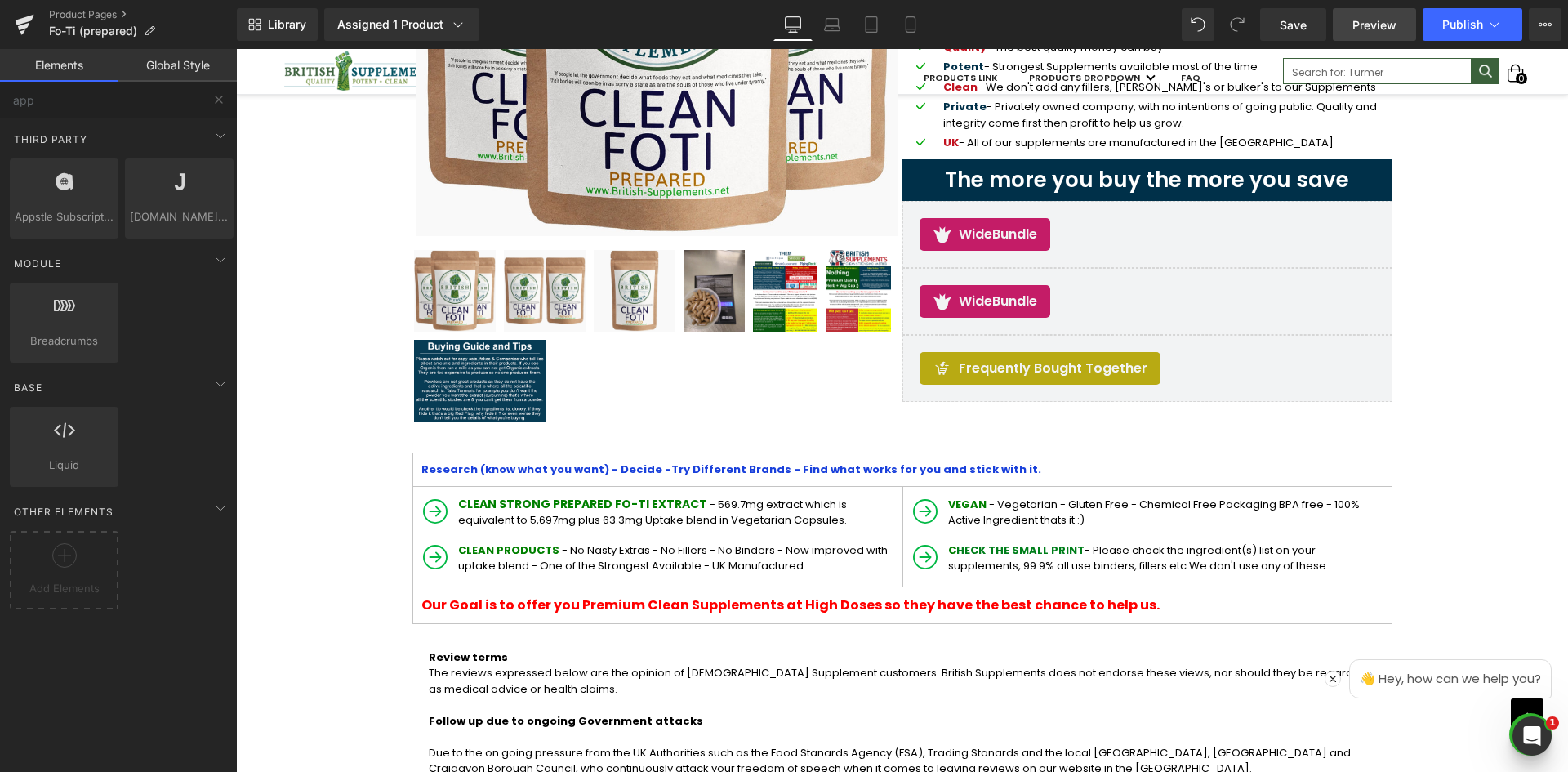
click at [1372, 28] on span "Preview" at bounding box center [1375, 25] width 45 height 17
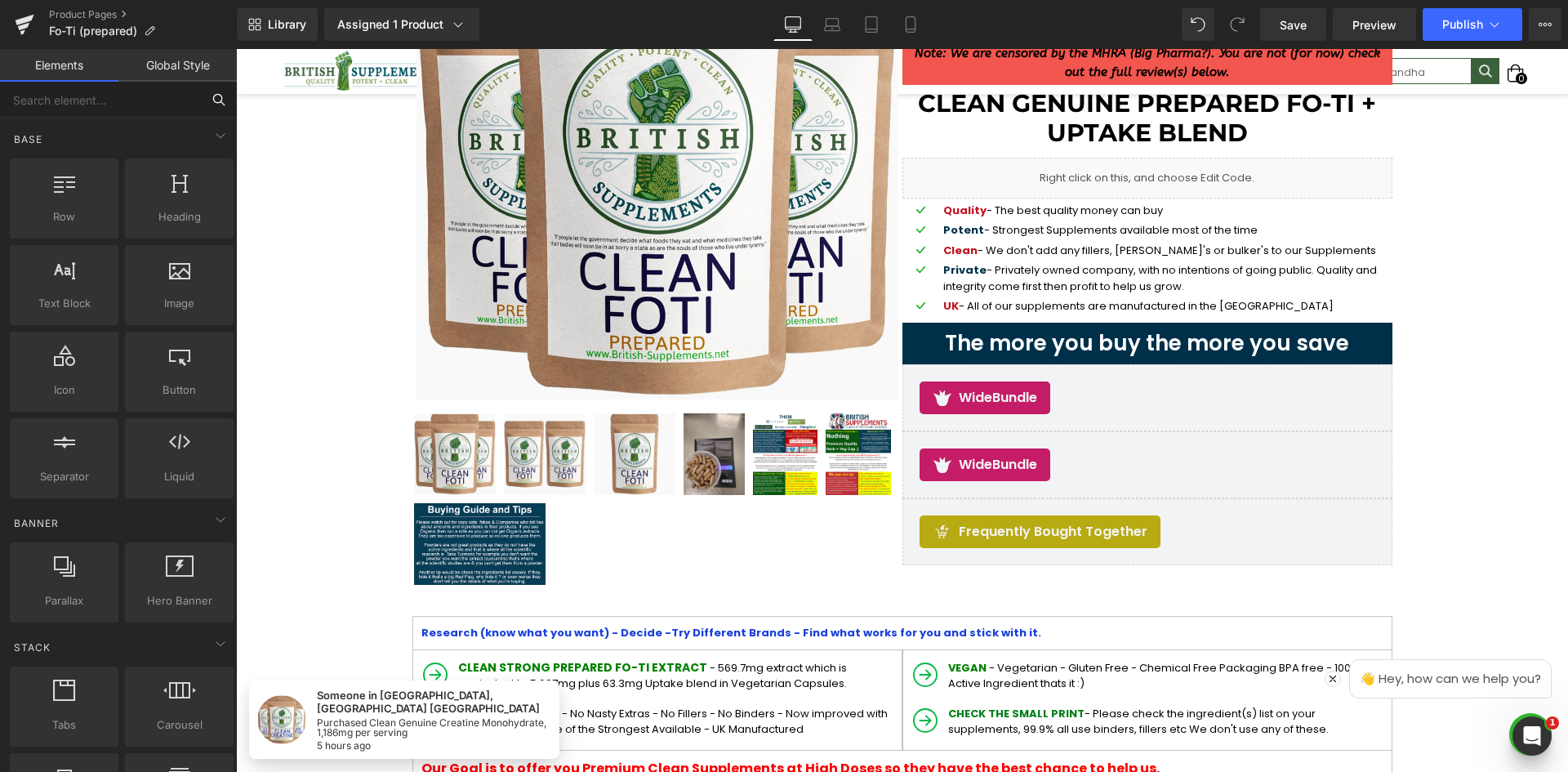
click at [163, 90] on input "text" at bounding box center [101, 100] width 201 height 36
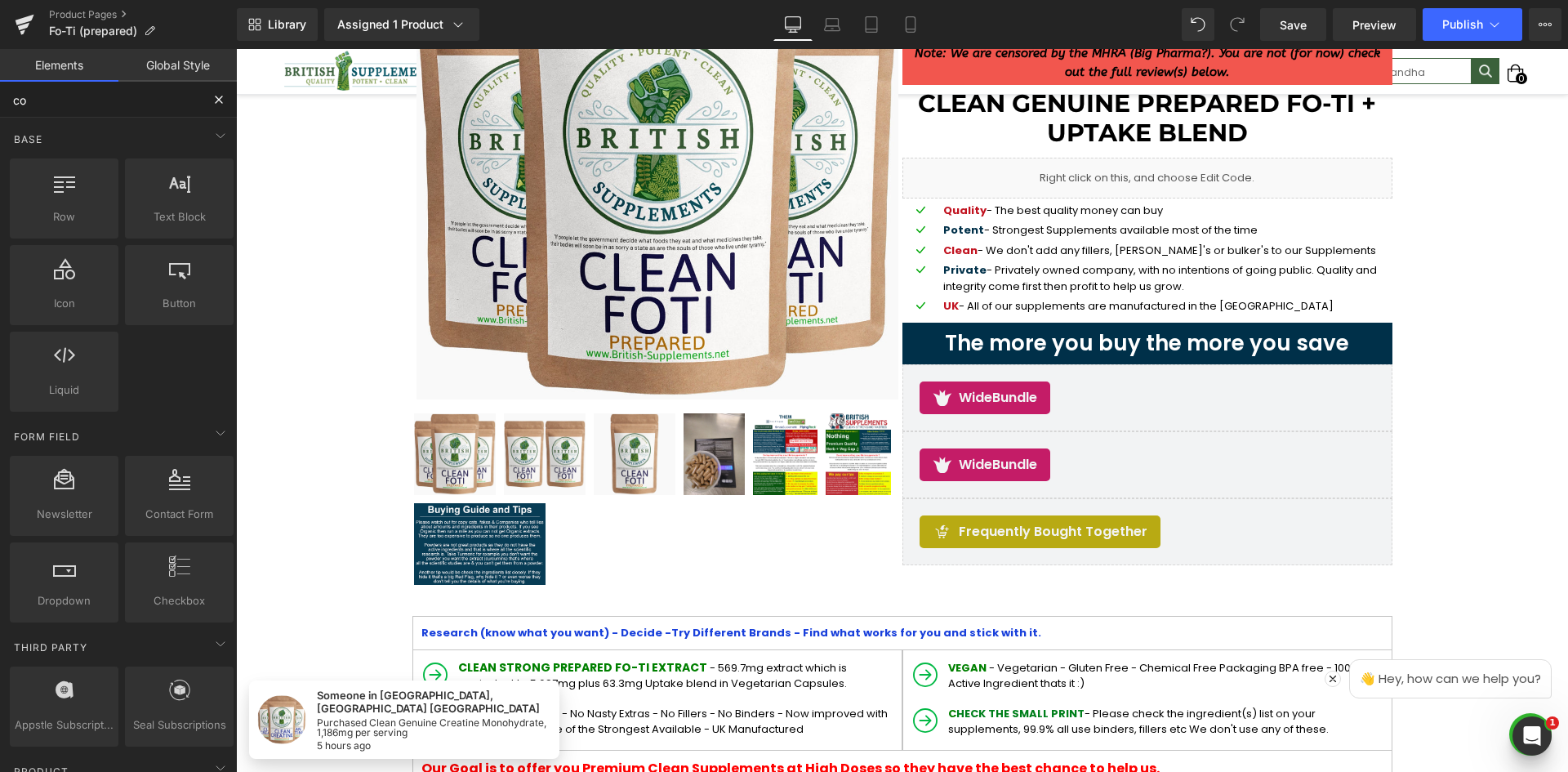
type input "cod"
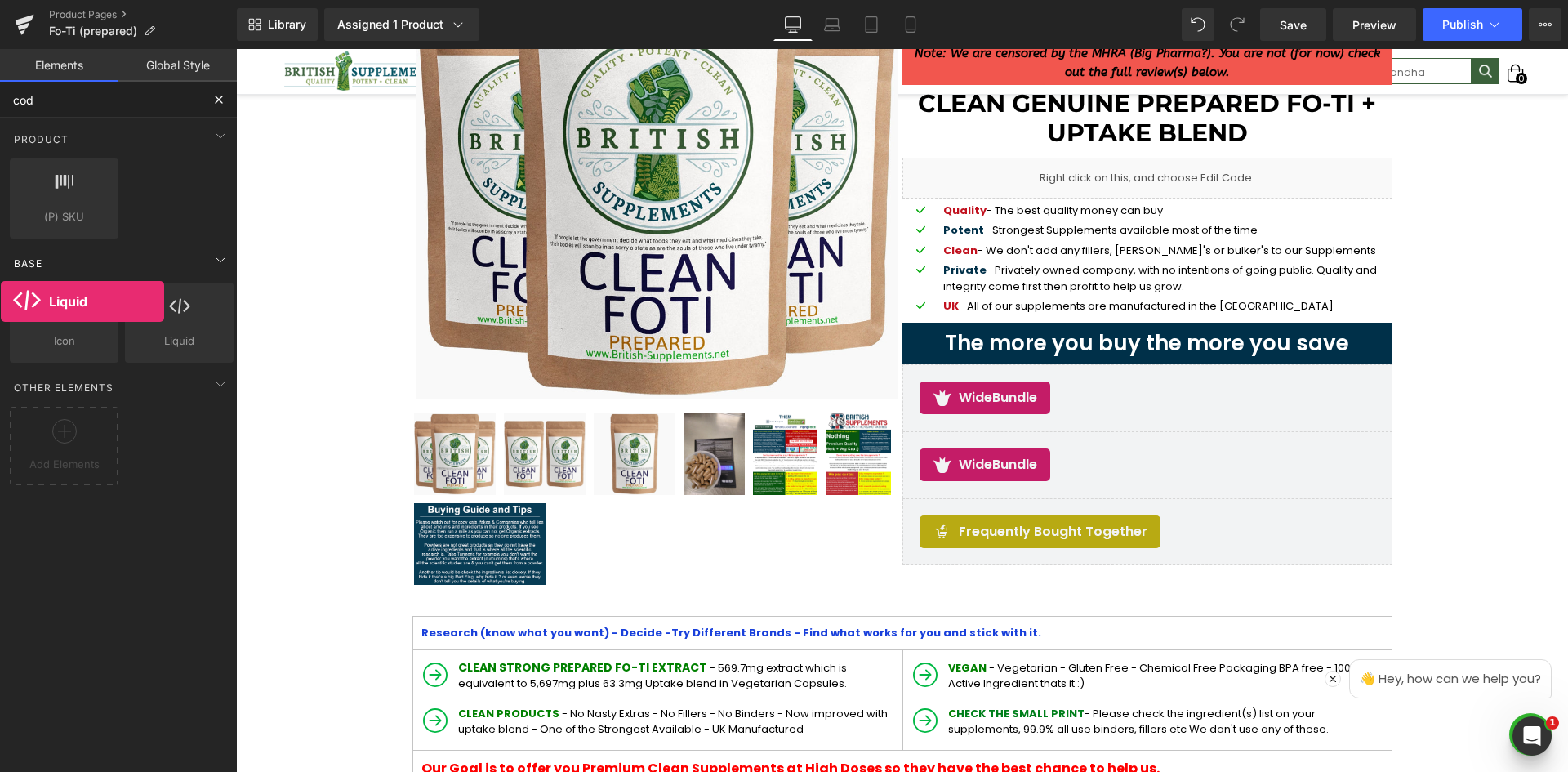
drag, startPoint x: 206, startPoint y: 337, endPoint x: 17, endPoint y: 255, distance: 206.0
click at [54, 299] on div "Row rows, columns, layouts, div Heading headings, titles, h1,h2,h3,h4,h5,h6 Tex…" at bounding box center [121, 322] width 230 height 87
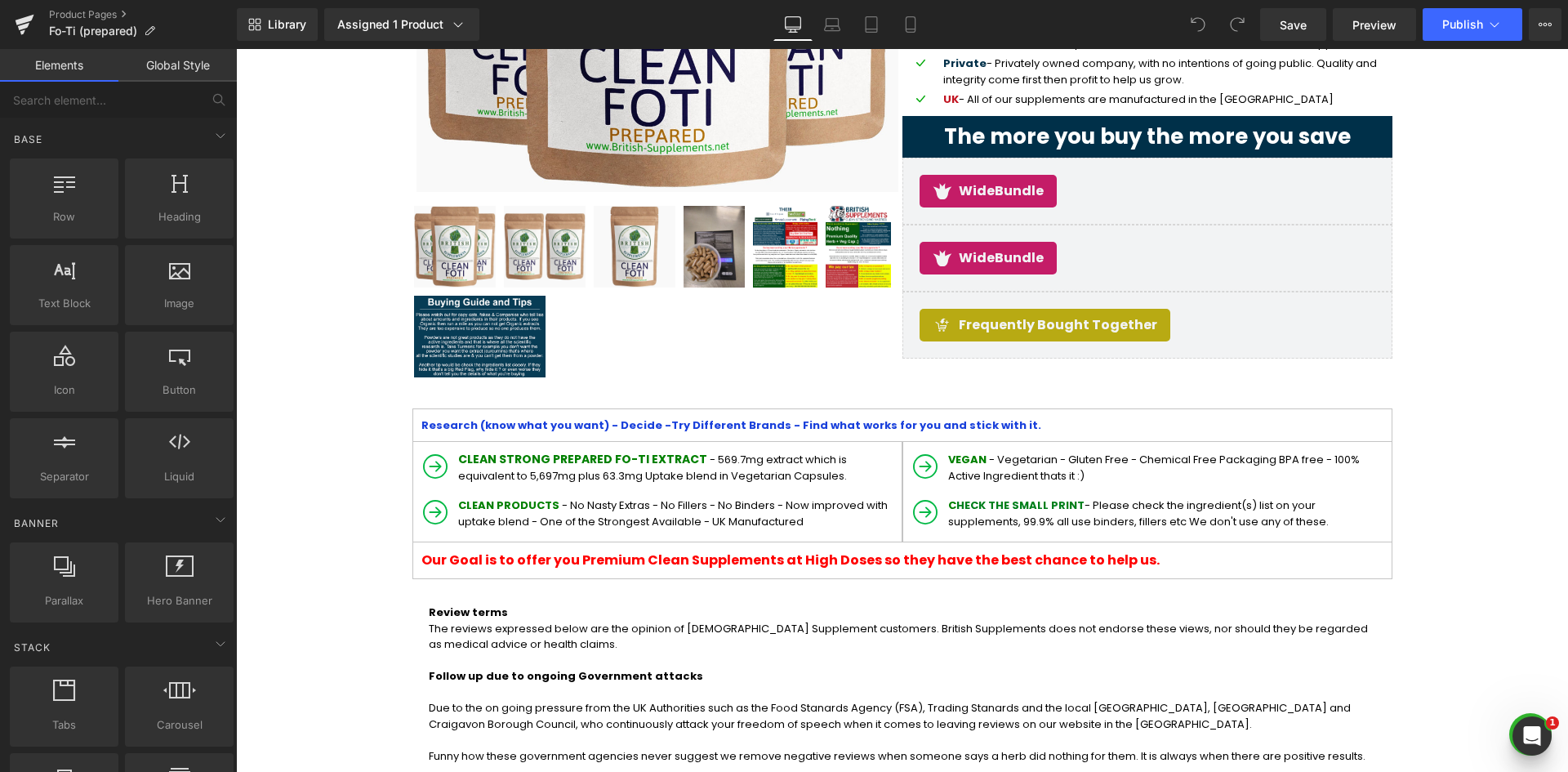
scroll to position [491, 0]
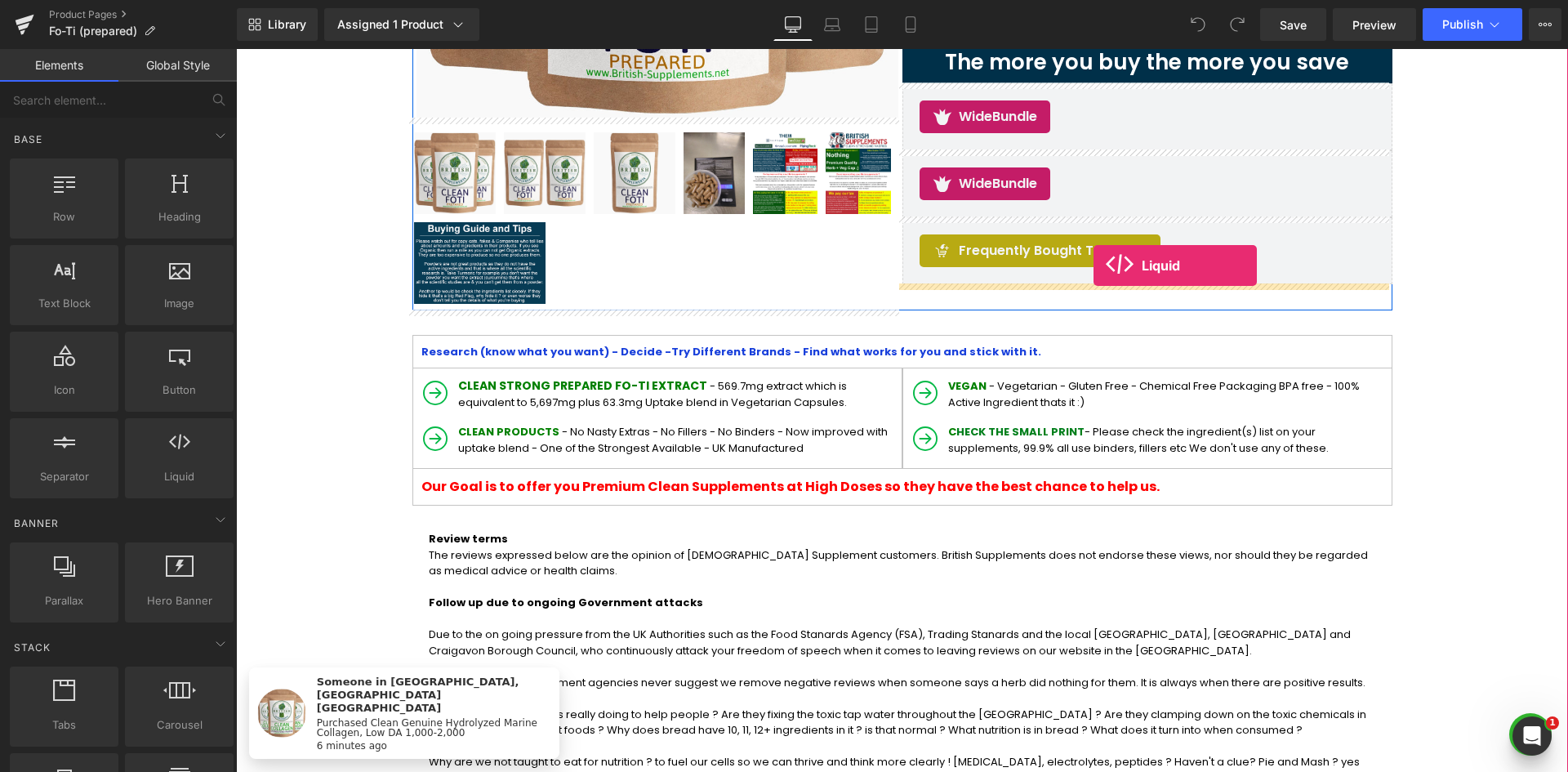
drag, startPoint x: 420, startPoint y: 534, endPoint x: 1094, endPoint y: 266, distance: 725.3
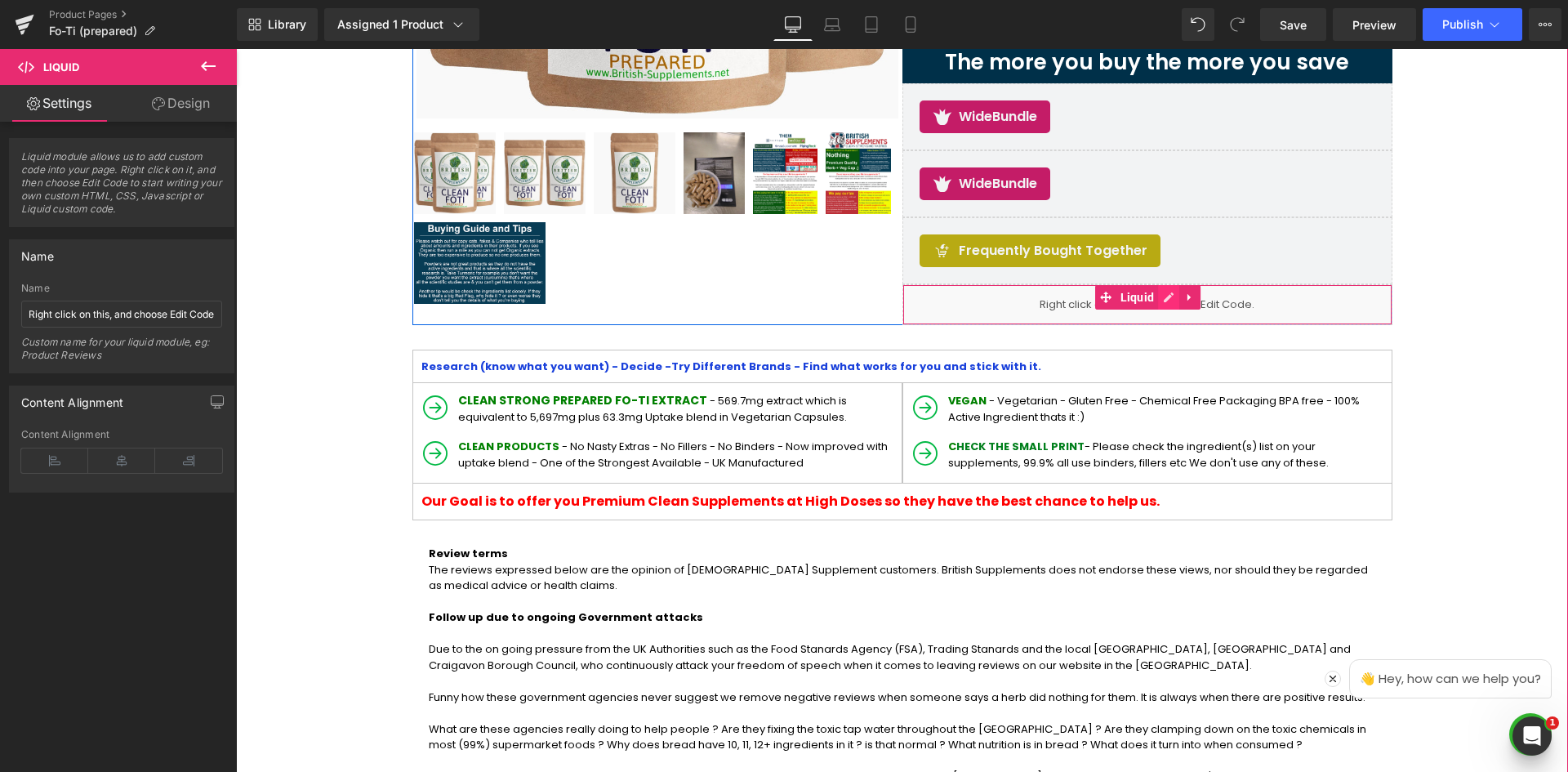
click at [1168, 303] on ul "Liquid" at bounding box center [1148, 298] width 106 height 25
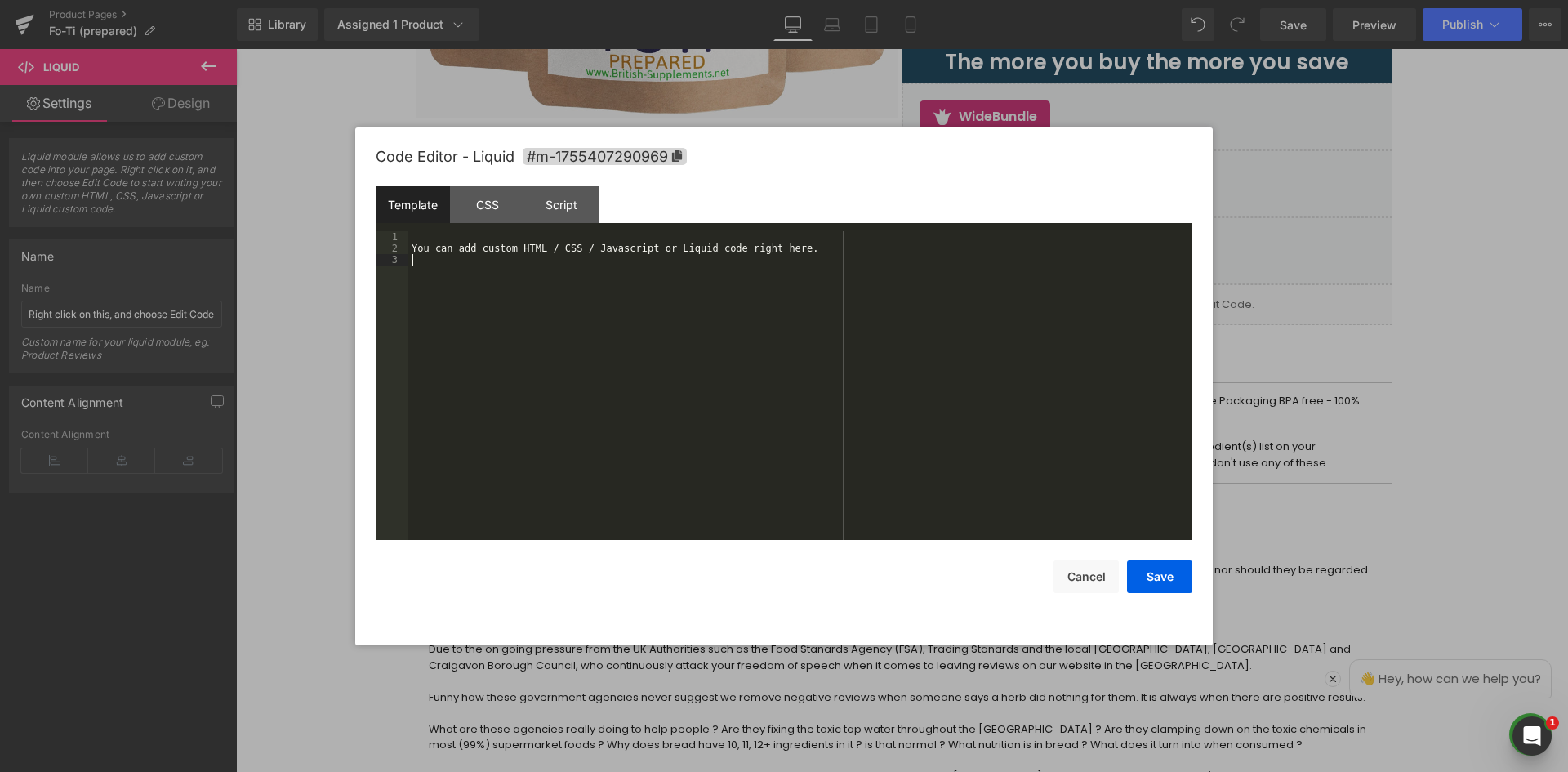
click at [548, 308] on div "You can add custom HTML / CSS / Javascript or Liquid code right here." at bounding box center [800, 397] width 784 height 332
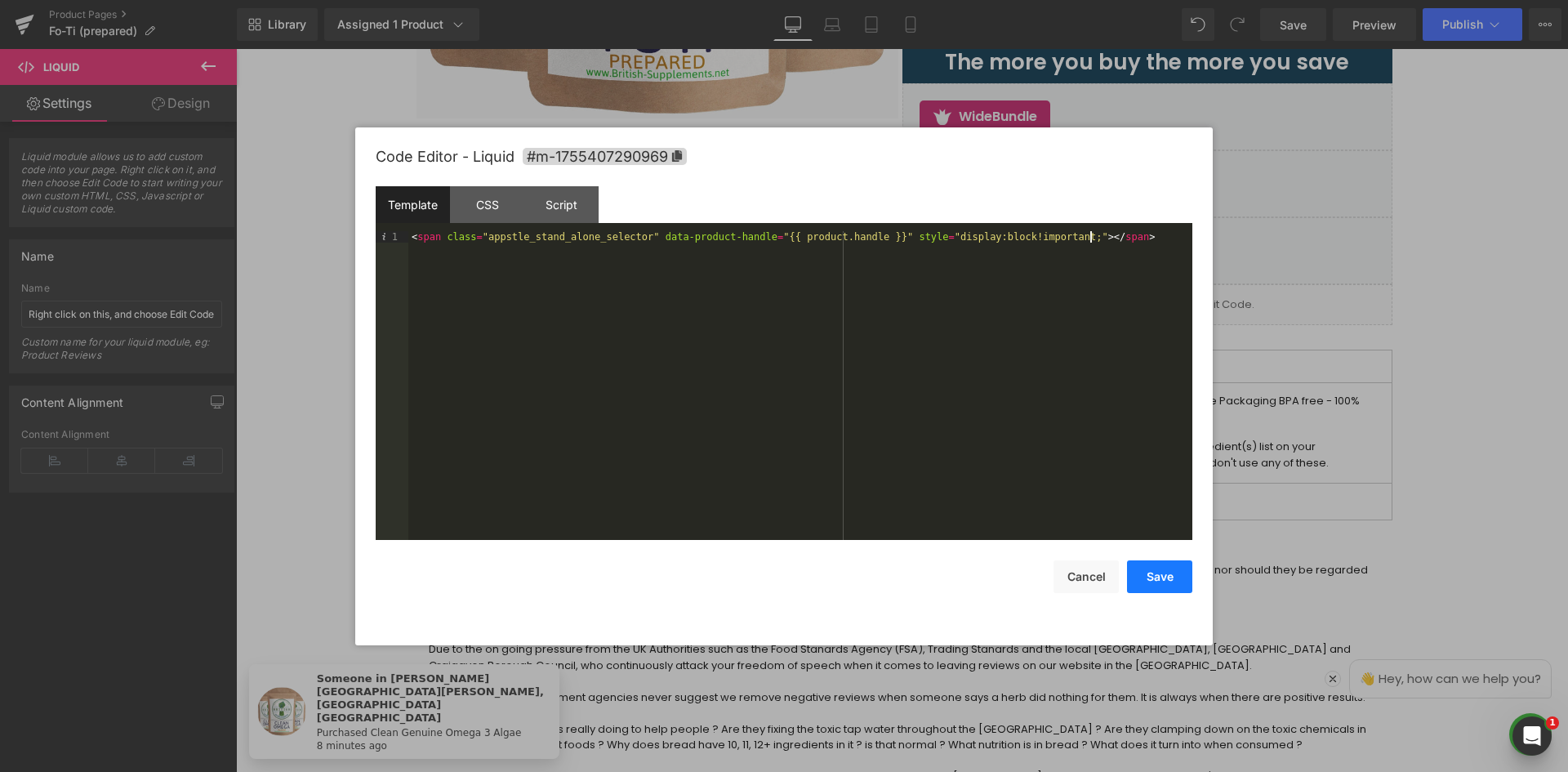
click at [1144, 579] on button "Save" at bounding box center [1159, 577] width 65 height 33
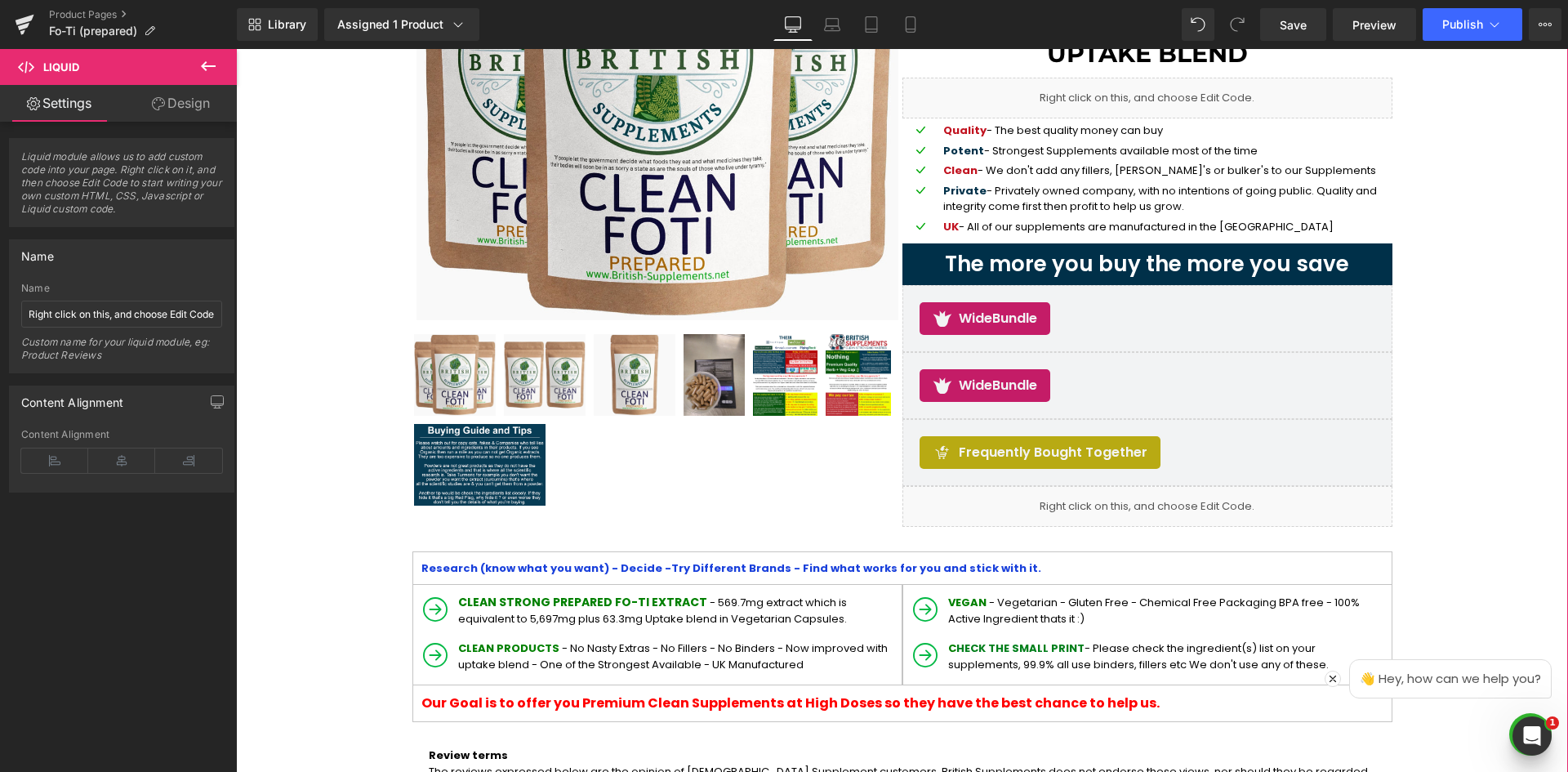
scroll to position [245, 0]
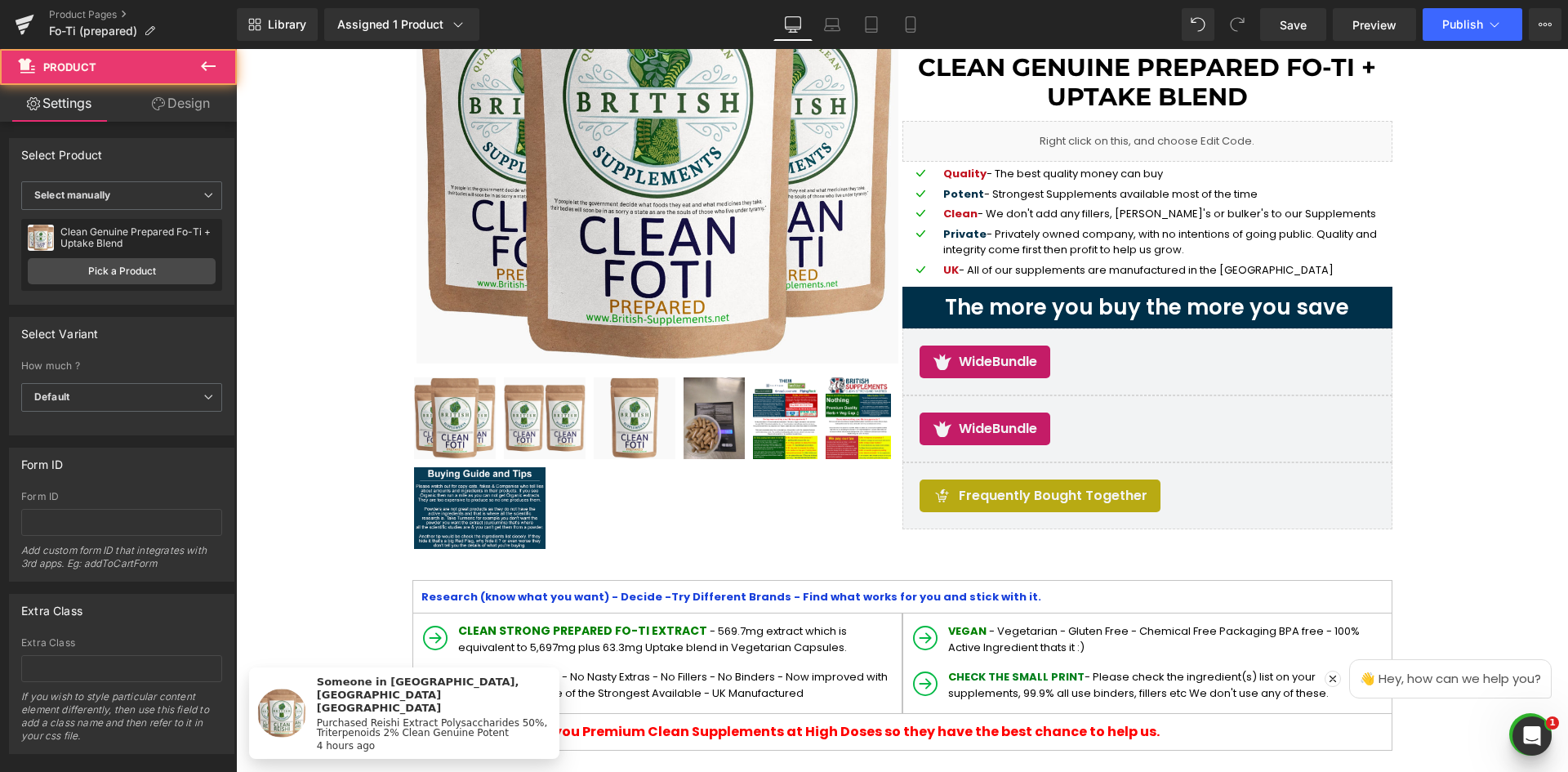
click at [206, 66] on icon at bounding box center [209, 66] width 15 height 10
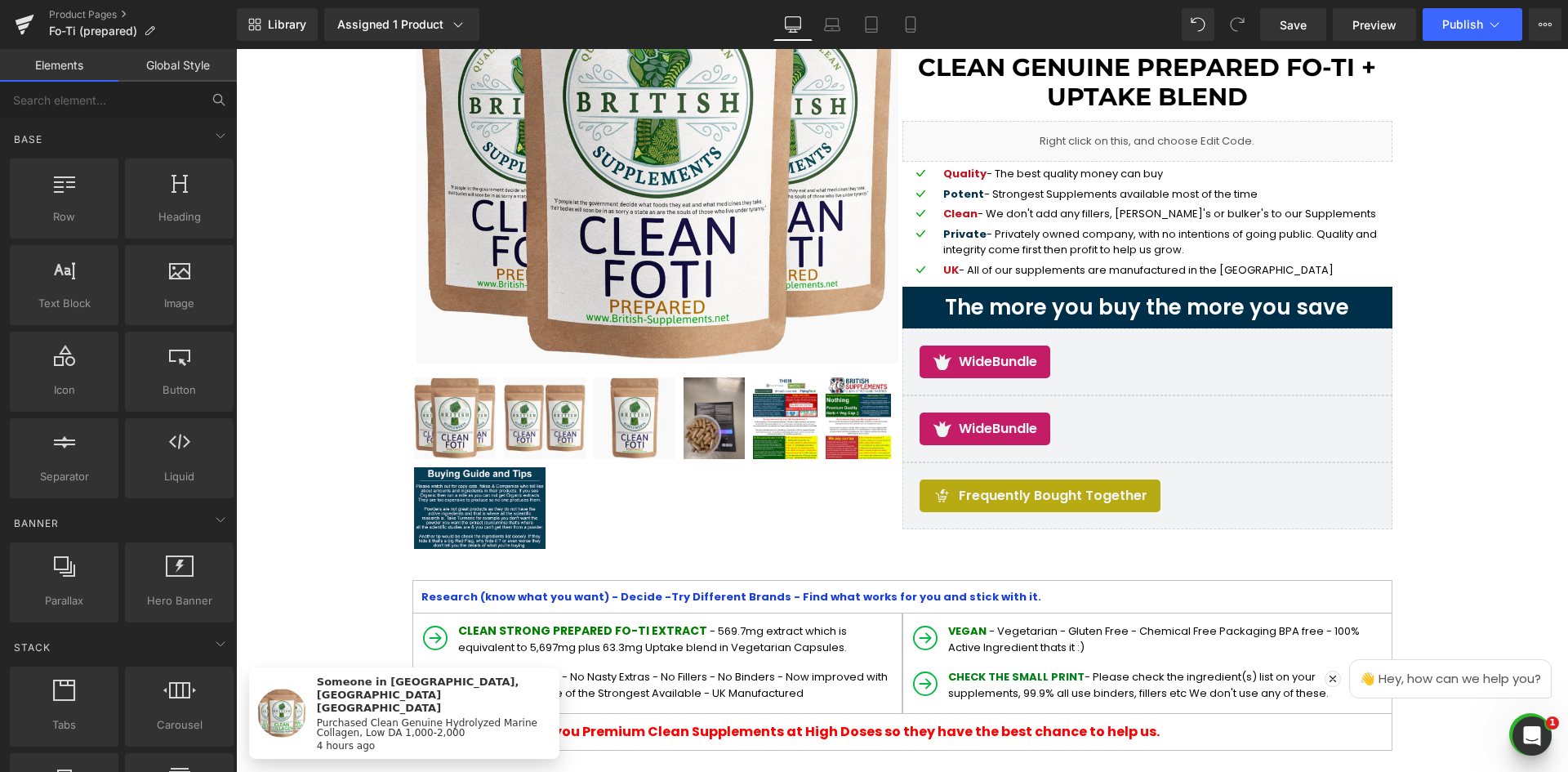
click at [228, 106] on button at bounding box center [219, 100] width 36 height 36
click at [214, 96] on icon at bounding box center [218, 98] width 8 height 8
click at [132, 95] on input "text" at bounding box center [101, 100] width 201 height 36
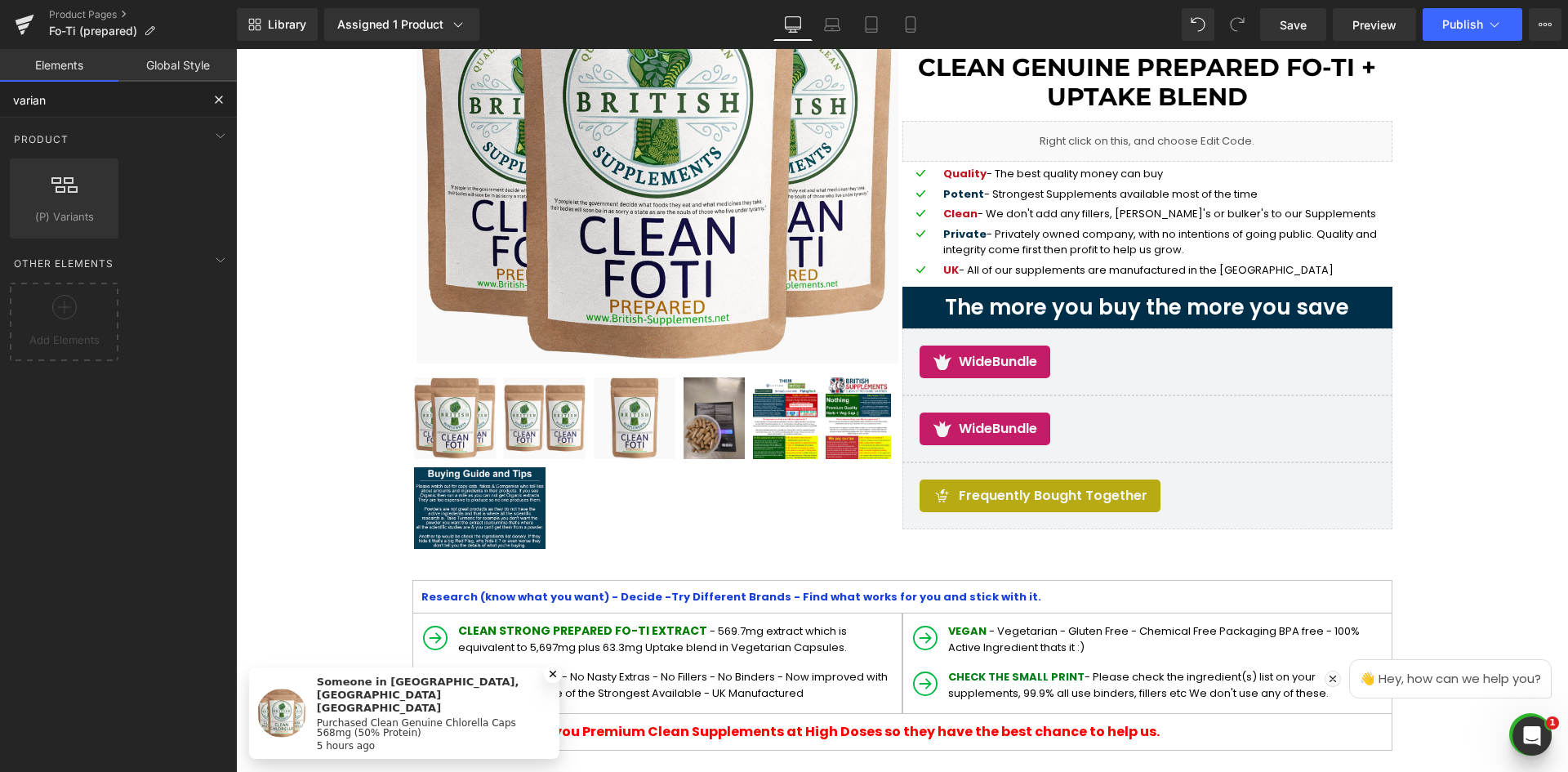
type input "varian"
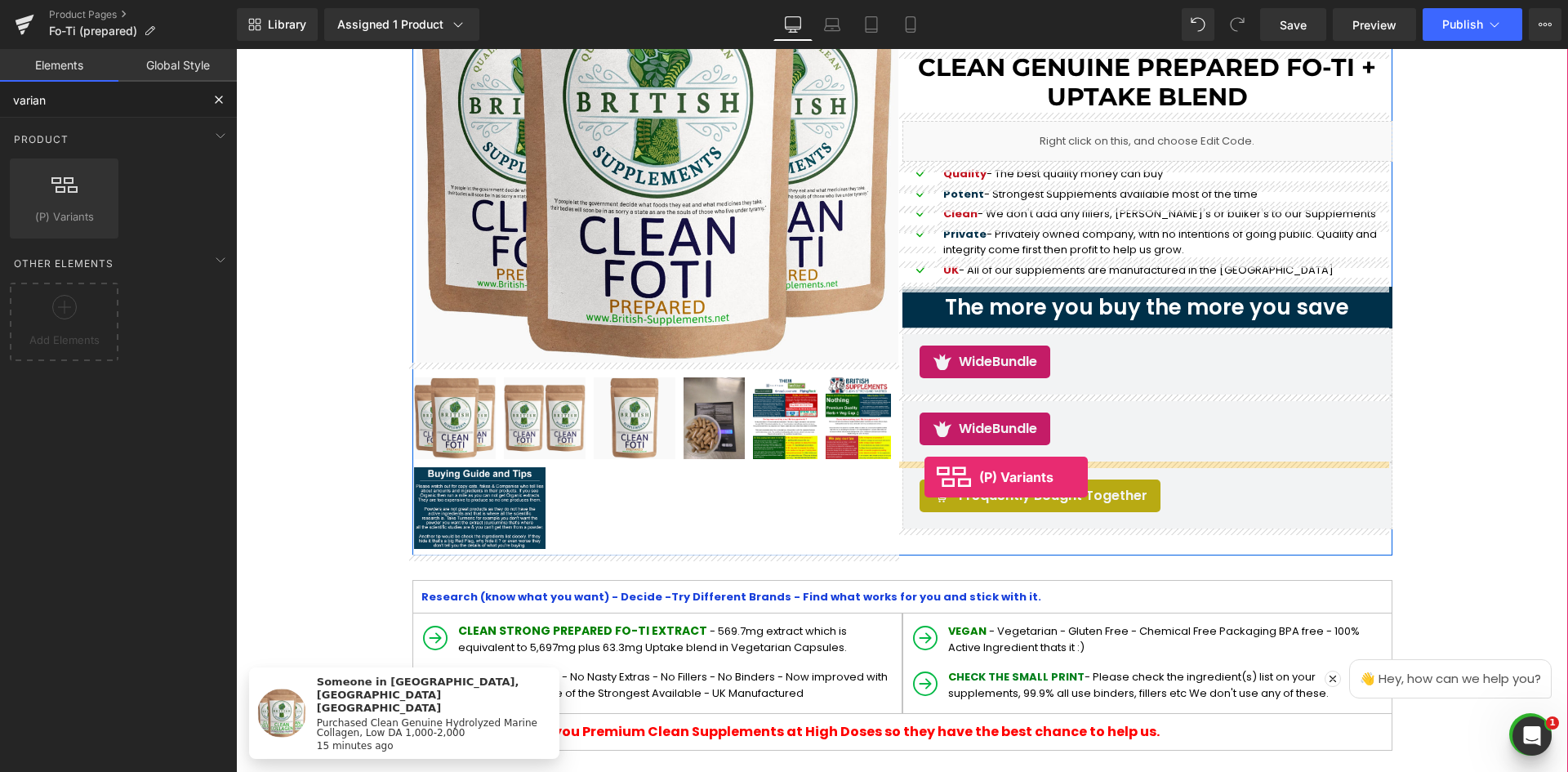
drag, startPoint x: 454, startPoint y: 325, endPoint x: 1008, endPoint y: 513, distance: 585.0
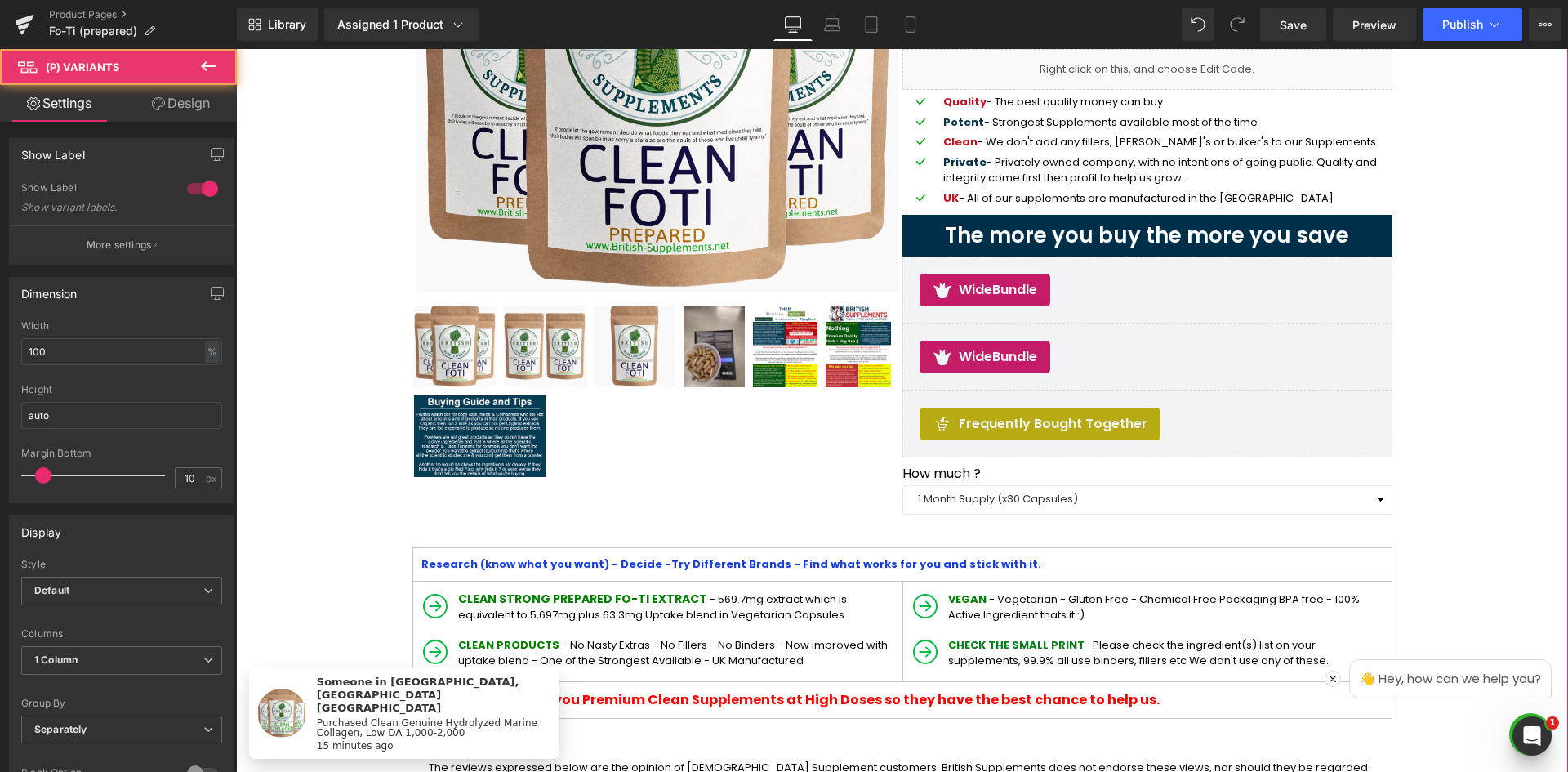
scroll to position [408, 0]
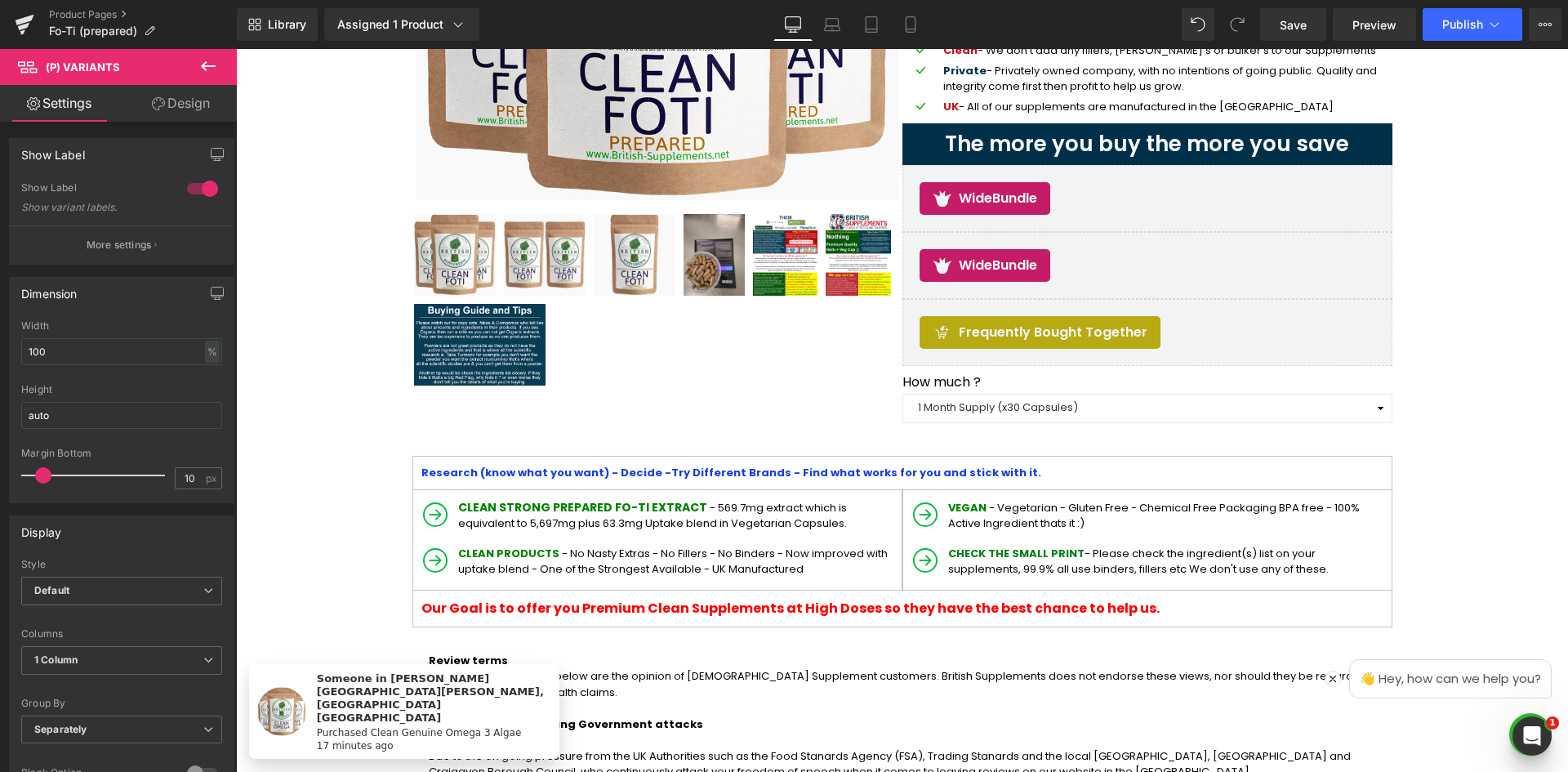
click at [210, 78] on button at bounding box center [208, 67] width 57 height 36
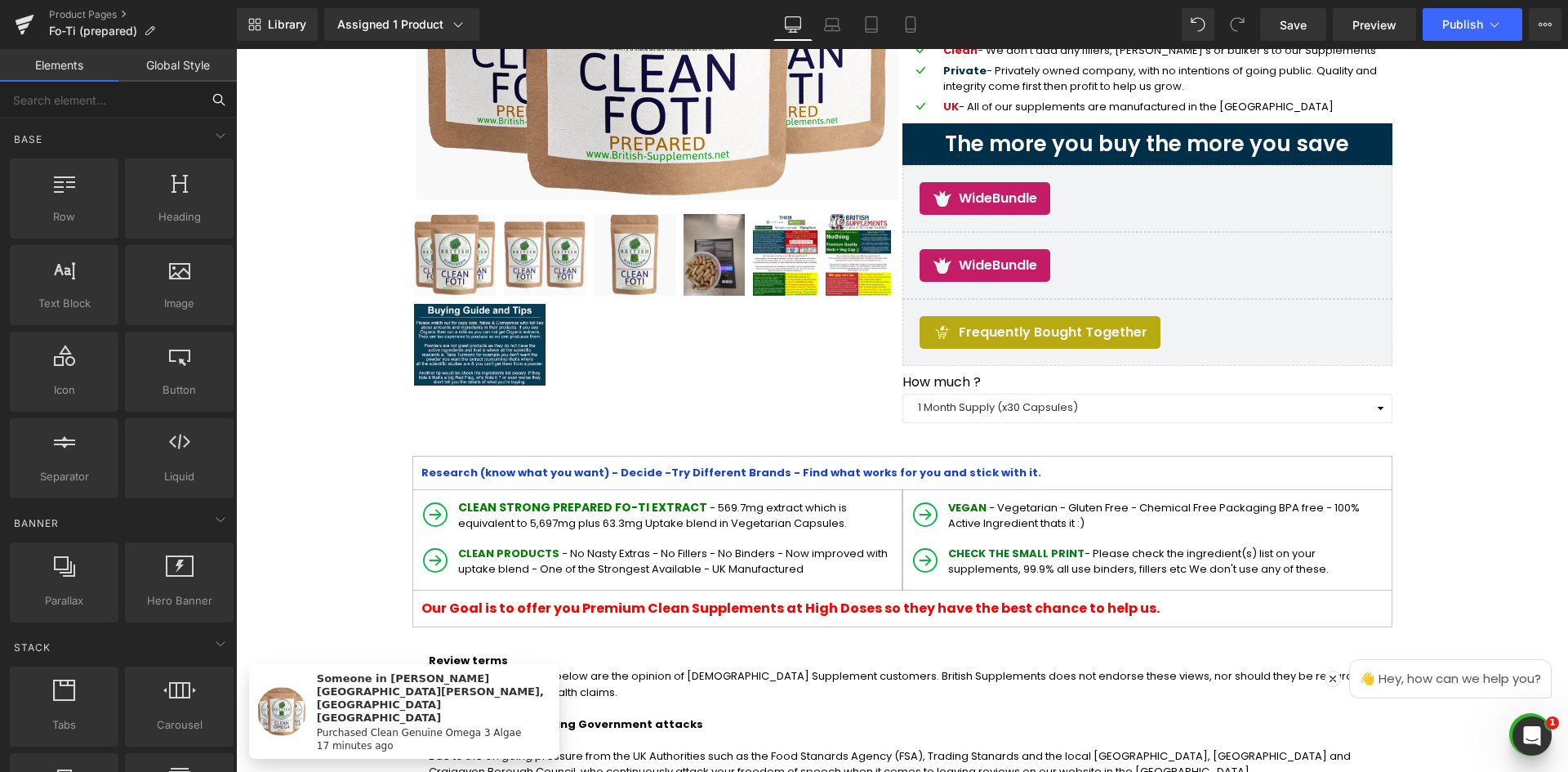
click at [161, 93] on input "text" at bounding box center [101, 100] width 201 height 36
click at [159, 109] on input "text" at bounding box center [101, 100] width 201 height 36
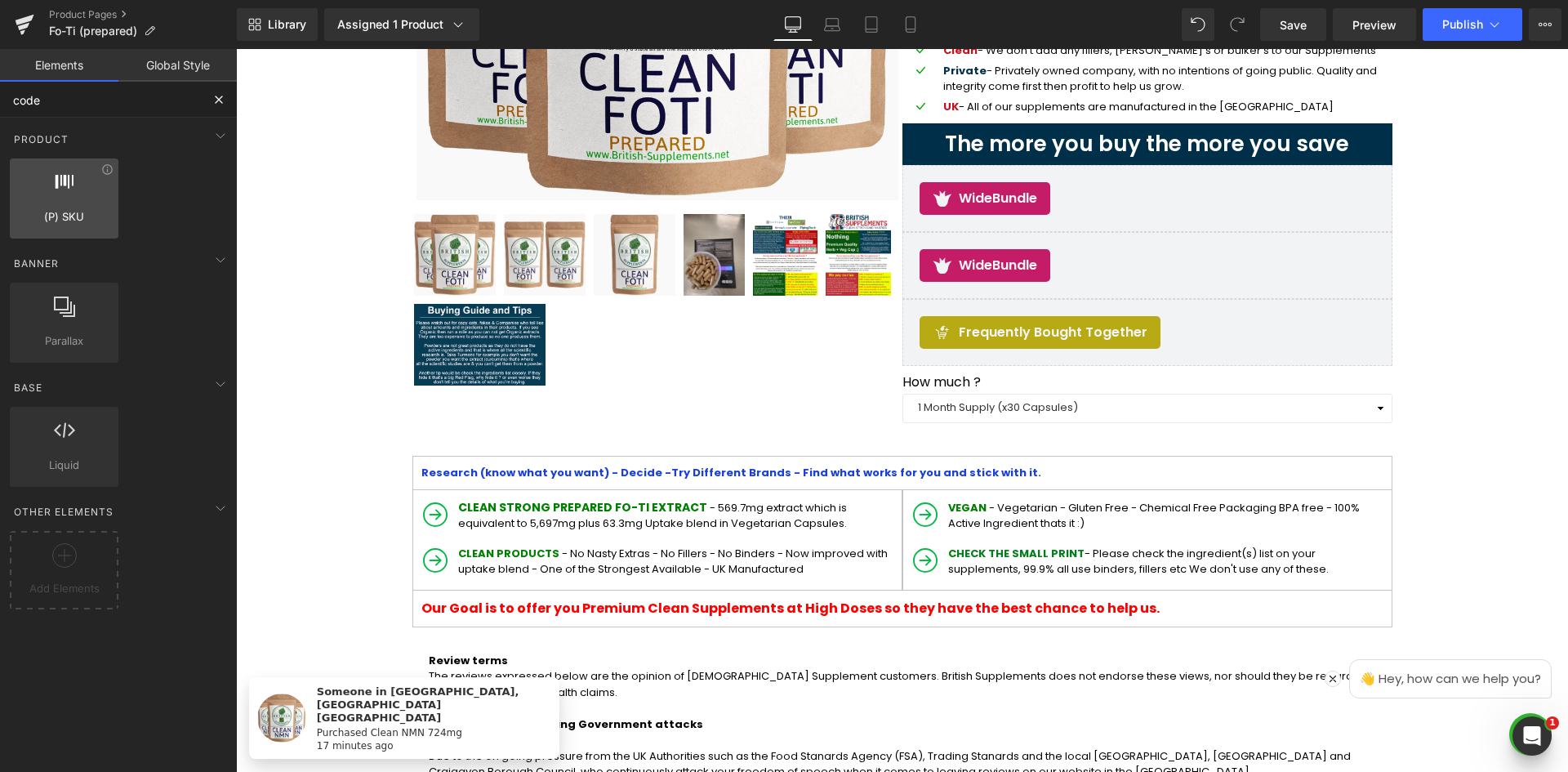
type input "code"
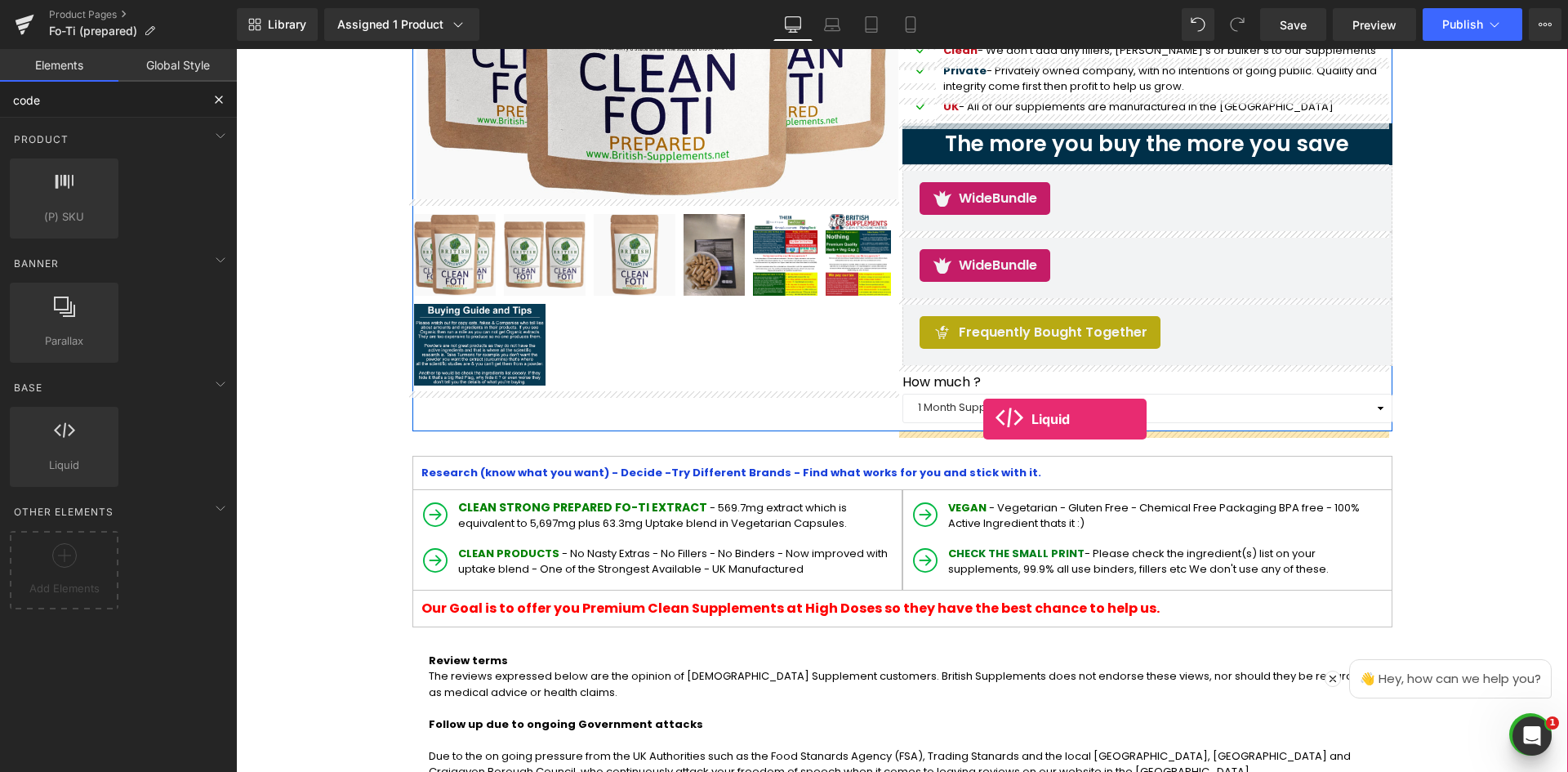
drag, startPoint x: 291, startPoint y: 520, endPoint x: 984, endPoint y: 419, distance: 700.3
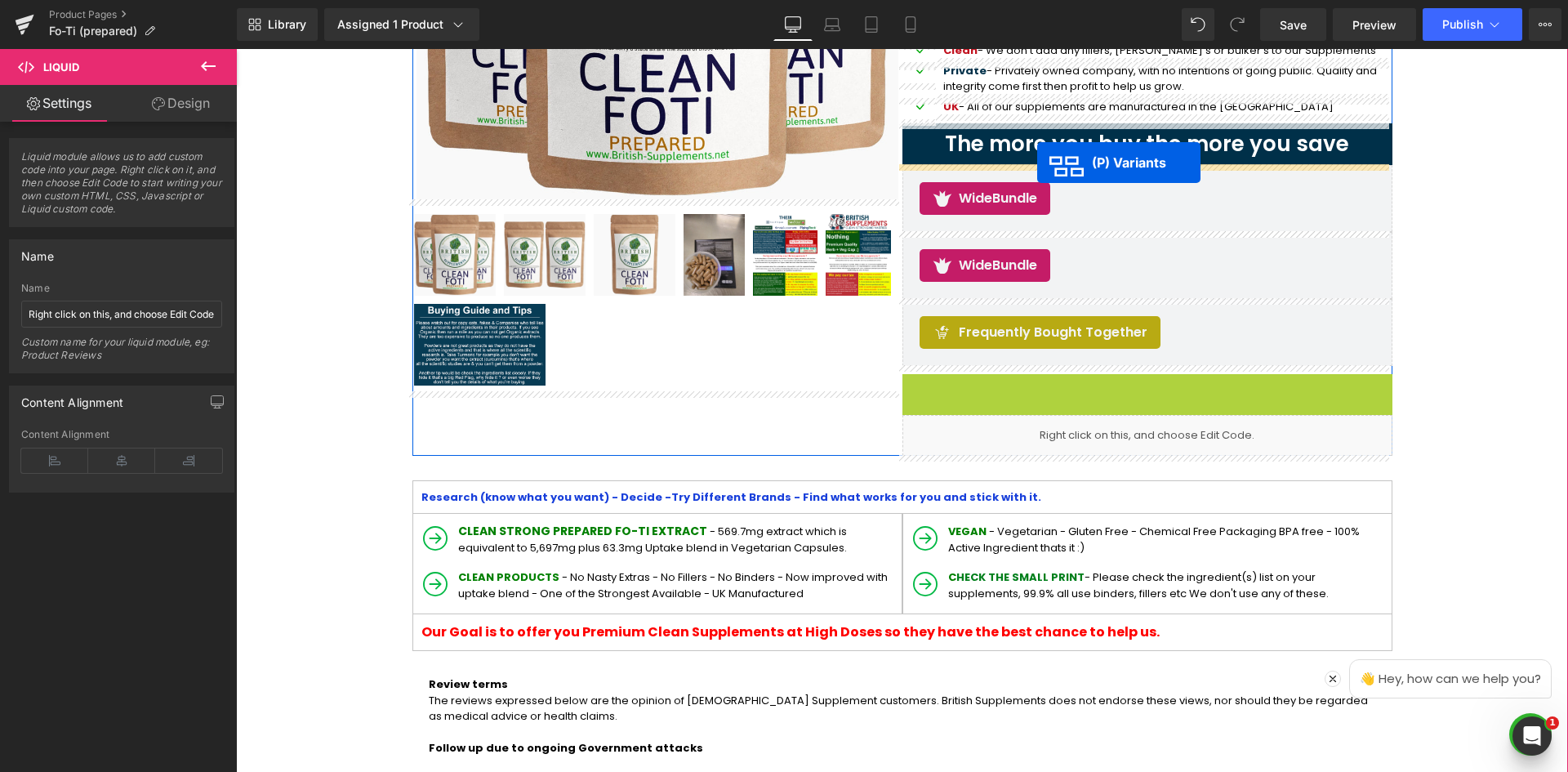
drag, startPoint x: 1094, startPoint y: 406, endPoint x: 1037, endPoint y: 162, distance: 250.6
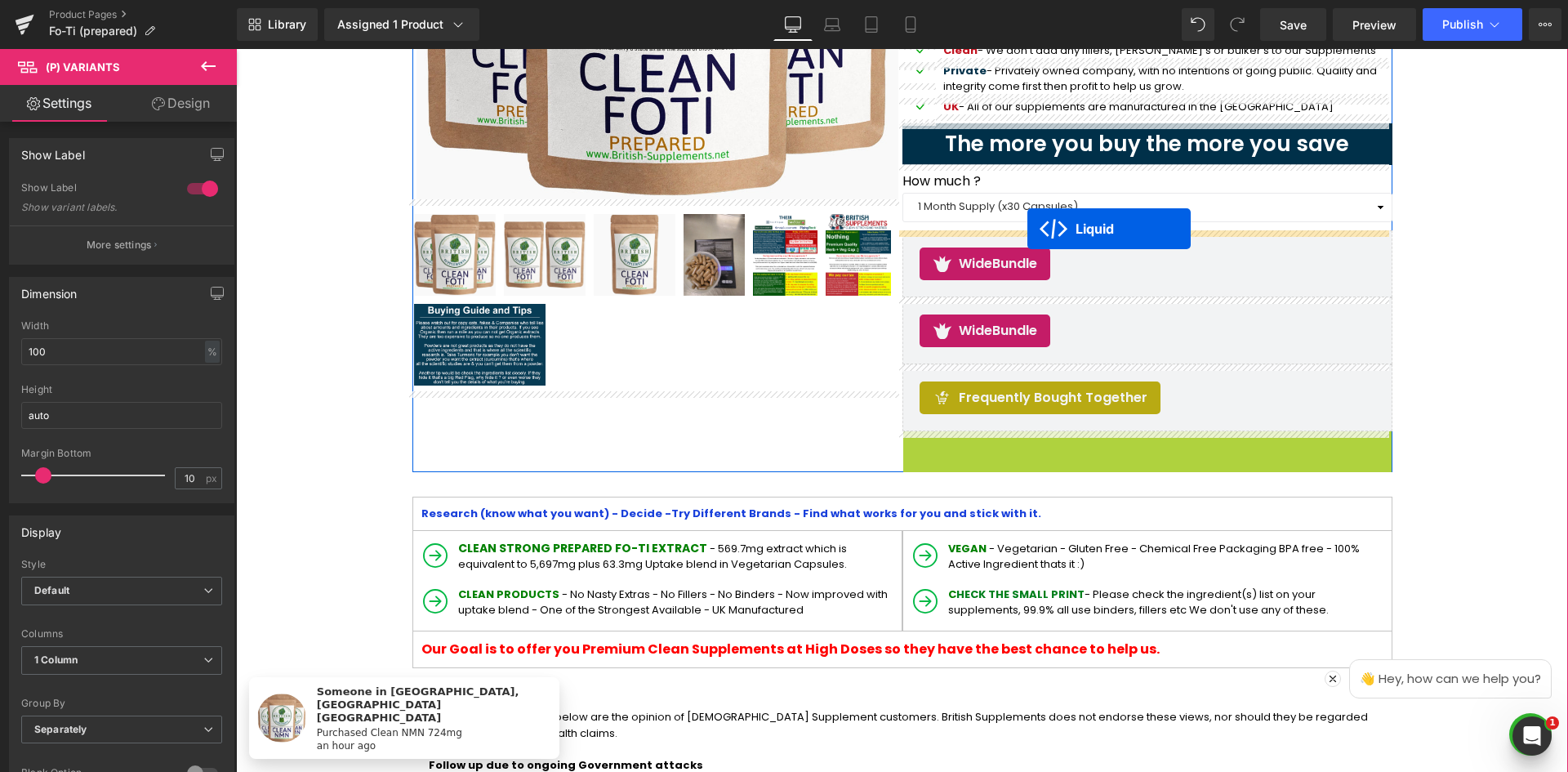
drag, startPoint x: 1100, startPoint y: 448, endPoint x: 1028, endPoint y: 228, distance: 231.5
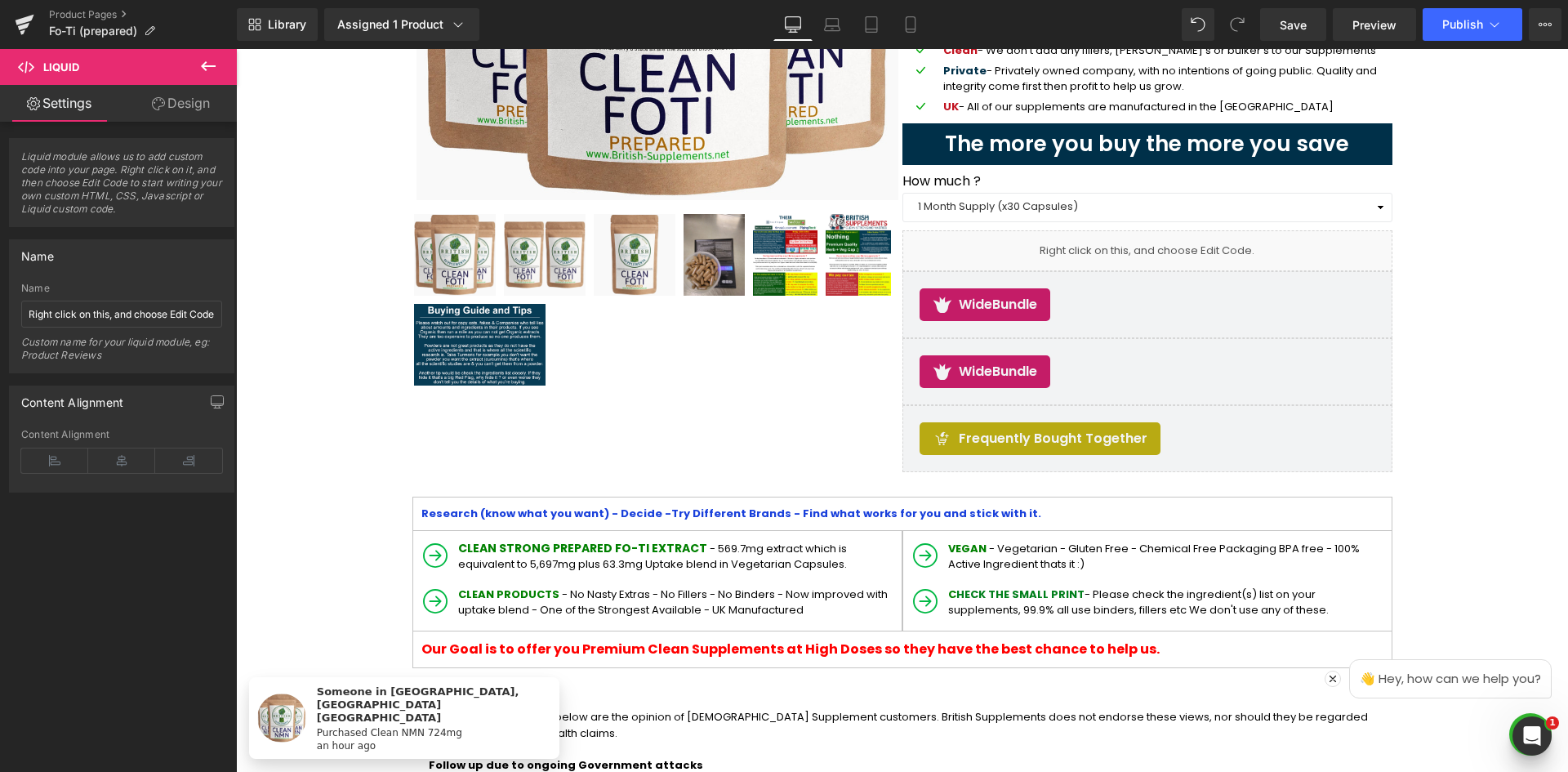
click at [218, 67] on icon at bounding box center [209, 66] width 20 height 20
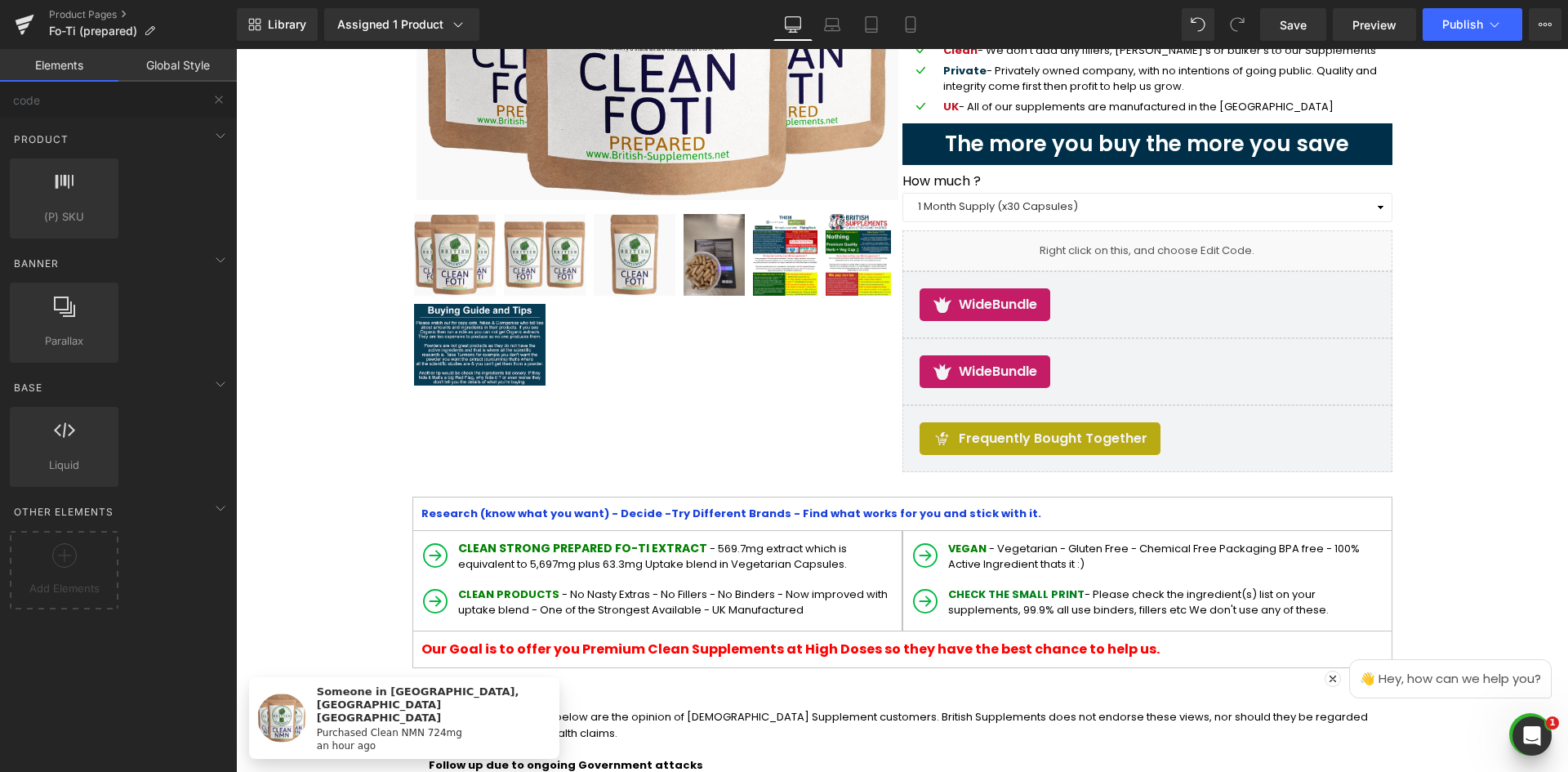
click at [84, 574] on div at bounding box center [64, 562] width 101 height 37
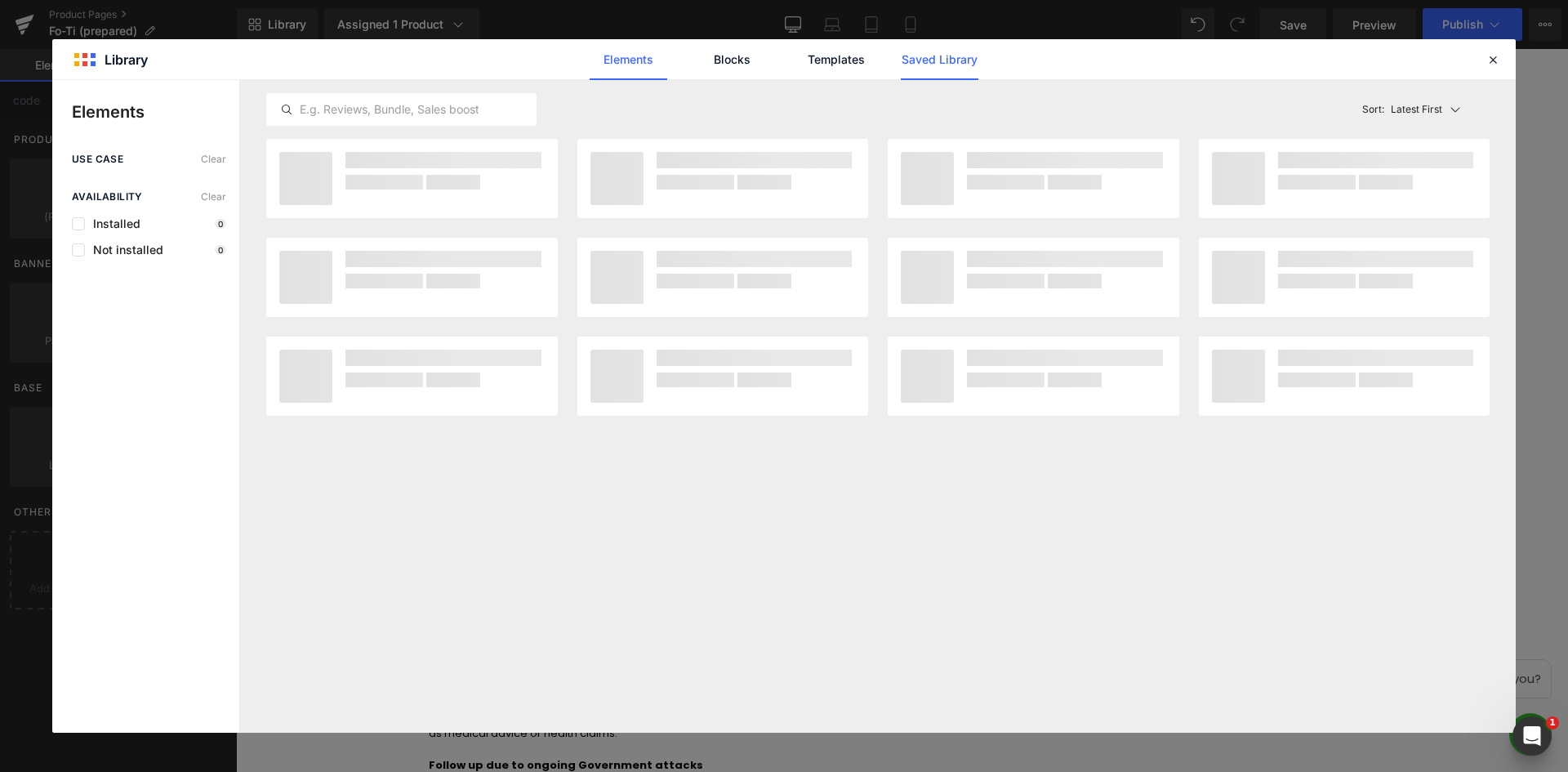
click at [0, 0] on link "Saved Library" at bounding box center [0, 0] width 0 height 0
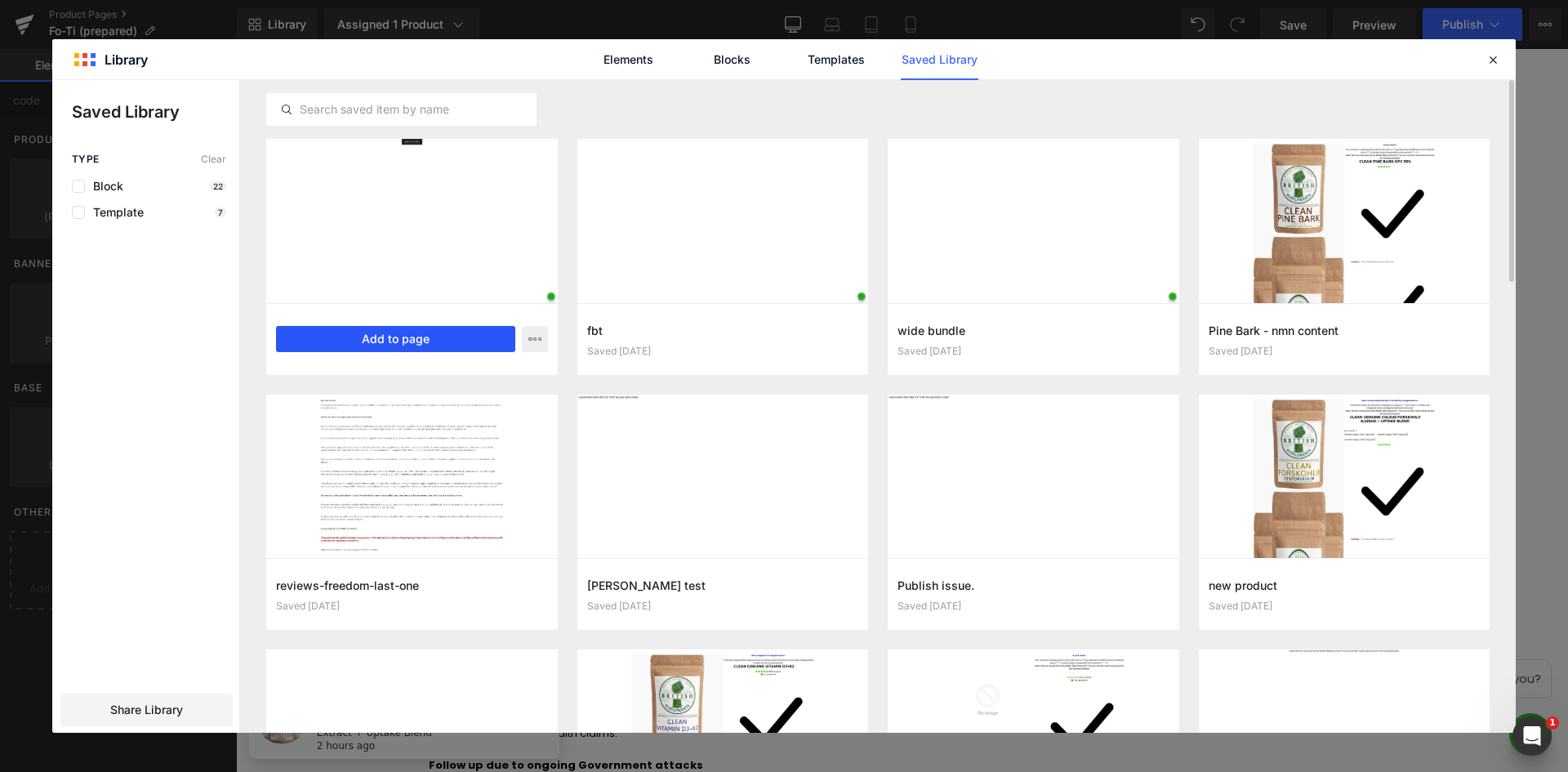
click at [409, 338] on button "Add to page" at bounding box center [396, 339] width 239 height 26
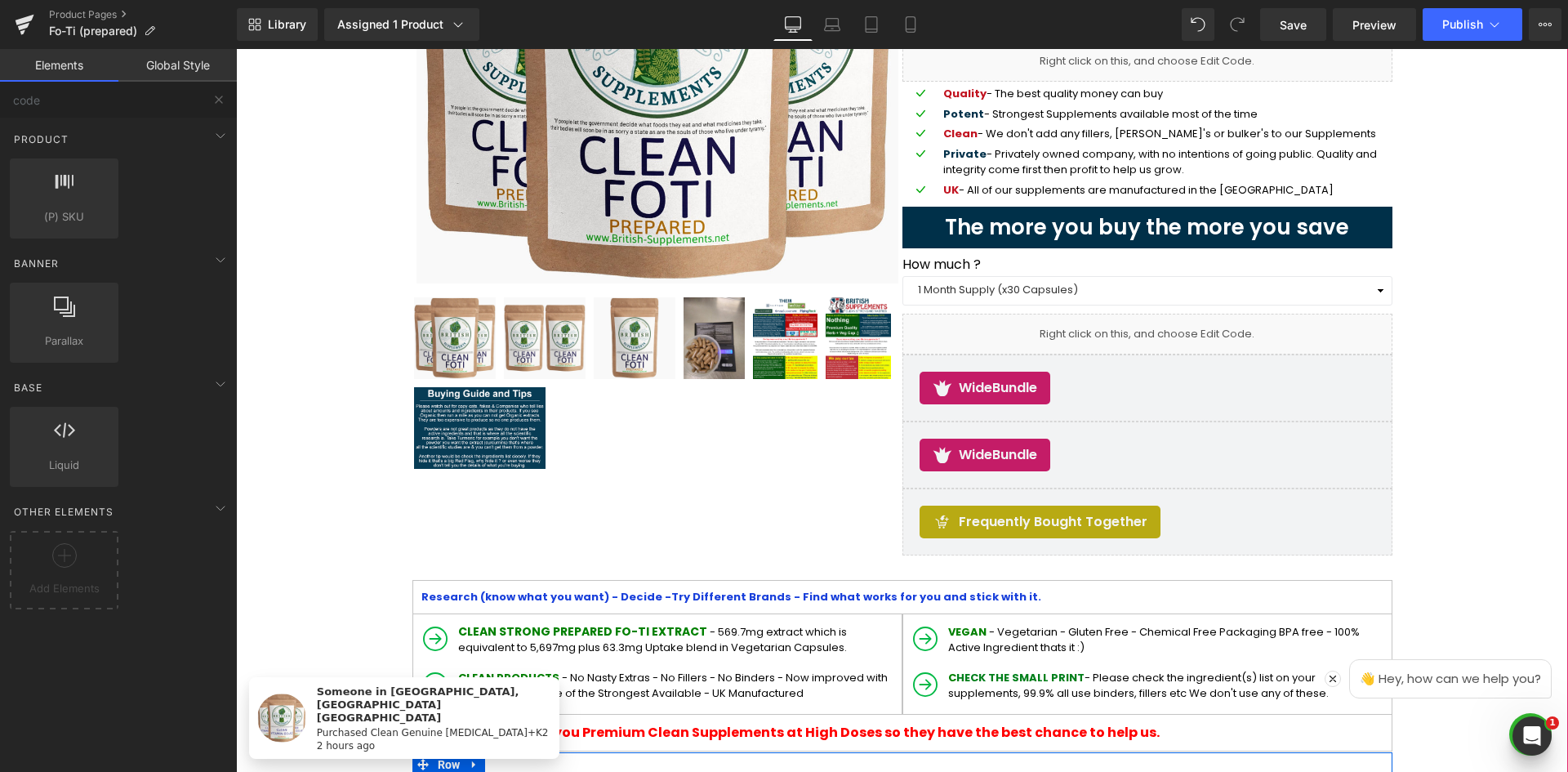
scroll to position [303, 0]
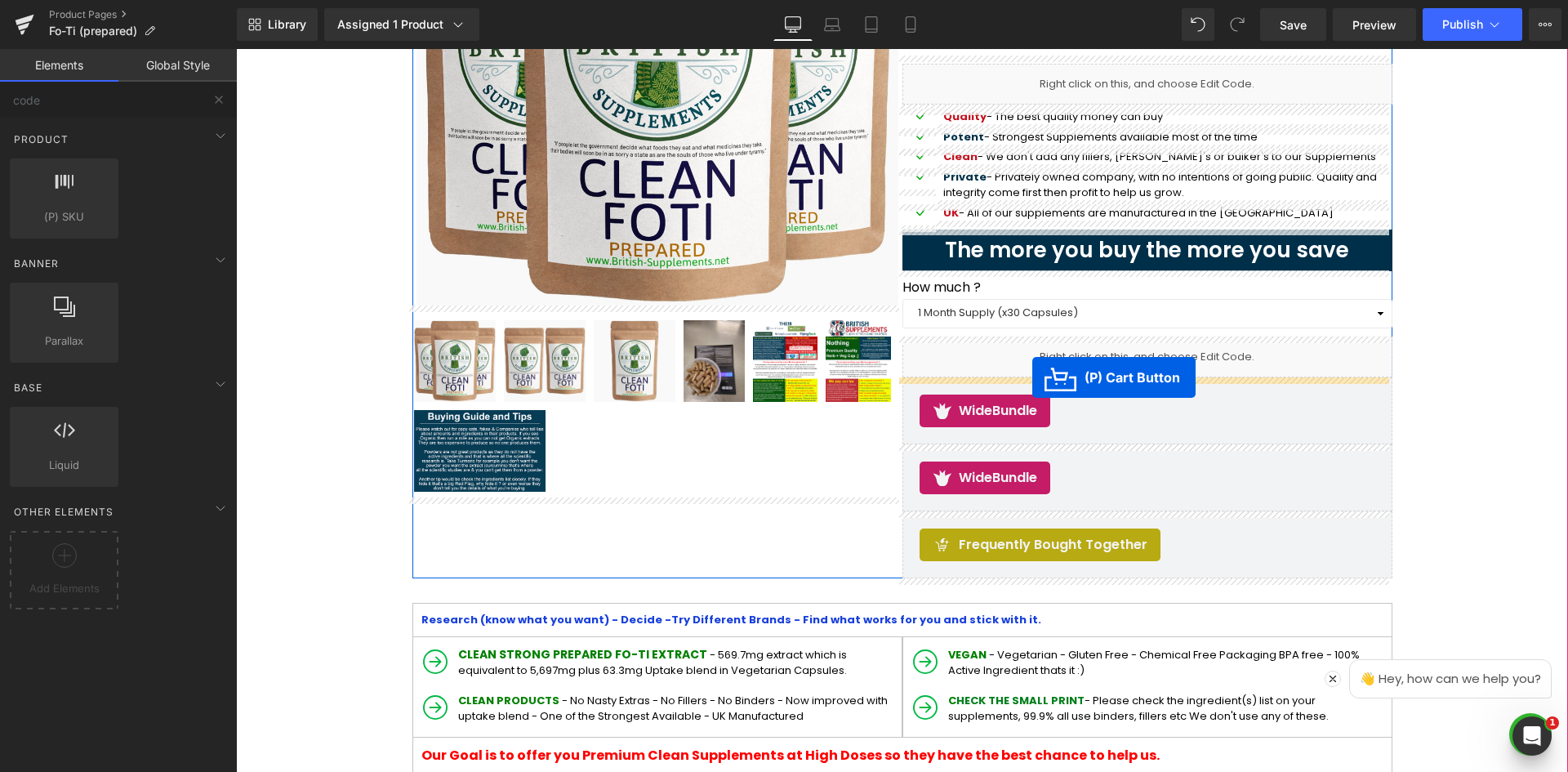
drag, startPoint x: 833, startPoint y: 522, endPoint x: 1032, endPoint y: 378, distance: 245.6
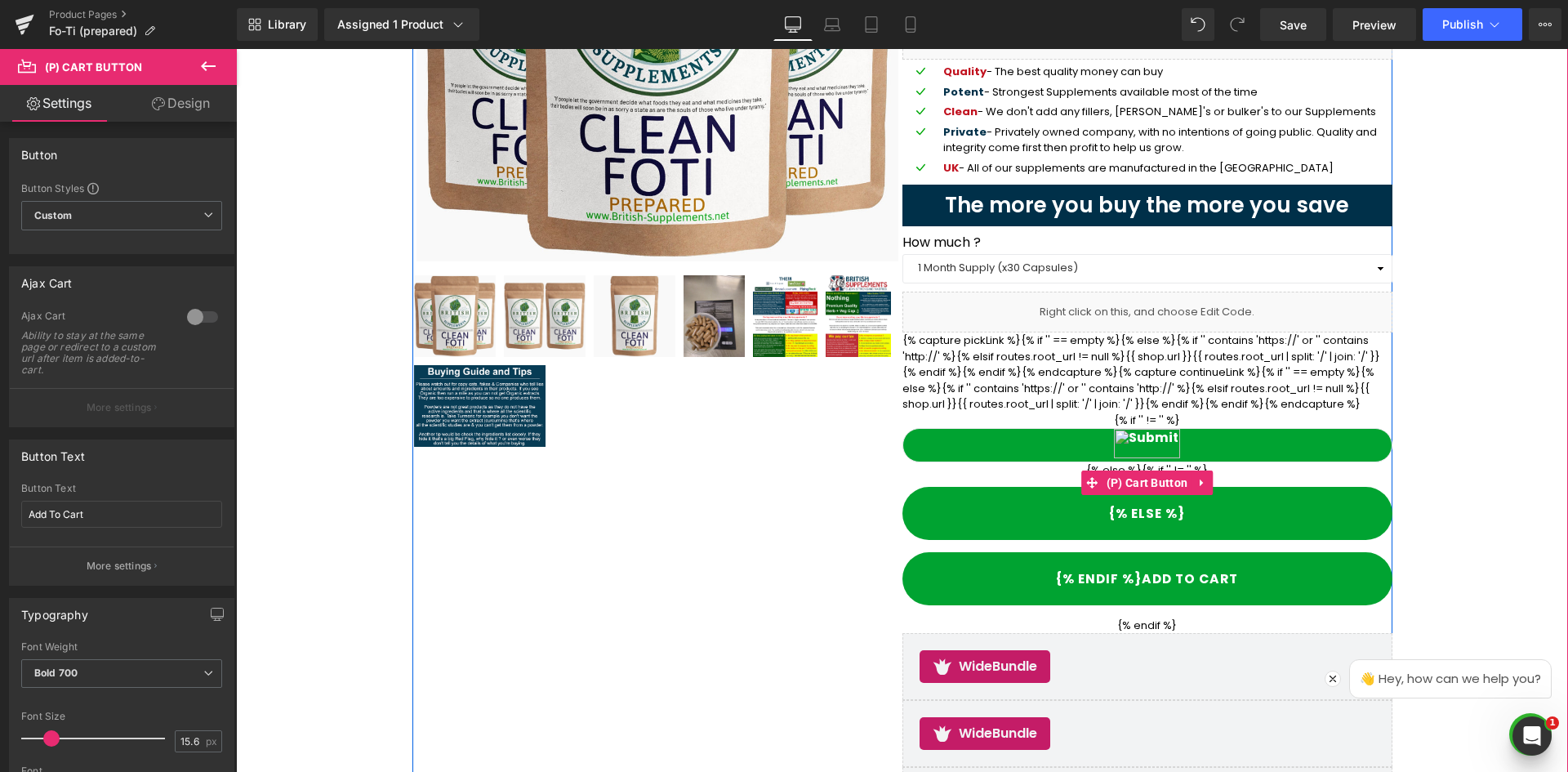
scroll to position [466, 0]
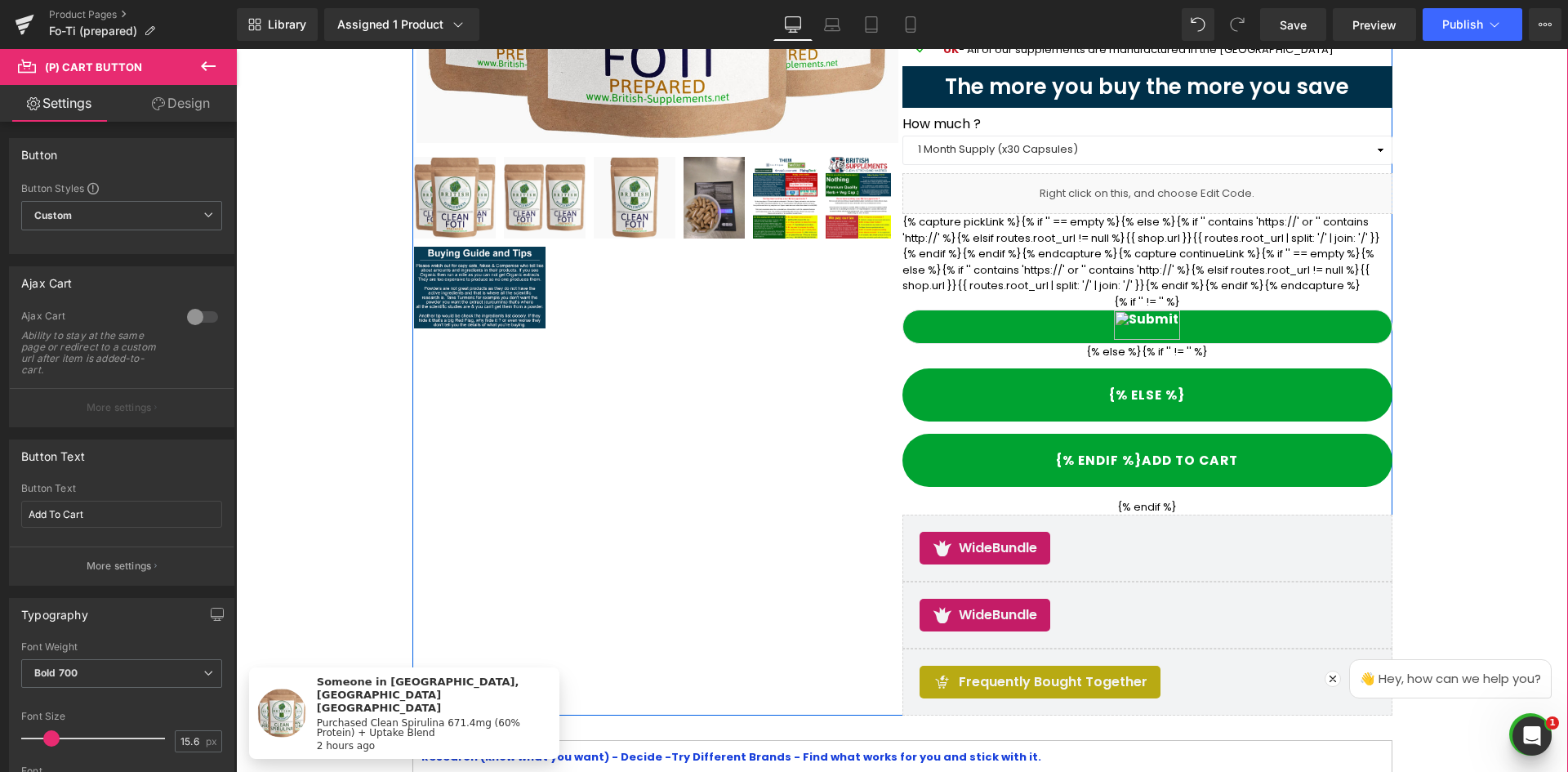
click at [1162, 186] on icon at bounding box center [1165, 186] width 9 height 10
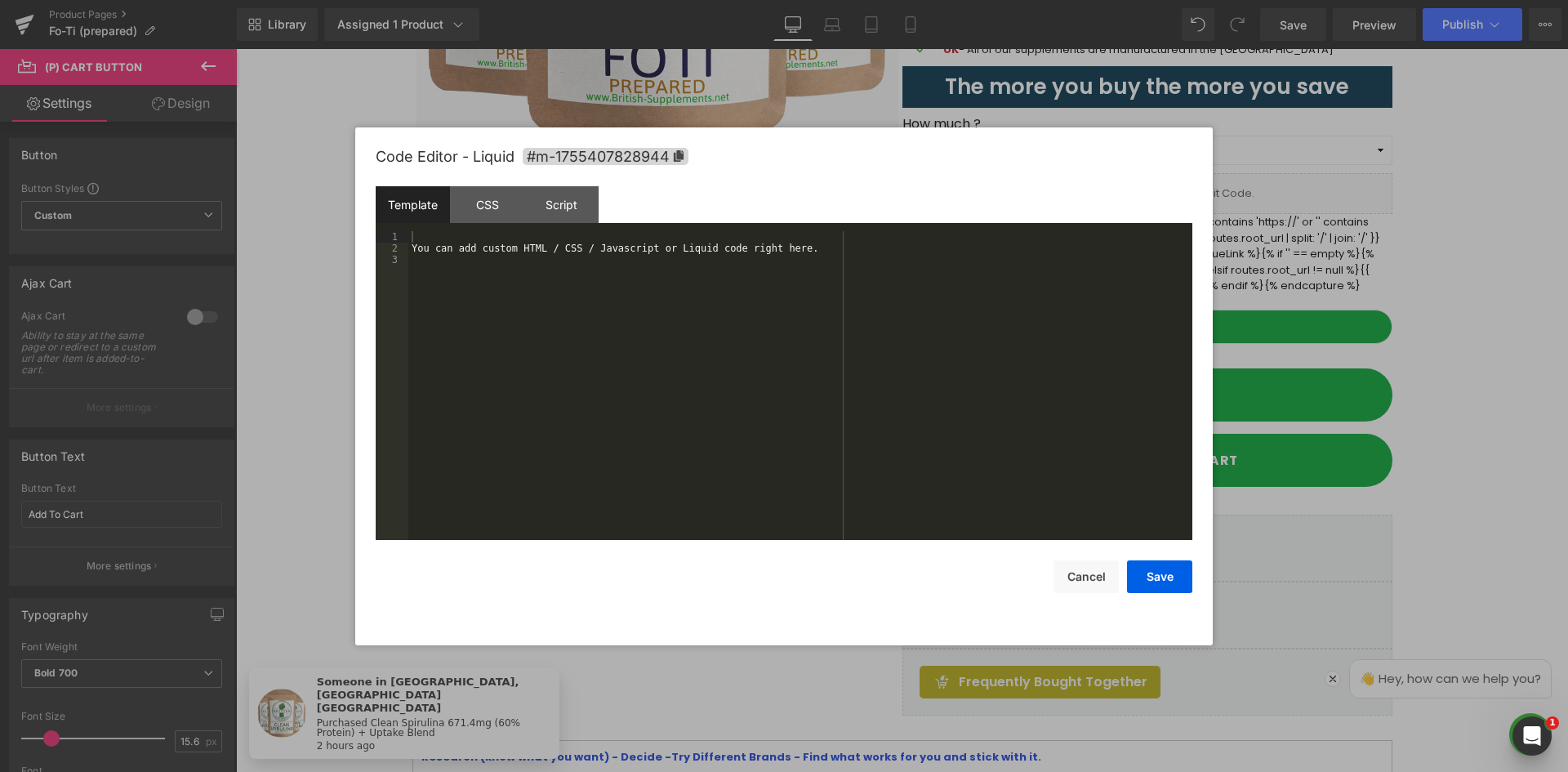
click at [821, 205] on div "Template CSS Script Data" at bounding box center [784, 209] width 817 height 45
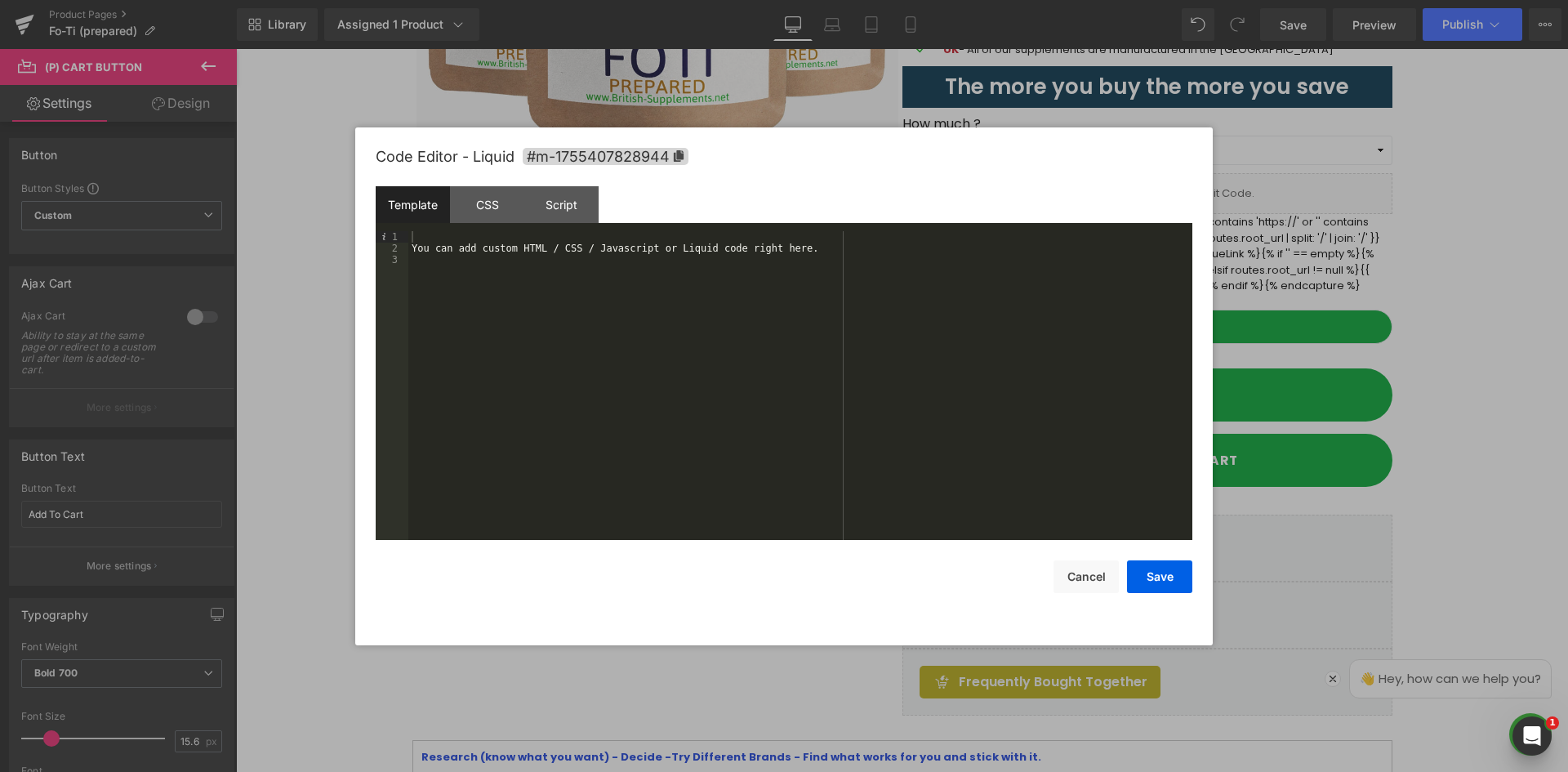
click at [538, 231] on div "You can add custom HTML / CSS / Javascript or Liquid code right here." at bounding box center [800, 397] width 784 height 332
click at [503, 213] on div "CSS" at bounding box center [487, 205] width 74 height 37
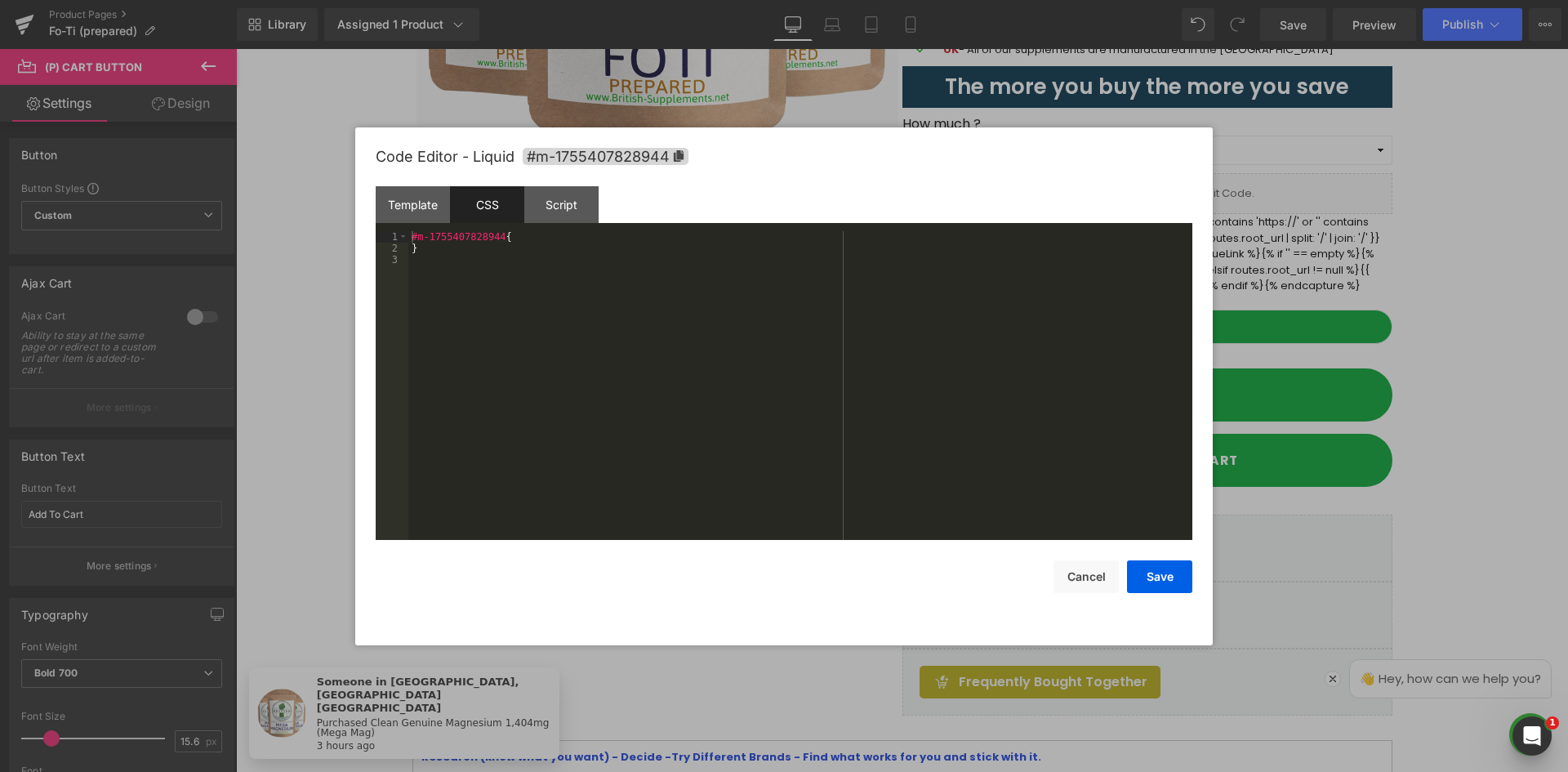
click at [576, 297] on div "#m-1755407828944 { }" at bounding box center [800, 397] width 784 height 332
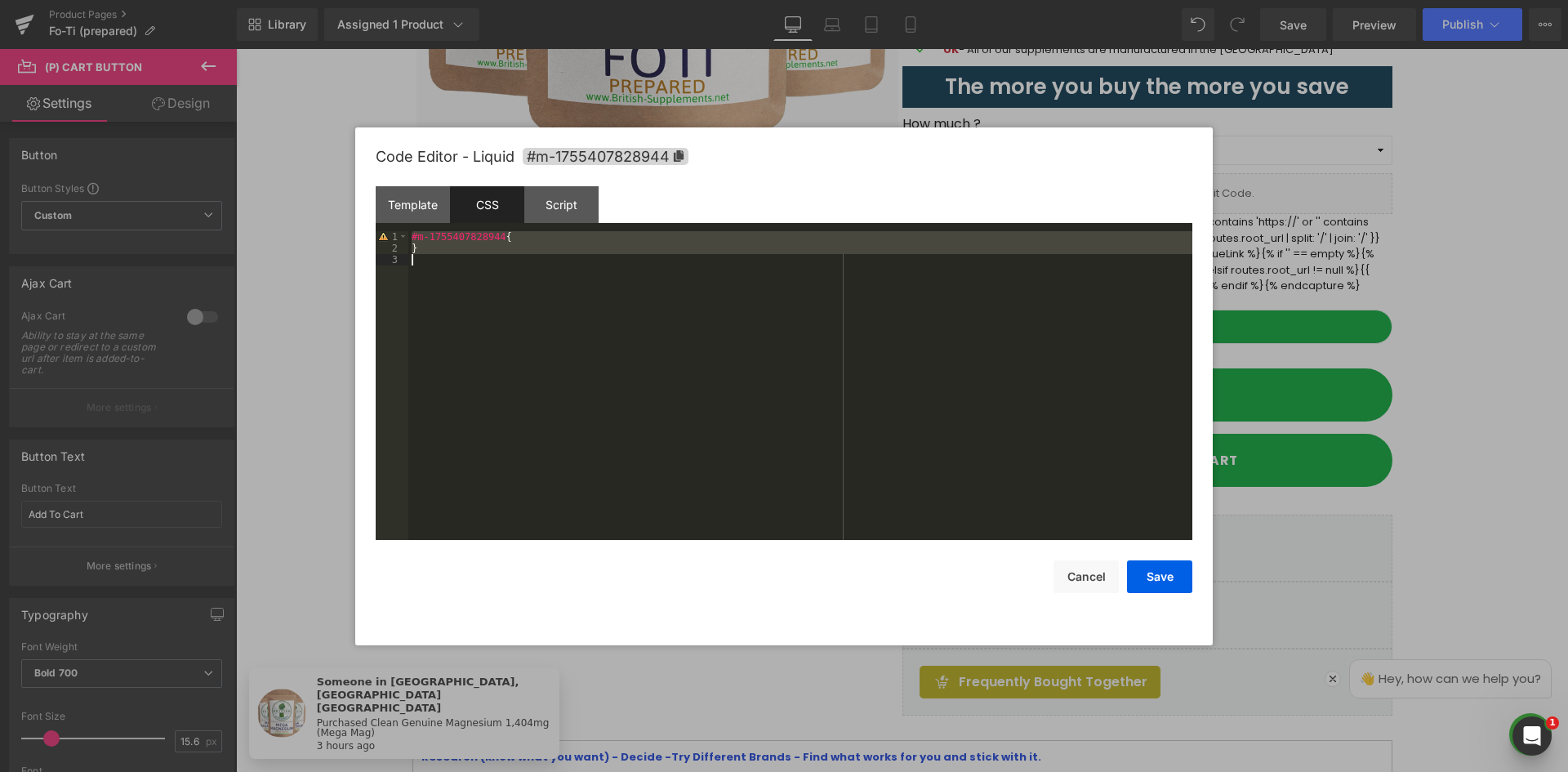
scroll to position [2391, 0]
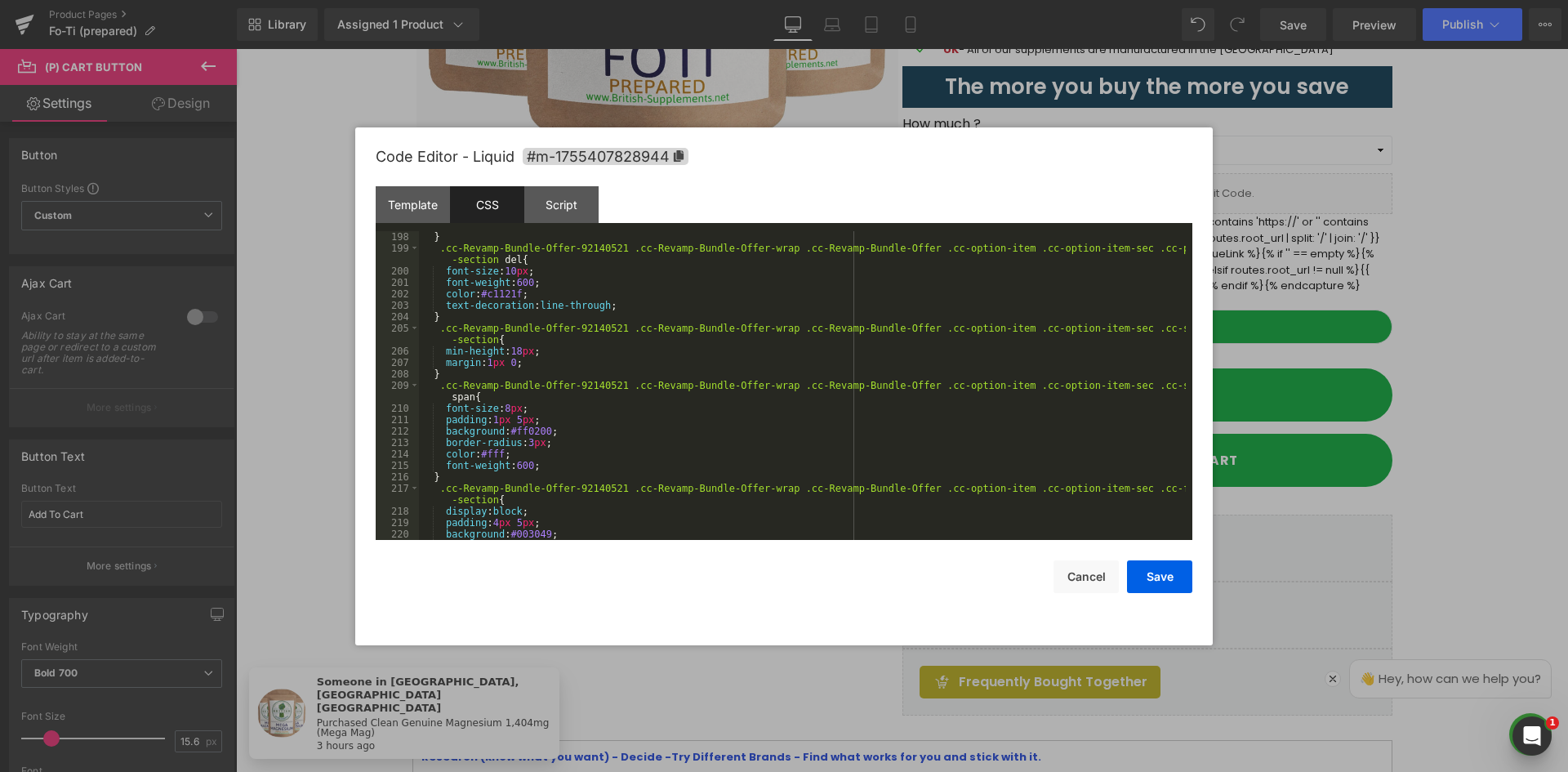
click at [567, 210] on div "Script" at bounding box center [561, 205] width 74 height 37
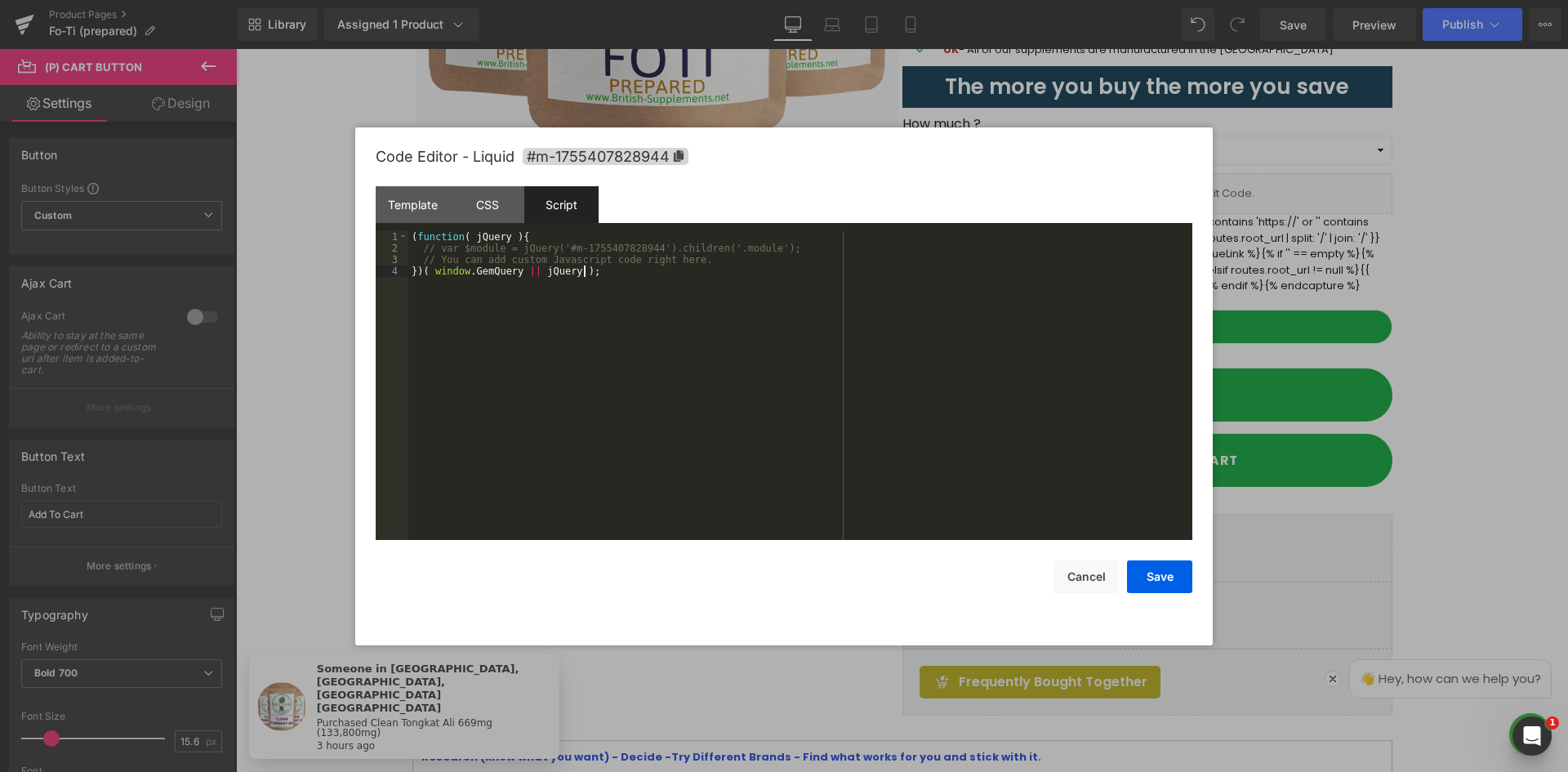
click at [602, 279] on div "( function ( jQuery ) { // var $module = jQuery('#m-1755407828944').children('.…" at bounding box center [800, 397] width 784 height 332
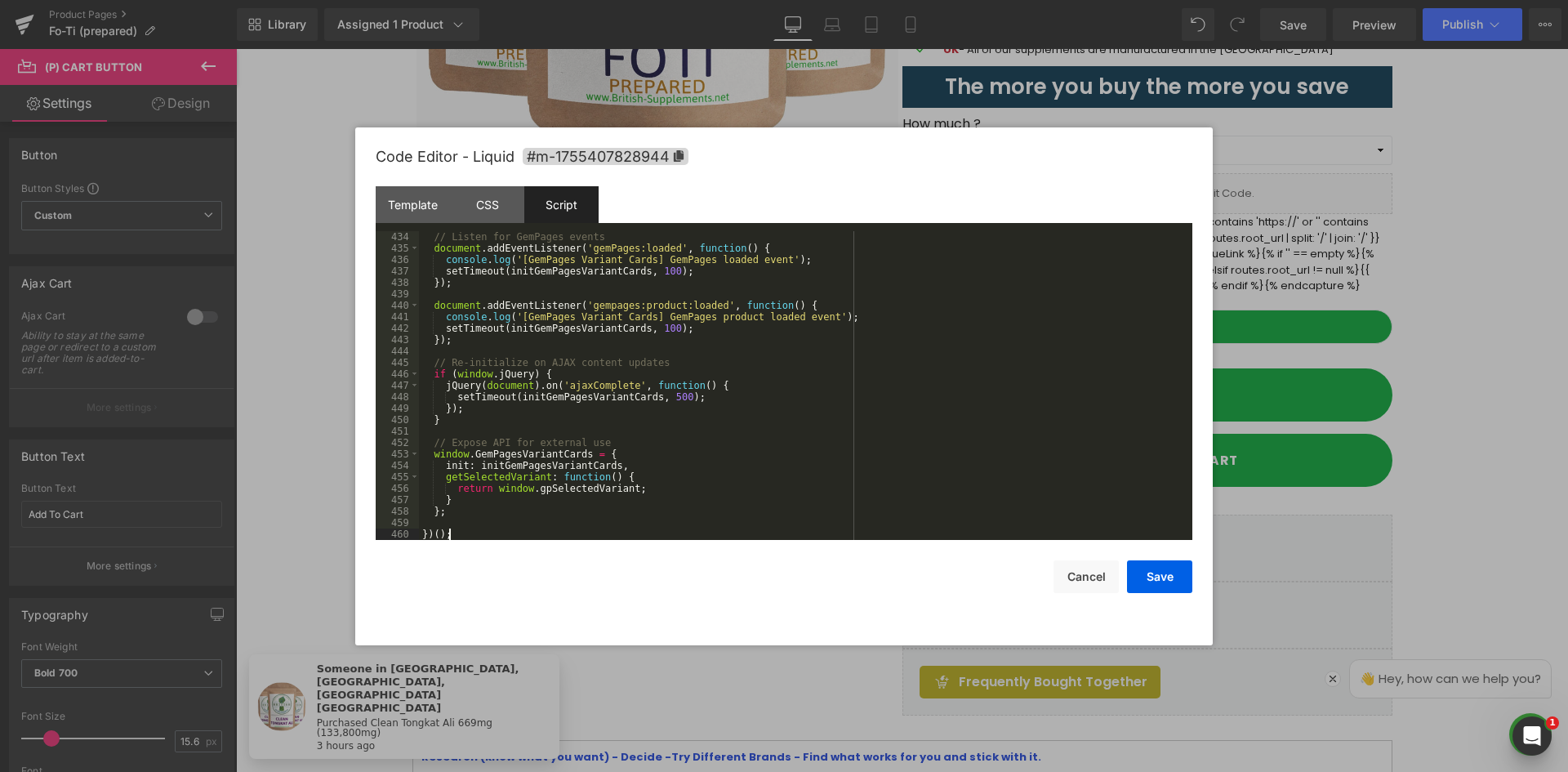
scroll to position [4965, 0]
click at [1179, 578] on button "Save" at bounding box center [1159, 577] width 65 height 33
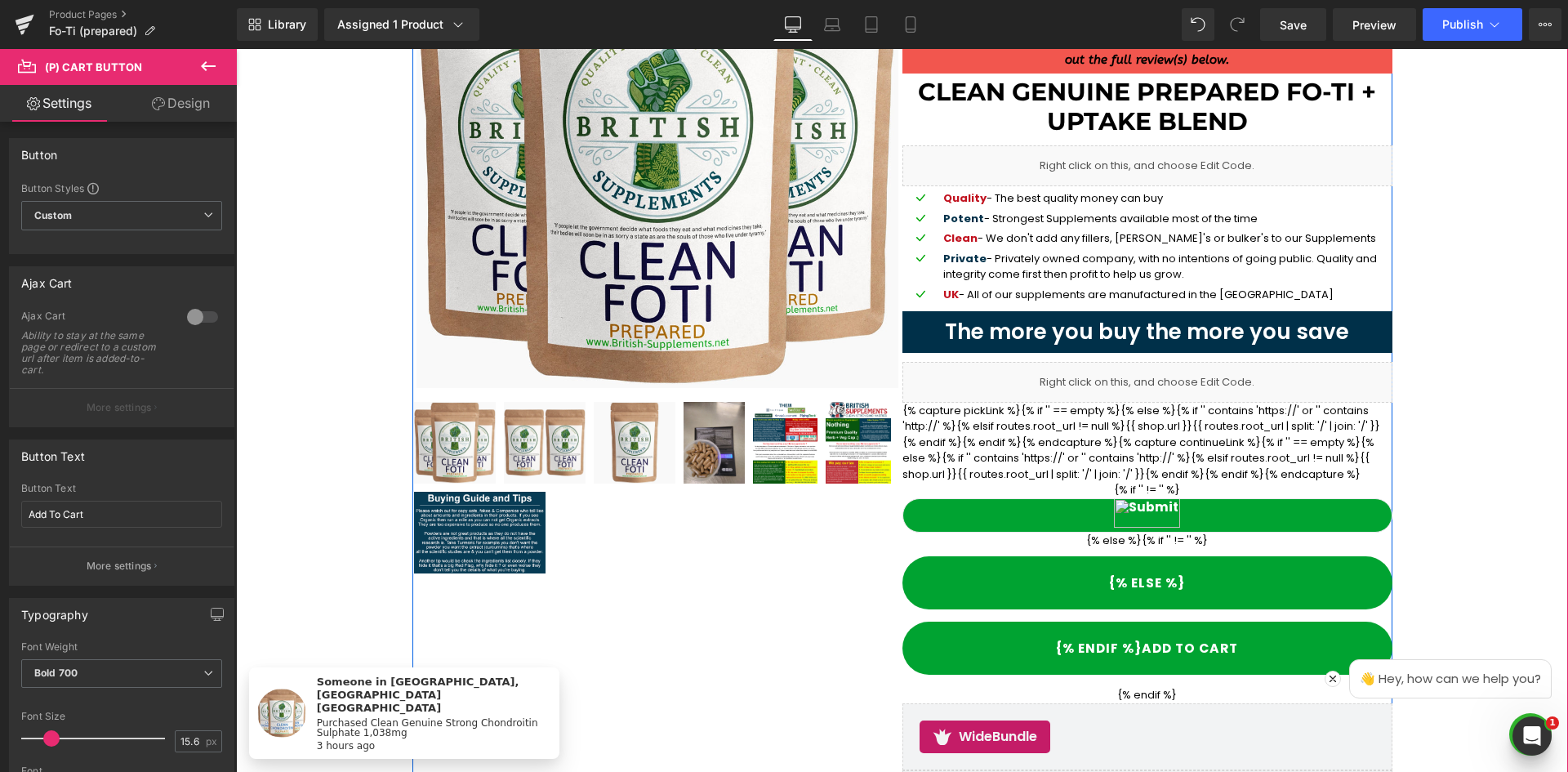
scroll to position [466, 0]
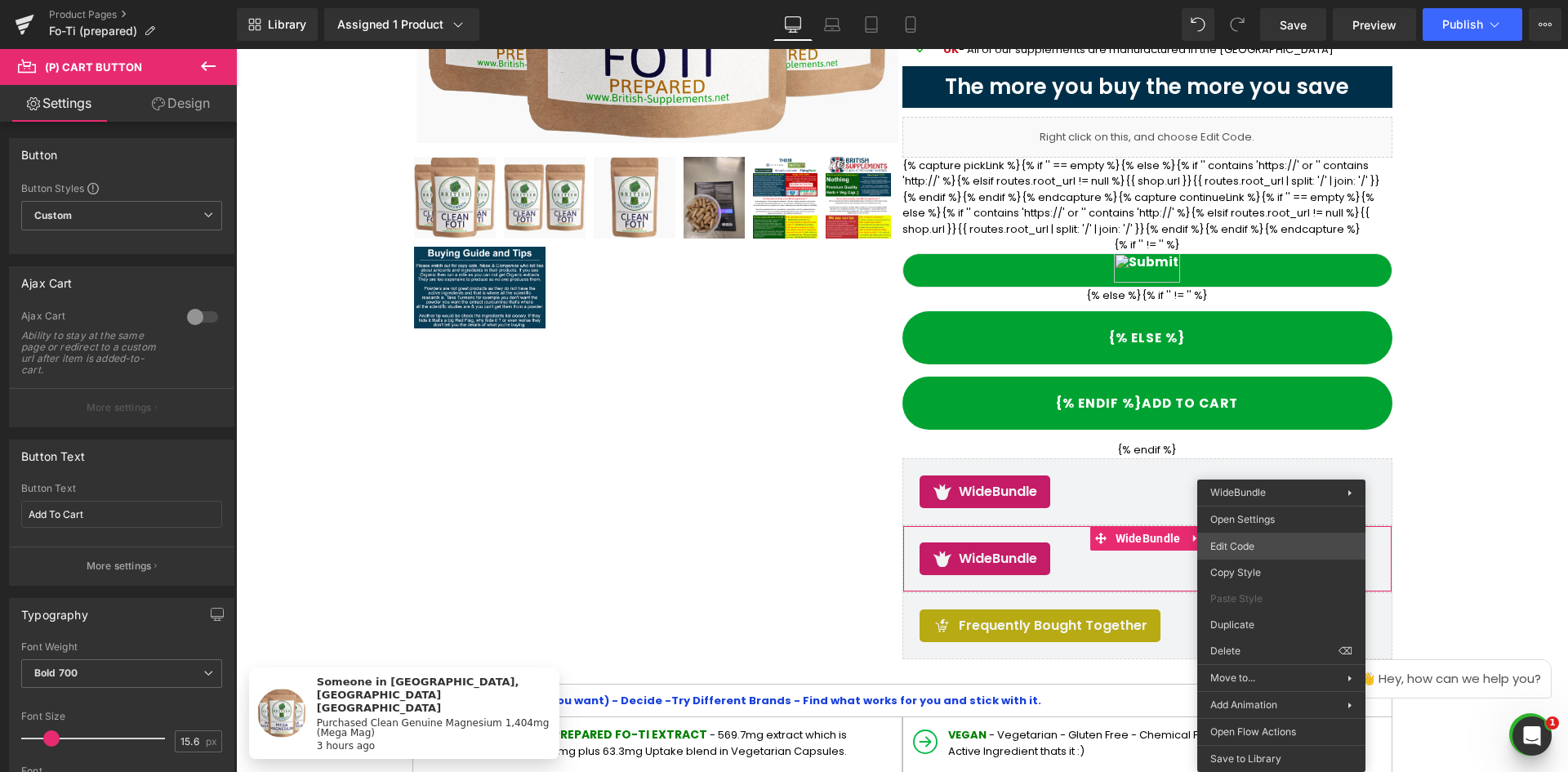
click at [1242, 553] on body "(P) Cart Button You are previewing how the will restyle your page. You can not …" at bounding box center [784, 386] width 1568 height 772
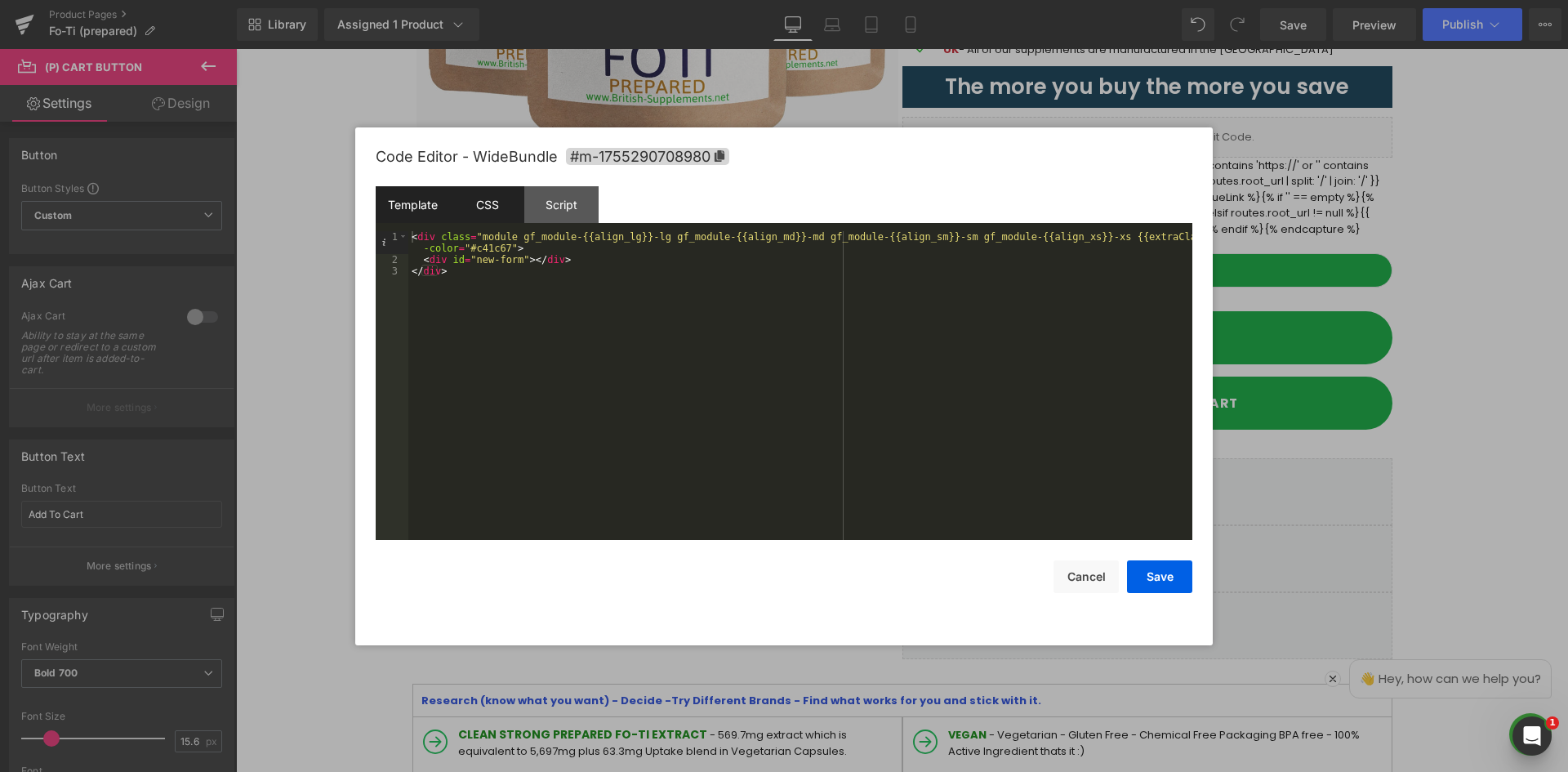
click at [505, 218] on div "CSS" at bounding box center [487, 205] width 74 height 37
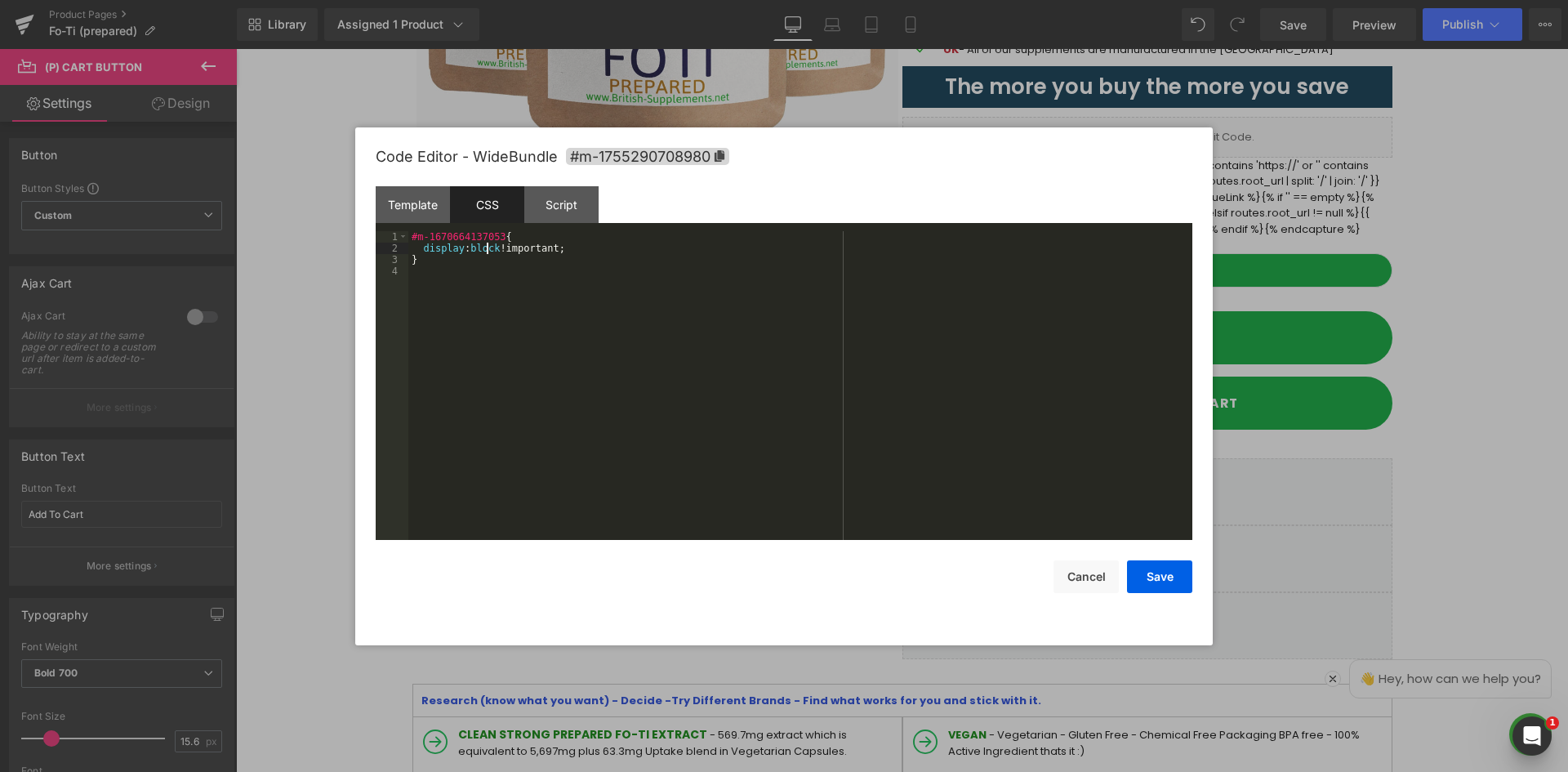
click at [490, 251] on div "#m-1670664137053 { display : block !important; }" at bounding box center [800, 397] width 784 height 332
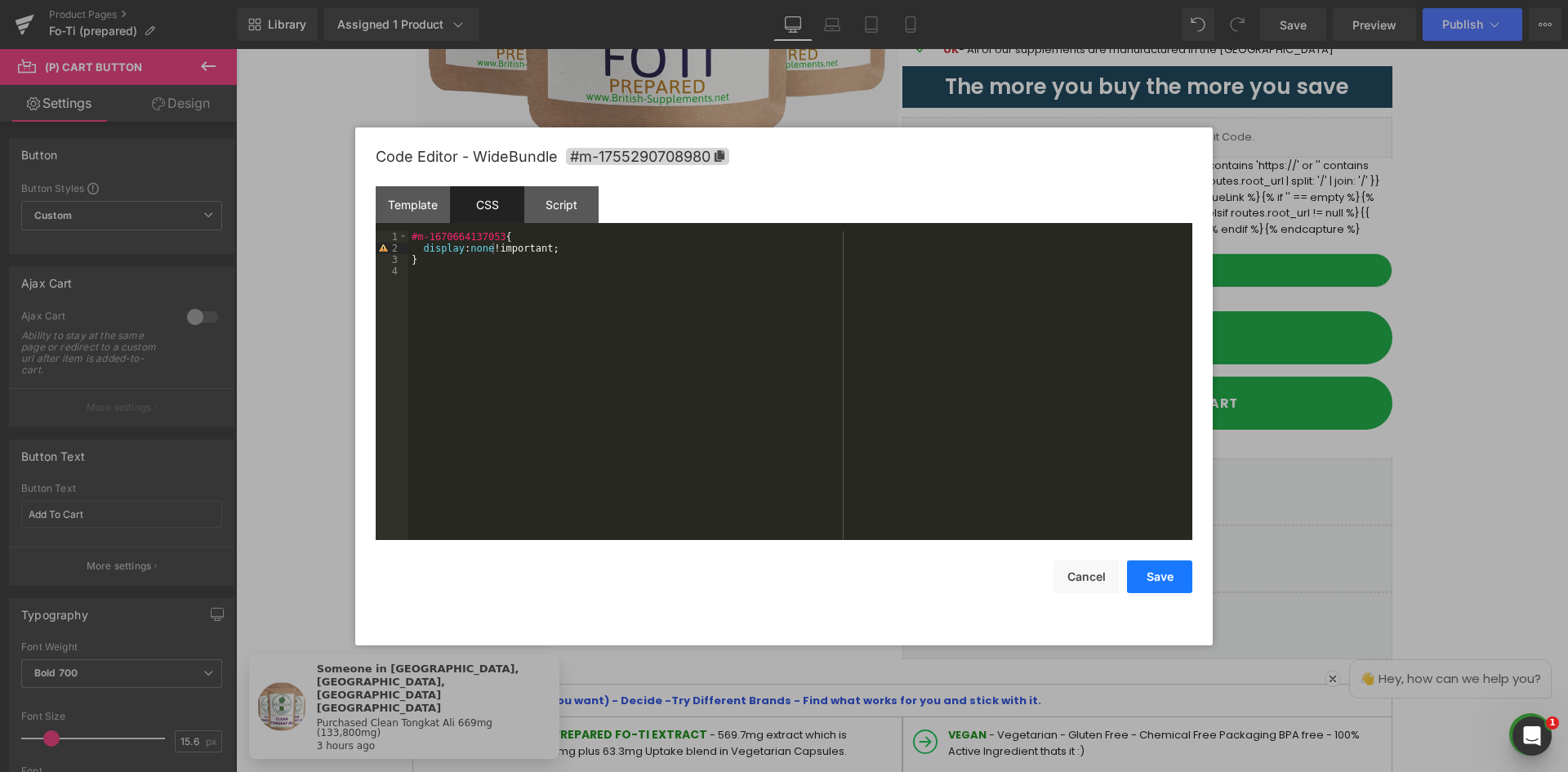
click at [1181, 564] on button "Save" at bounding box center [1159, 577] width 65 height 33
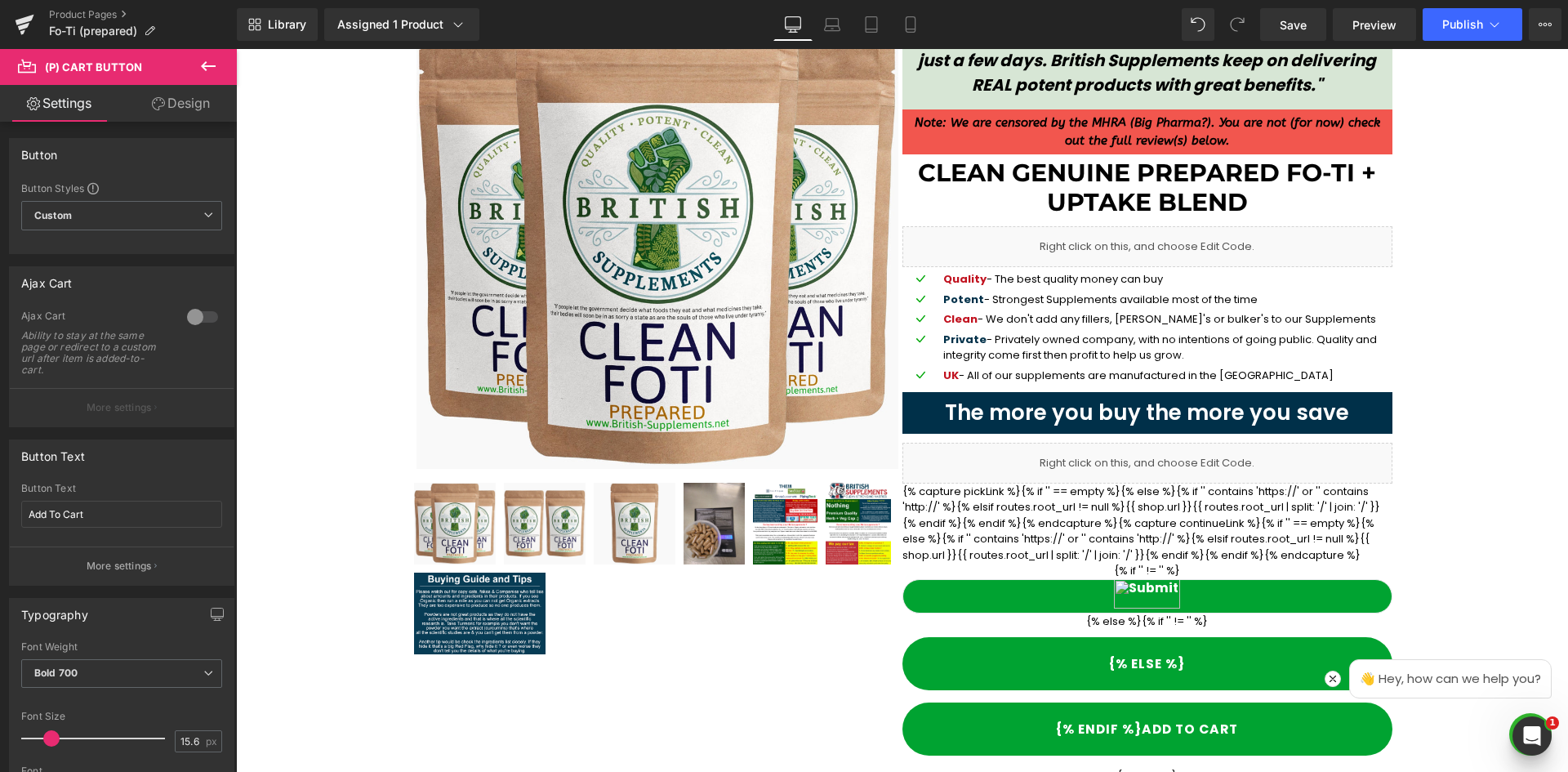
scroll to position [303, 0]
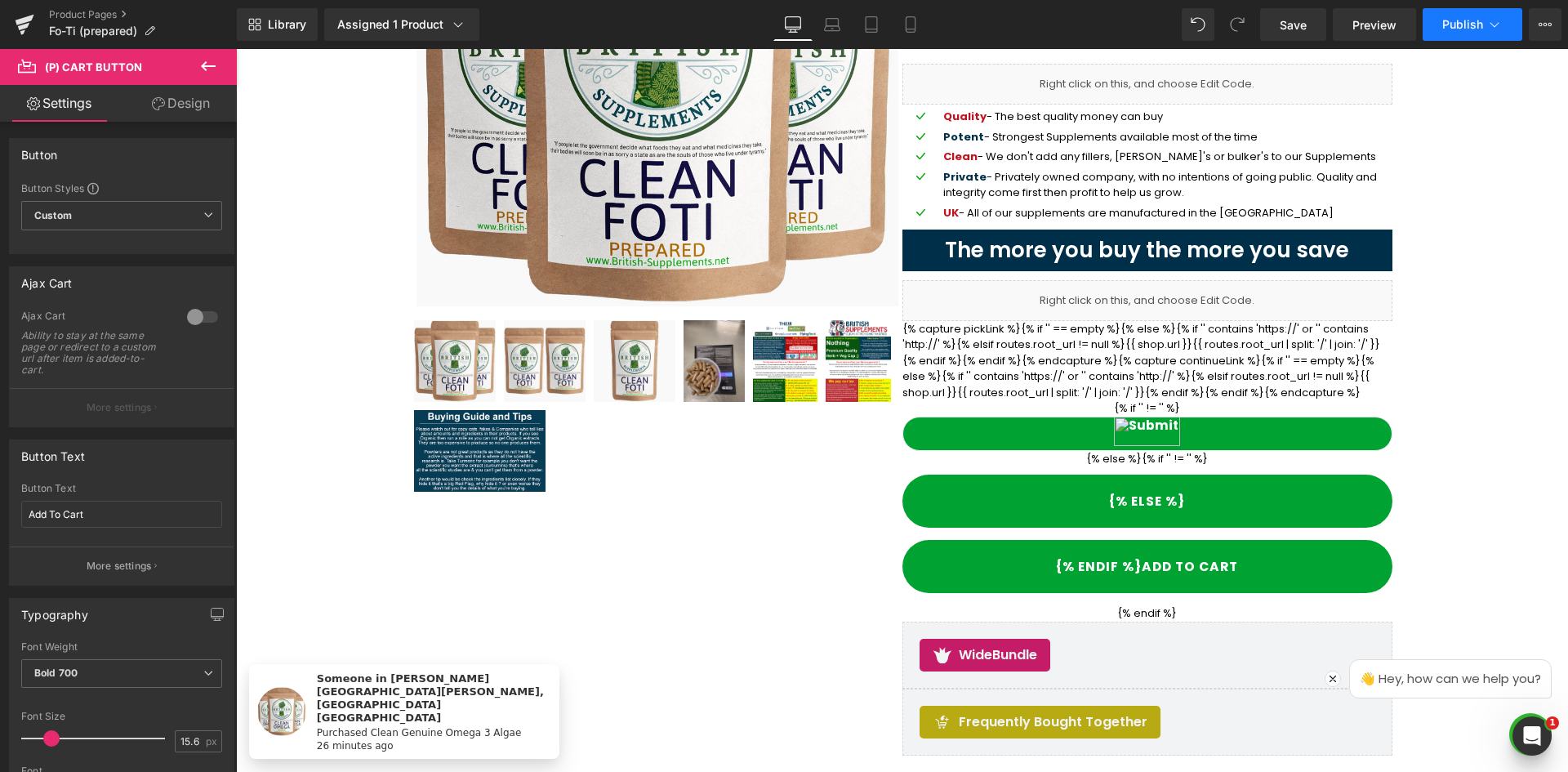
click at [1461, 24] on span "Publish" at bounding box center [1463, 25] width 41 height 13
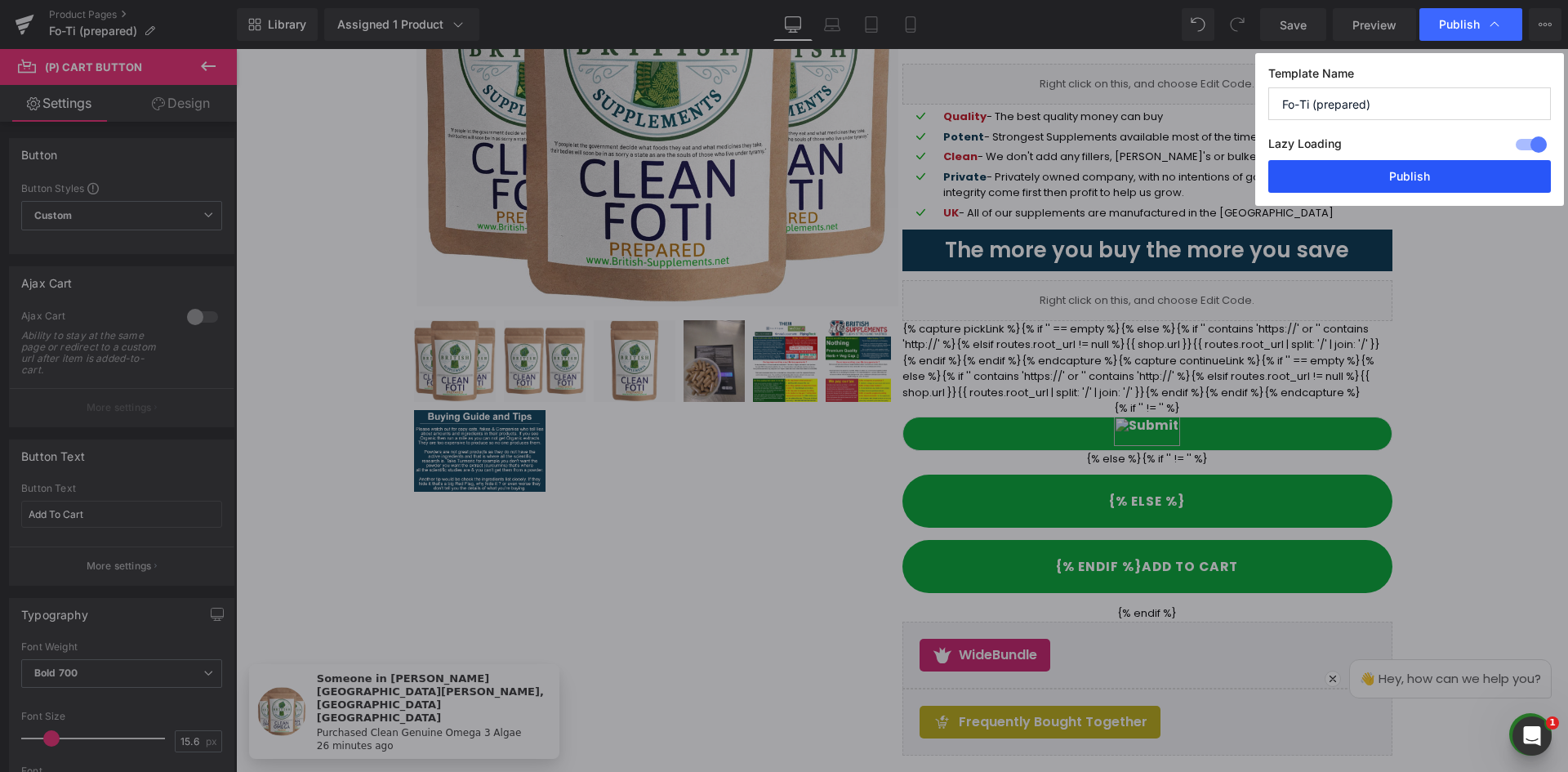
drag, startPoint x: 1254, startPoint y: 208, endPoint x: 1423, endPoint y: 178, distance: 171.6
click at [1423, 178] on button "Publish" at bounding box center [1410, 177] width 283 height 33
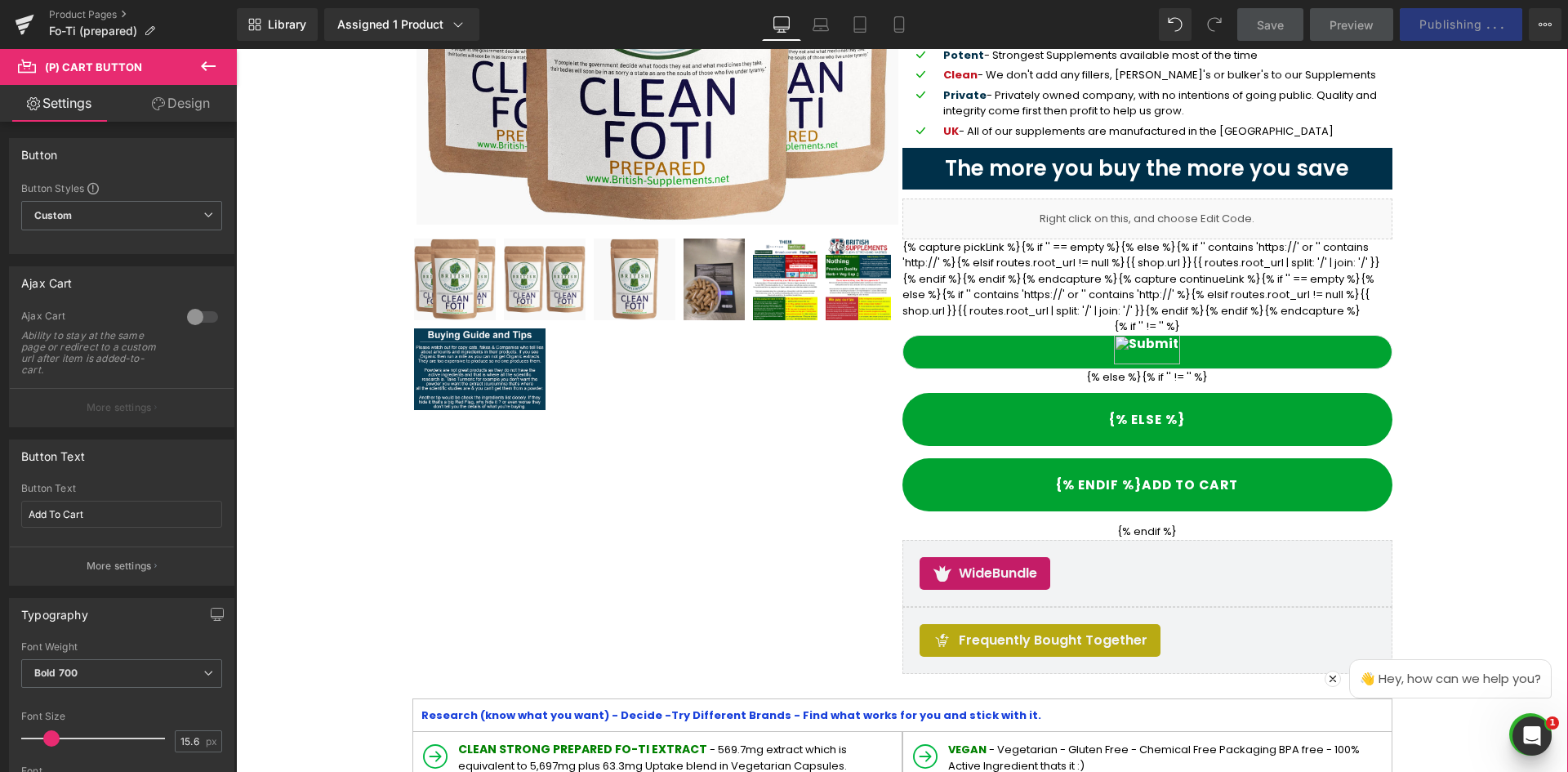
scroll to position [221, 0]
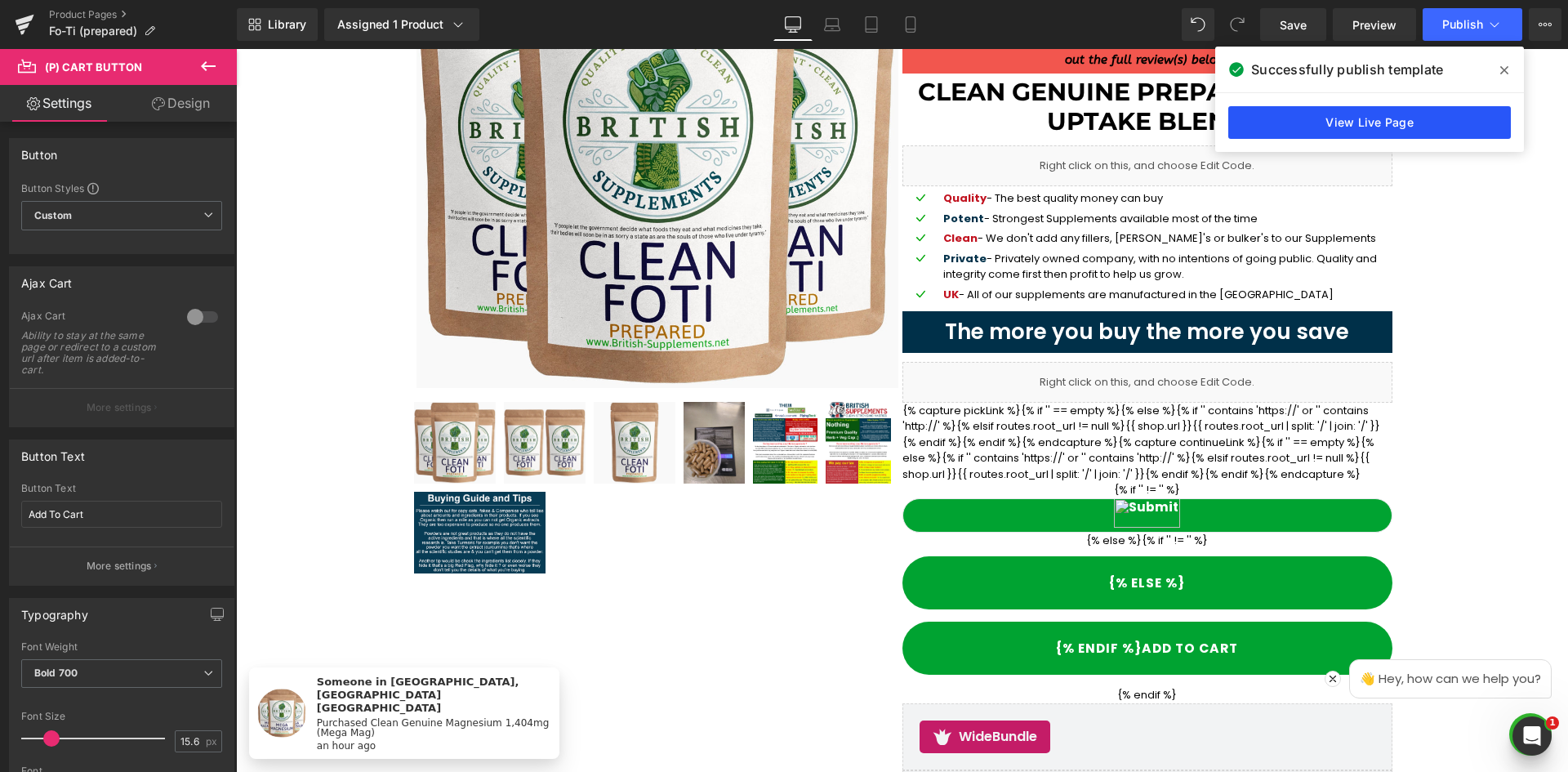
click at [1407, 120] on link "View Live Page" at bounding box center [1369, 123] width 283 height 33
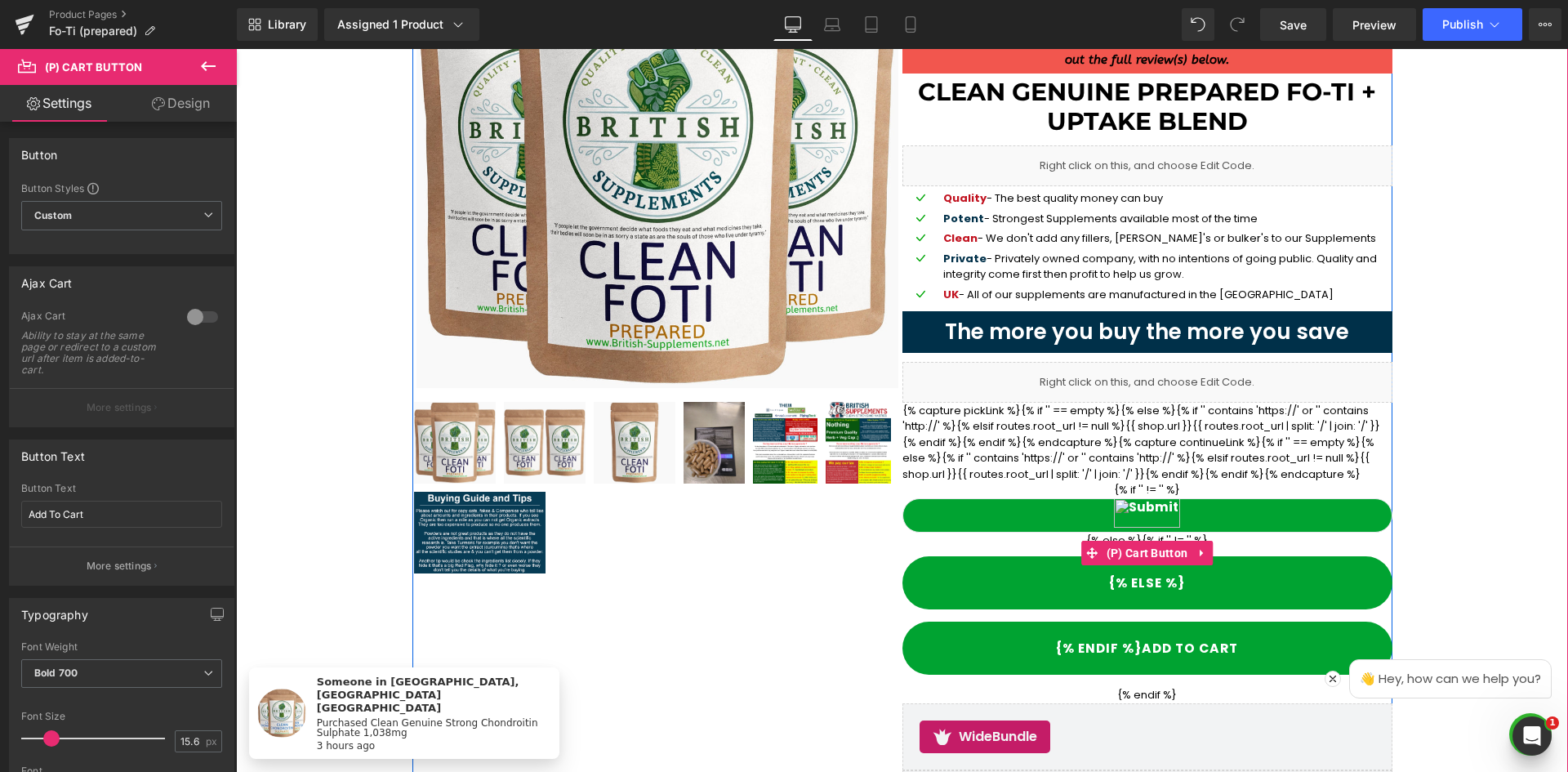
scroll to position [384, 0]
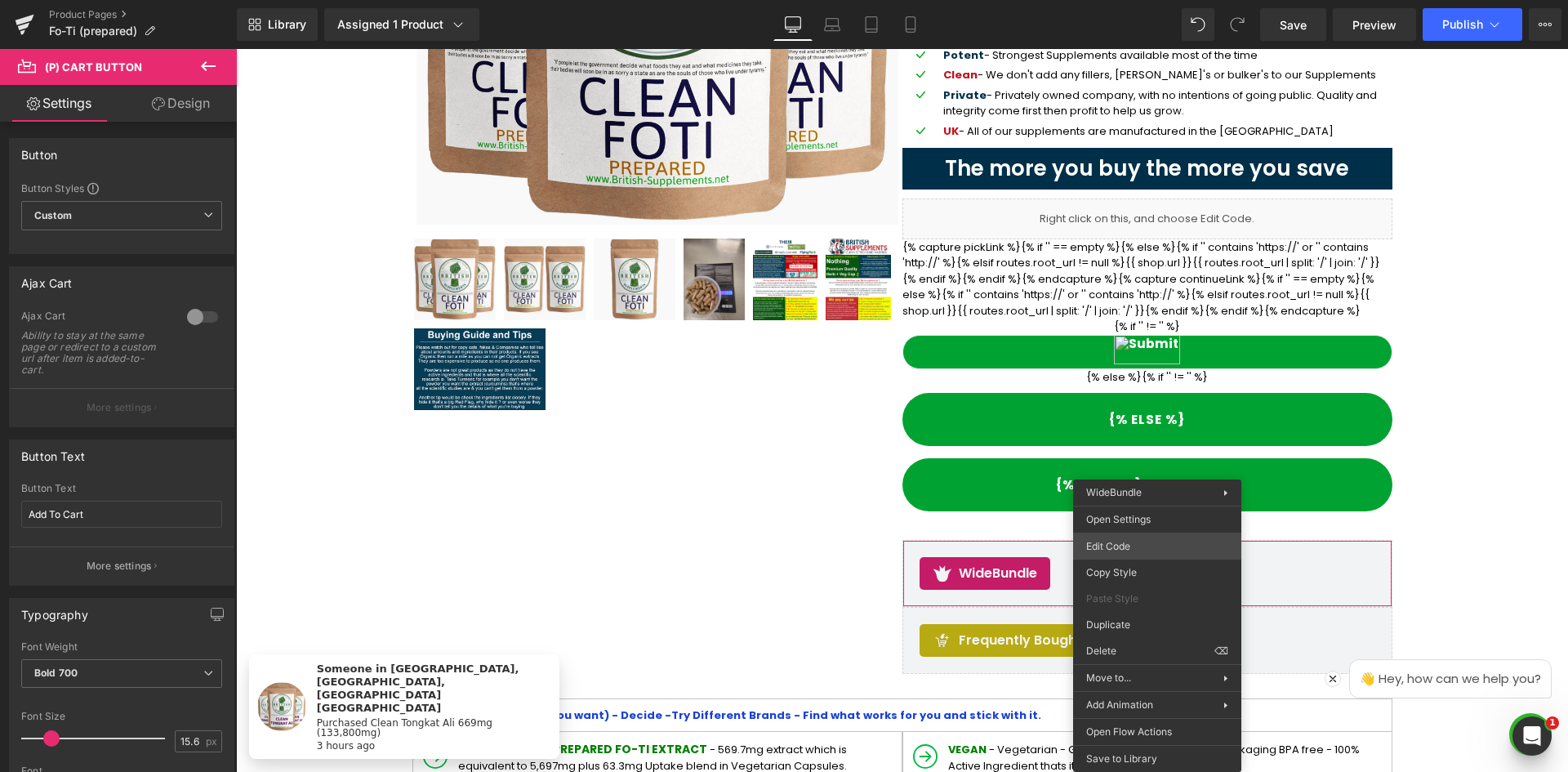
click at [1152, 0] on div "(P) Cart Button You are previewing how the will restyle your page. You can not …" at bounding box center [784, 0] width 1568 height 0
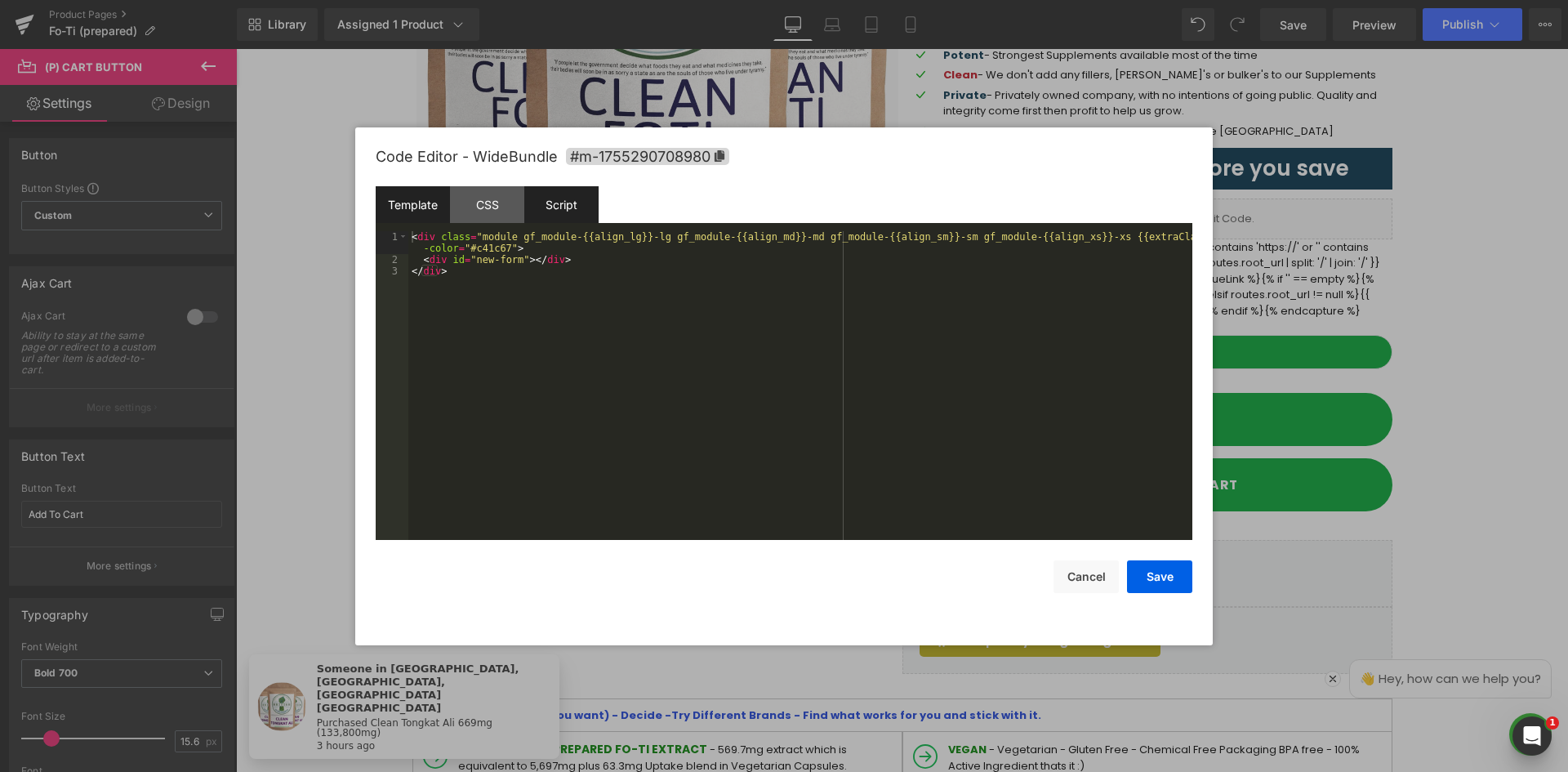
click at [500, 207] on div "CSS" at bounding box center [487, 205] width 74 height 37
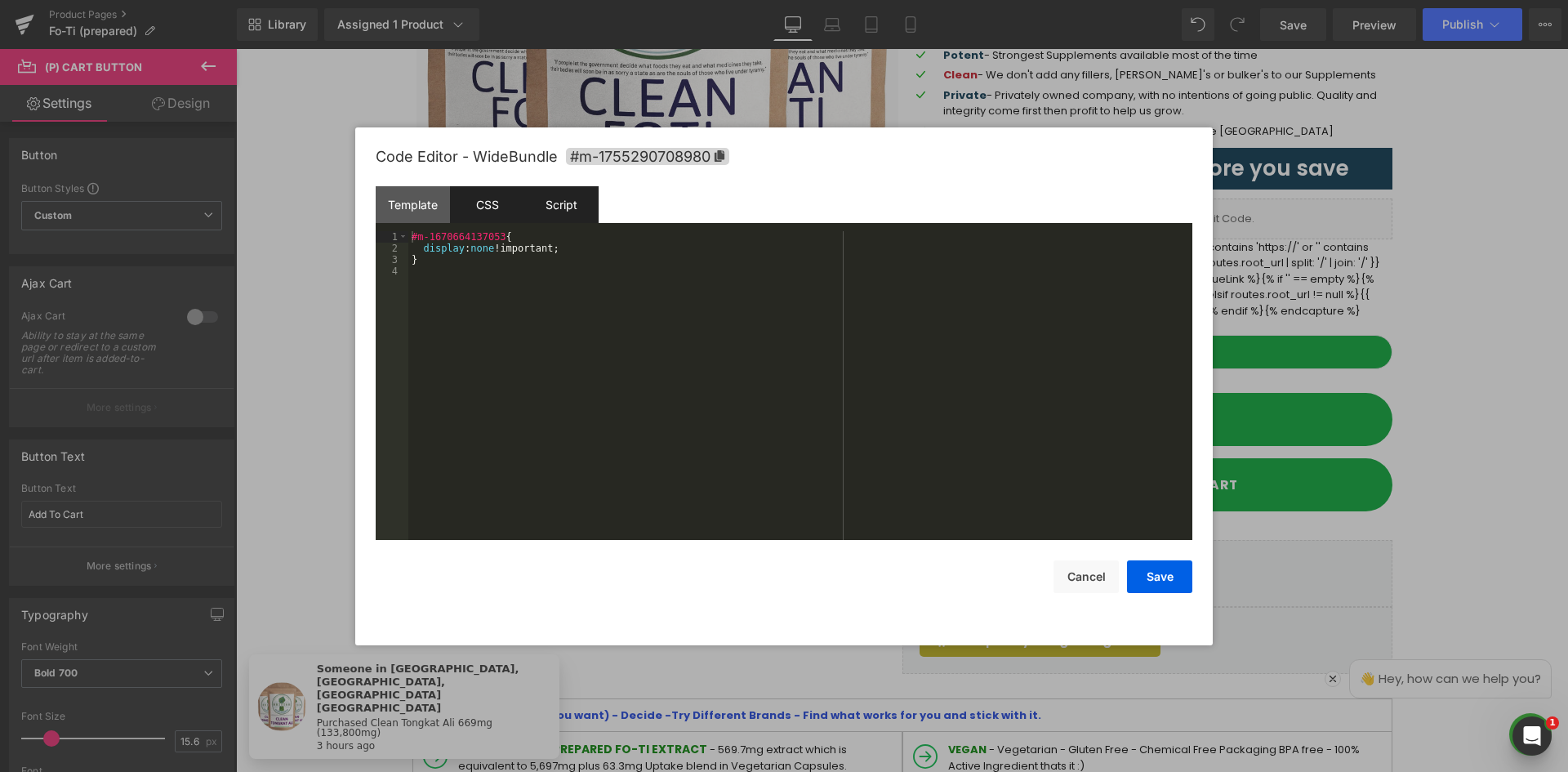
click at [562, 199] on div "Script" at bounding box center [561, 205] width 74 height 37
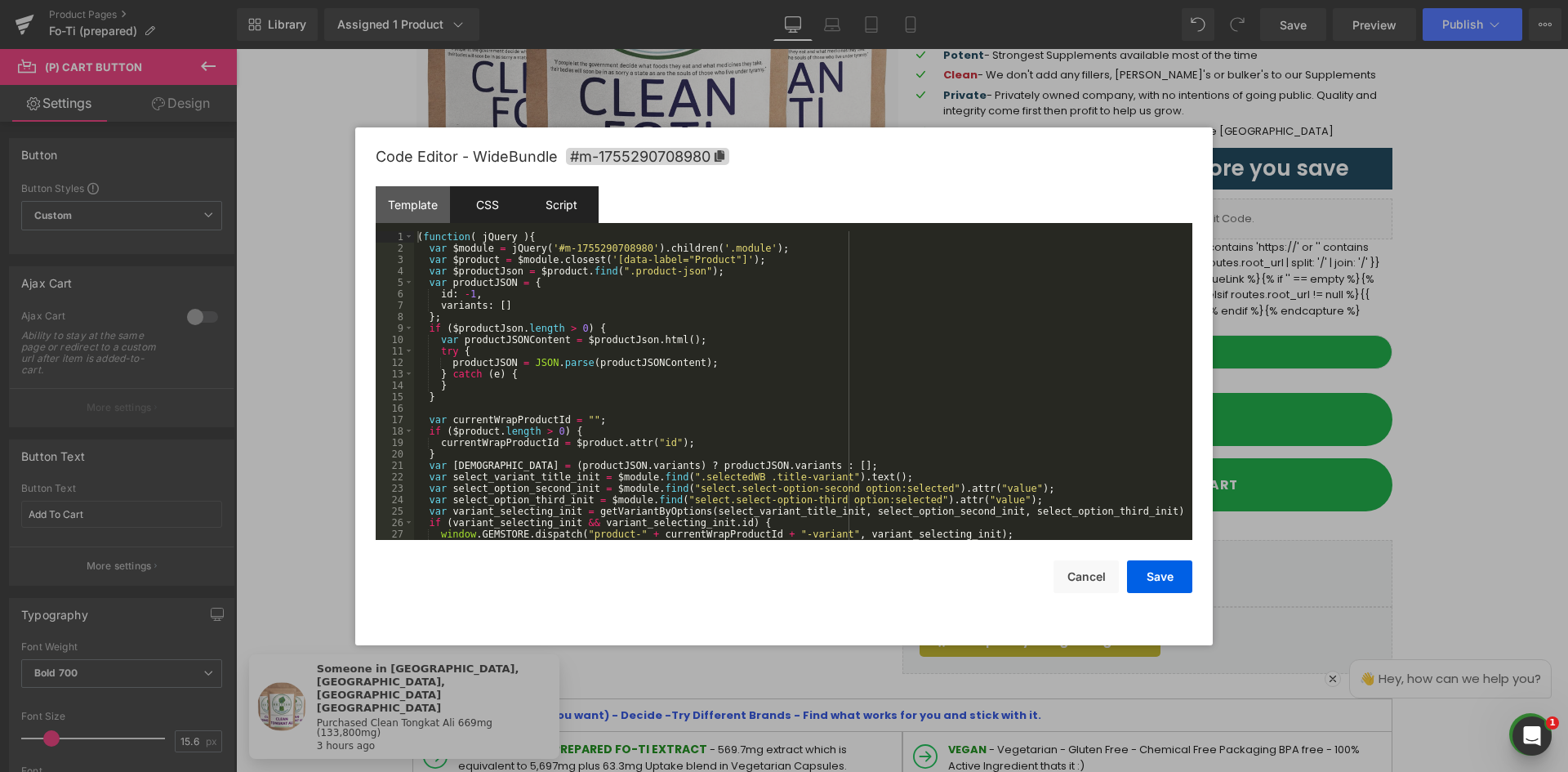
click at [482, 206] on div "CSS" at bounding box center [487, 205] width 74 height 37
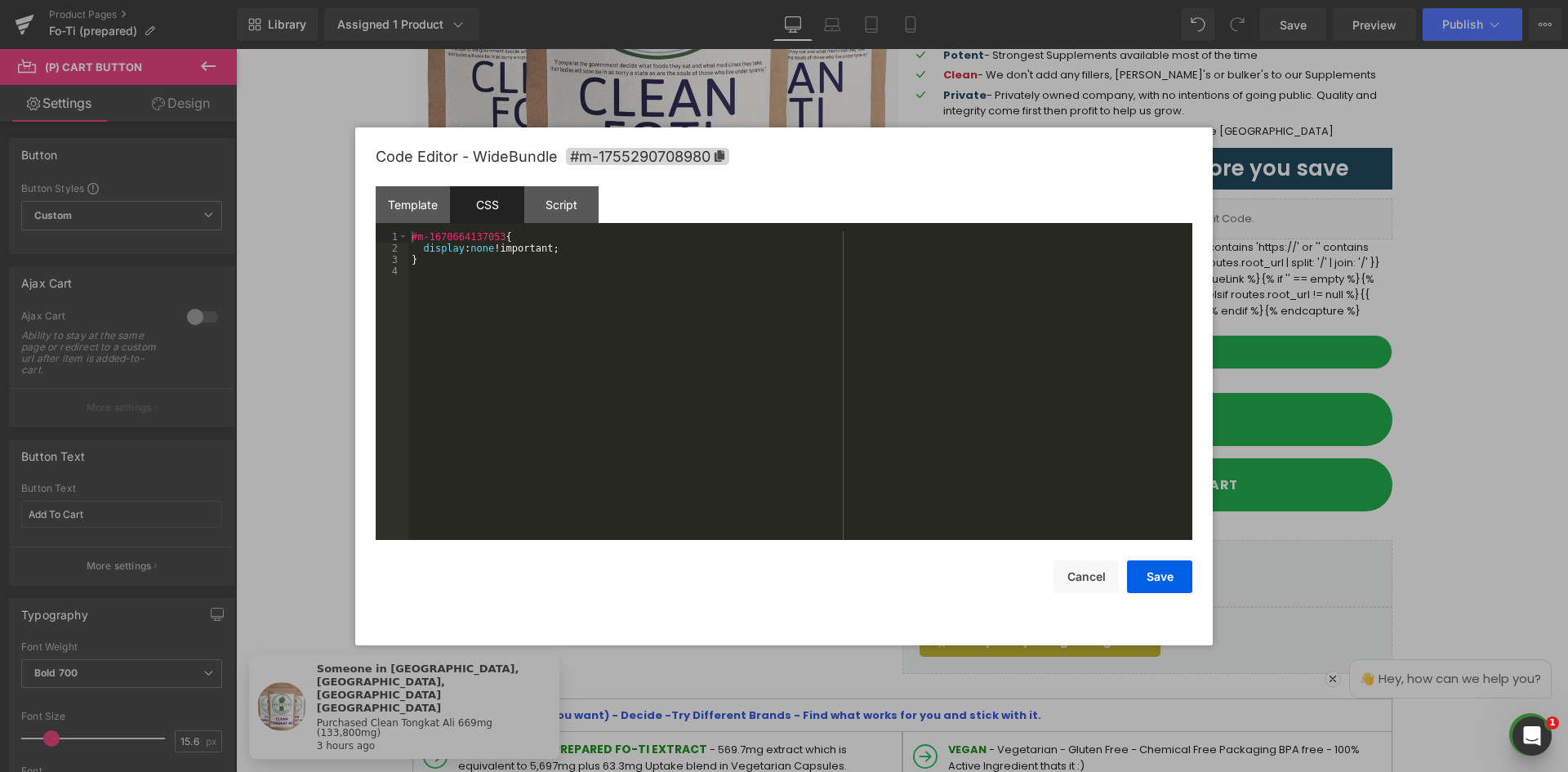
click at [485, 247] on div "#m-1670664137053 { display : none !important; }" at bounding box center [800, 397] width 784 height 332
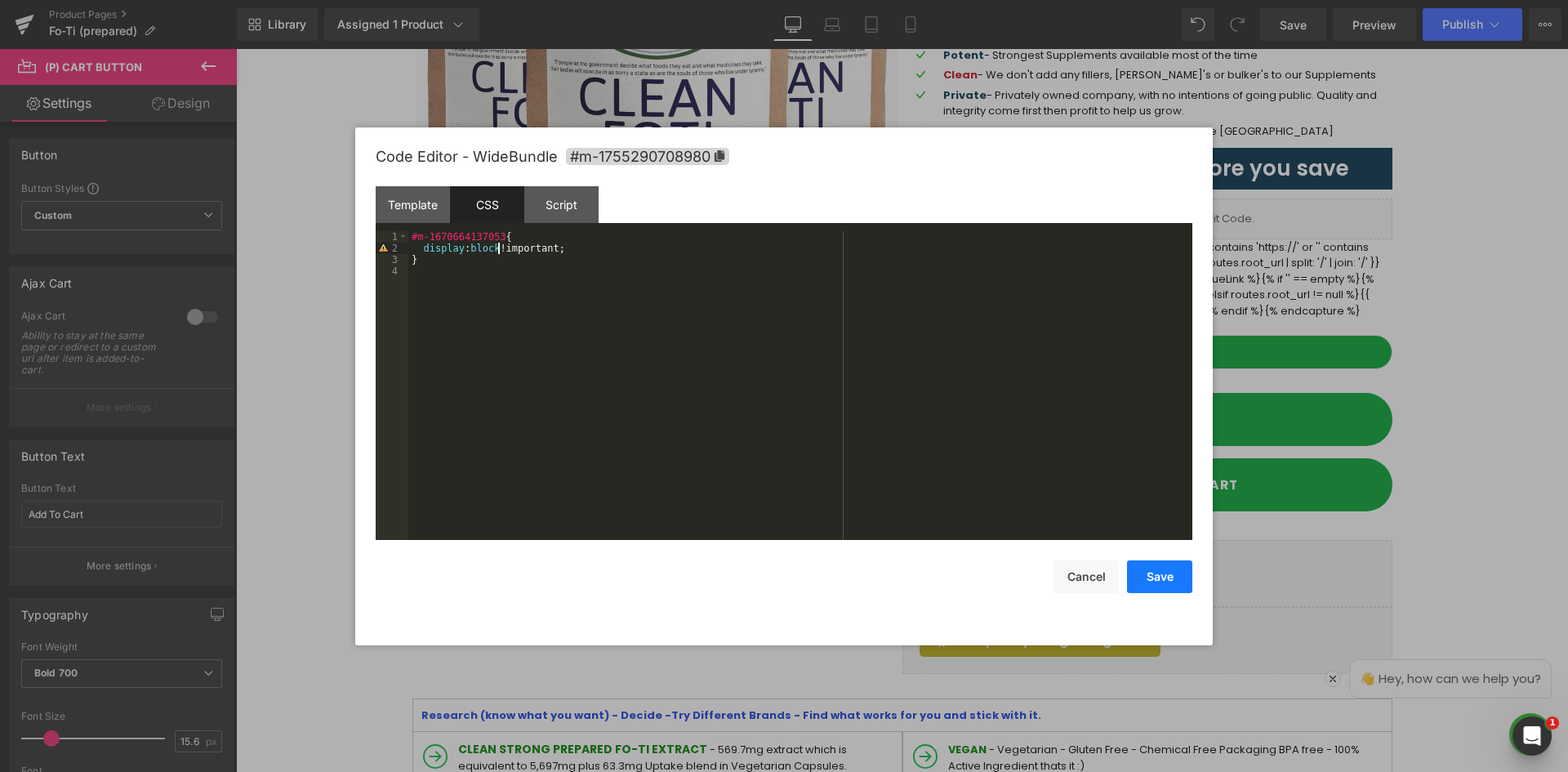
click at [1160, 562] on button "Save" at bounding box center [1159, 577] width 65 height 33
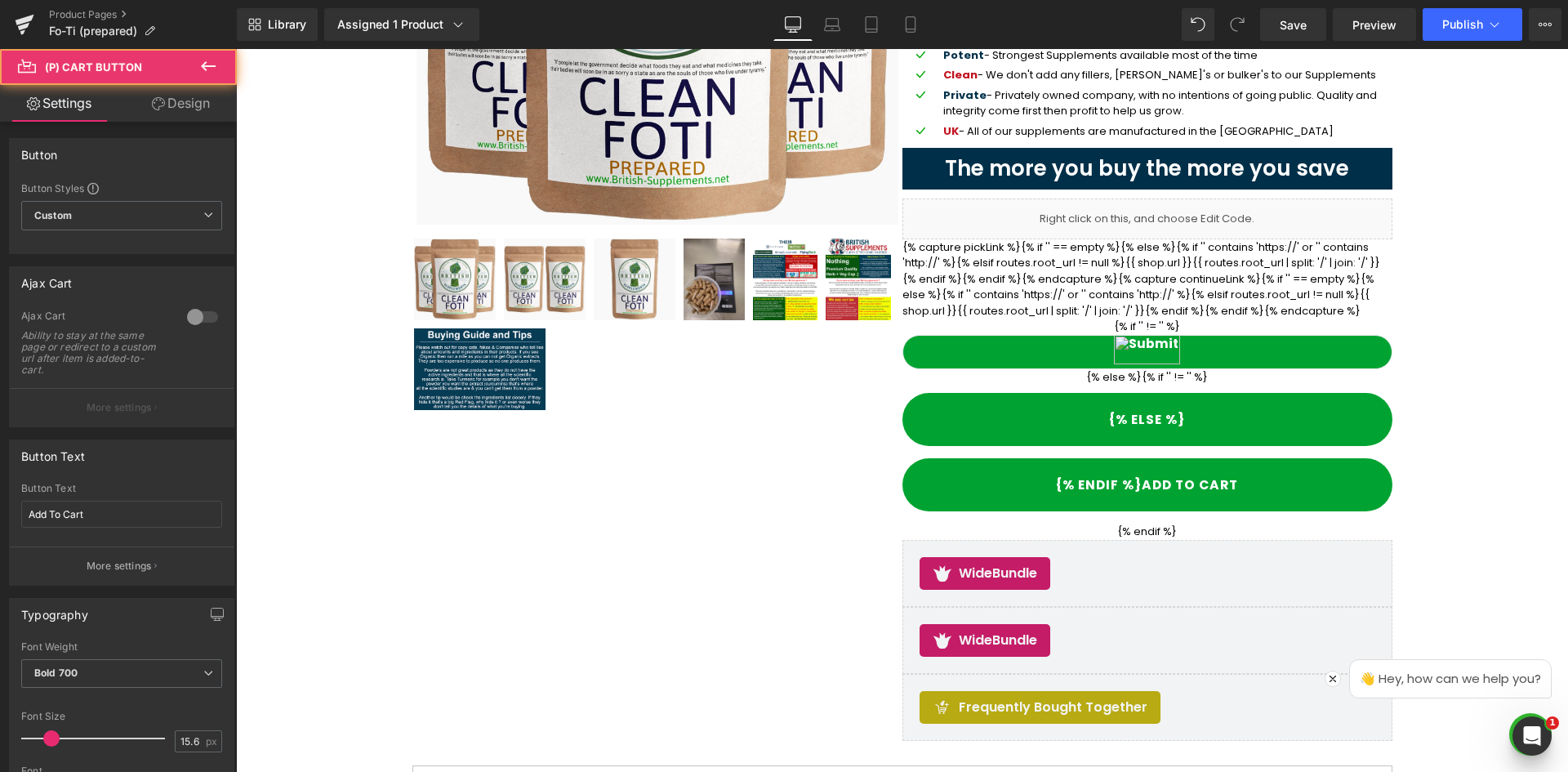
drag, startPoint x: 200, startPoint y: 111, endPoint x: 82, endPoint y: 153, distance: 125.3
click at [200, 111] on link "Design" at bounding box center [181, 103] width 119 height 37
click at [0, 0] on div "Visibility" at bounding box center [0, 0] width 0 height 0
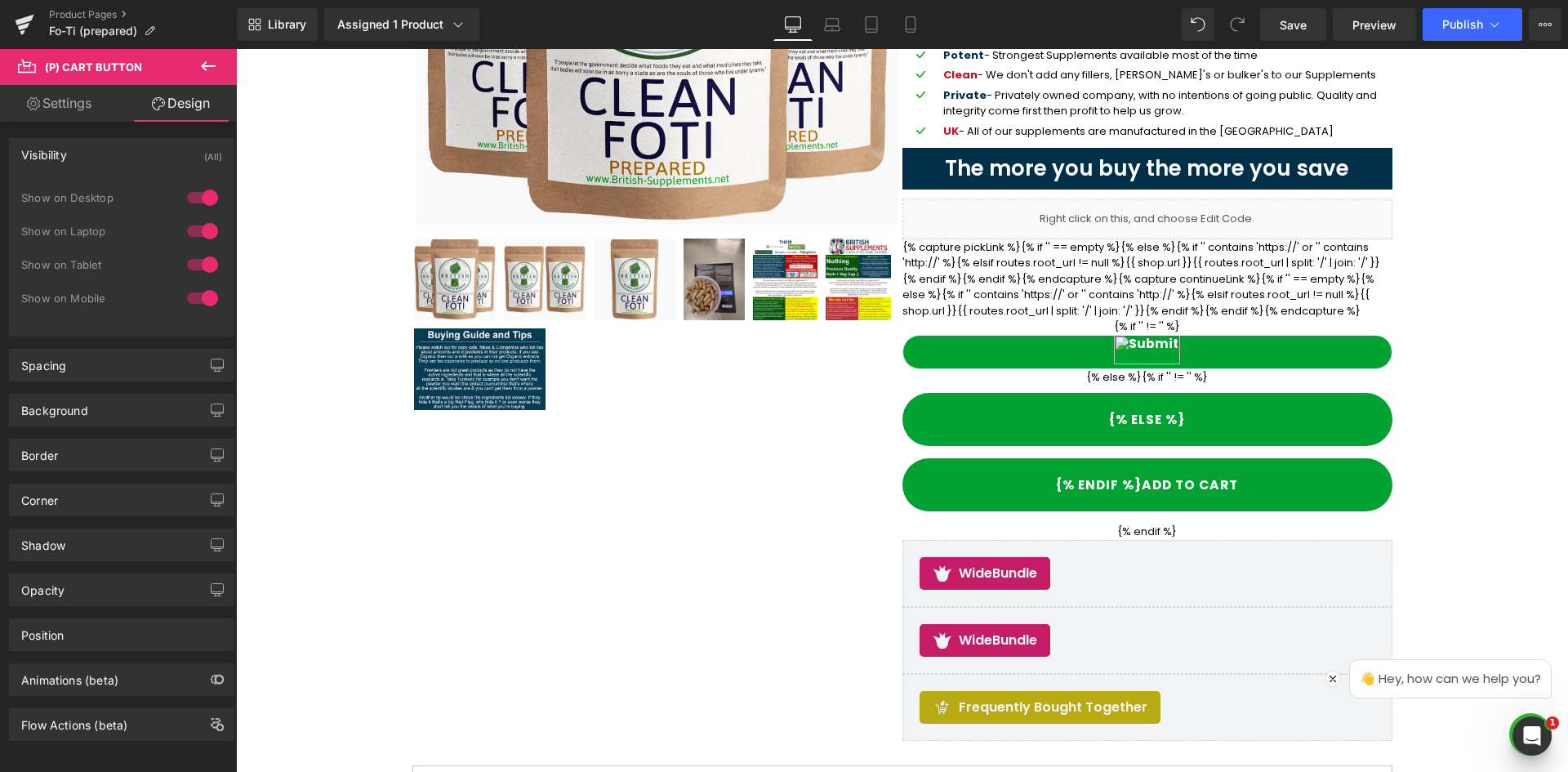
click at [195, 200] on div at bounding box center [203, 198] width 40 height 26
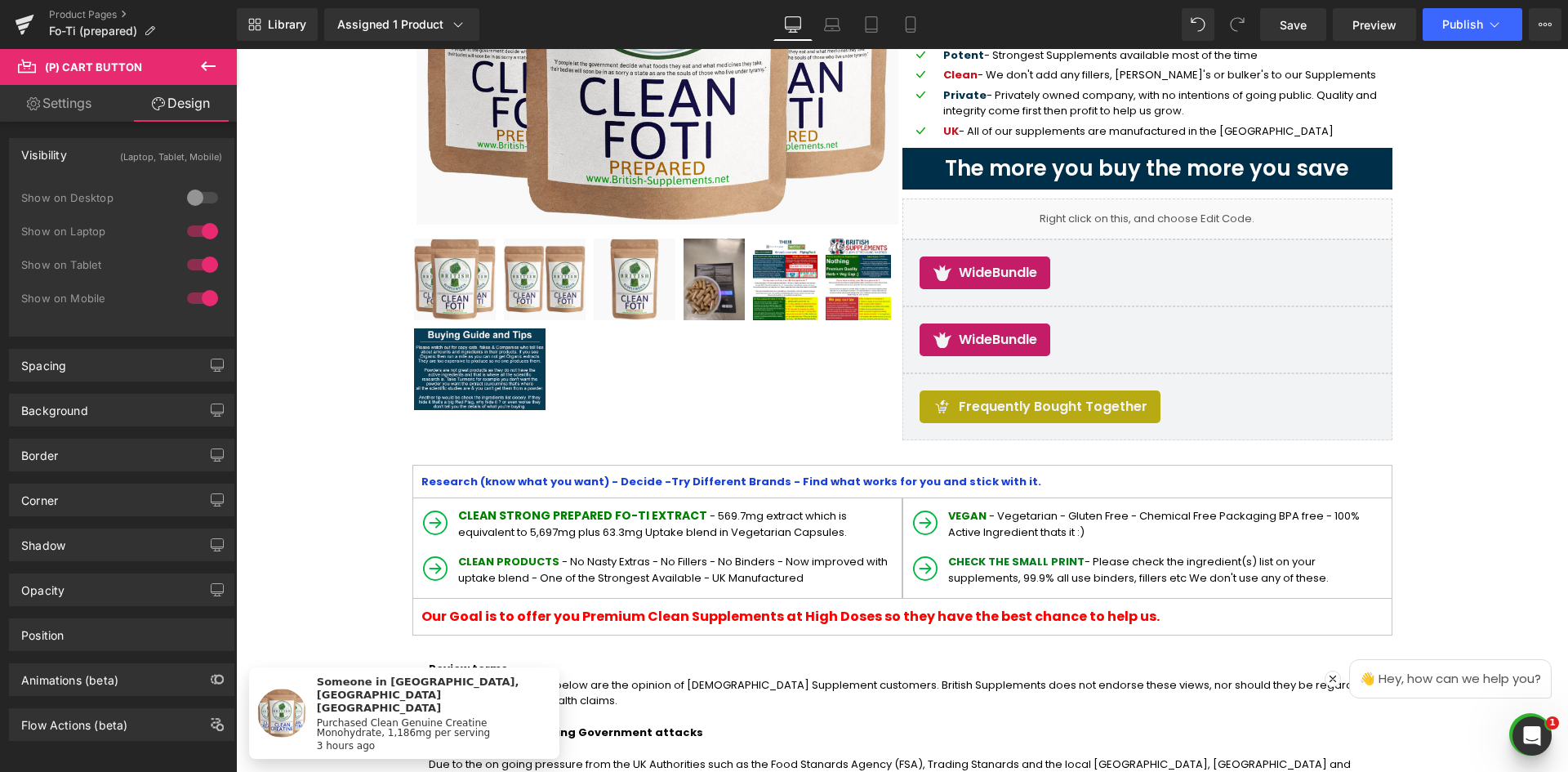
click at [192, 227] on div at bounding box center [203, 232] width 40 height 26
click at [200, 258] on div at bounding box center [203, 265] width 40 height 26
click at [197, 296] on div at bounding box center [203, 299] width 40 height 26
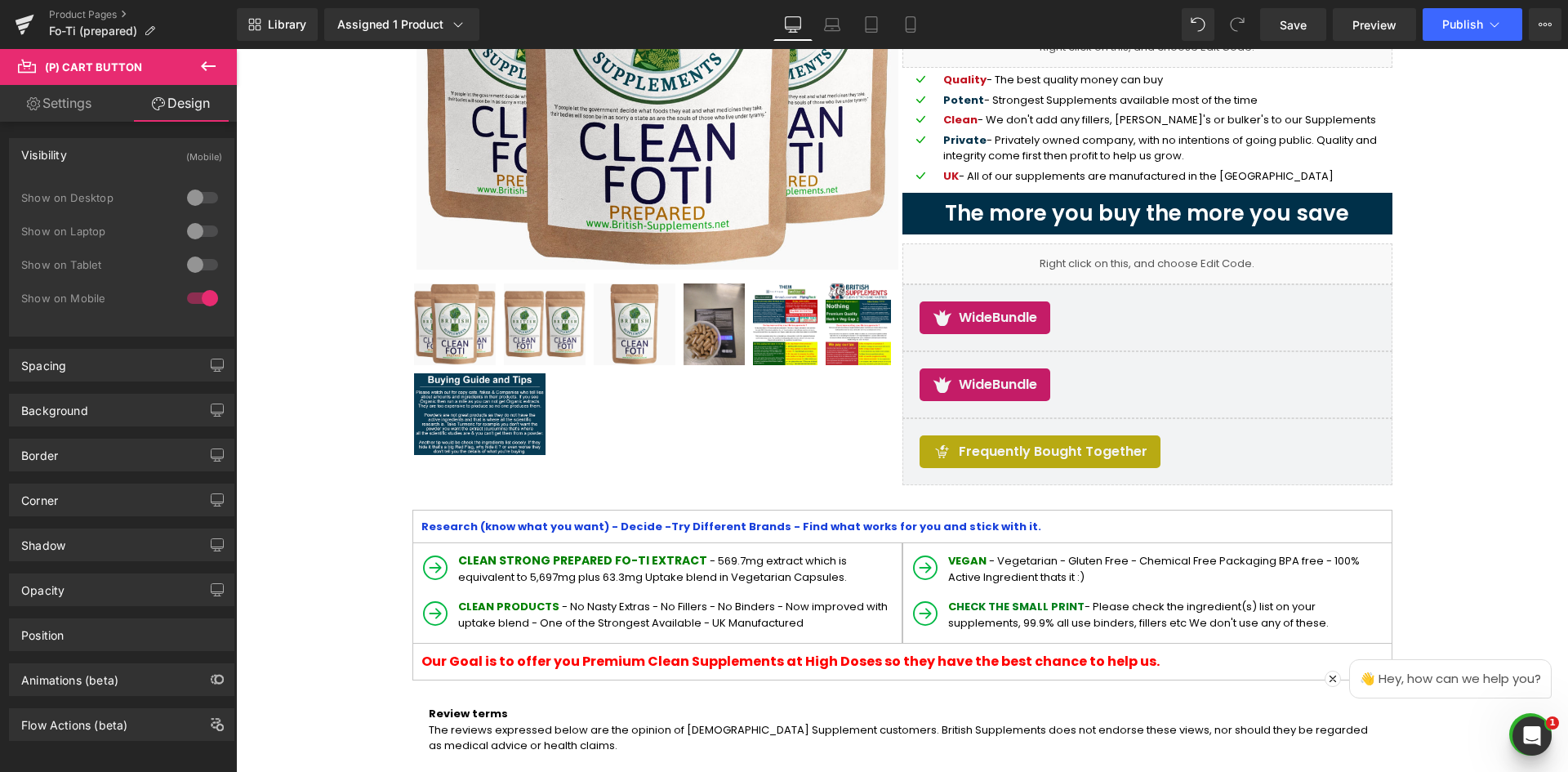
scroll to position [221, 0]
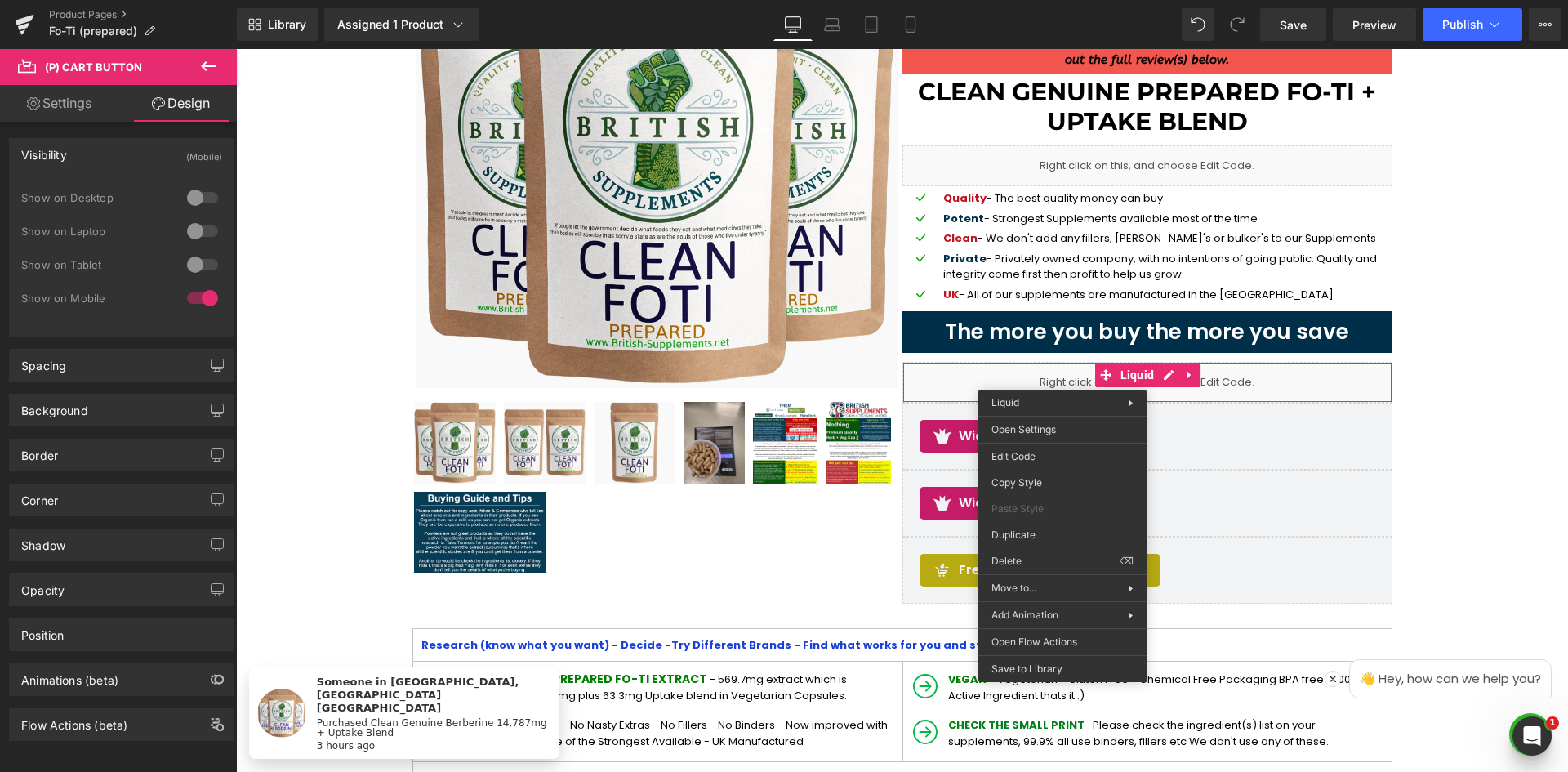
drag, startPoint x: 1265, startPoint y: 603, endPoint x: 1110, endPoint y: 550, distance: 163.8
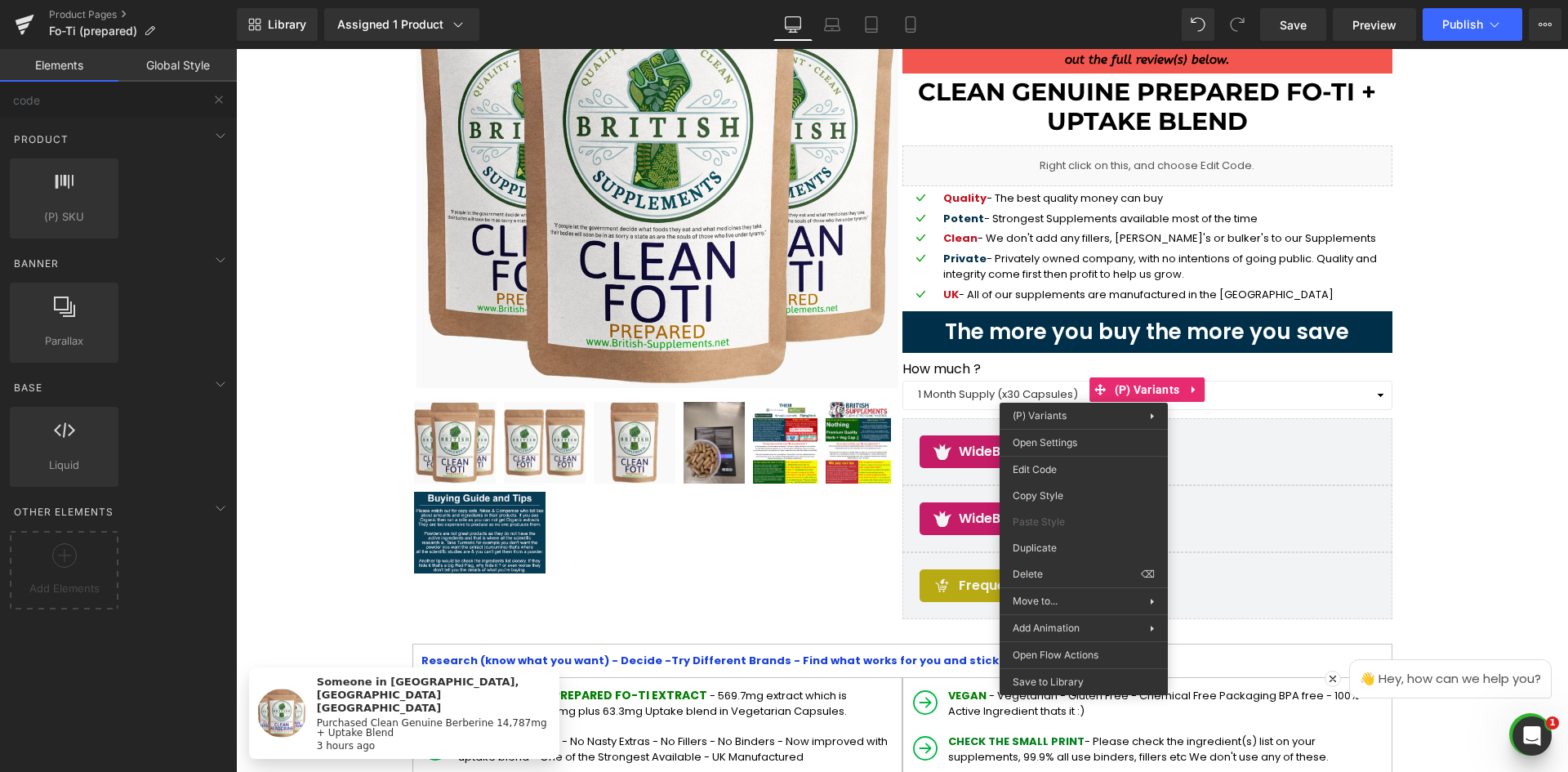
drag, startPoint x: 1298, startPoint y: 623, endPoint x: 1063, endPoint y: 575, distance: 239.9
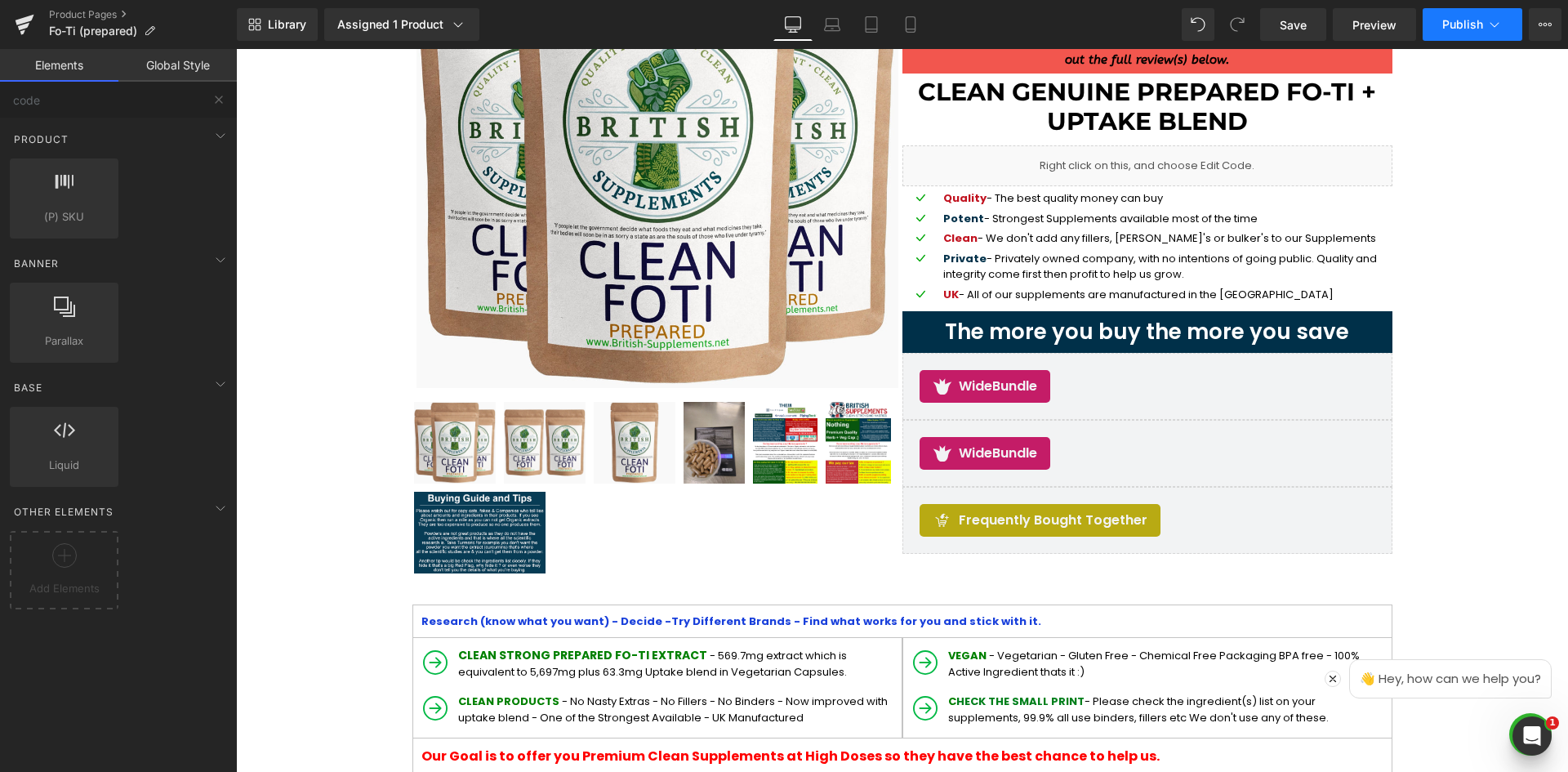
click at [1469, 10] on button "Publish" at bounding box center [1472, 25] width 100 height 33
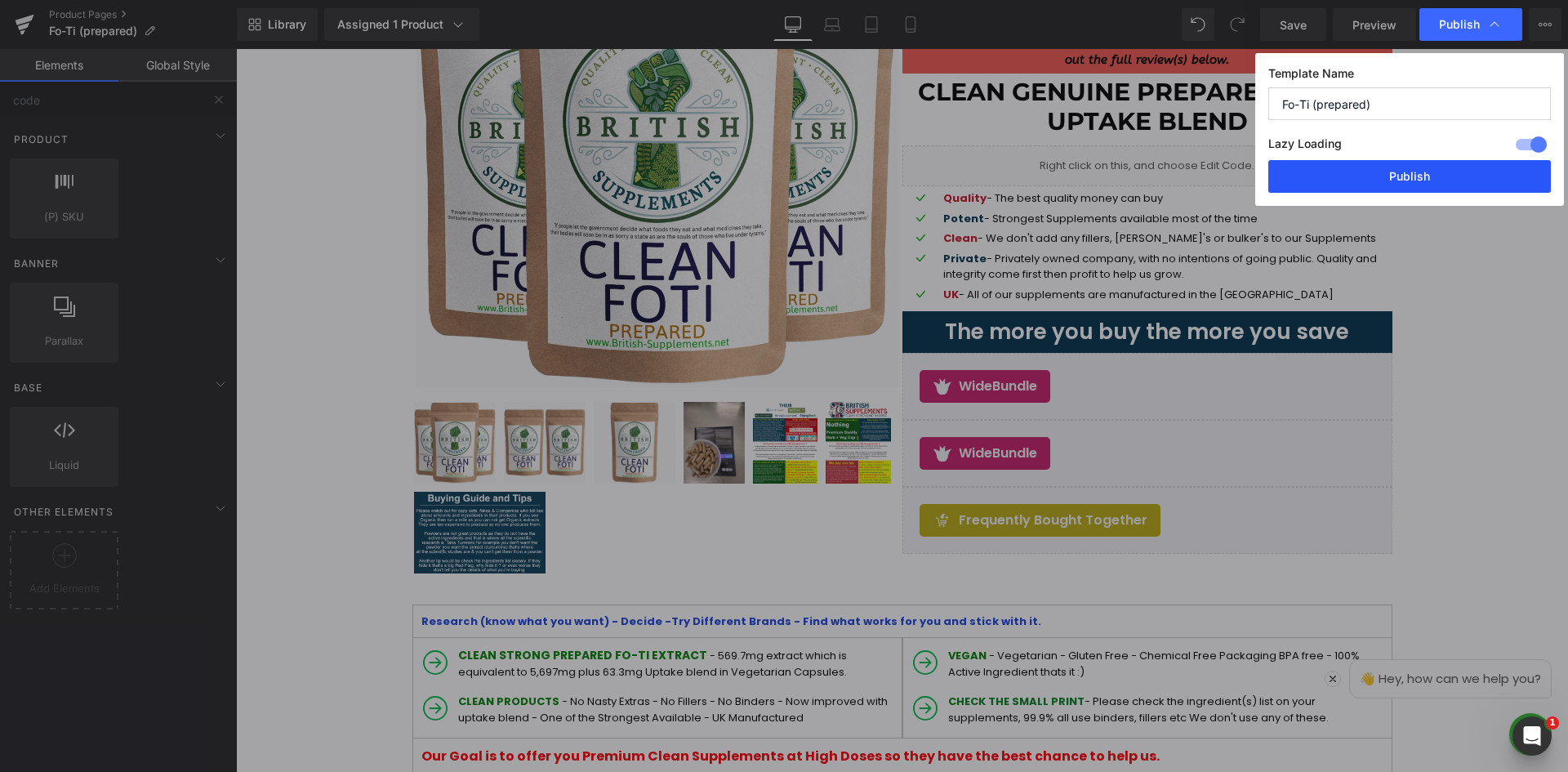
click at [1507, 177] on button "Publish" at bounding box center [1410, 177] width 283 height 33
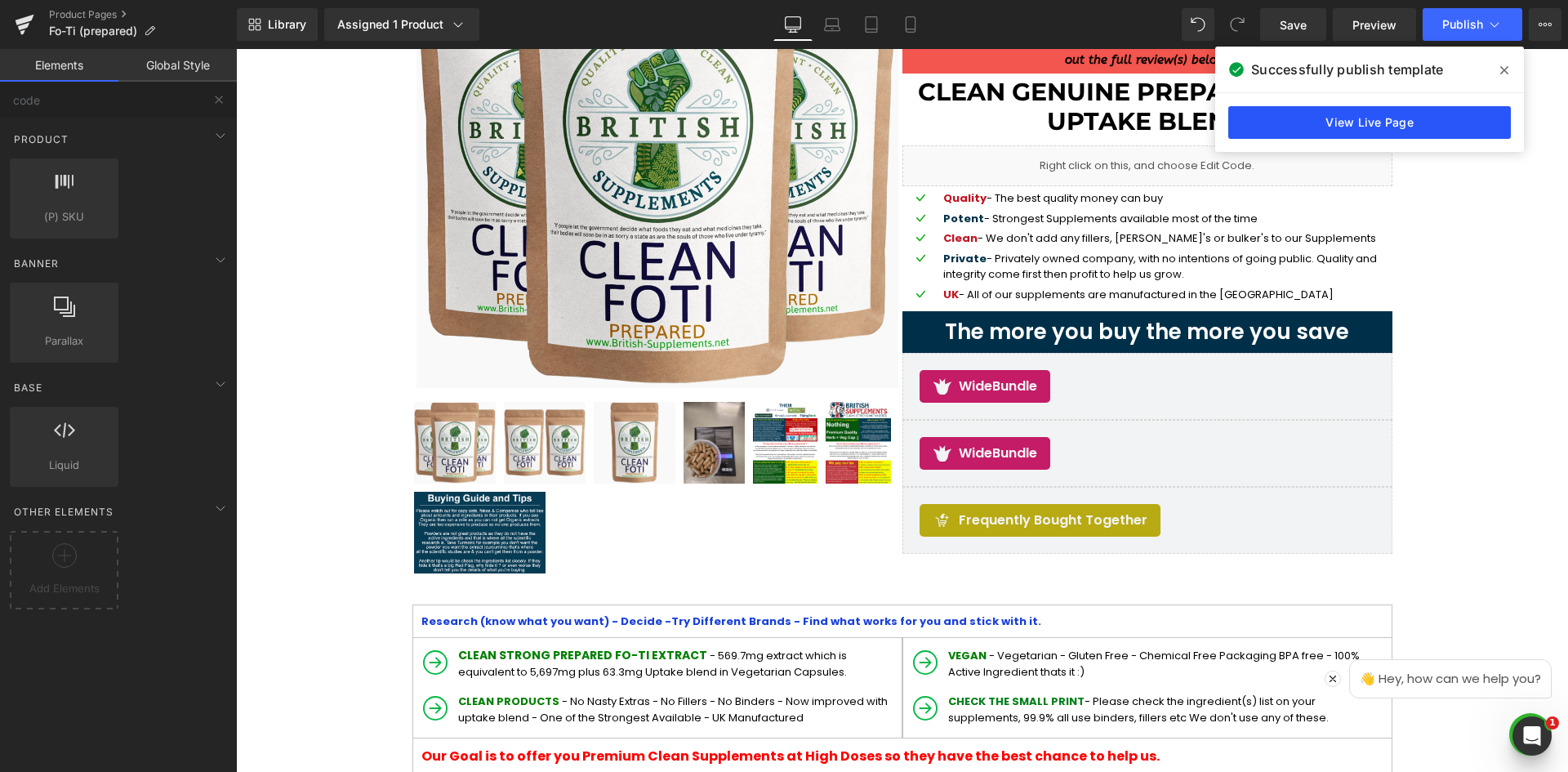
click at [1495, 127] on link "View Live Page" at bounding box center [1369, 123] width 283 height 33
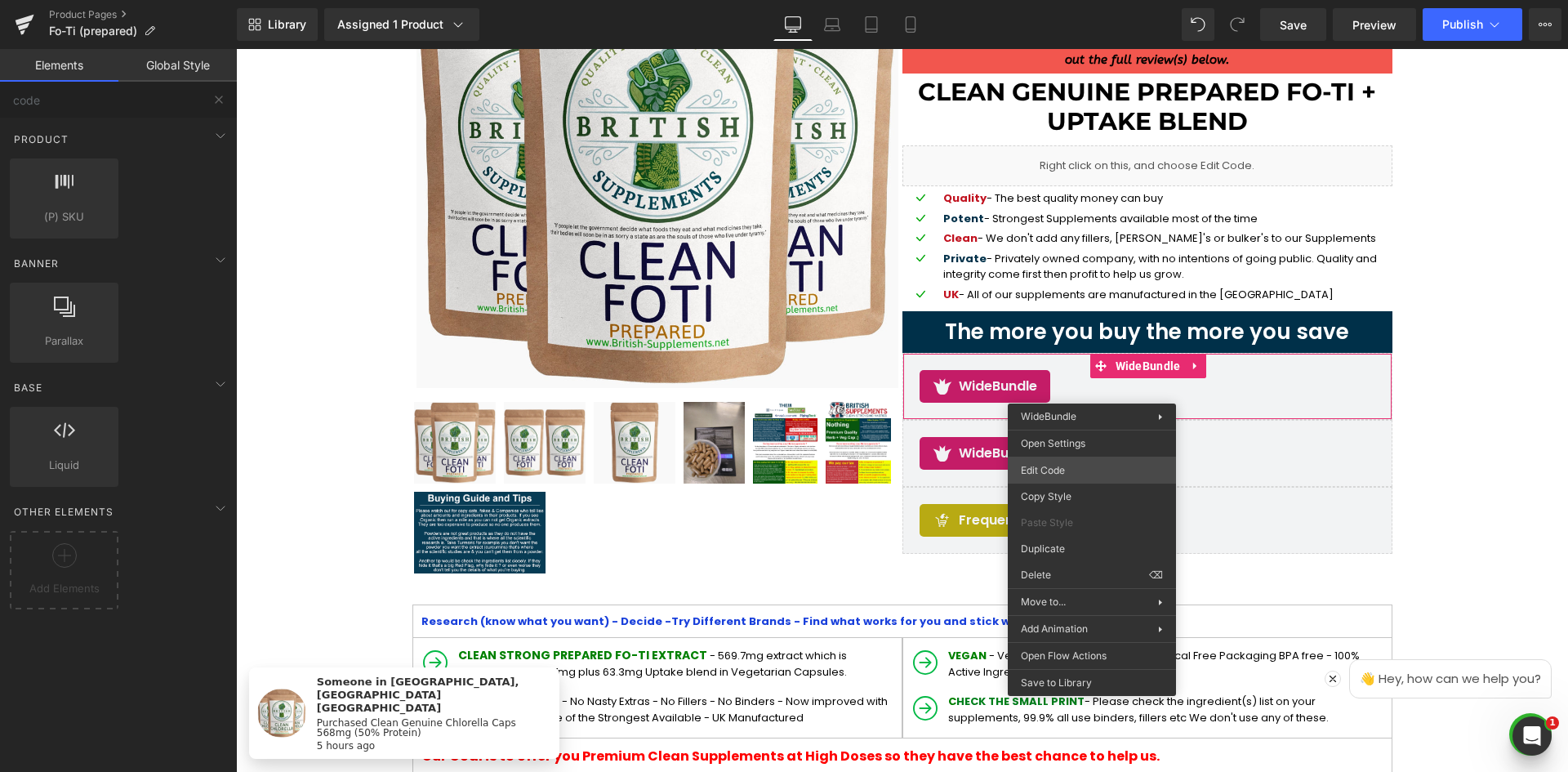
click at [1095, 0] on div "(P) Cart Button You are previewing how the will restyle your page. You can not …" at bounding box center [784, 0] width 1568 height 0
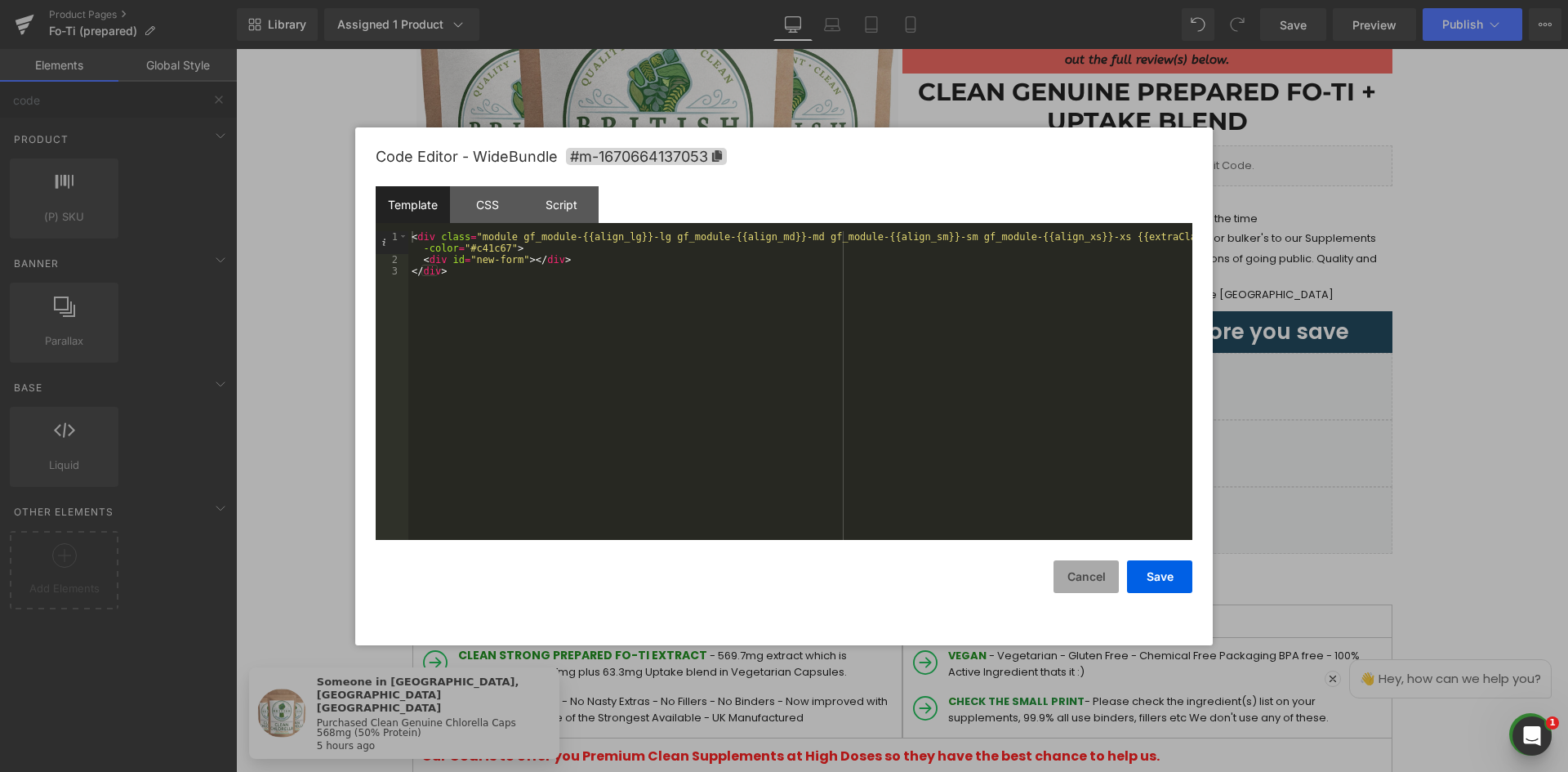
click at [1071, 569] on button "Cancel" at bounding box center [1086, 577] width 65 height 33
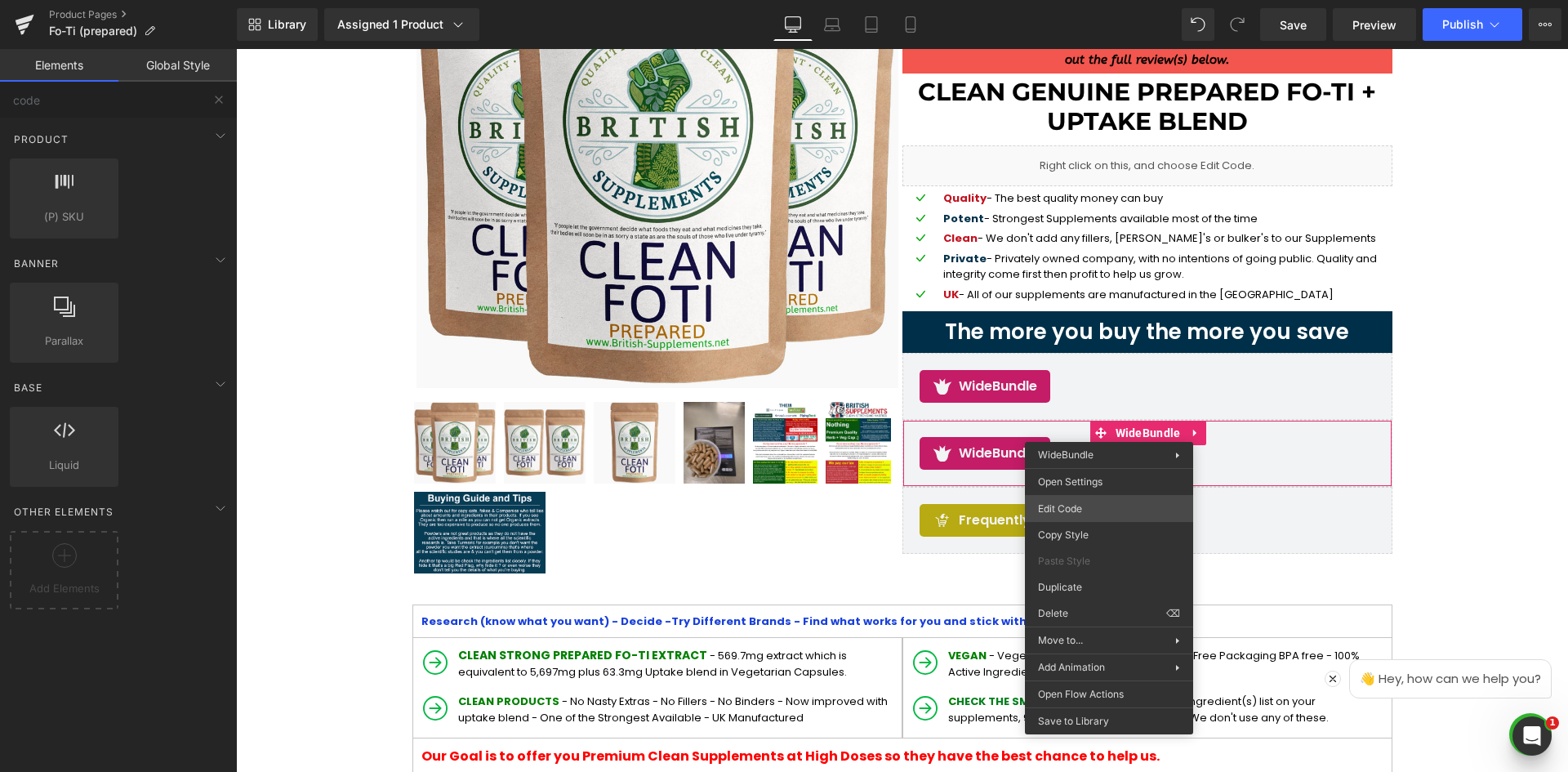
click at [1089, 0] on div "(P) Cart Button You are previewing how the will restyle your page. You can not …" at bounding box center [784, 0] width 1568 height 0
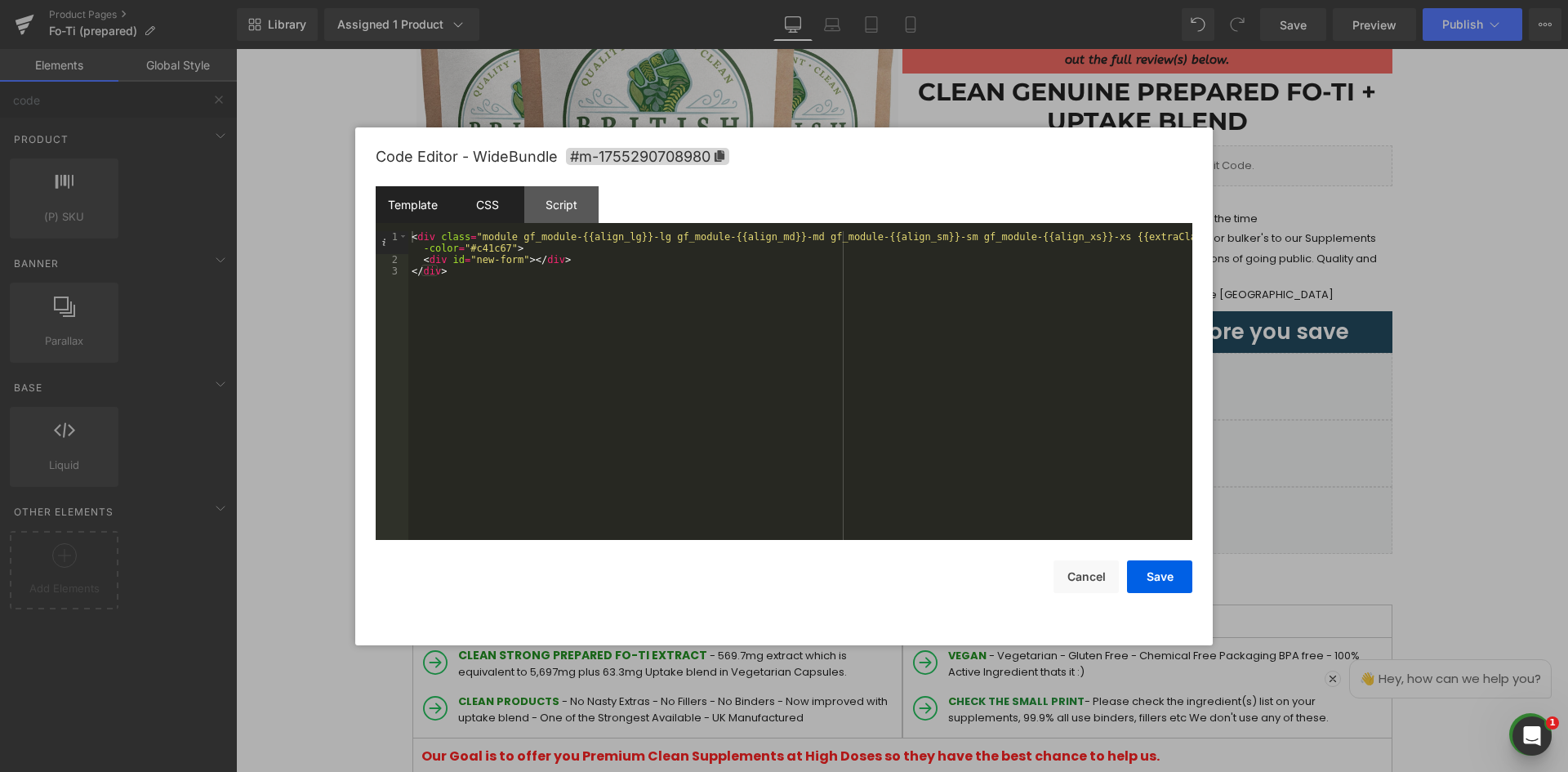
click at [490, 213] on div "CSS" at bounding box center [487, 205] width 74 height 37
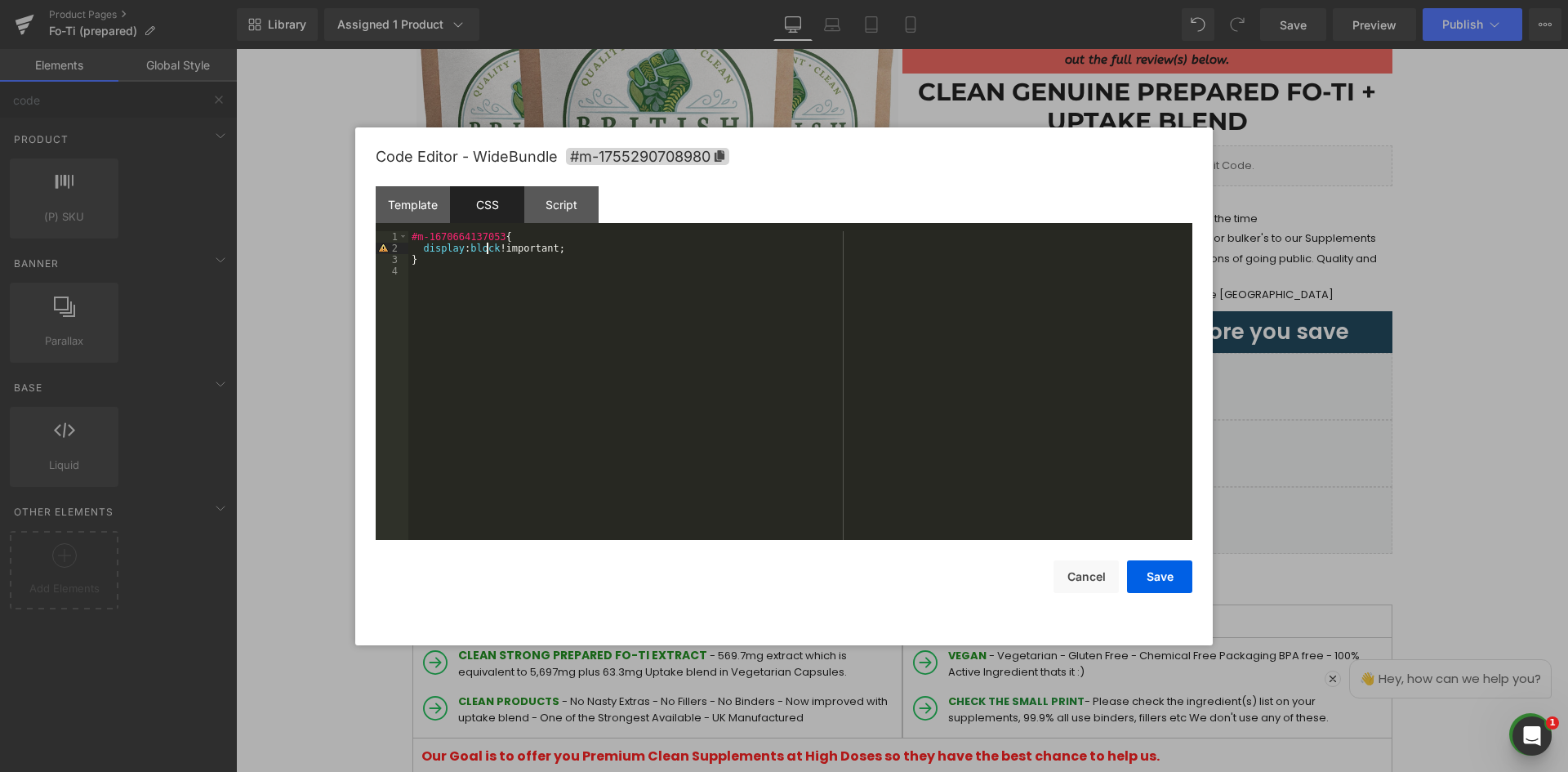
click at [487, 251] on div "#m-1670664137053 { display : block !important; }" at bounding box center [800, 397] width 784 height 332
click at [1175, 581] on button "Save" at bounding box center [1159, 577] width 65 height 33
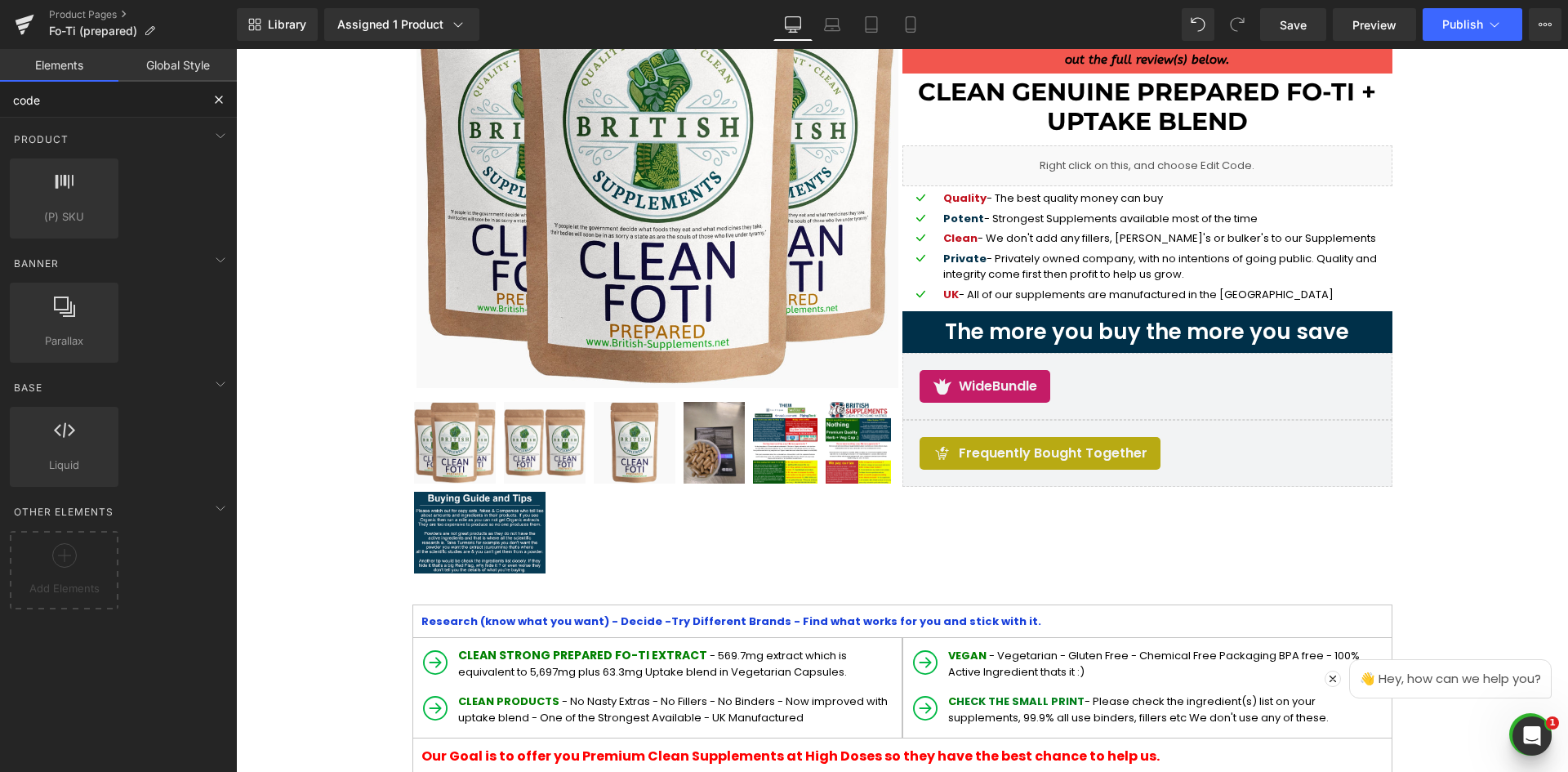
click at [69, 99] on input "code" at bounding box center [101, 100] width 201 height 36
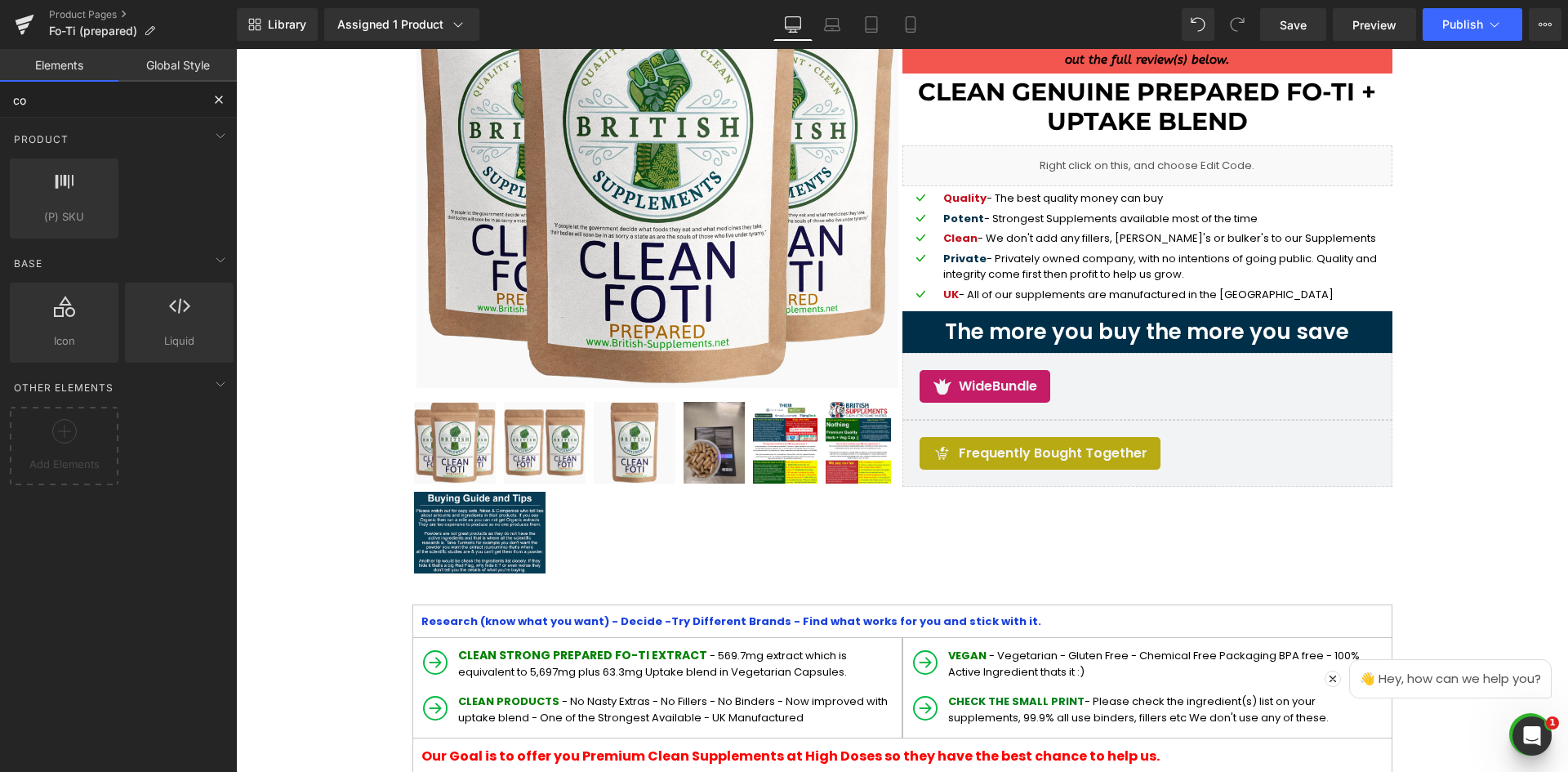
type input "c"
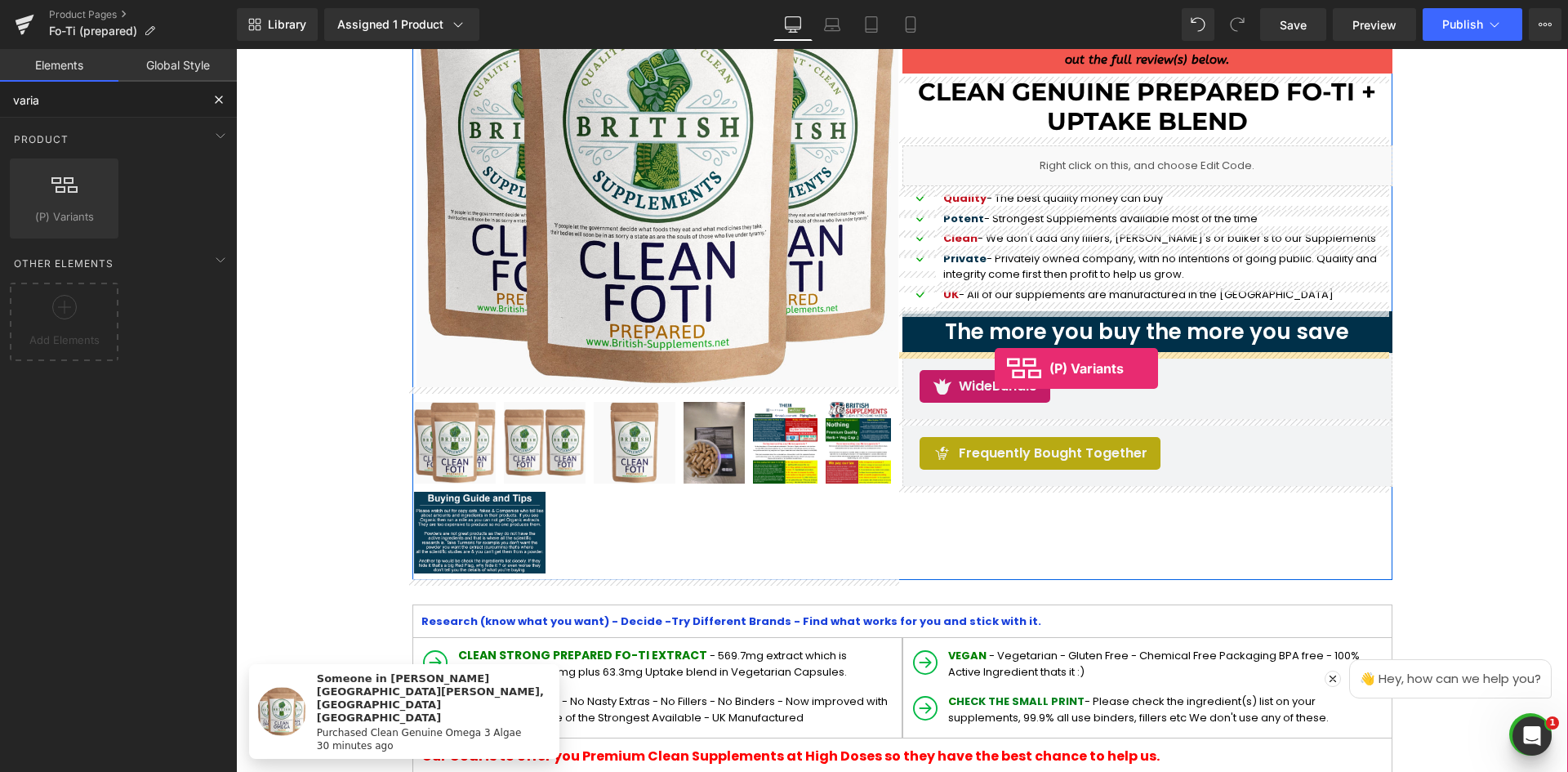
drag, startPoint x: 311, startPoint y: 252, endPoint x: 995, endPoint y: 369, distance: 693.9
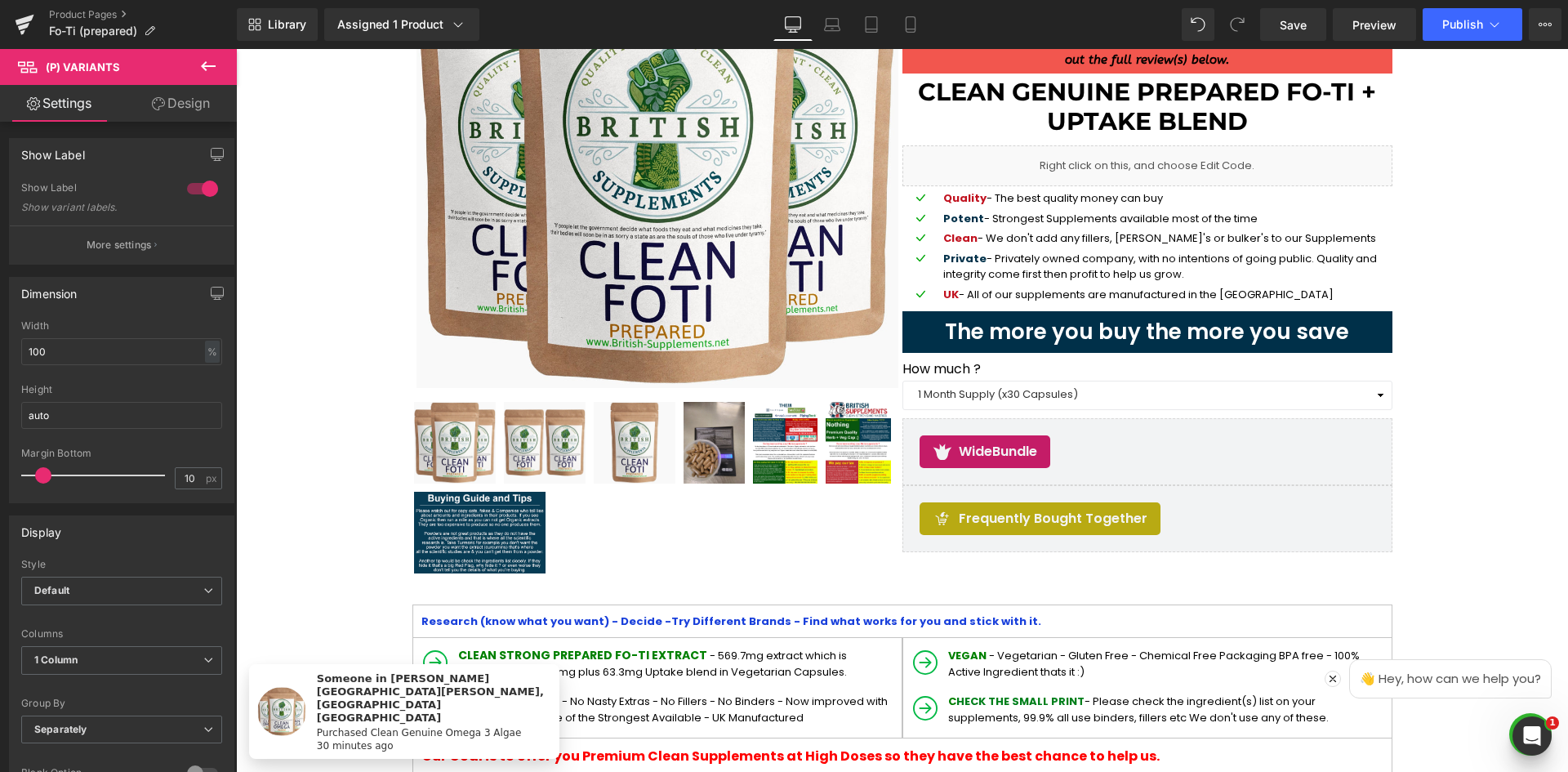
click at [209, 66] on icon at bounding box center [209, 66] width 15 height 10
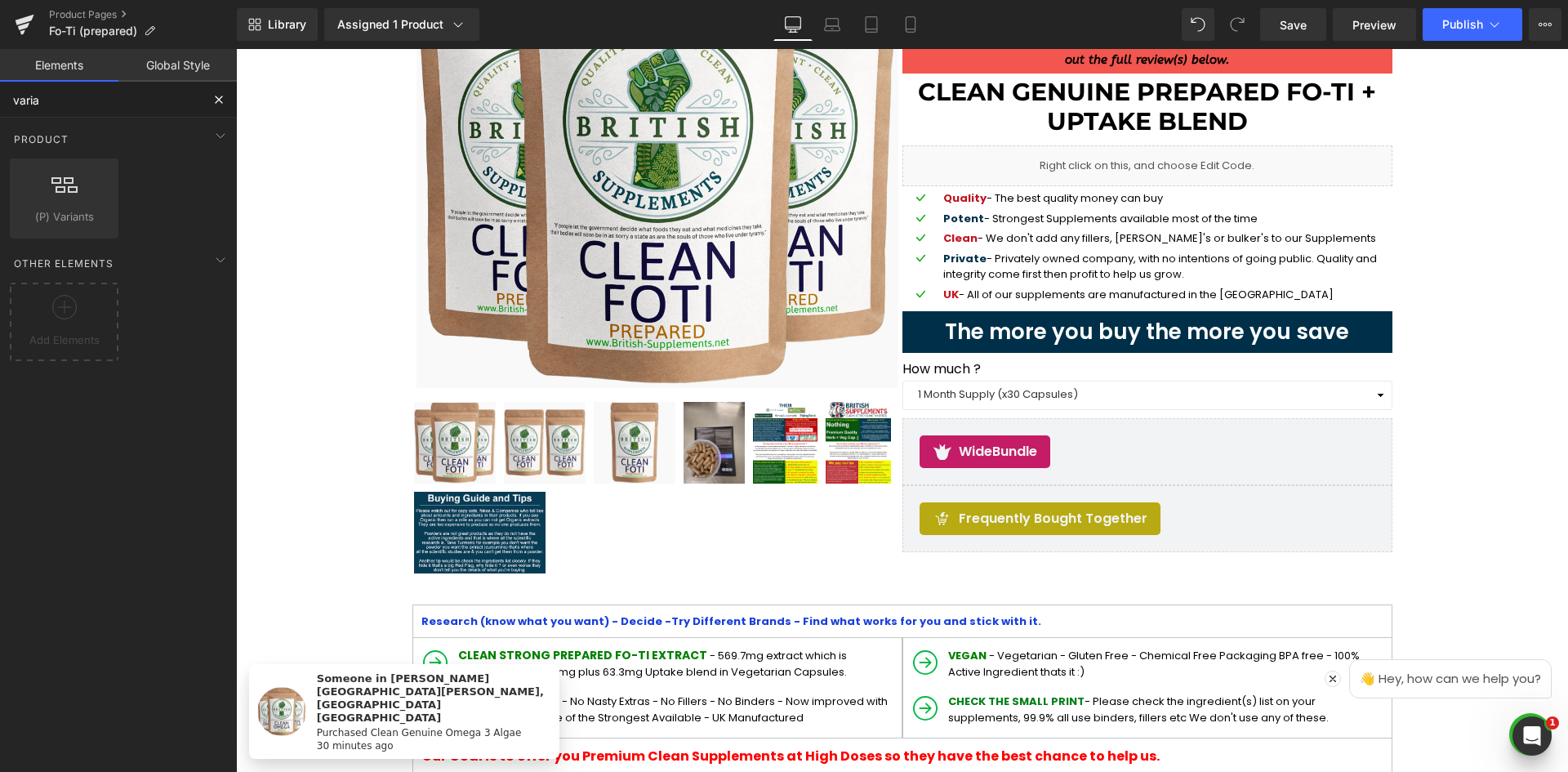
click at [57, 106] on input "varia" at bounding box center [101, 100] width 201 height 36
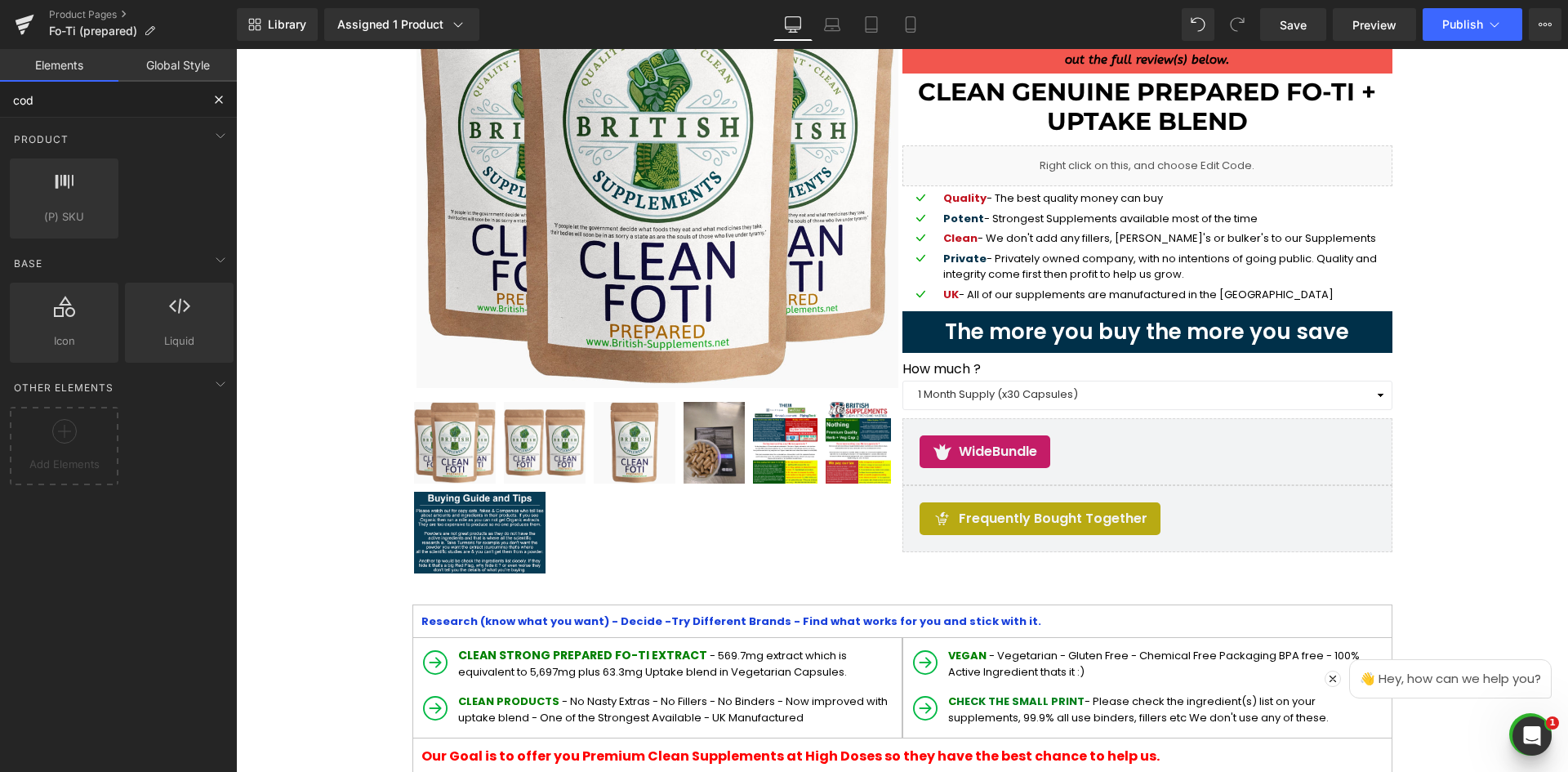
click at [26, 103] on input "cod" at bounding box center [101, 100] width 201 height 36
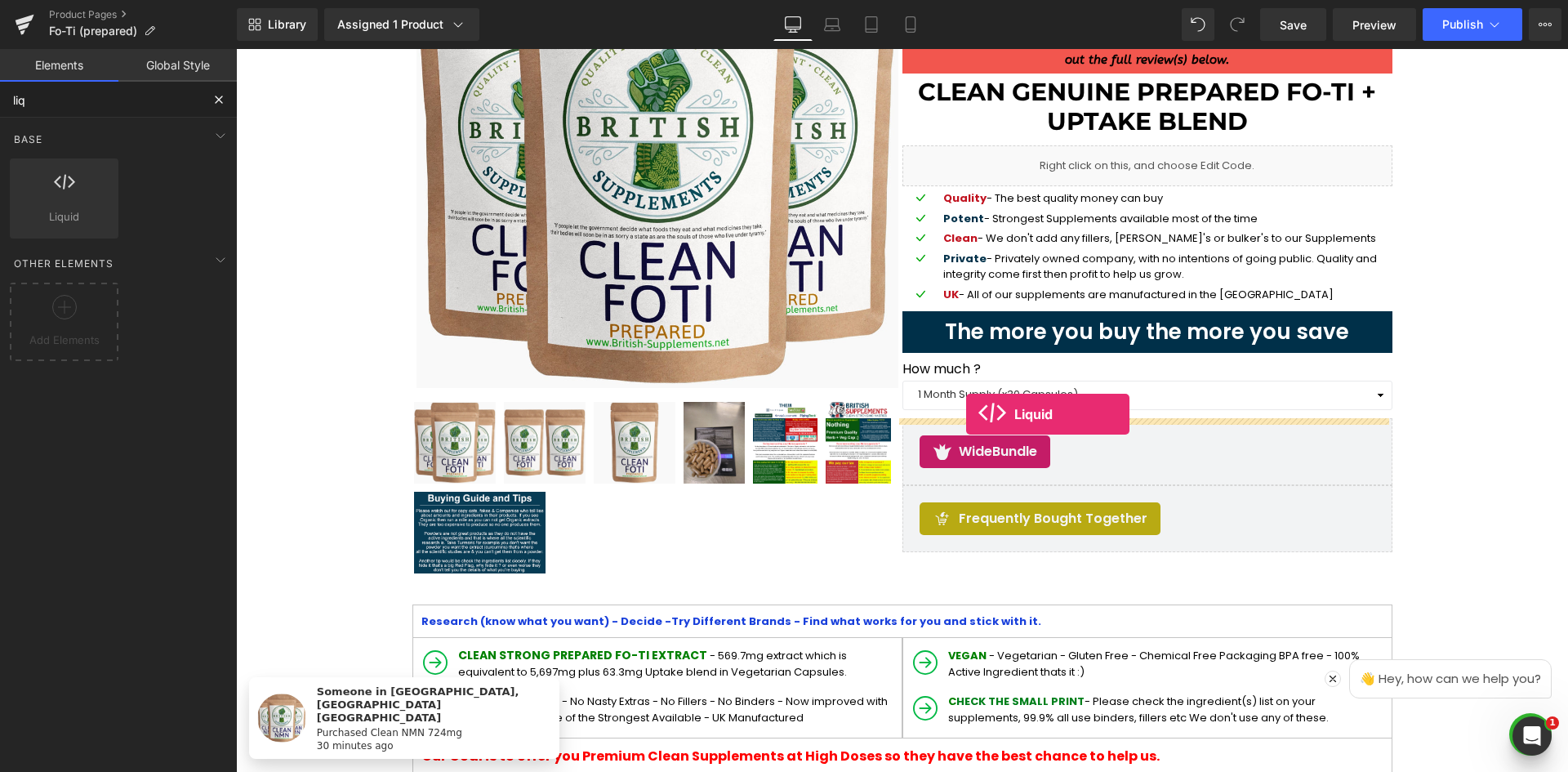
drag, startPoint x: 290, startPoint y: 263, endPoint x: 966, endPoint y: 414, distance: 692.7
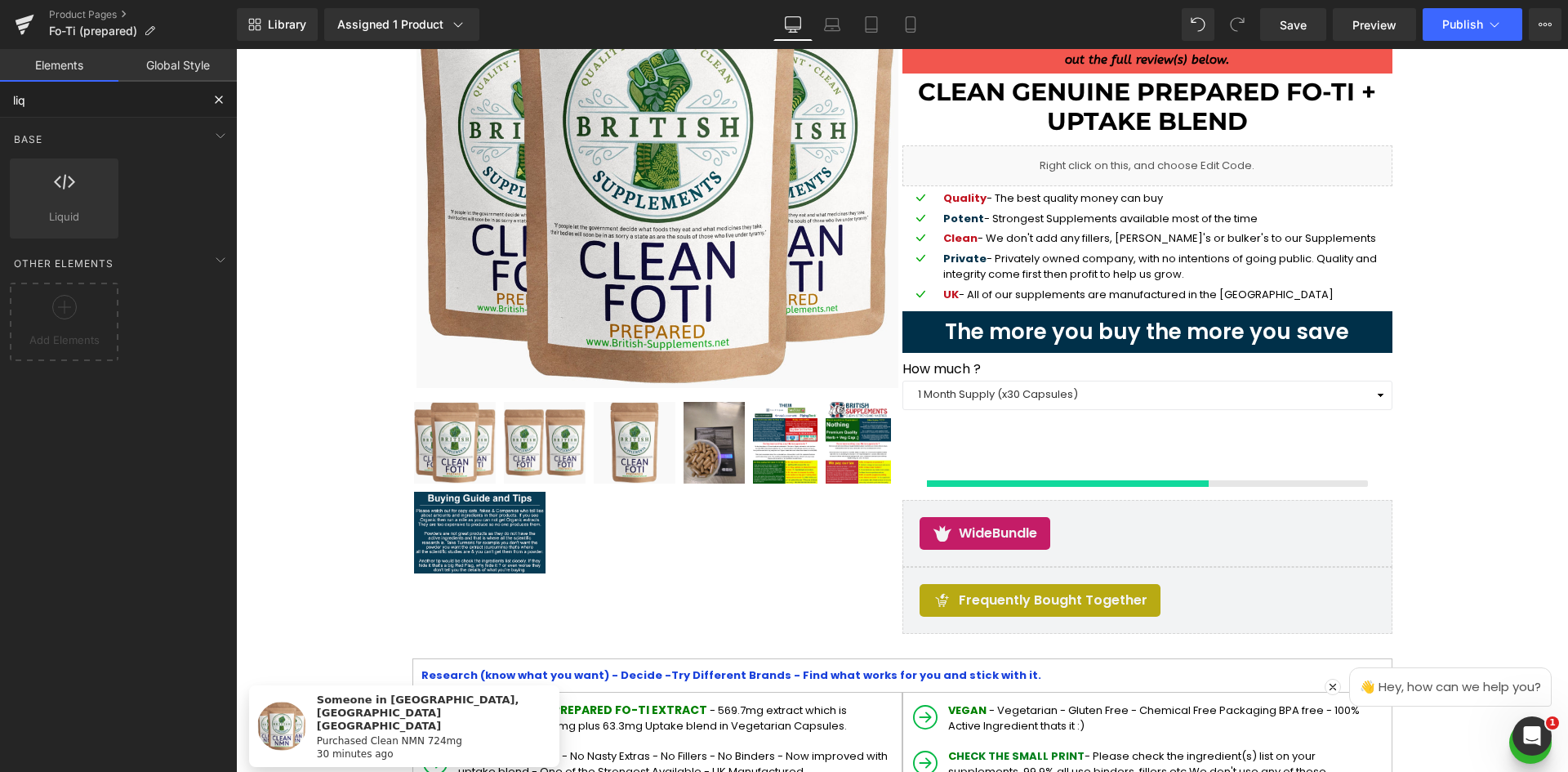
type input "liq"
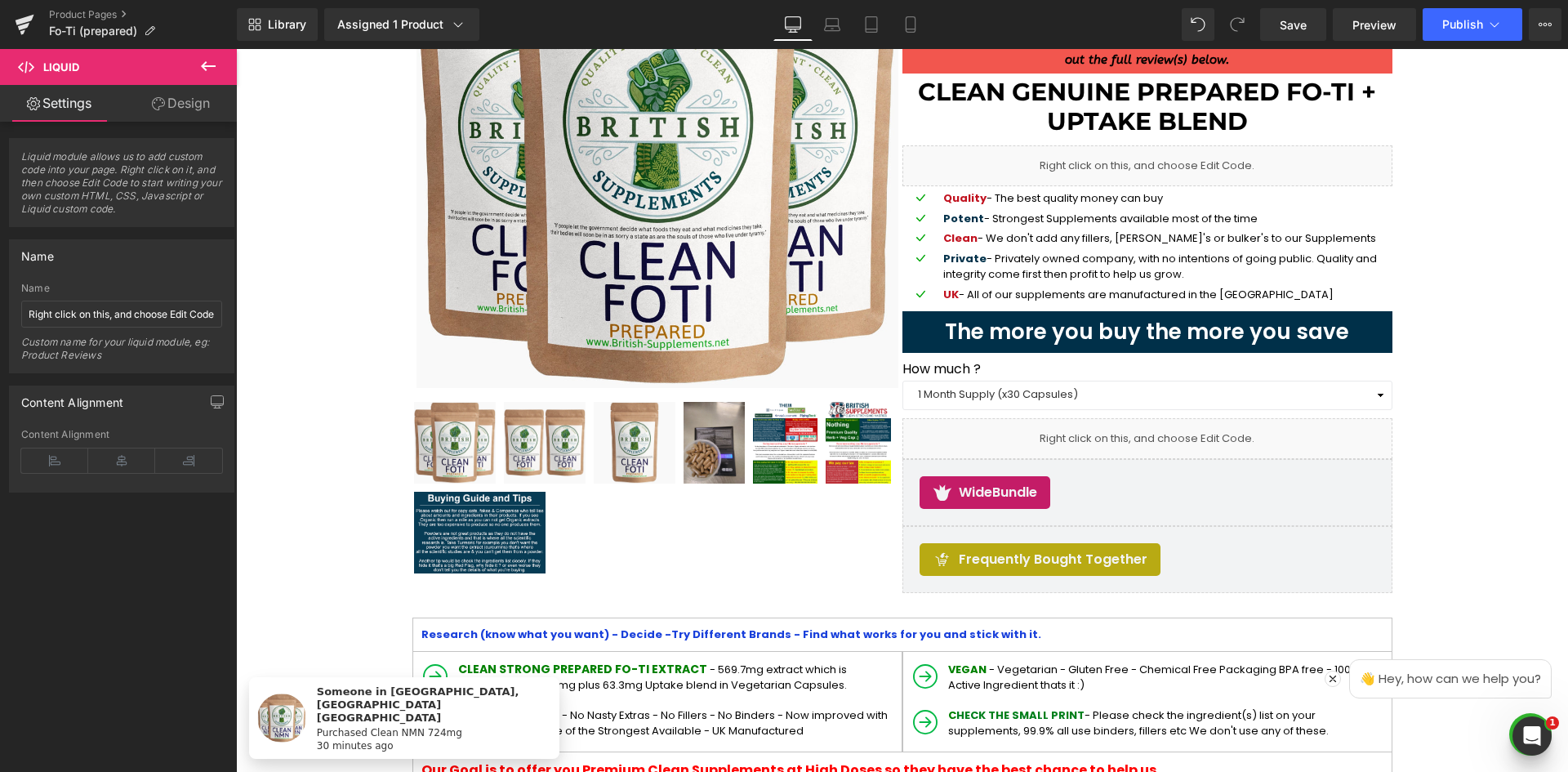
click at [211, 59] on icon at bounding box center [209, 66] width 20 height 20
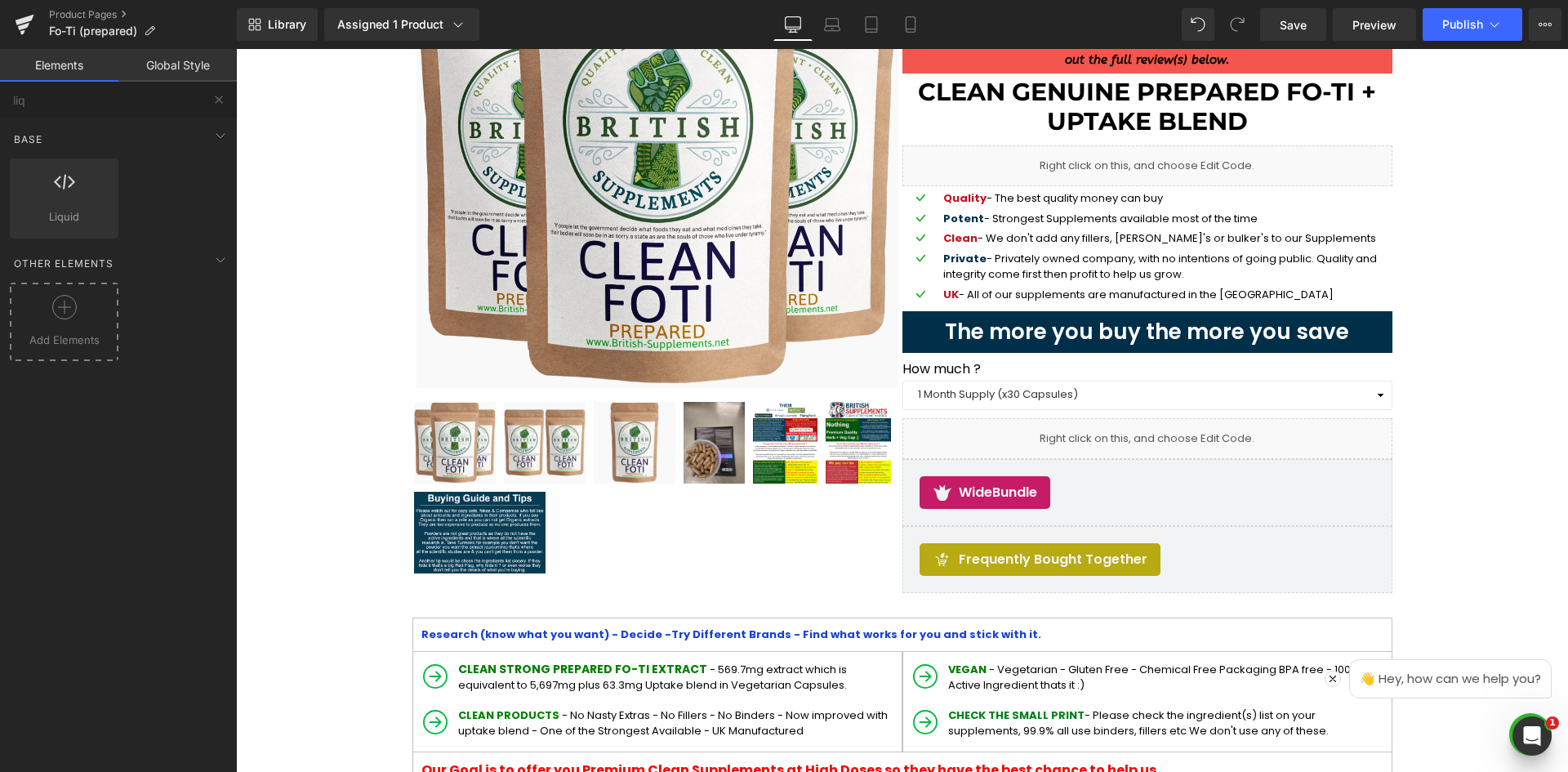
click at [60, 346] on span "Add Elements" at bounding box center [64, 340] width 101 height 17
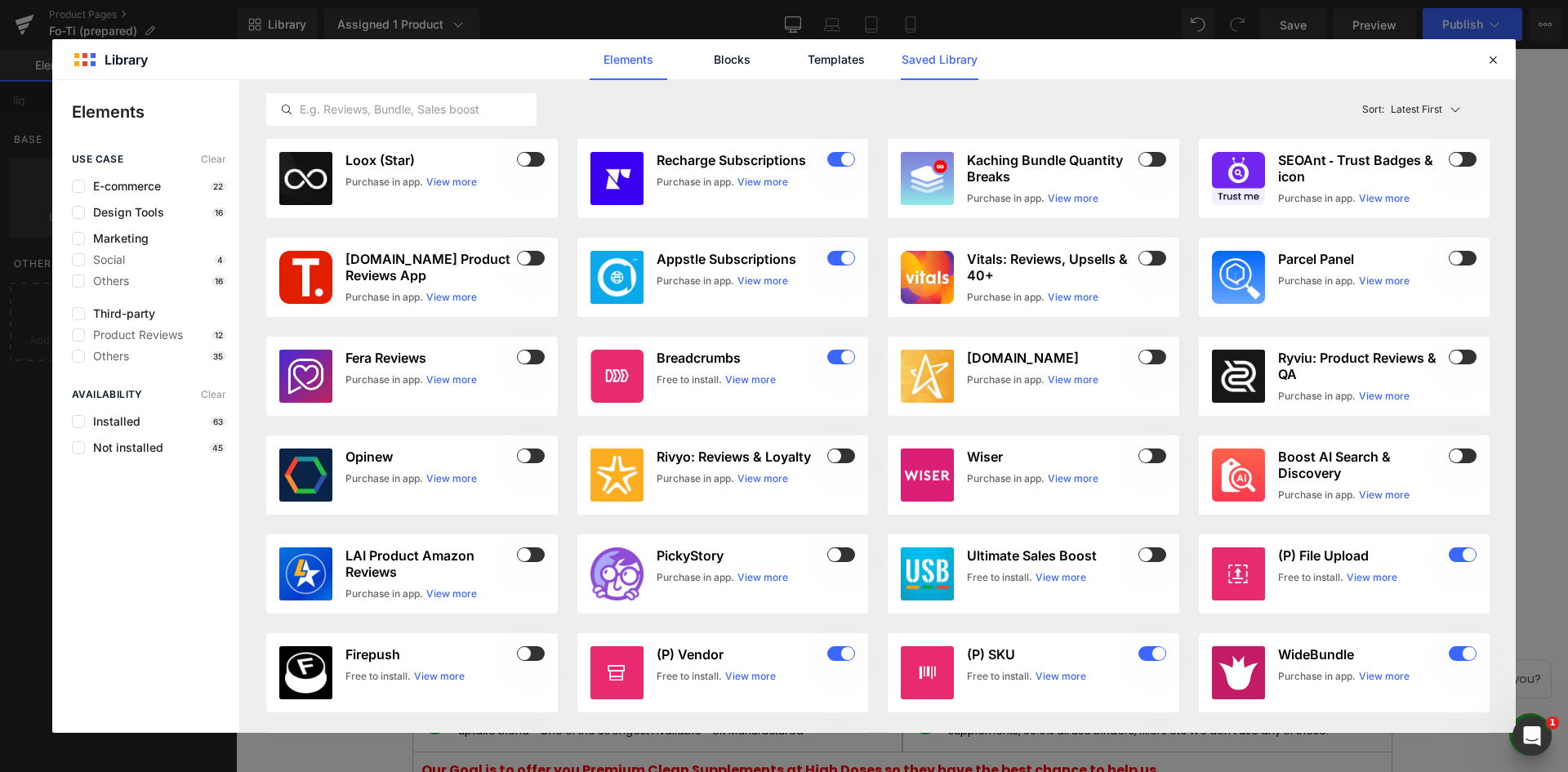
click at [935, 61] on link "Saved Library" at bounding box center [940, 60] width 77 height 41
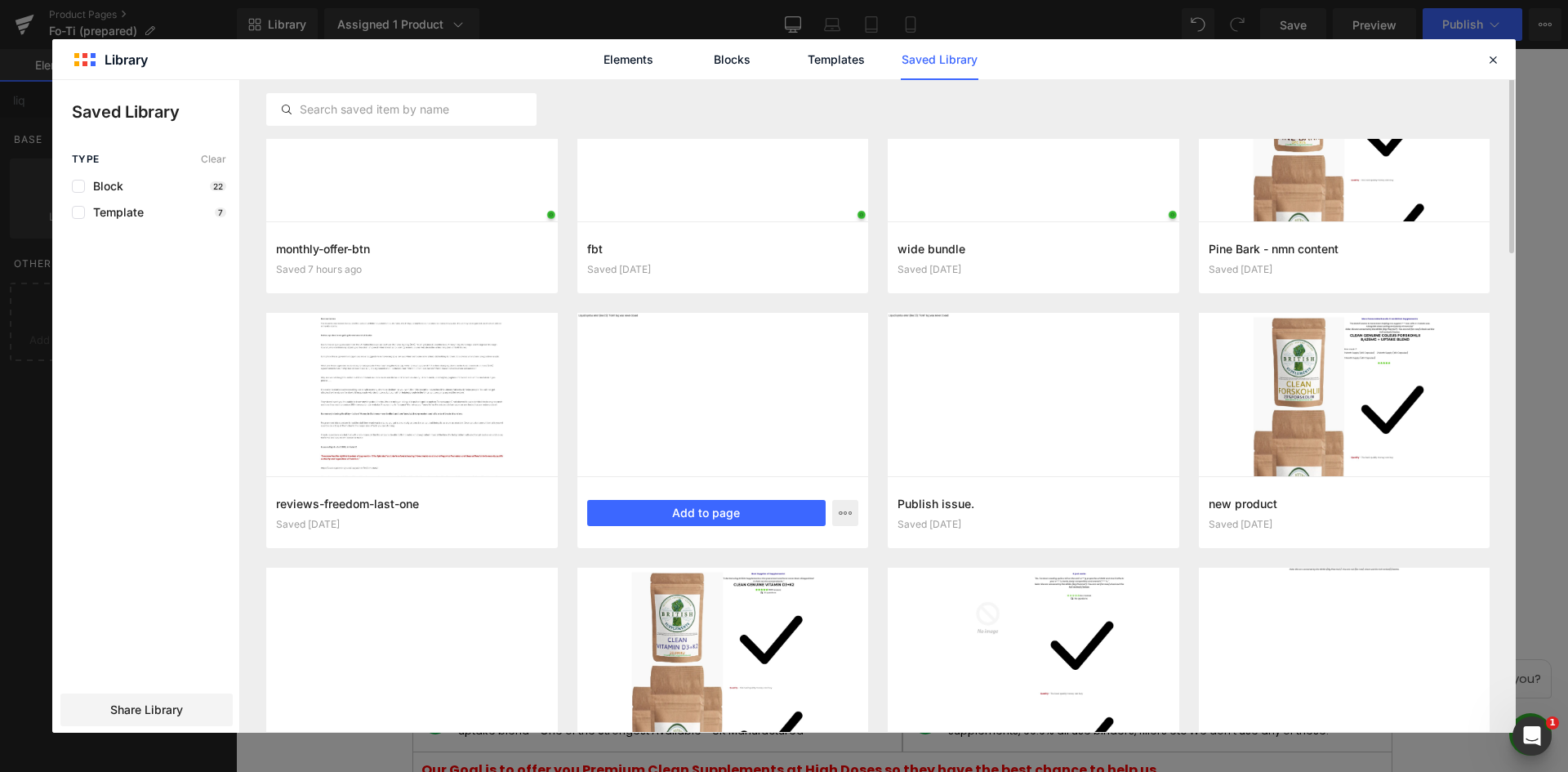
scroll to position [0, 0]
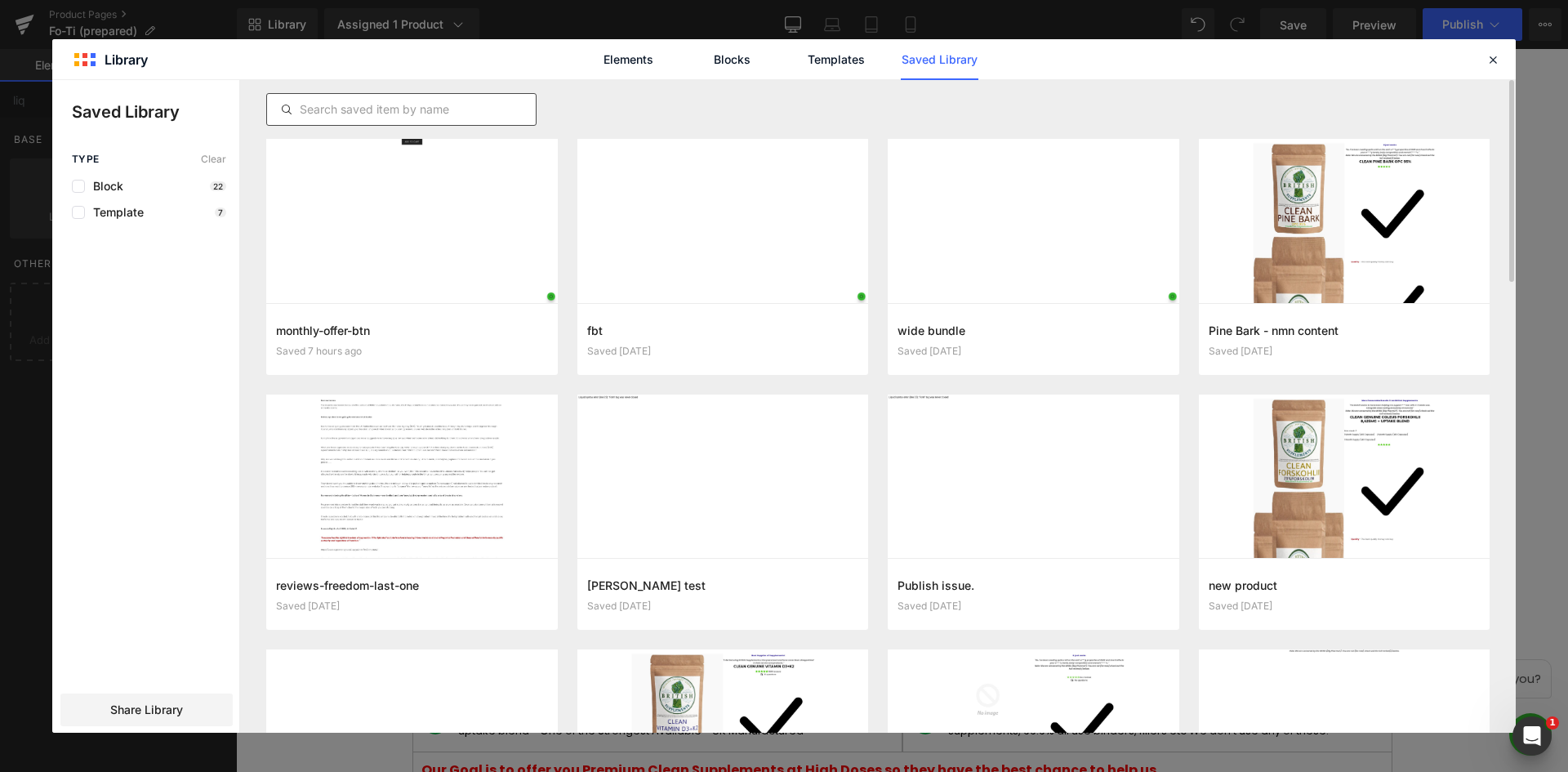
click at [422, 120] on div at bounding box center [401, 110] width 270 height 33
click at [432, 103] on input "text" at bounding box center [401, 110] width 269 height 20
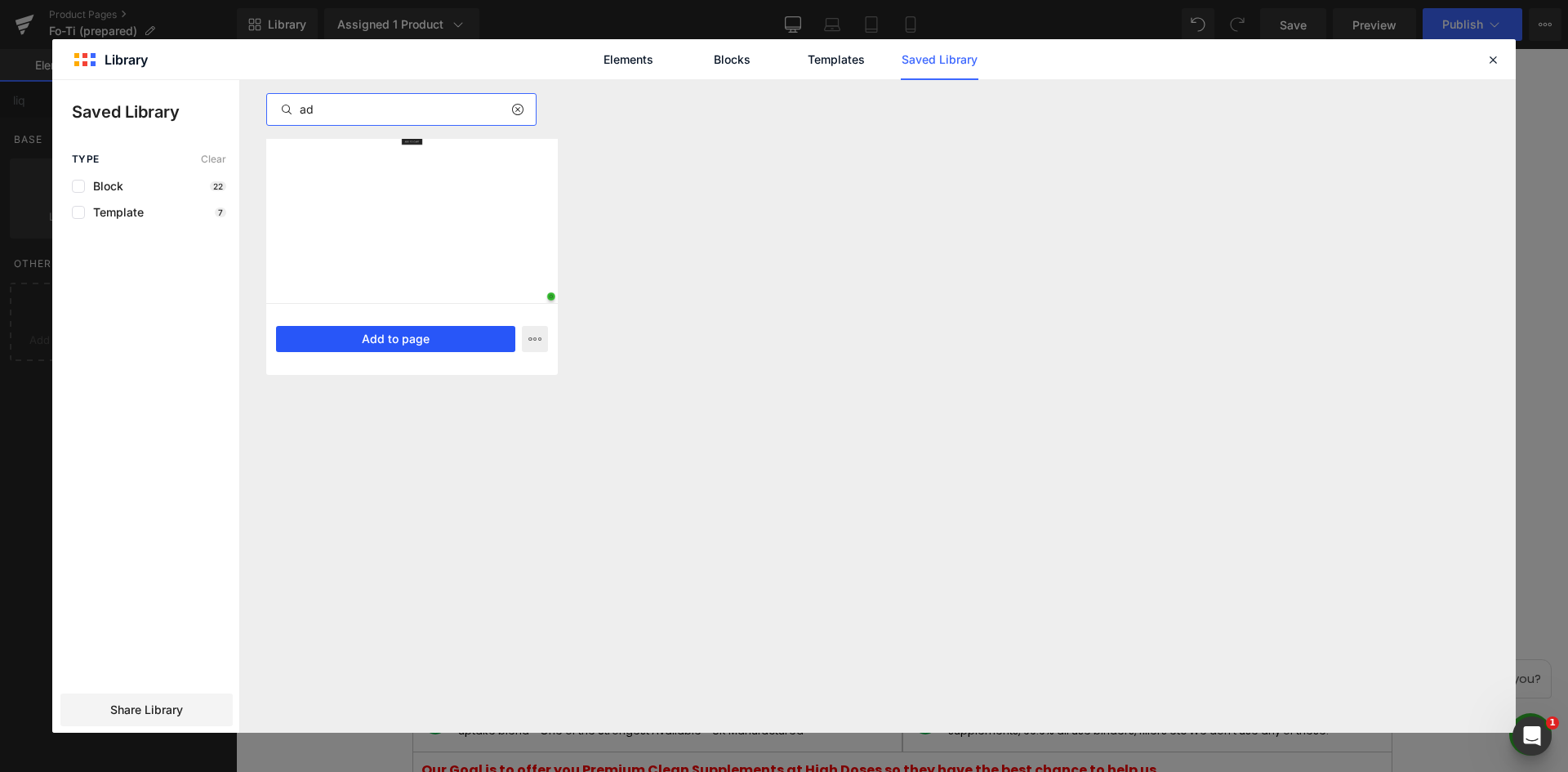
type input "ad"
click at [442, 342] on button "Add to page" at bounding box center [396, 339] width 239 height 26
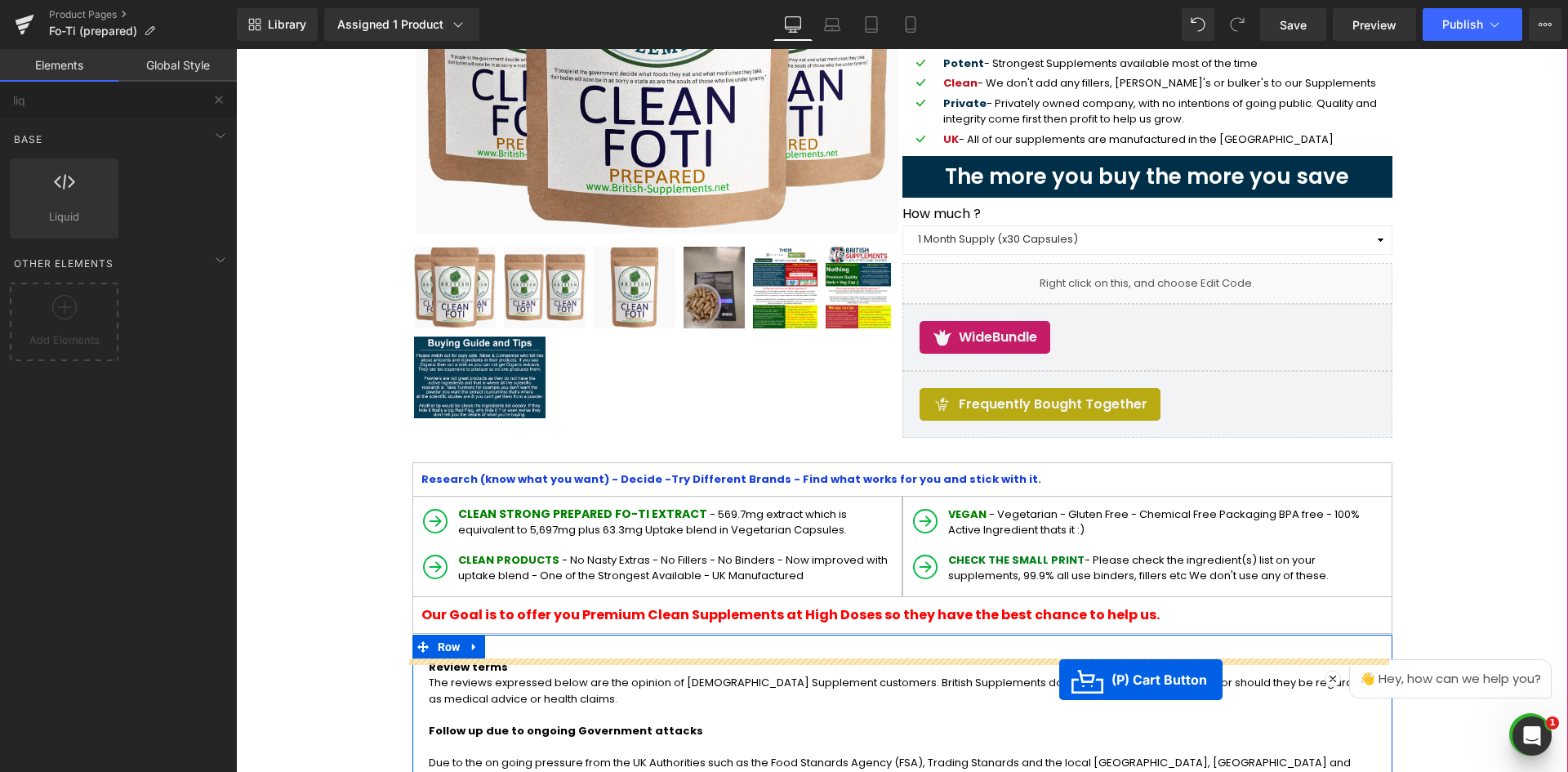
scroll to position [317, 0]
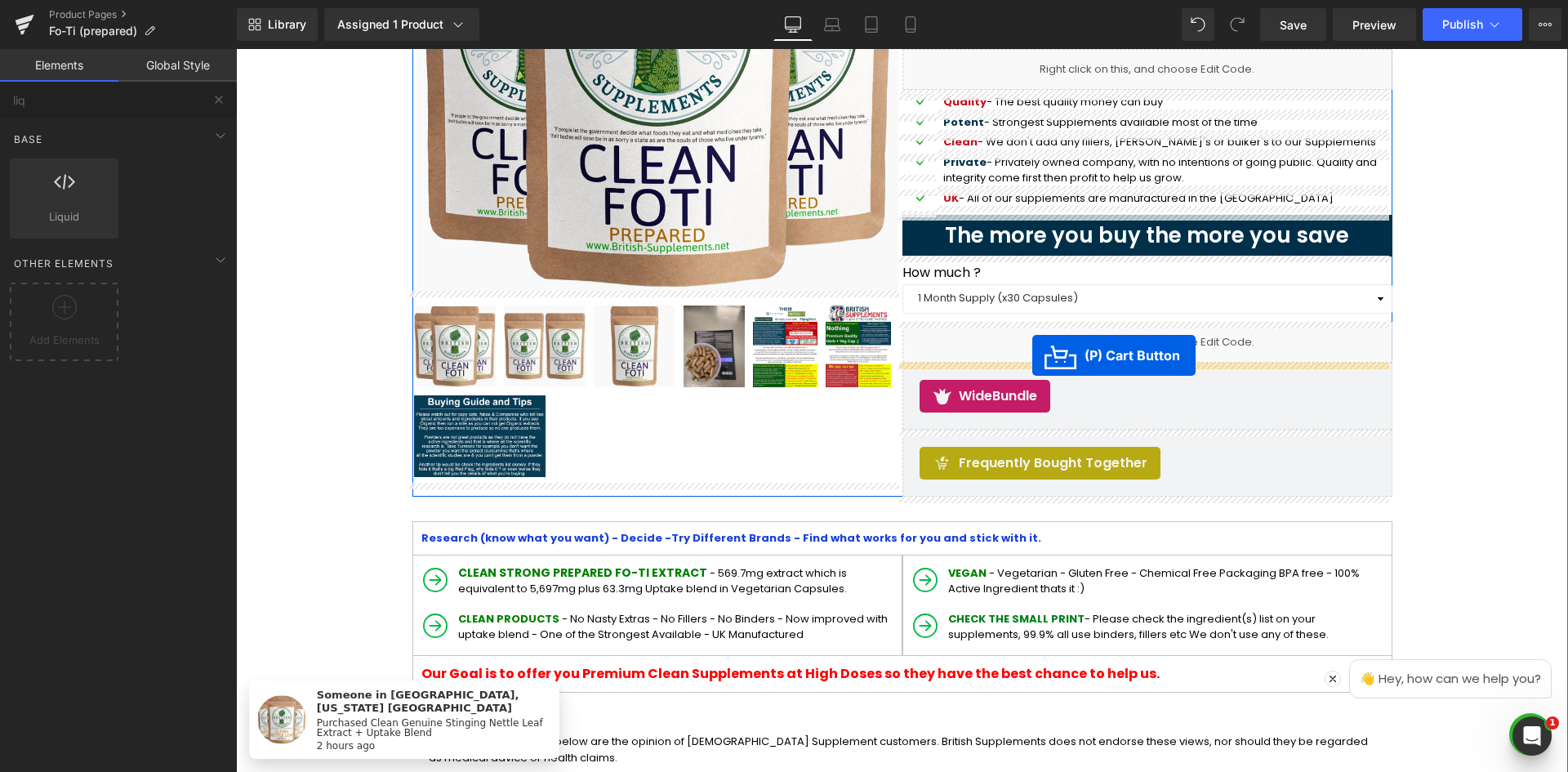
drag, startPoint x: 837, startPoint y: 439, endPoint x: 1032, endPoint y: 355, distance: 212.3
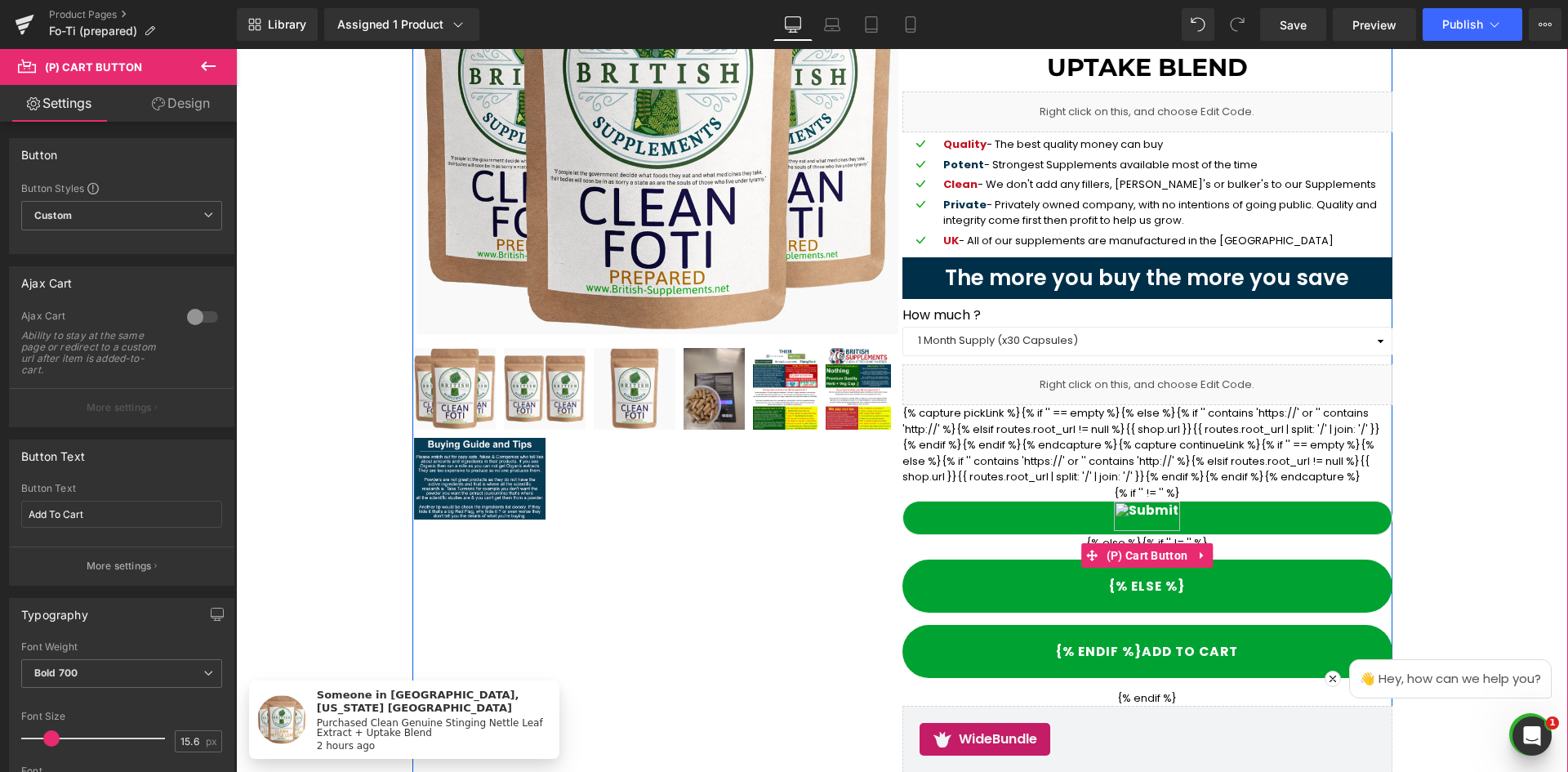
scroll to position [235, 0]
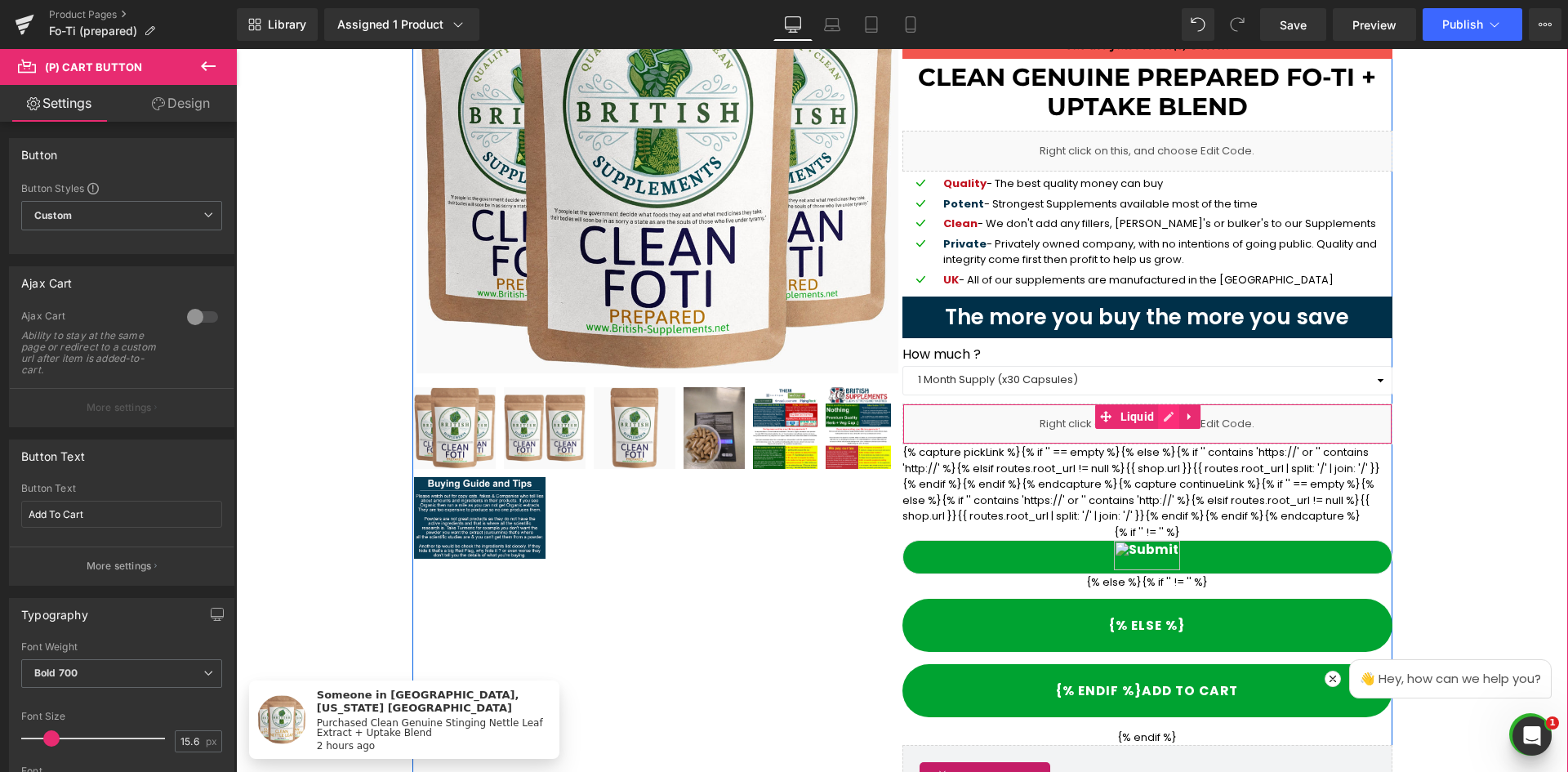
click at [1163, 417] on icon at bounding box center [1169, 417] width 12 height 12
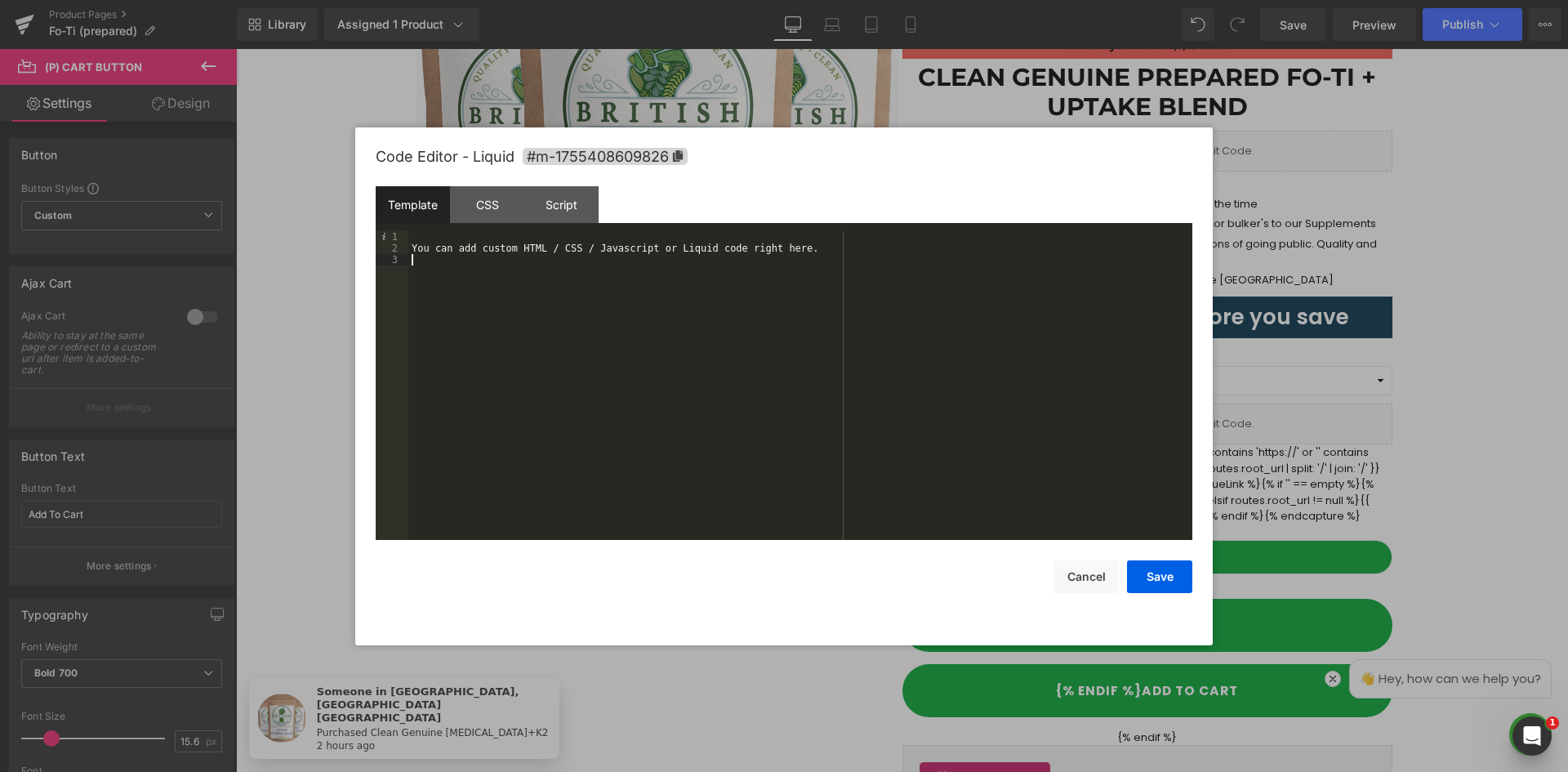
click at [799, 286] on div "You can add custom HTML / CSS / Javascript or Liquid code right here." at bounding box center [800, 397] width 784 height 332
click at [489, 211] on div "CSS" at bounding box center [487, 205] width 74 height 37
click at [601, 307] on div "#m-1755408609826 { }" at bounding box center [800, 397] width 784 height 332
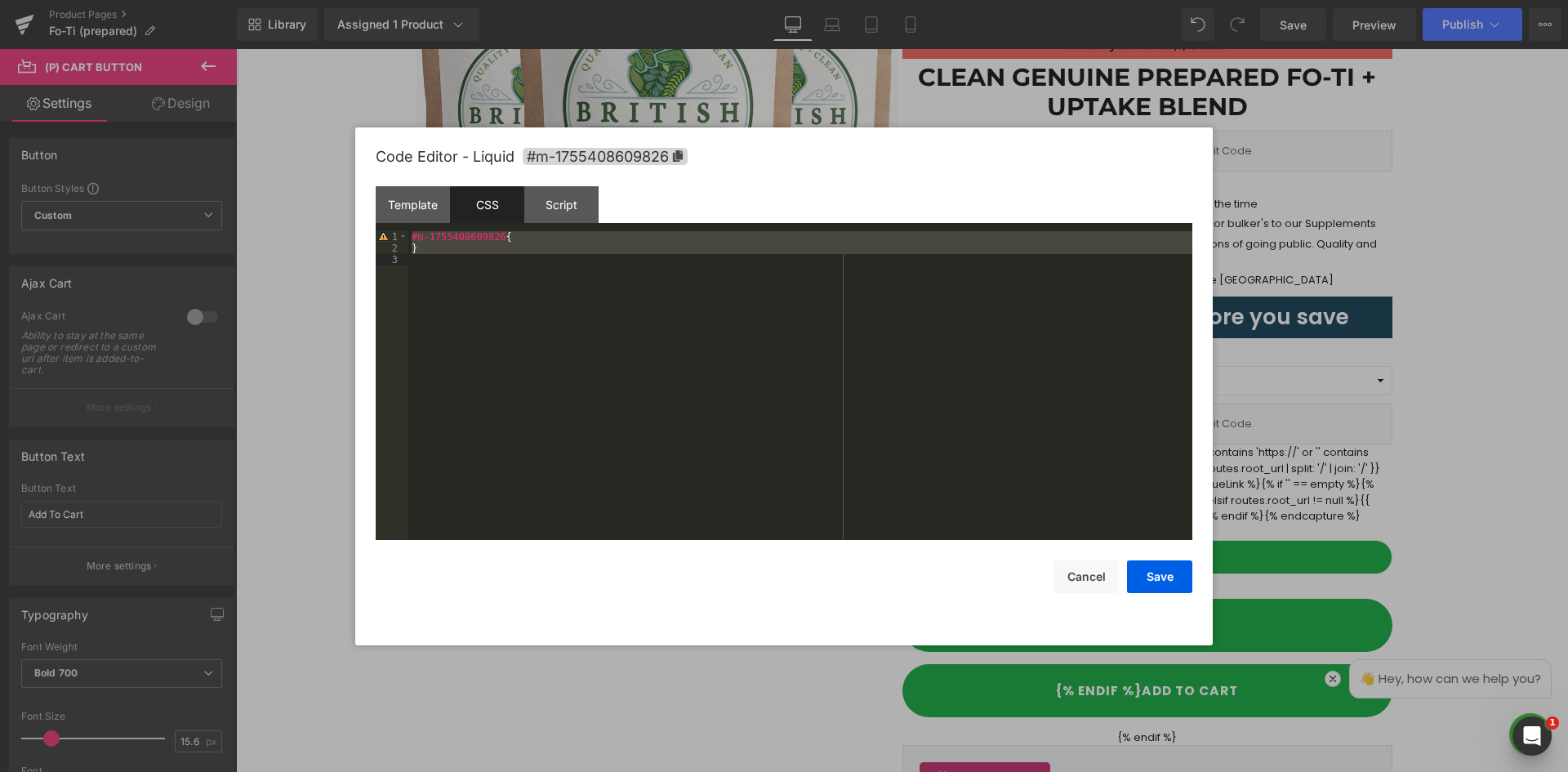
scroll to position [2391, 0]
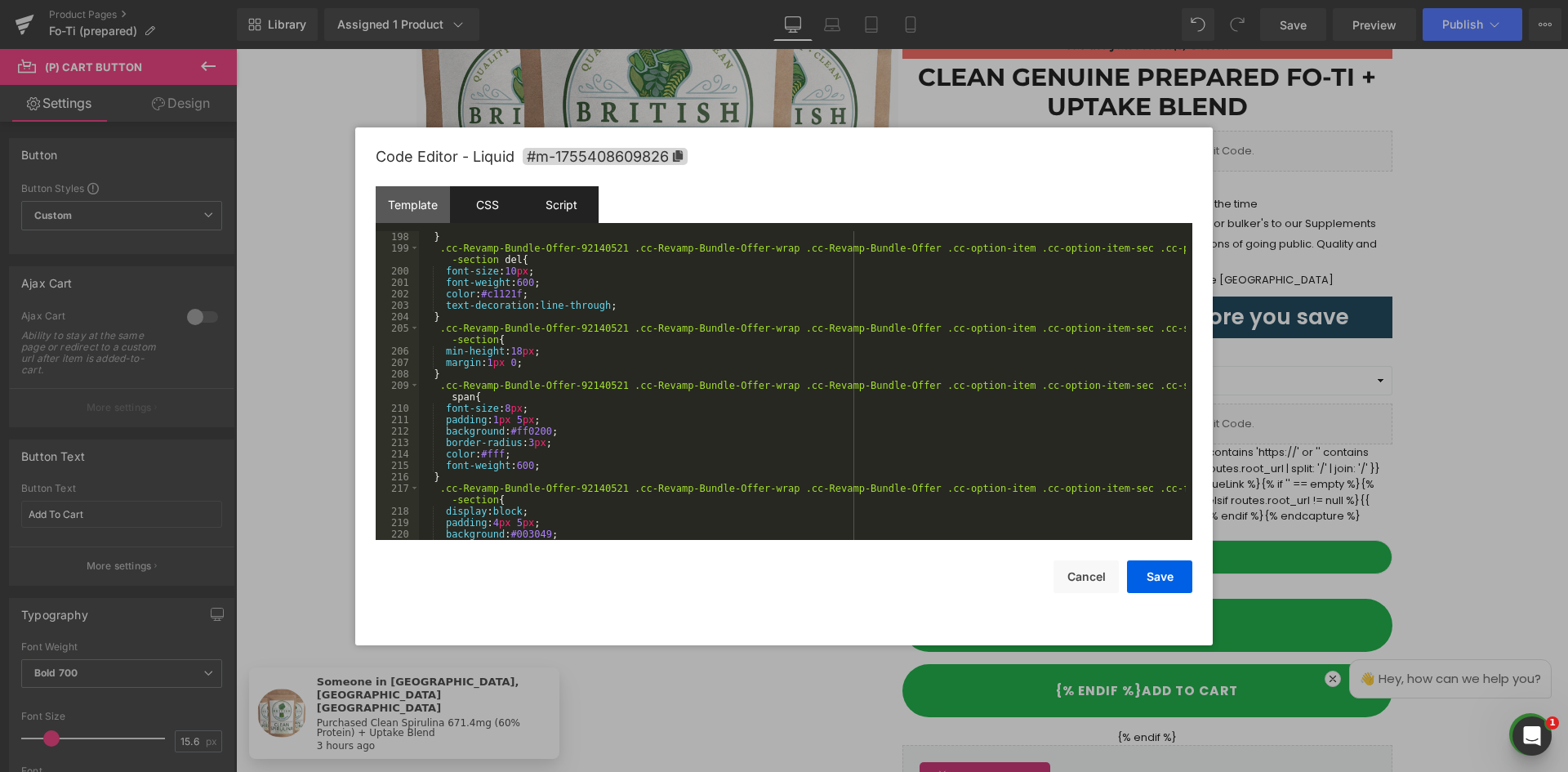
click at [552, 201] on div "Script" at bounding box center [561, 205] width 74 height 37
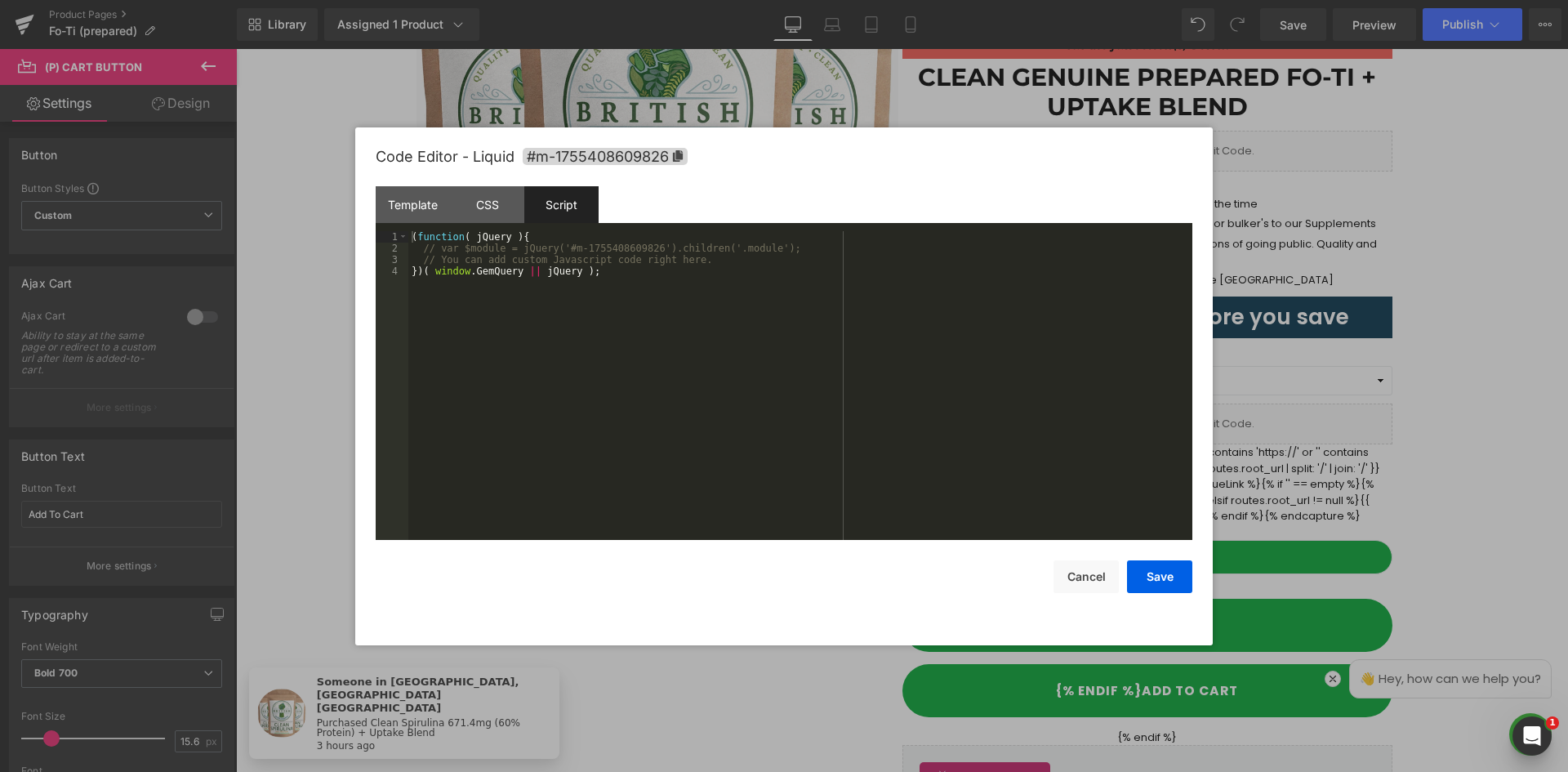
click at [612, 318] on div "( function ( jQuery ) { // var $module = jQuery('#m-1755408609826').children('.…" at bounding box center [800, 397] width 784 height 332
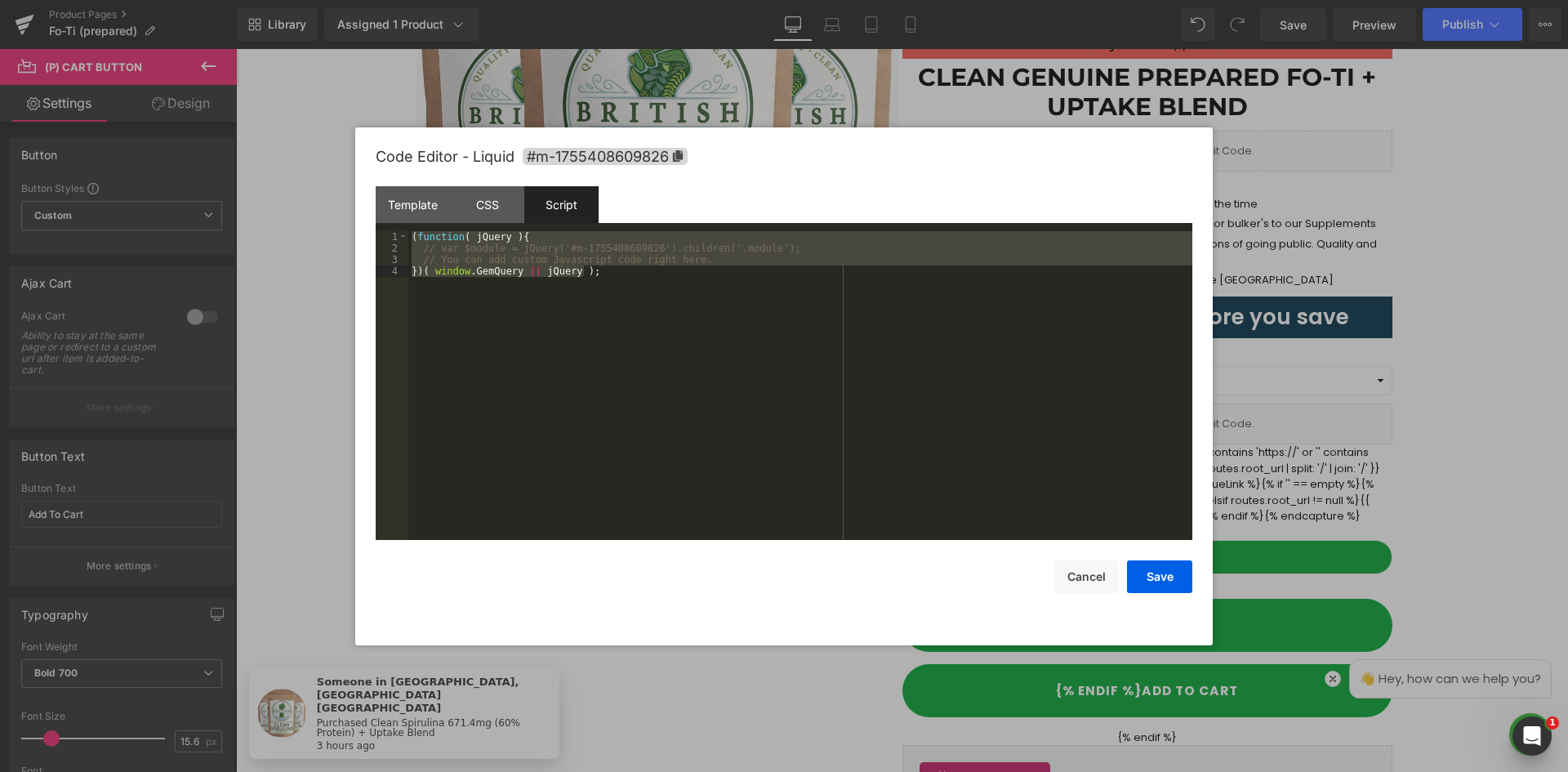
scroll to position [4965, 0]
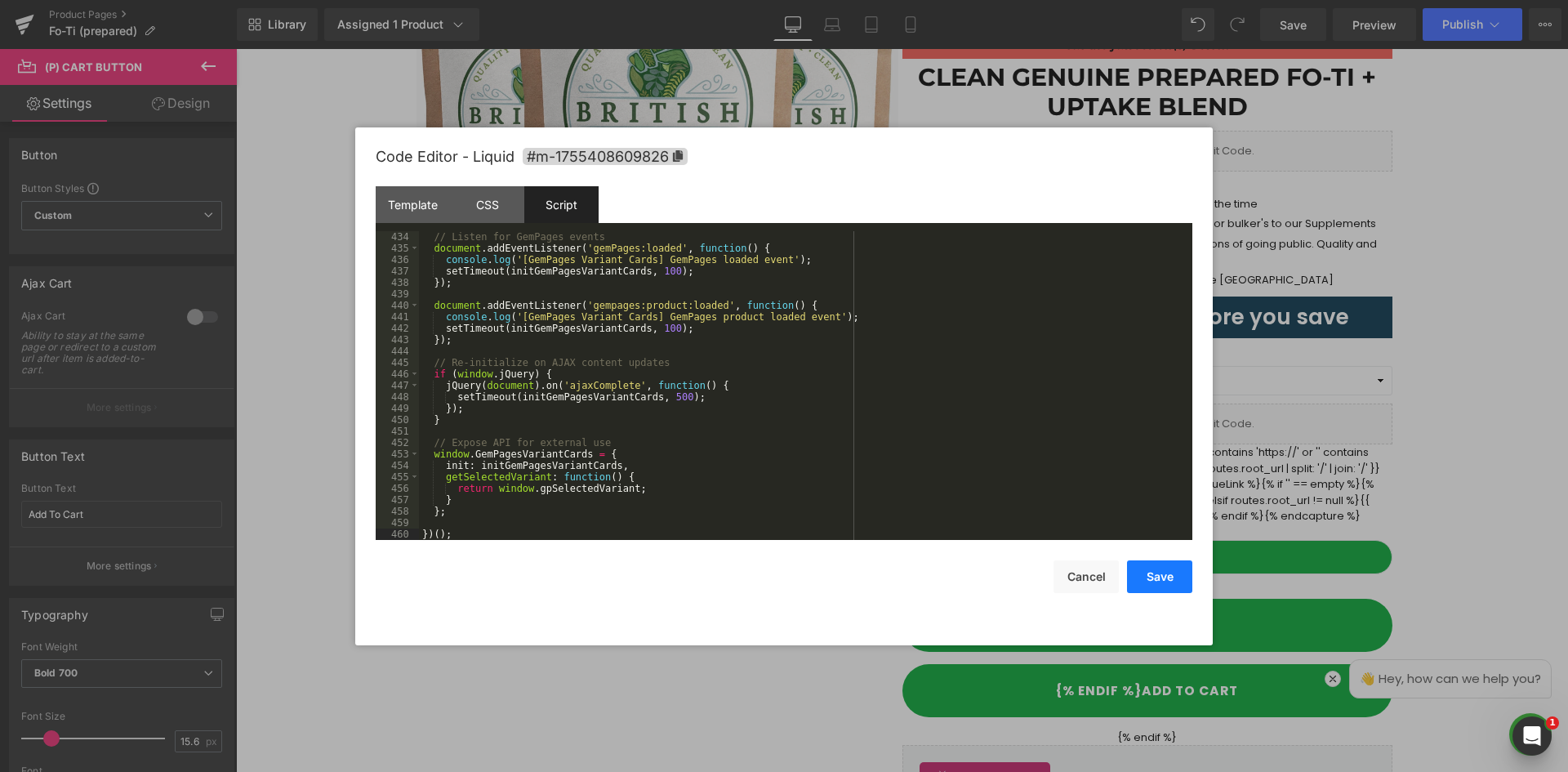
click at [1171, 565] on button "Save" at bounding box center [1159, 577] width 65 height 33
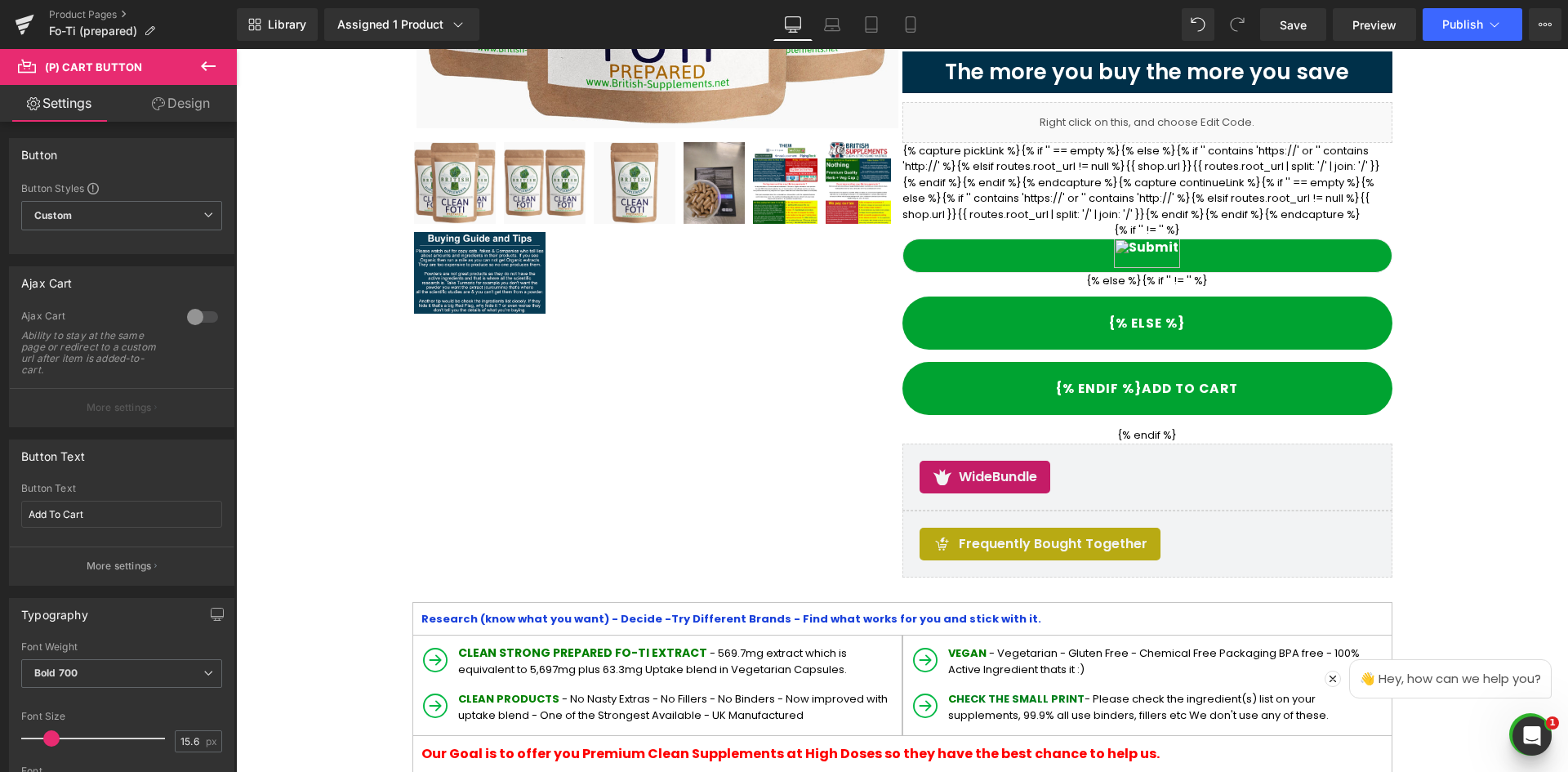
scroll to position [317, 0]
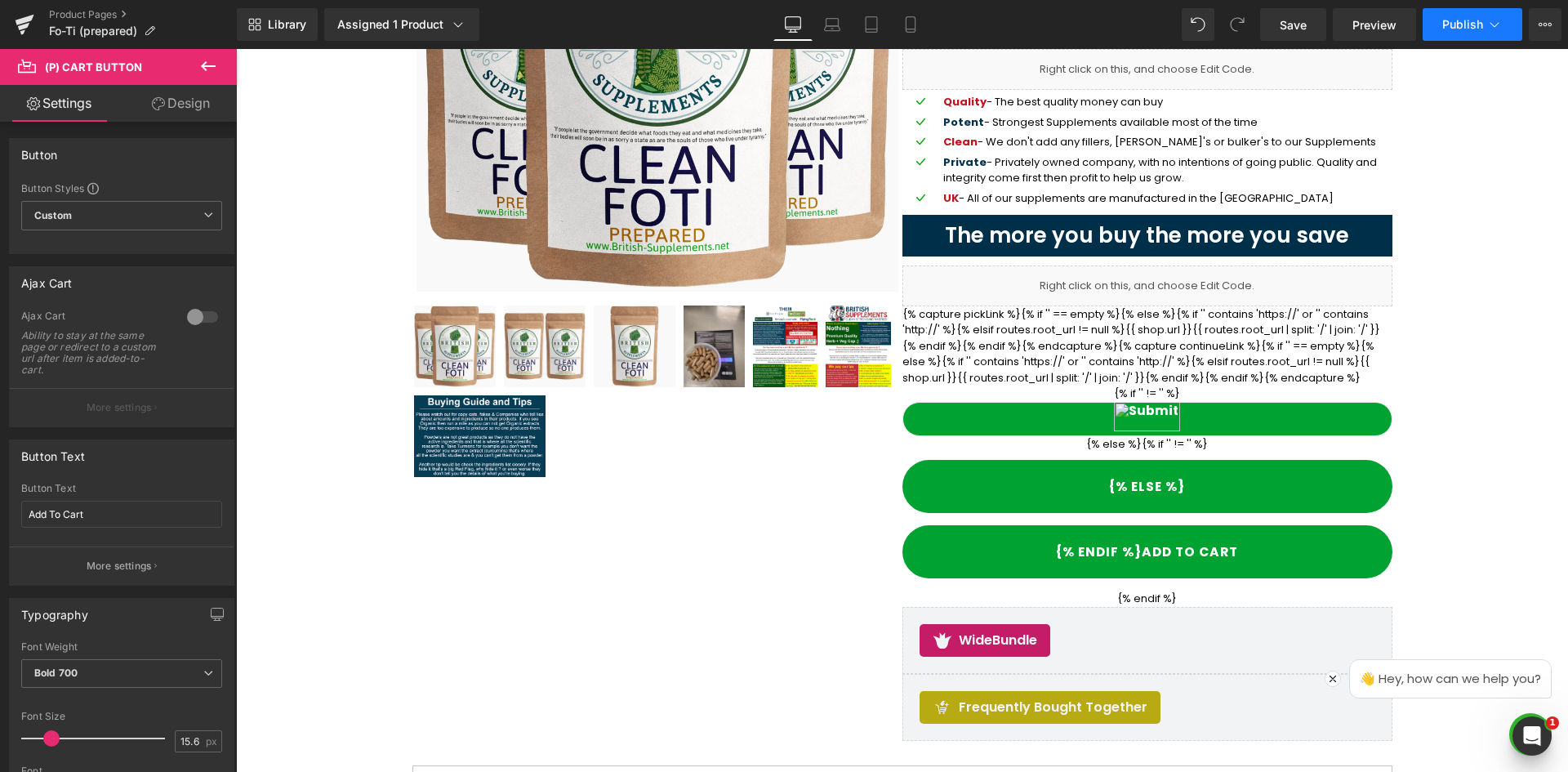
click at [1459, 28] on span "Publish" at bounding box center [1463, 25] width 41 height 13
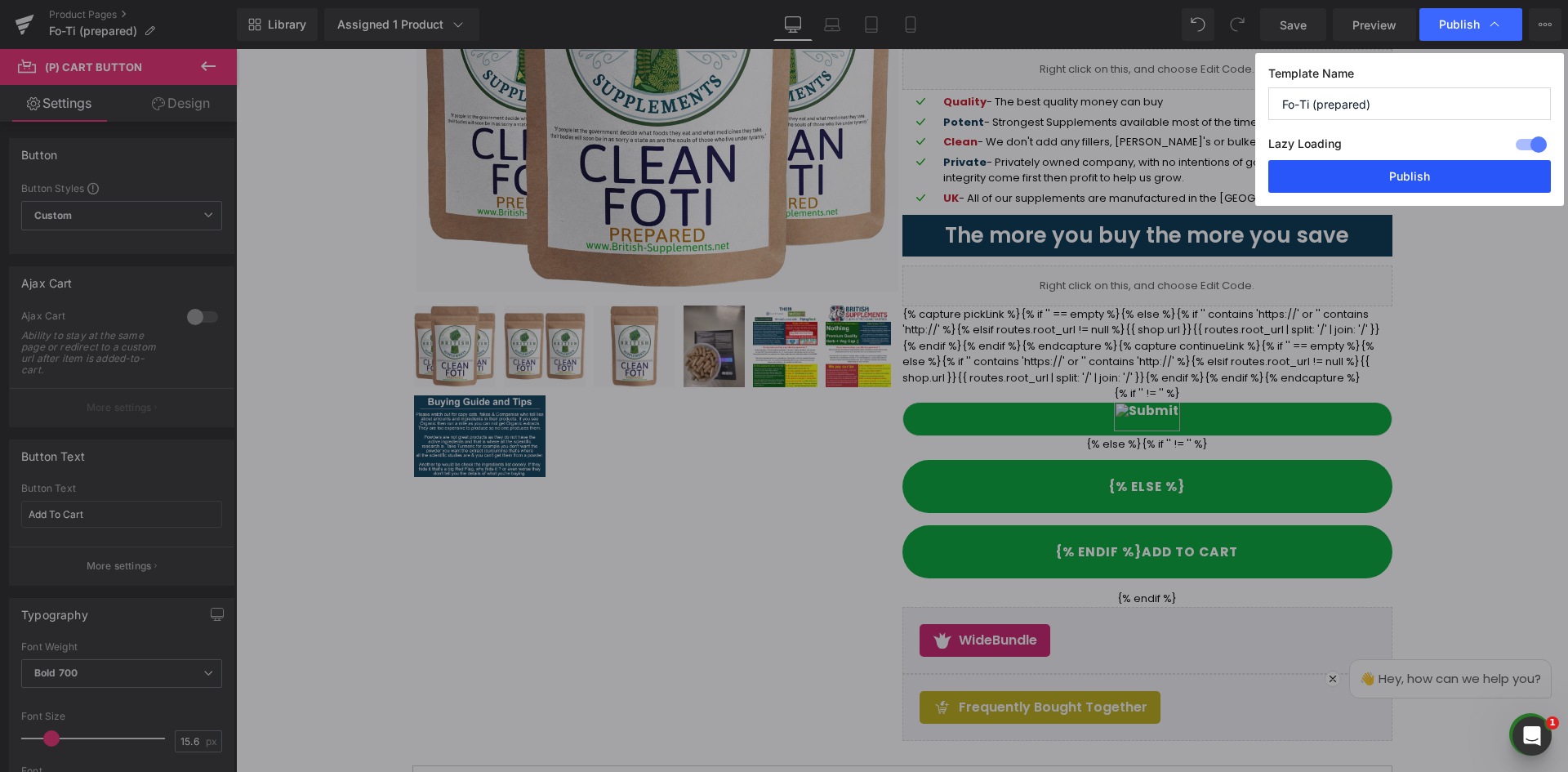
click at [1403, 167] on button "Publish" at bounding box center [1410, 177] width 283 height 33
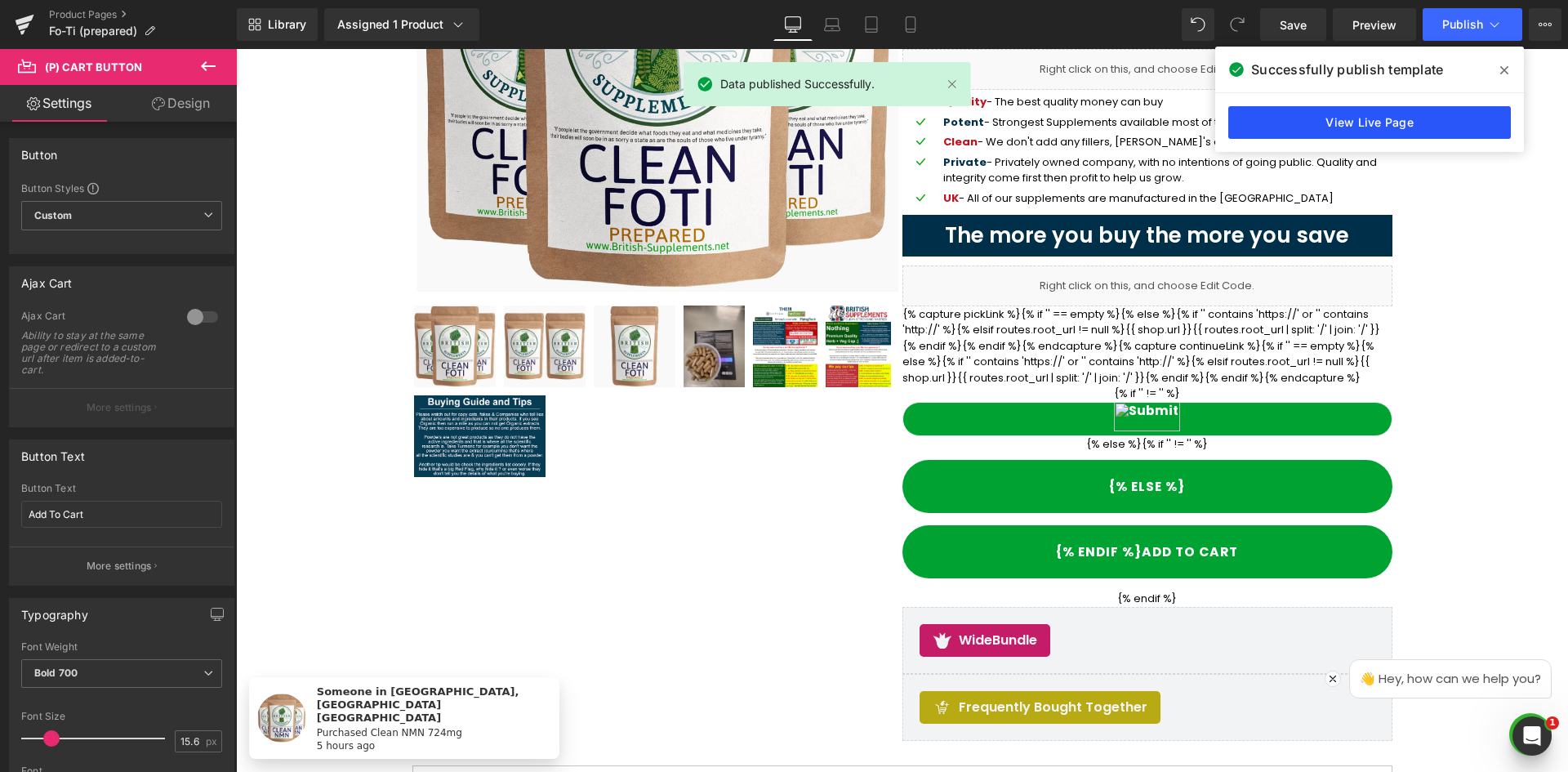
click at [1421, 121] on link "View Live Page" at bounding box center [1369, 123] width 283 height 33
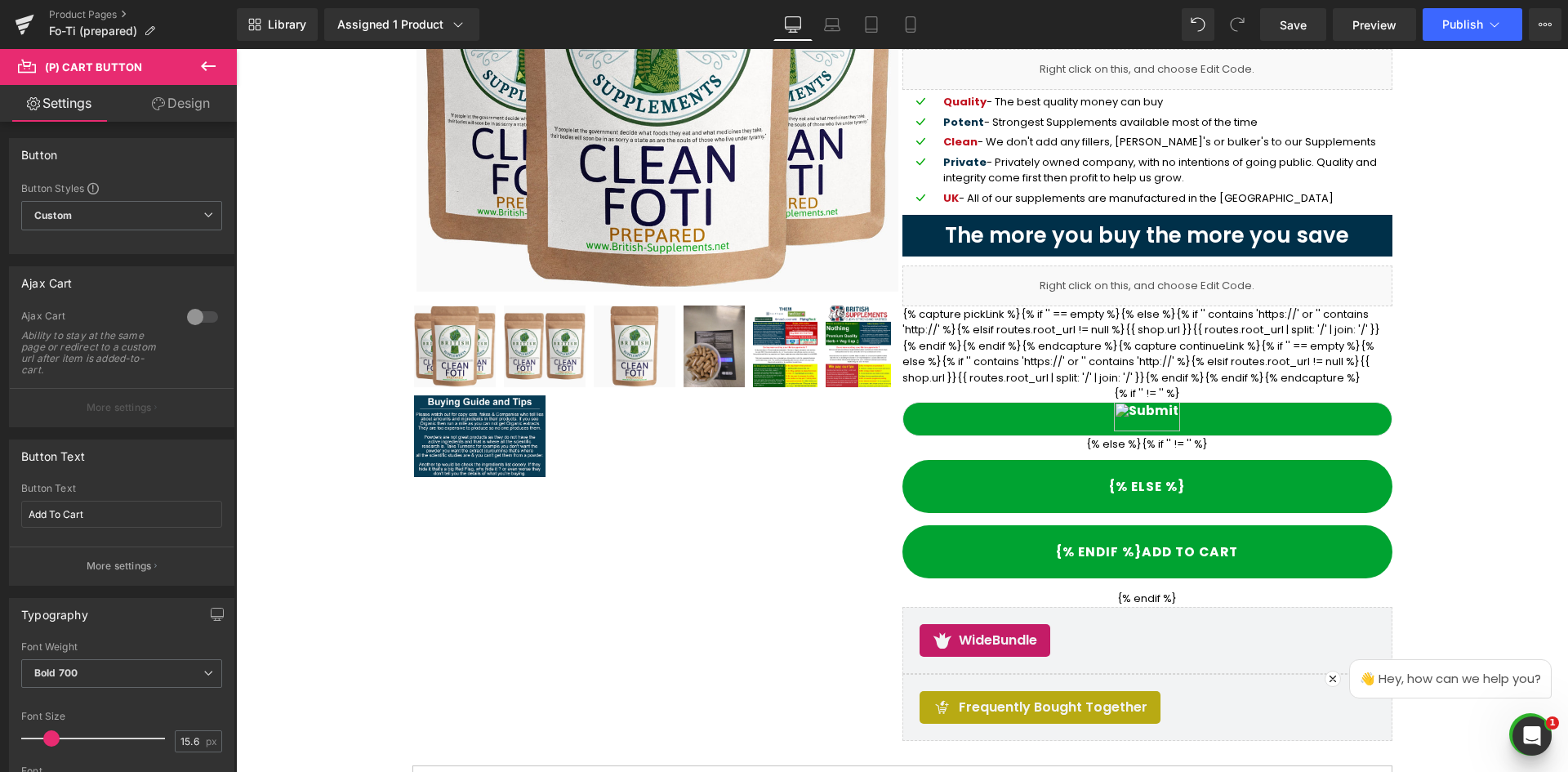
scroll to position [481, 0]
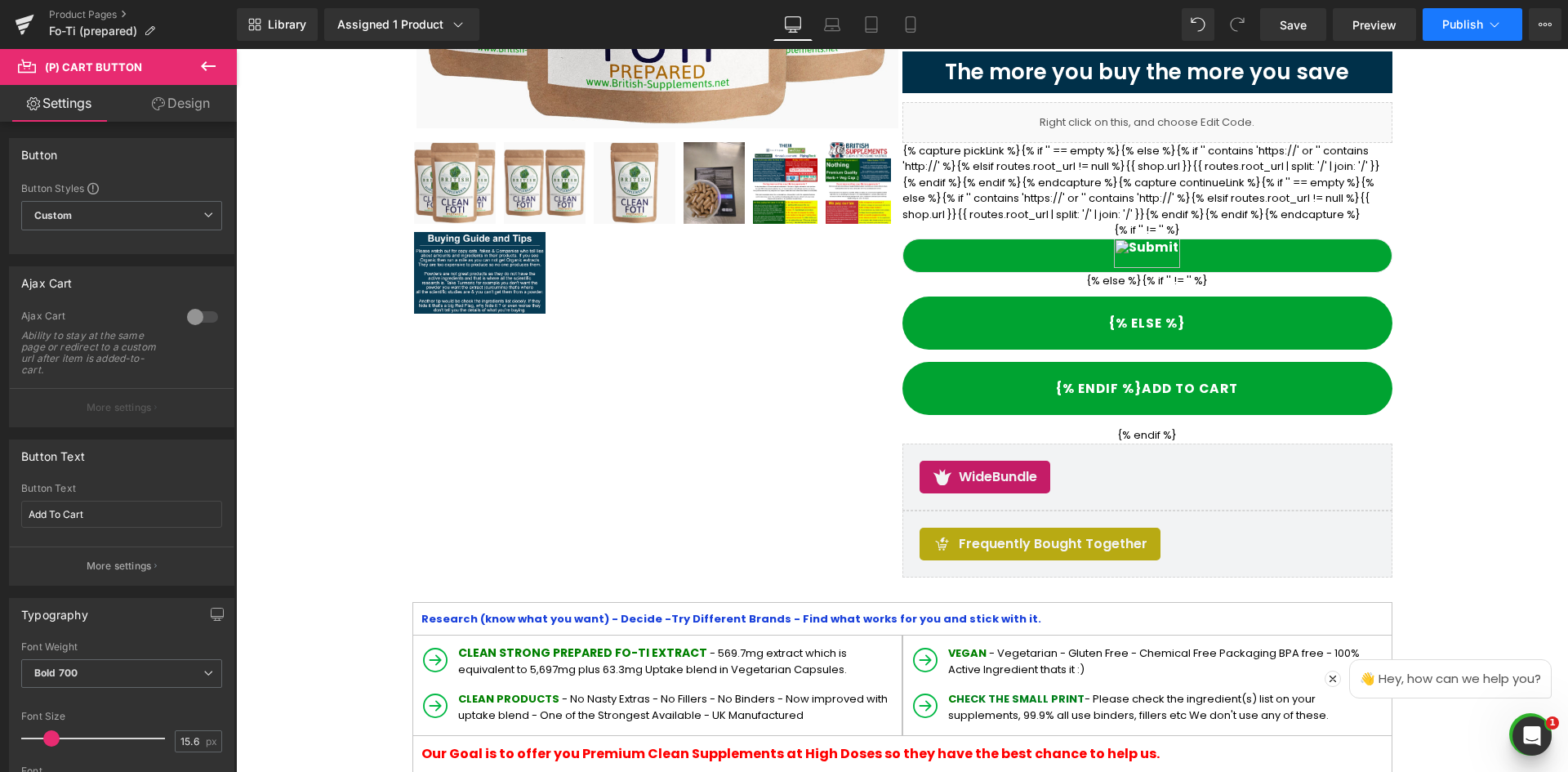
click at [1506, 29] on button "Publish" at bounding box center [1472, 25] width 100 height 33
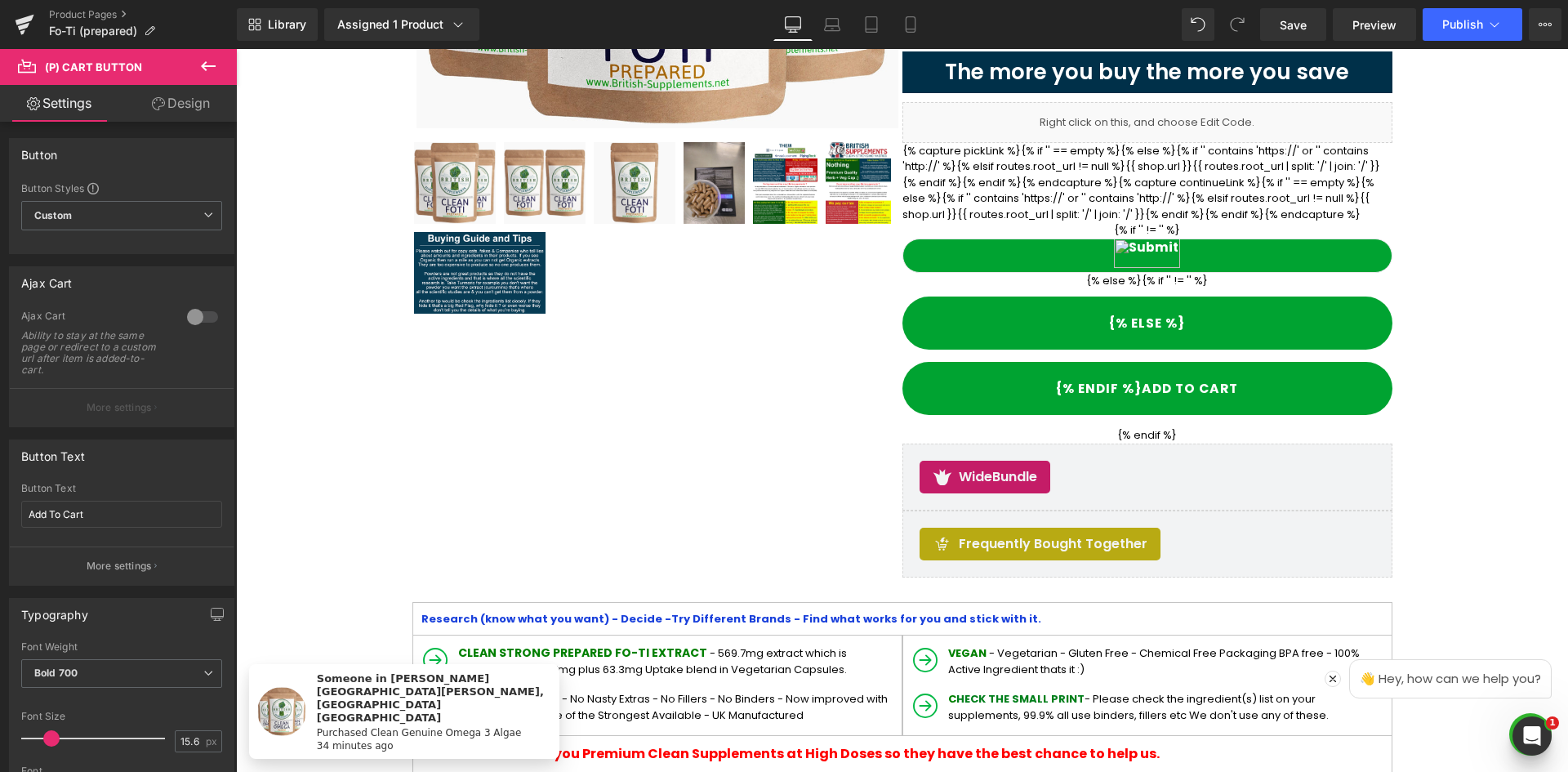
scroll to position [317, 0]
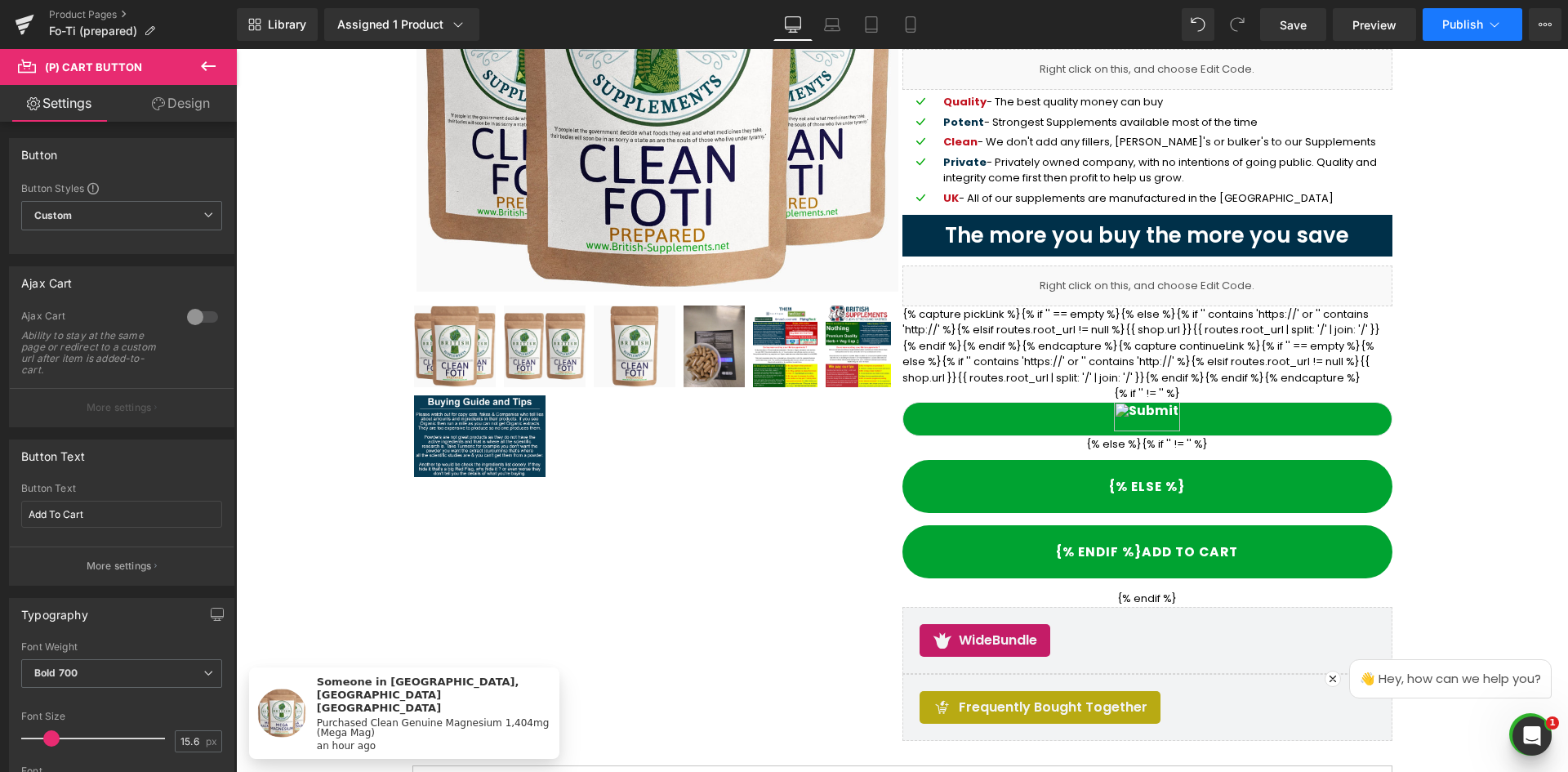
click at [1498, 28] on icon at bounding box center [1495, 25] width 16 height 16
drag, startPoint x: 1714, startPoint y: 80, endPoint x: 1567, endPoint y: 246, distance: 221.7
click at [1477, 31] on button "Publish" at bounding box center [1472, 25] width 100 height 33
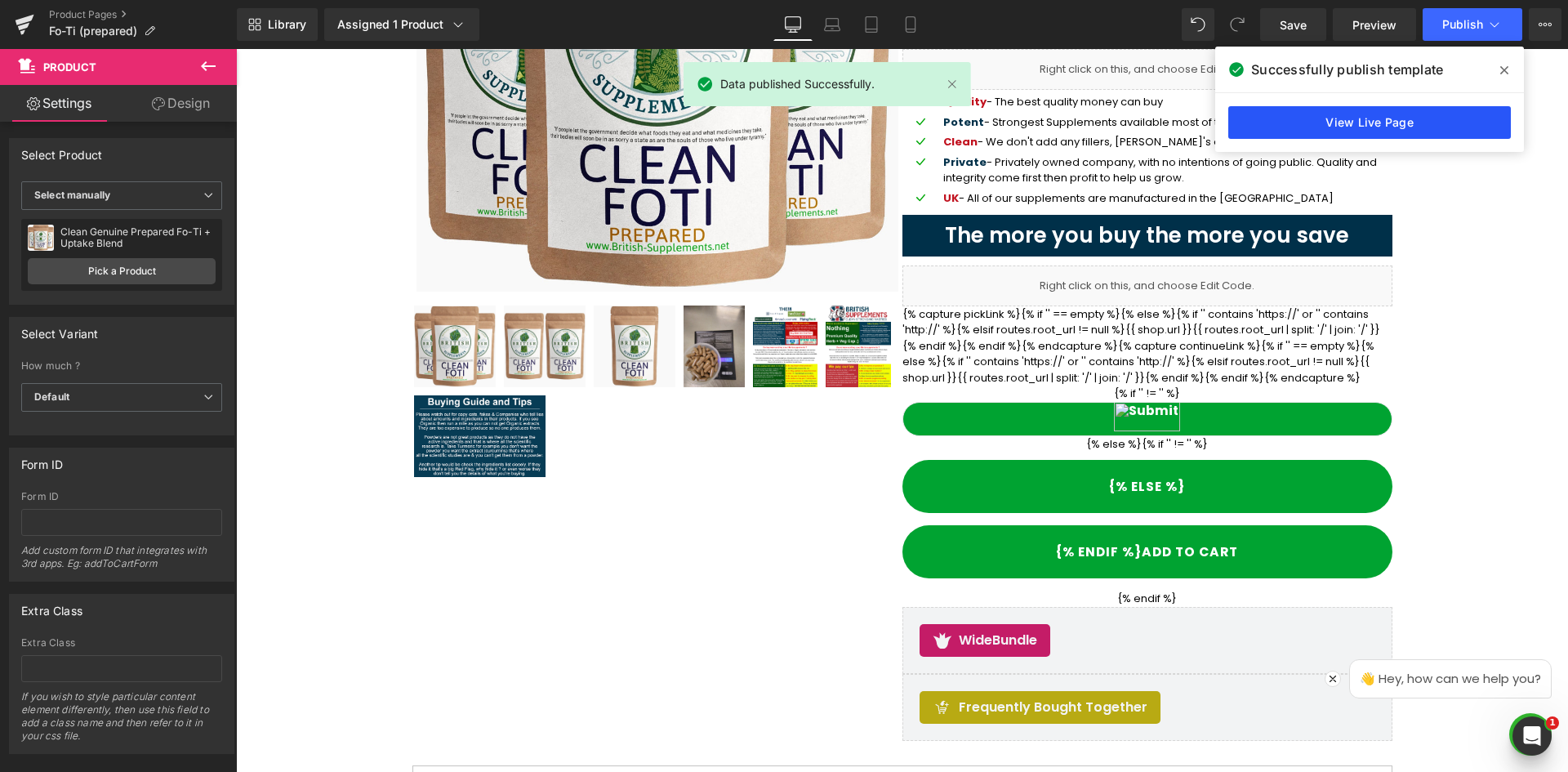
click at [1416, 122] on link "View Live Page" at bounding box center [1369, 123] width 283 height 33
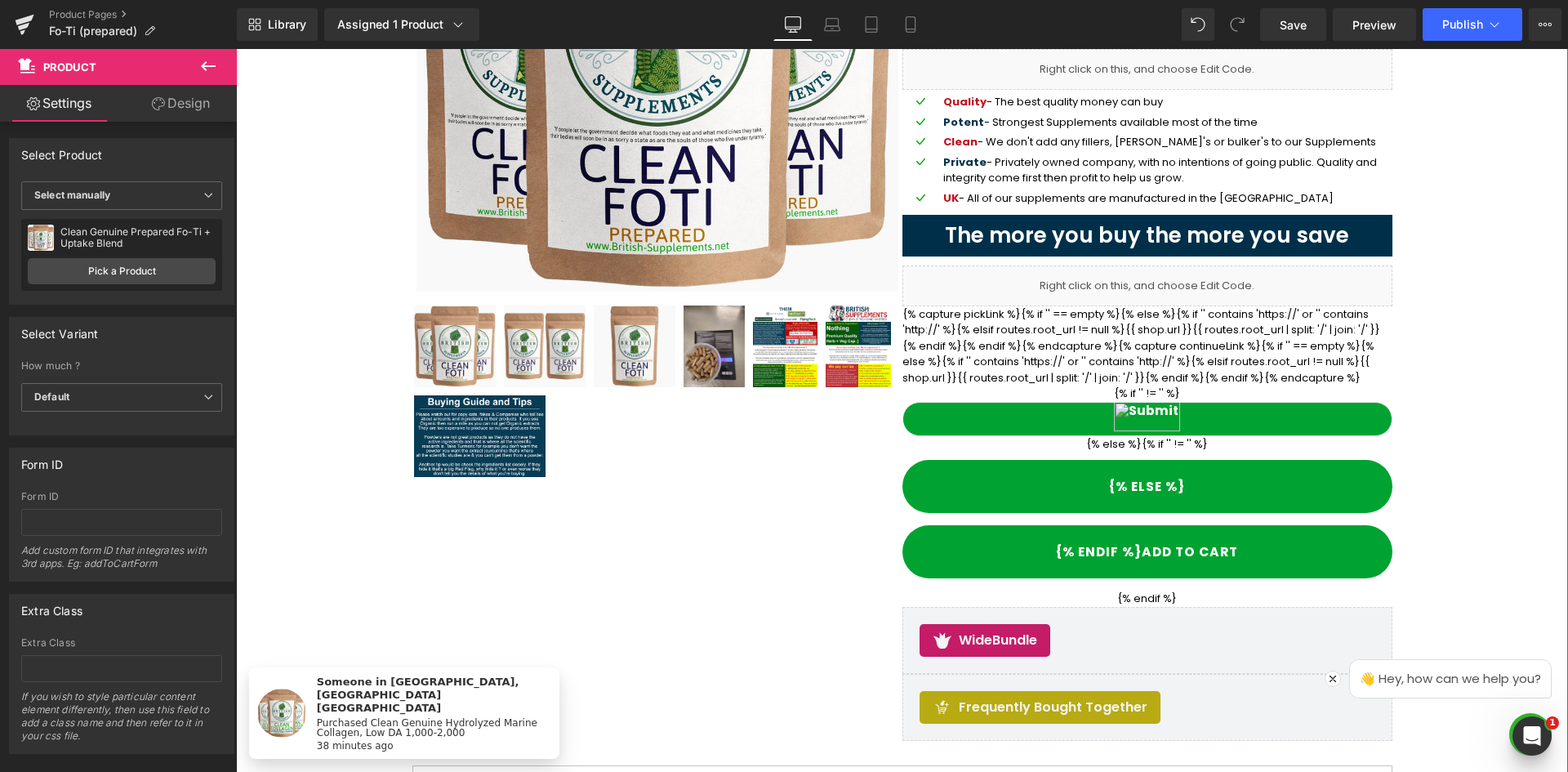
click at [1467, 28] on span "Publish" at bounding box center [1463, 25] width 41 height 13
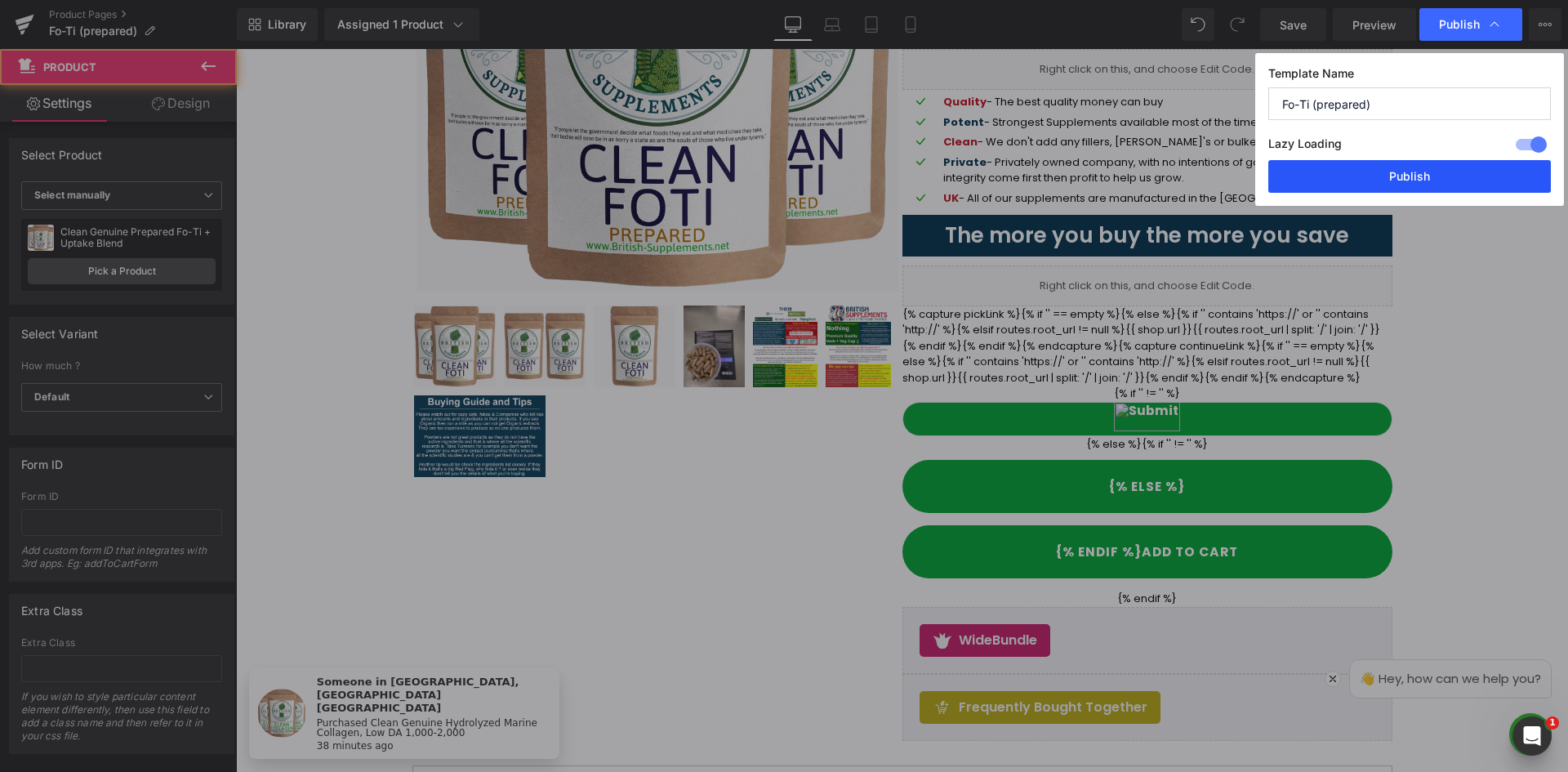
drag, startPoint x: 1407, startPoint y: 176, endPoint x: 1228, endPoint y: 197, distance: 180.2
click at [1407, 176] on button "Publish" at bounding box center [1410, 177] width 283 height 33
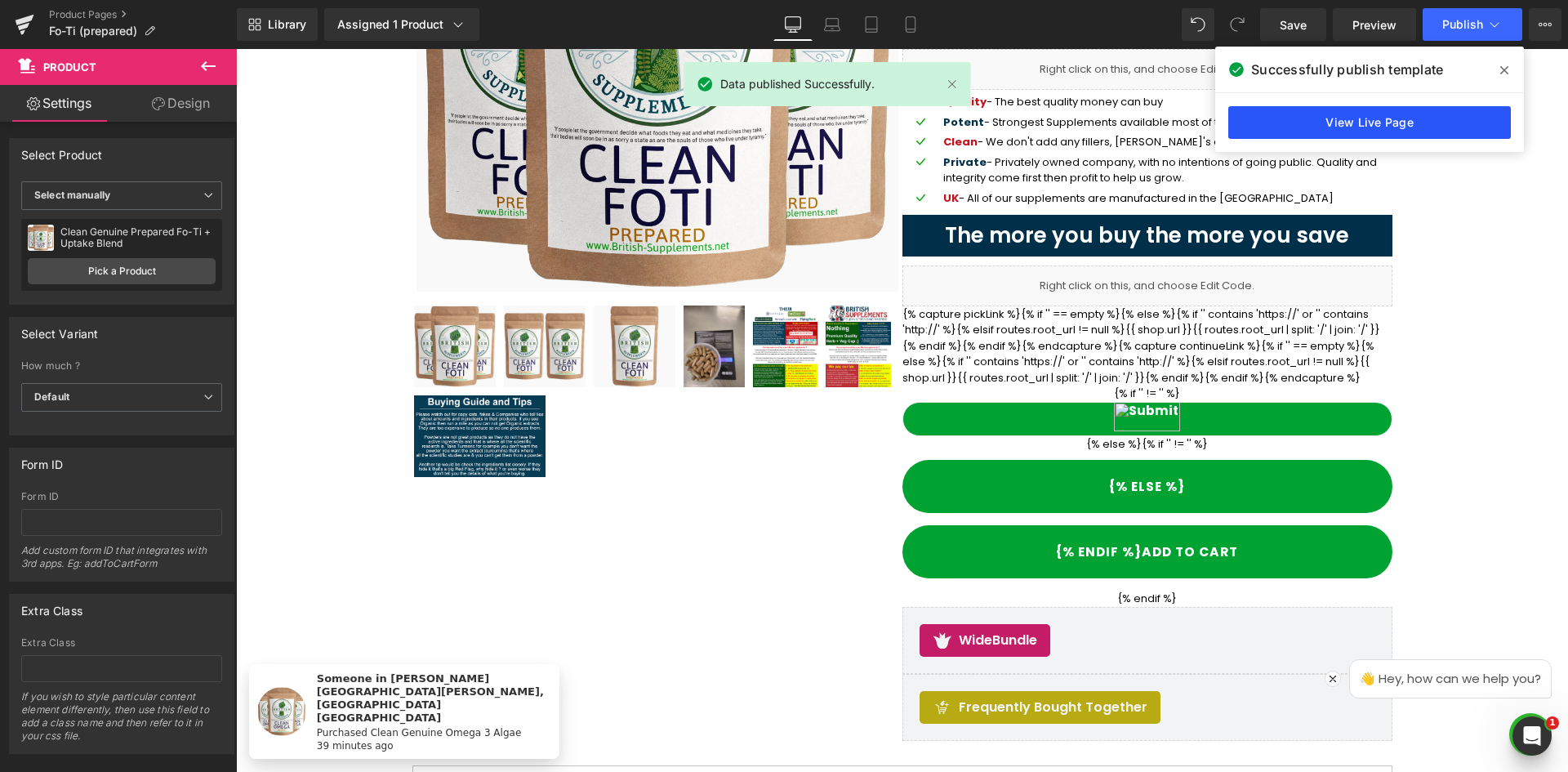
click at [1366, 114] on link "View Live Page" at bounding box center [1369, 123] width 283 height 33
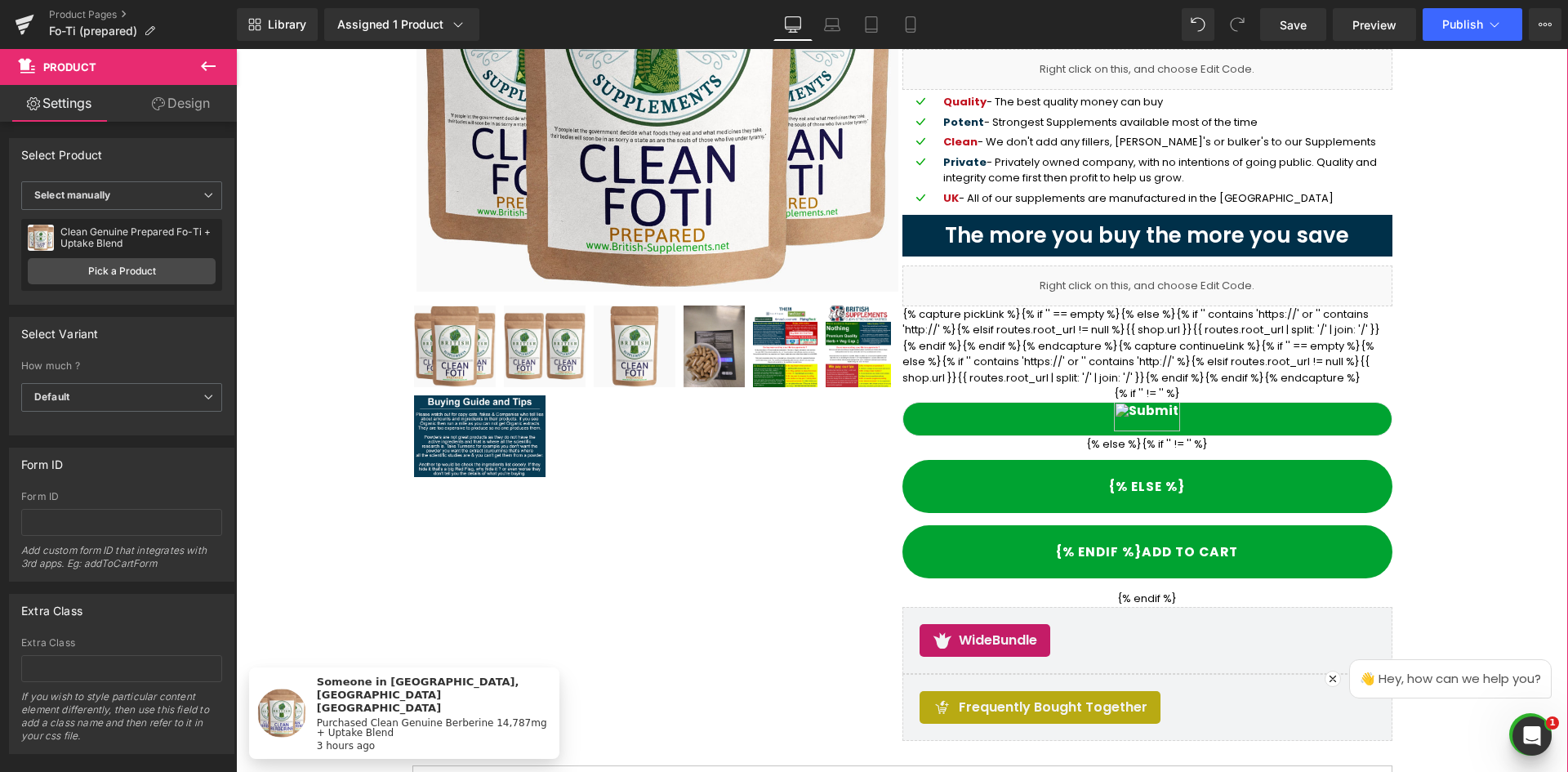
drag, startPoint x: 1674, startPoint y: 54, endPoint x: 1435, endPoint y: 191, distance: 275.5
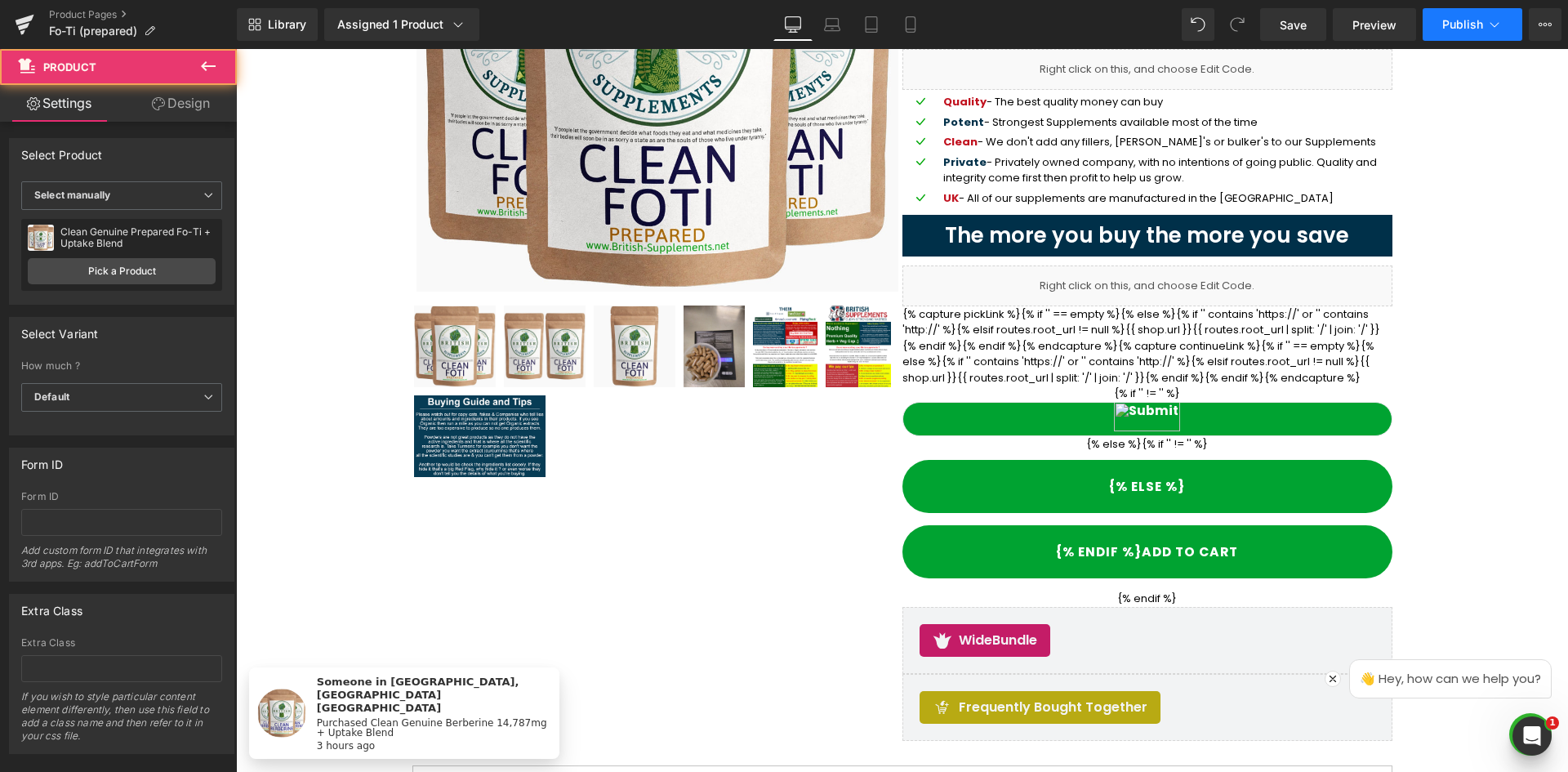
click at [1462, 19] on span "Publish" at bounding box center [1463, 25] width 41 height 13
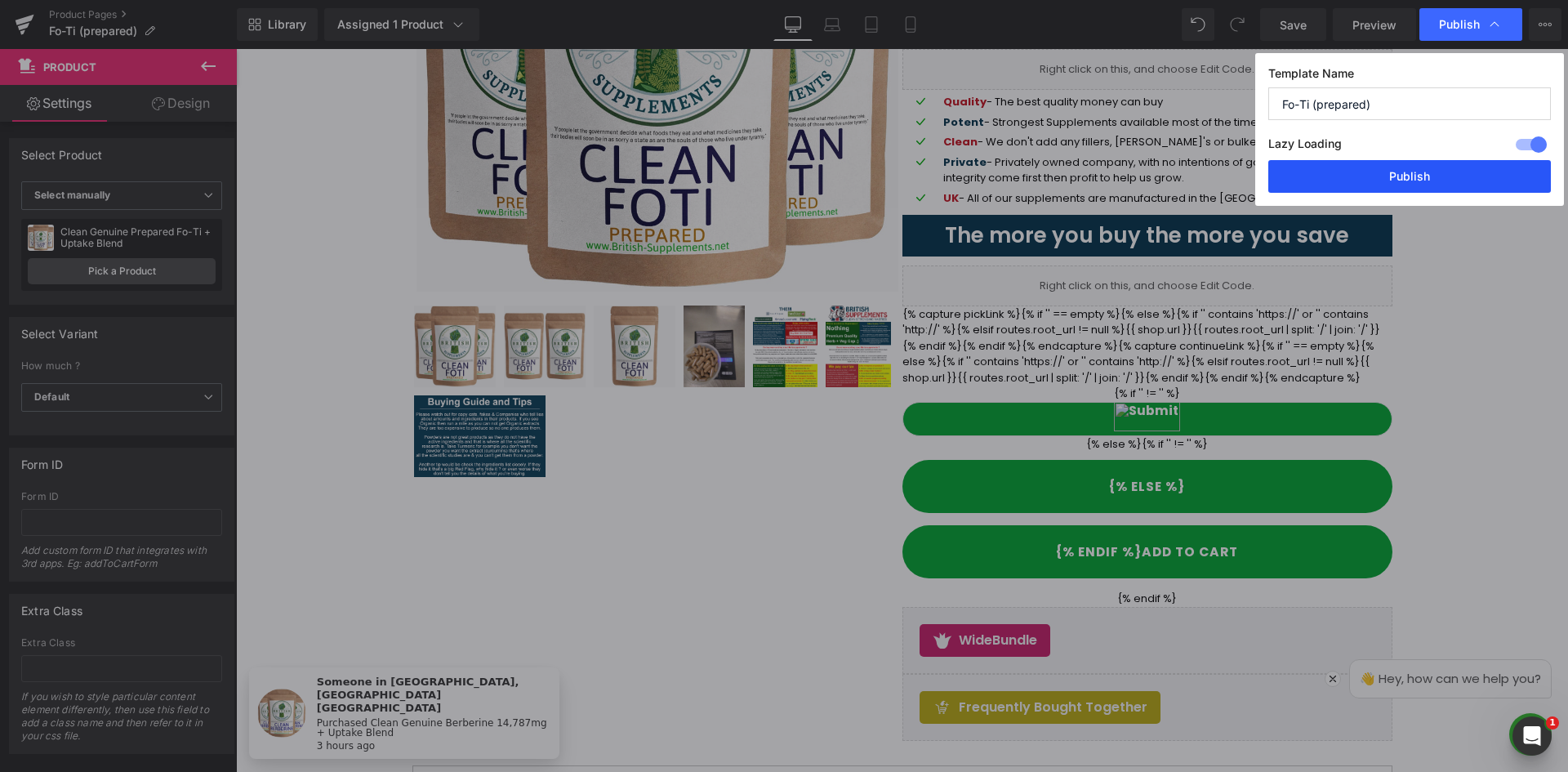
drag, startPoint x: 1431, startPoint y: 177, endPoint x: 1198, endPoint y: 133, distance: 237.1
click at [1431, 177] on button "Publish" at bounding box center [1410, 177] width 283 height 33
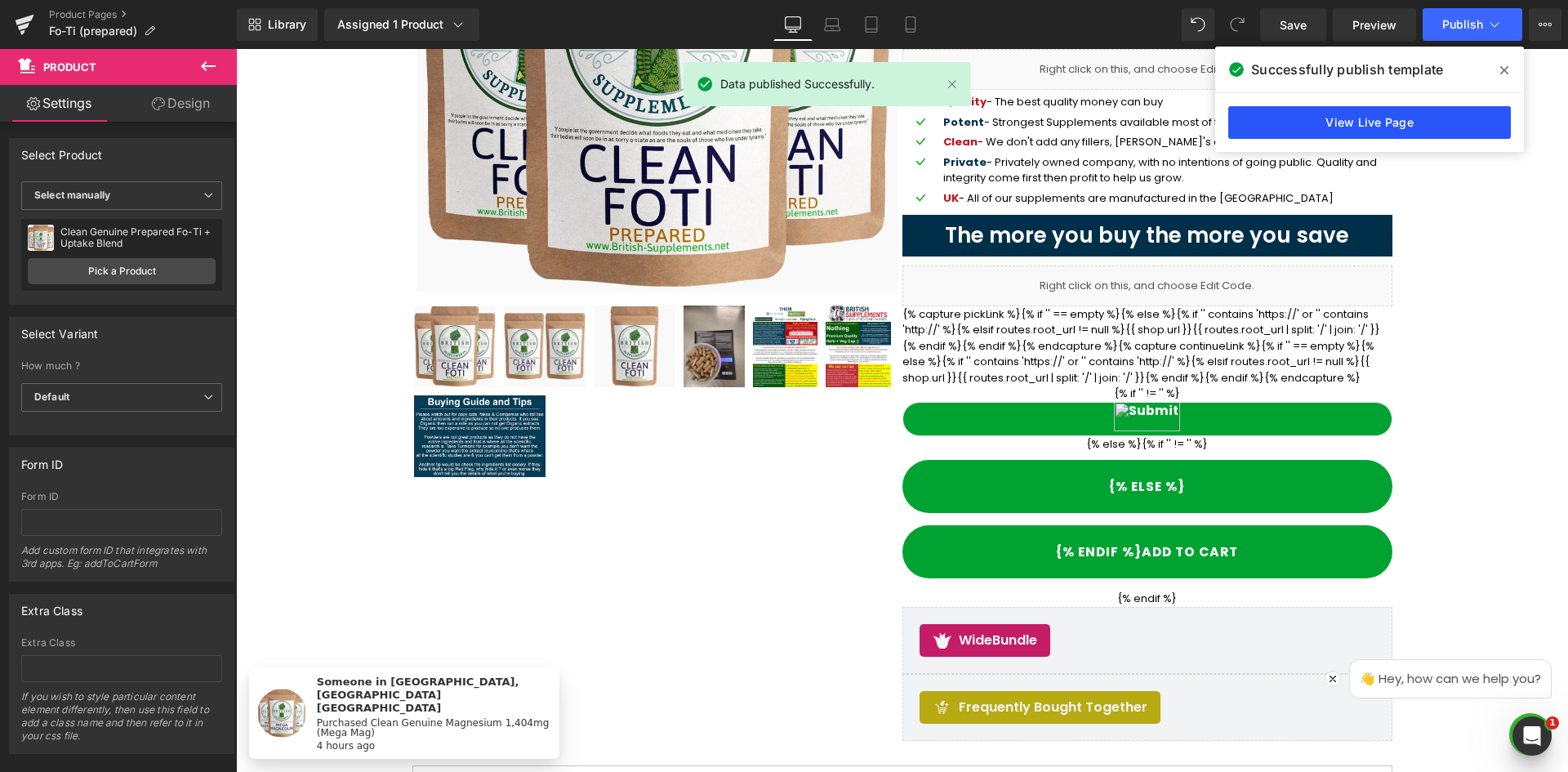
click at [1386, 119] on link "View Live Page" at bounding box center [1369, 123] width 283 height 33
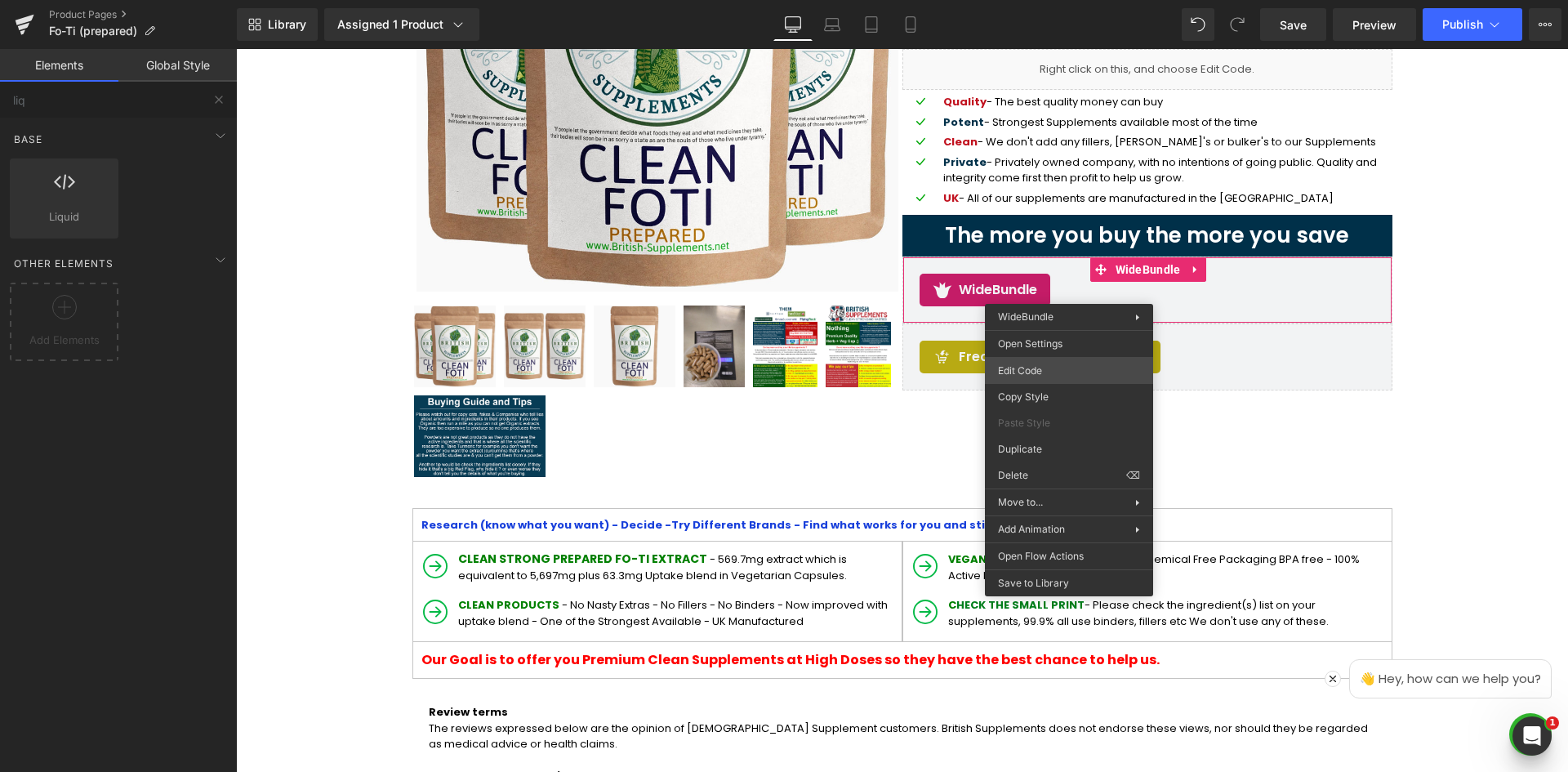
click at [1060, 0] on div "(P) Cart Button You are previewing how the will restyle your page. You can not …" at bounding box center [784, 0] width 1568 height 0
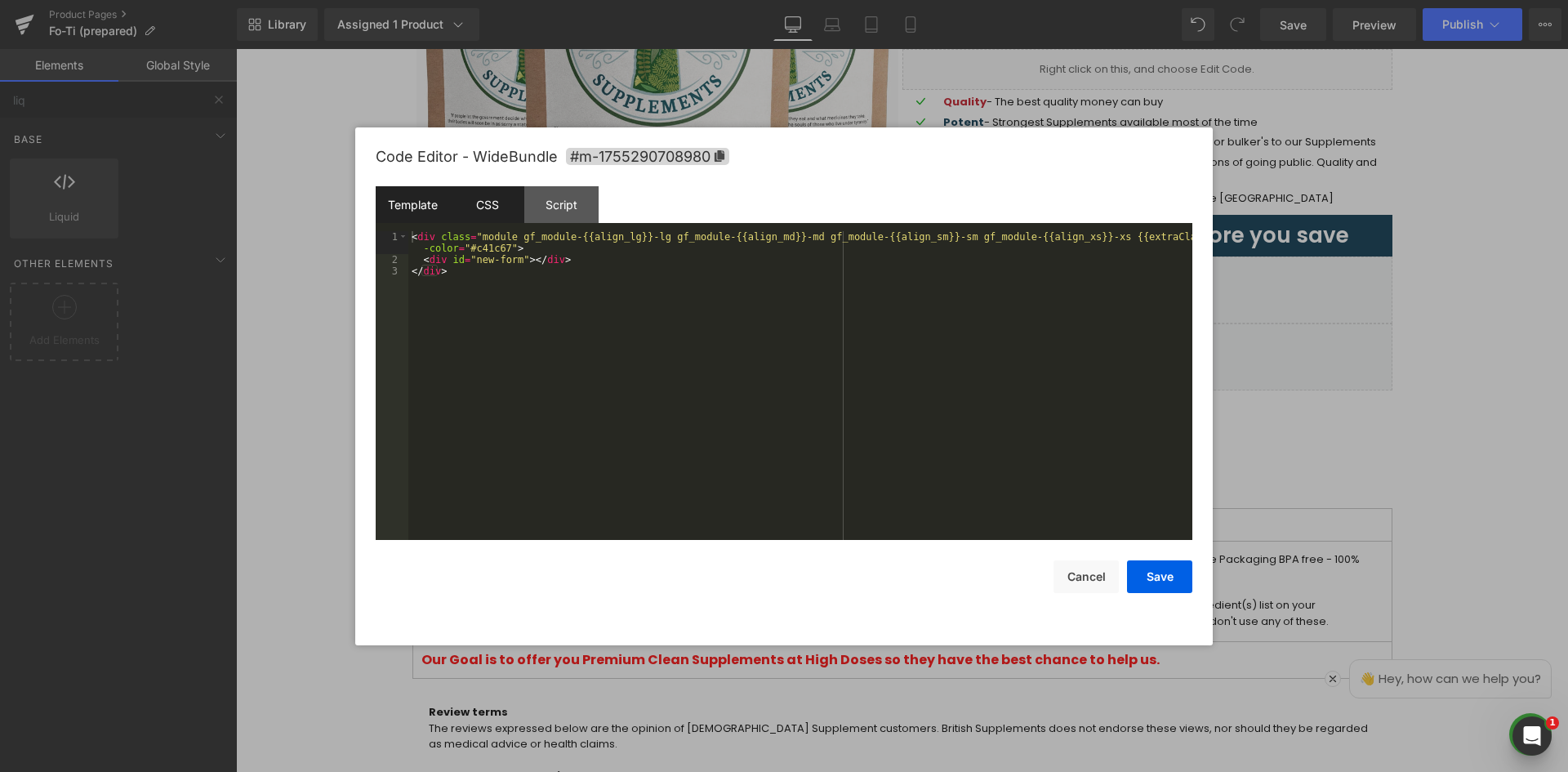
click at [475, 214] on div "CSS" at bounding box center [487, 205] width 74 height 37
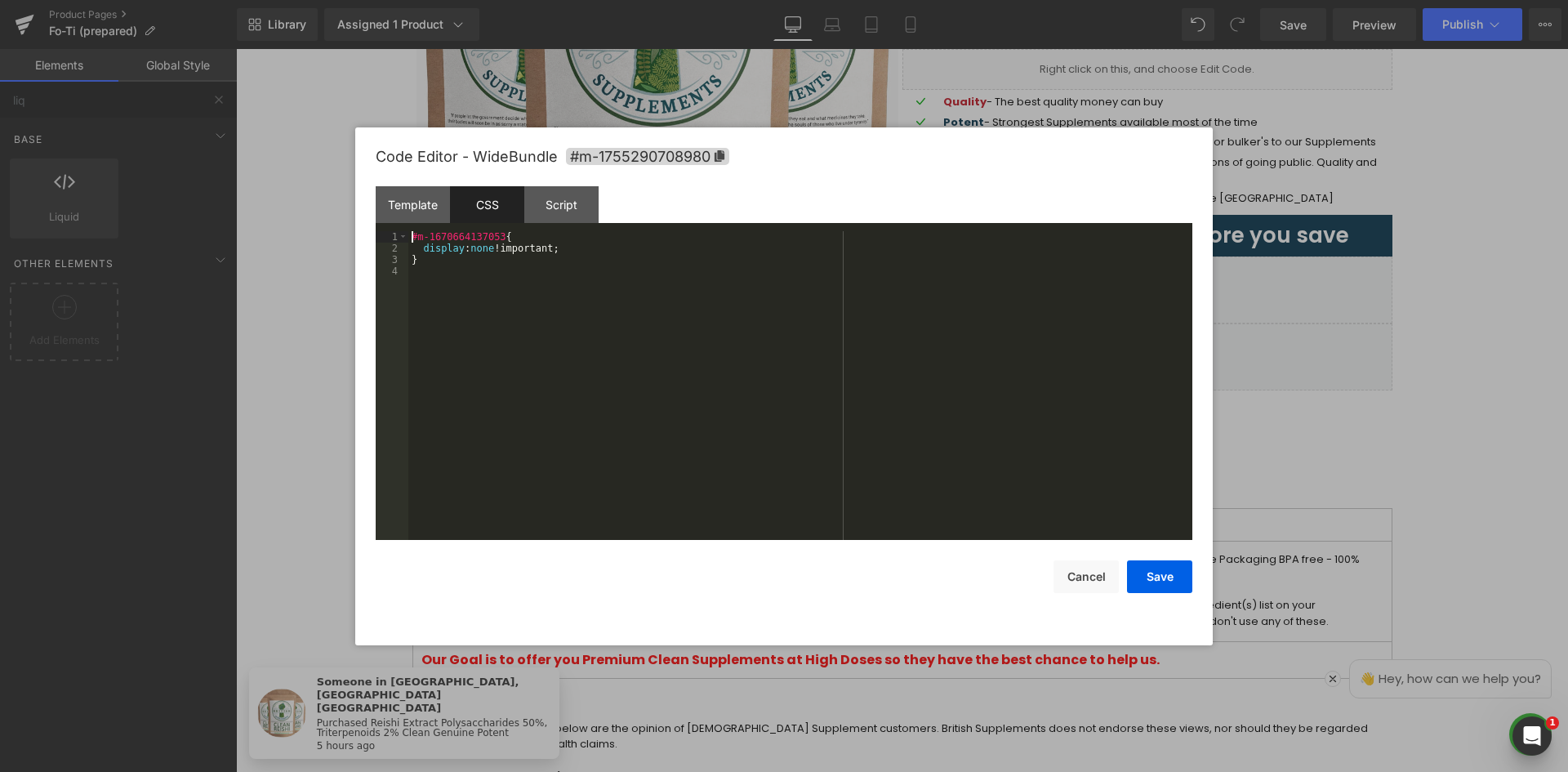
click at [486, 248] on div "#m-1670664137053 { display : none !important; }" at bounding box center [800, 397] width 784 height 332
drag, startPoint x: 1164, startPoint y: 571, endPoint x: 1180, endPoint y: 97, distance: 474.3
click at [1164, 571] on button "Save" at bounding box center [1159, 577] width 65 height 33
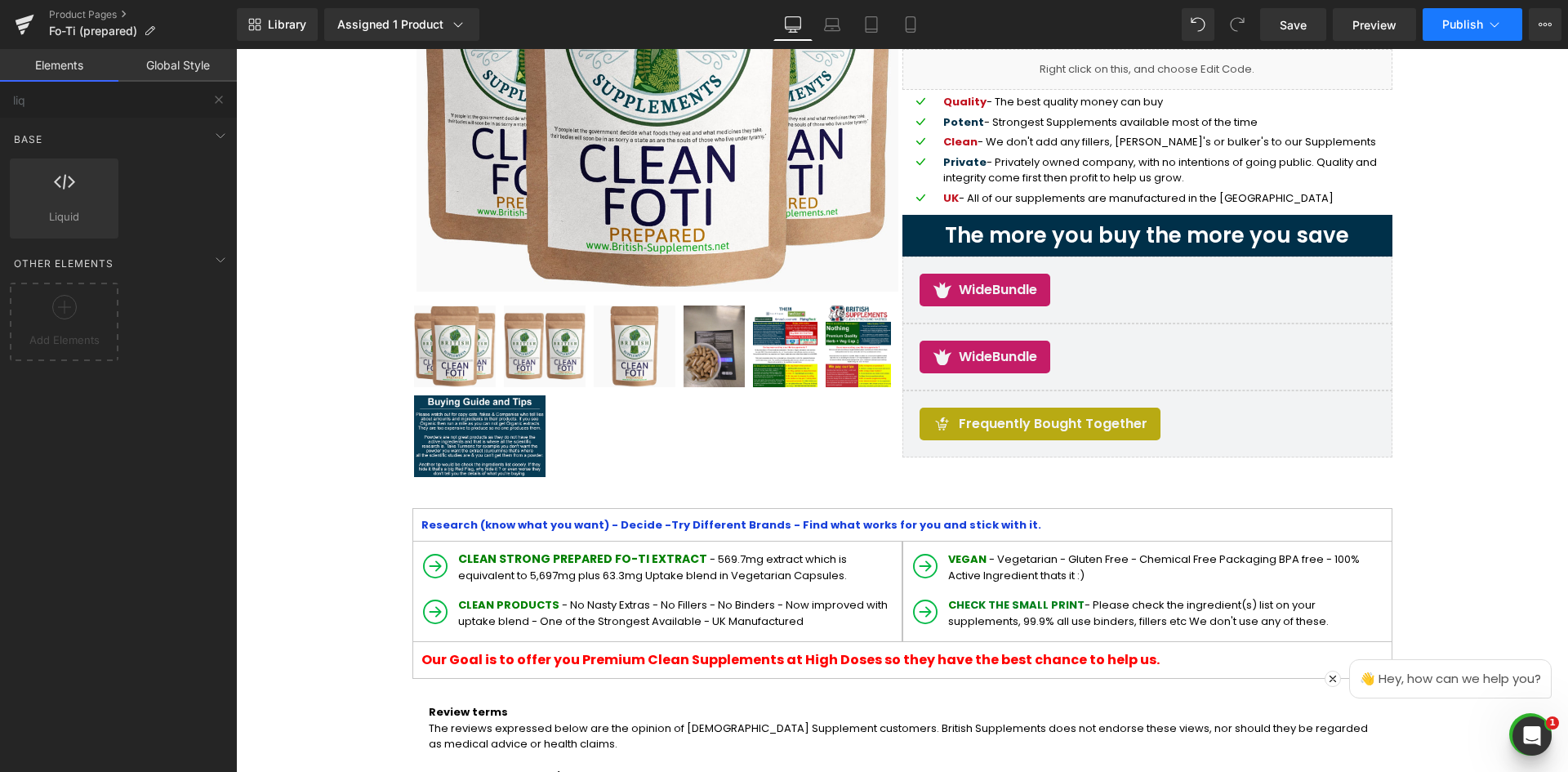
click at [1470, 16] on button "Publish" at bounding box center [1472, 25] width 100 height 33
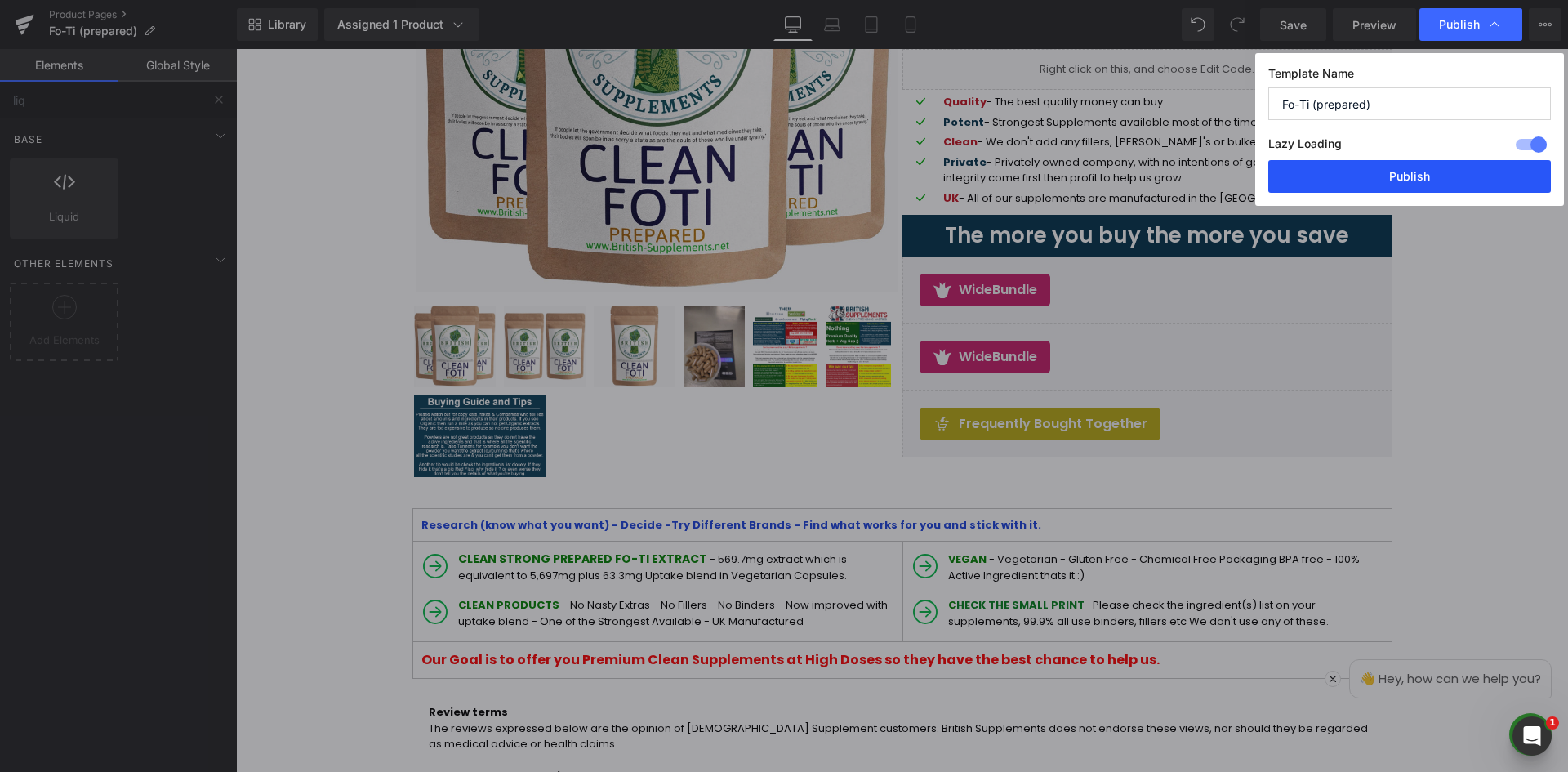
click at [1435, 170] on button "Publish" at bounding box center [1410, 177] width 283 height 33
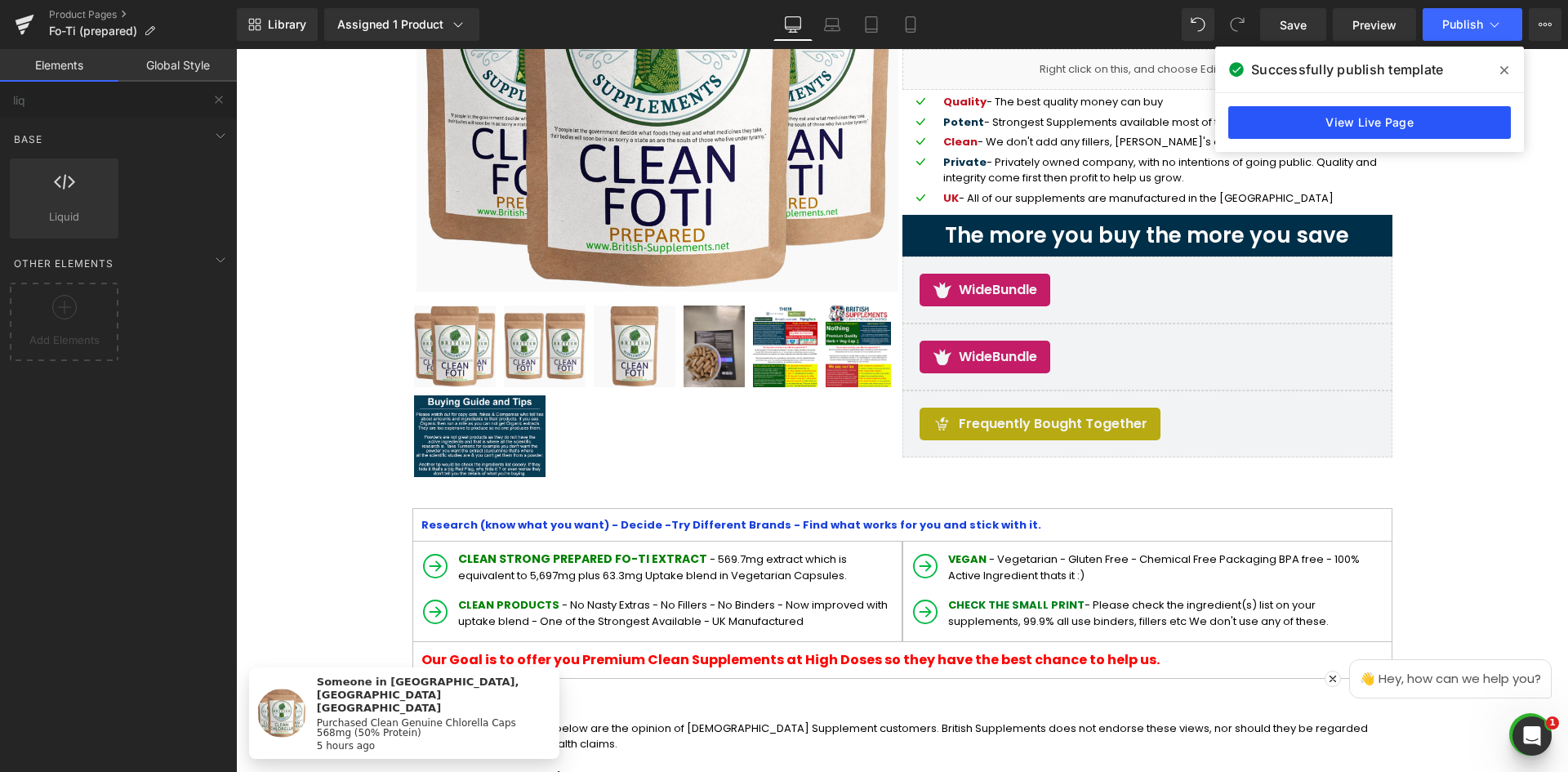
click at [1411, 115] on link "View Live Page" at bounding box center [1369, 123] width 283 height 33
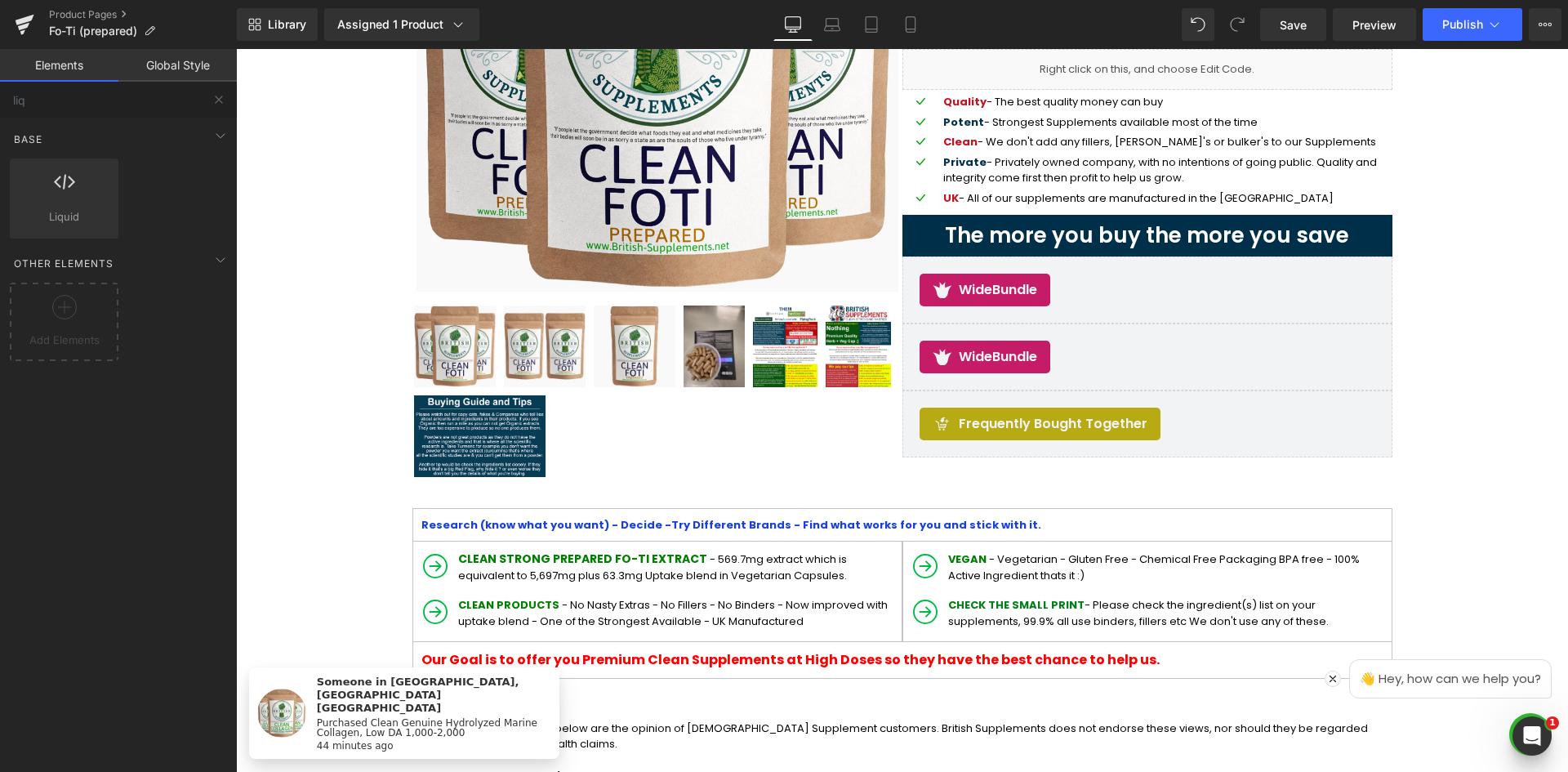
scroll to position [235, 0]
